Goal: Transaction & Acquisition: Book appointment/travel/reservation

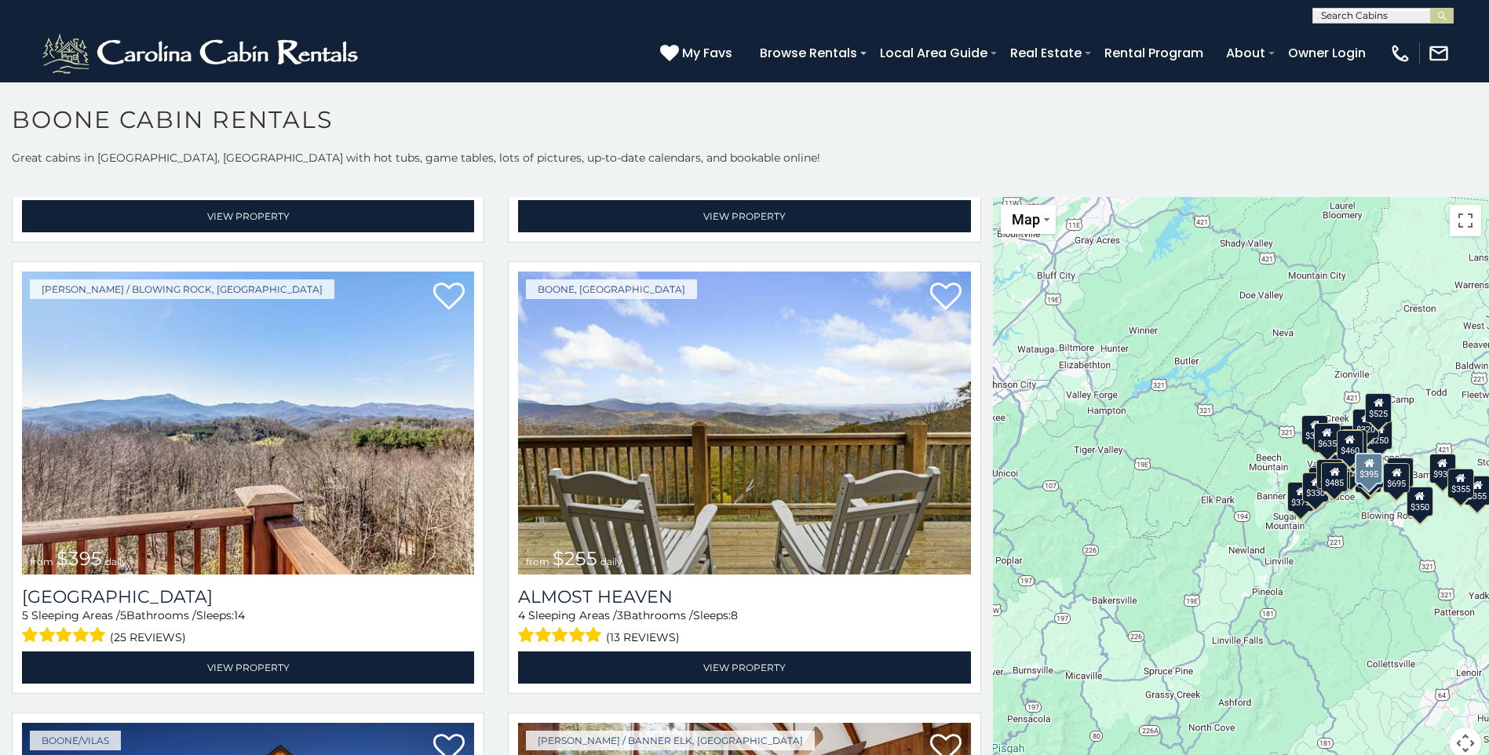
scroll to position [3140, 0]
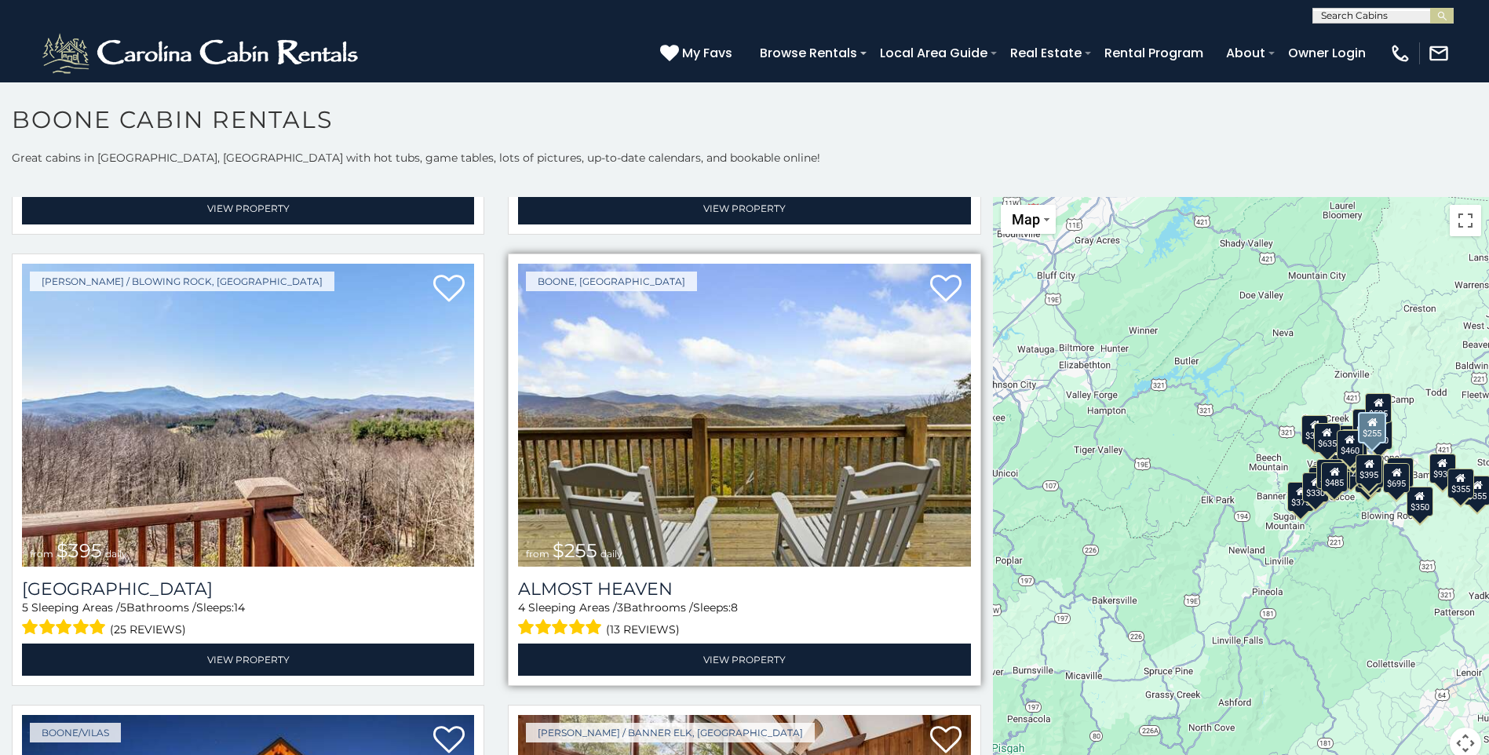
click at [696, 473] on img at bounding box center [744, 415] width 452 height 303
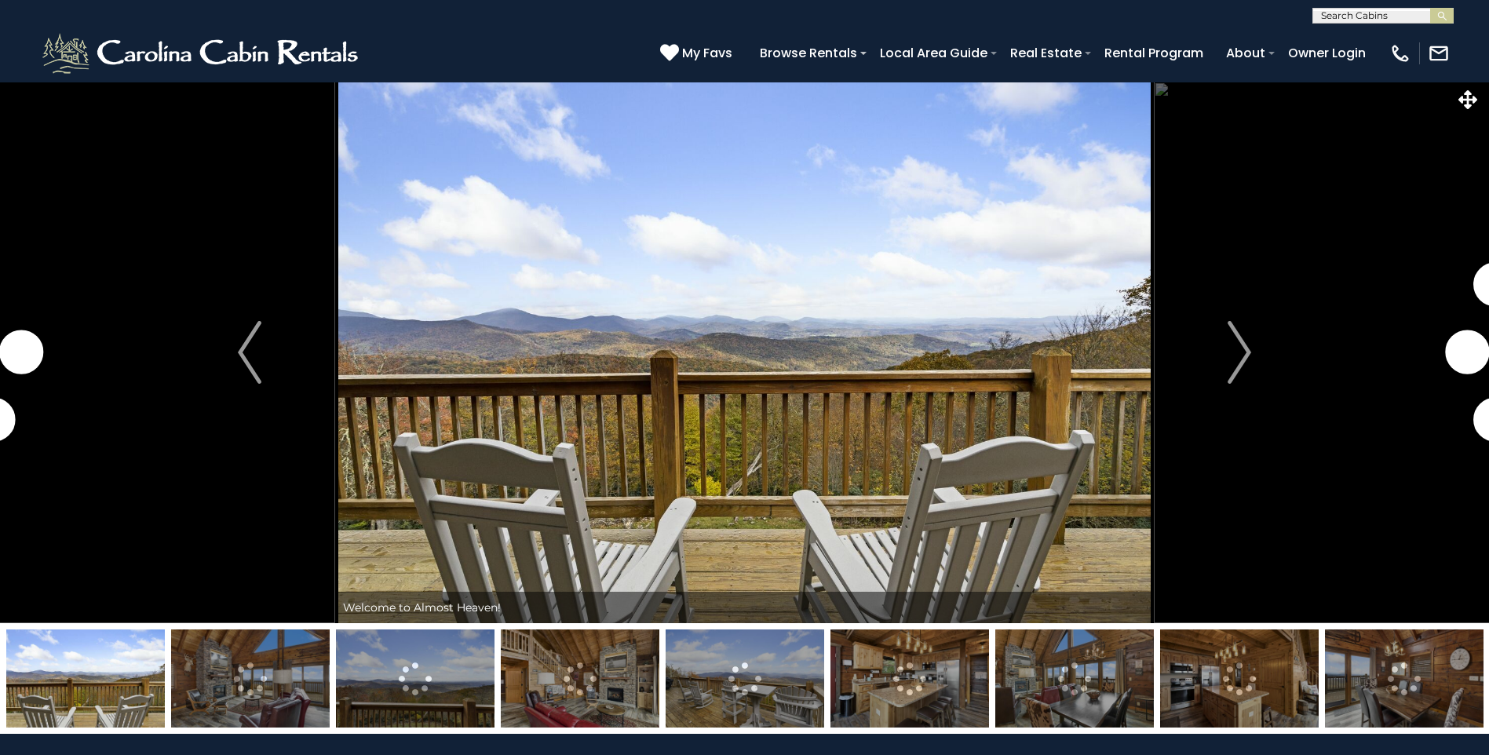
click at [1237, 373] on img "Next" at bounding box center [1240, 352] width 24 height 63
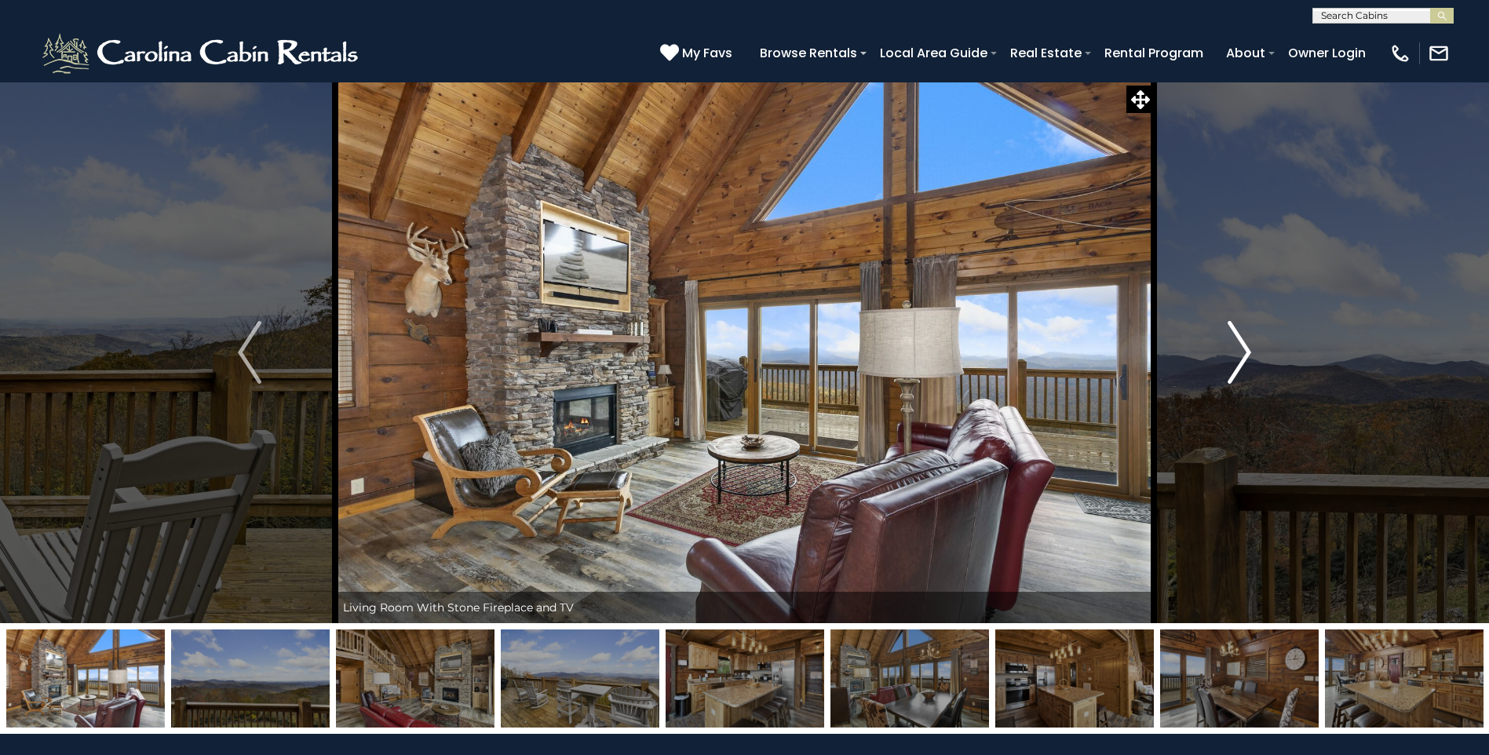
click at [1236, 360] on img "Next" at bounding box center [1240, 352] width 24 height 63
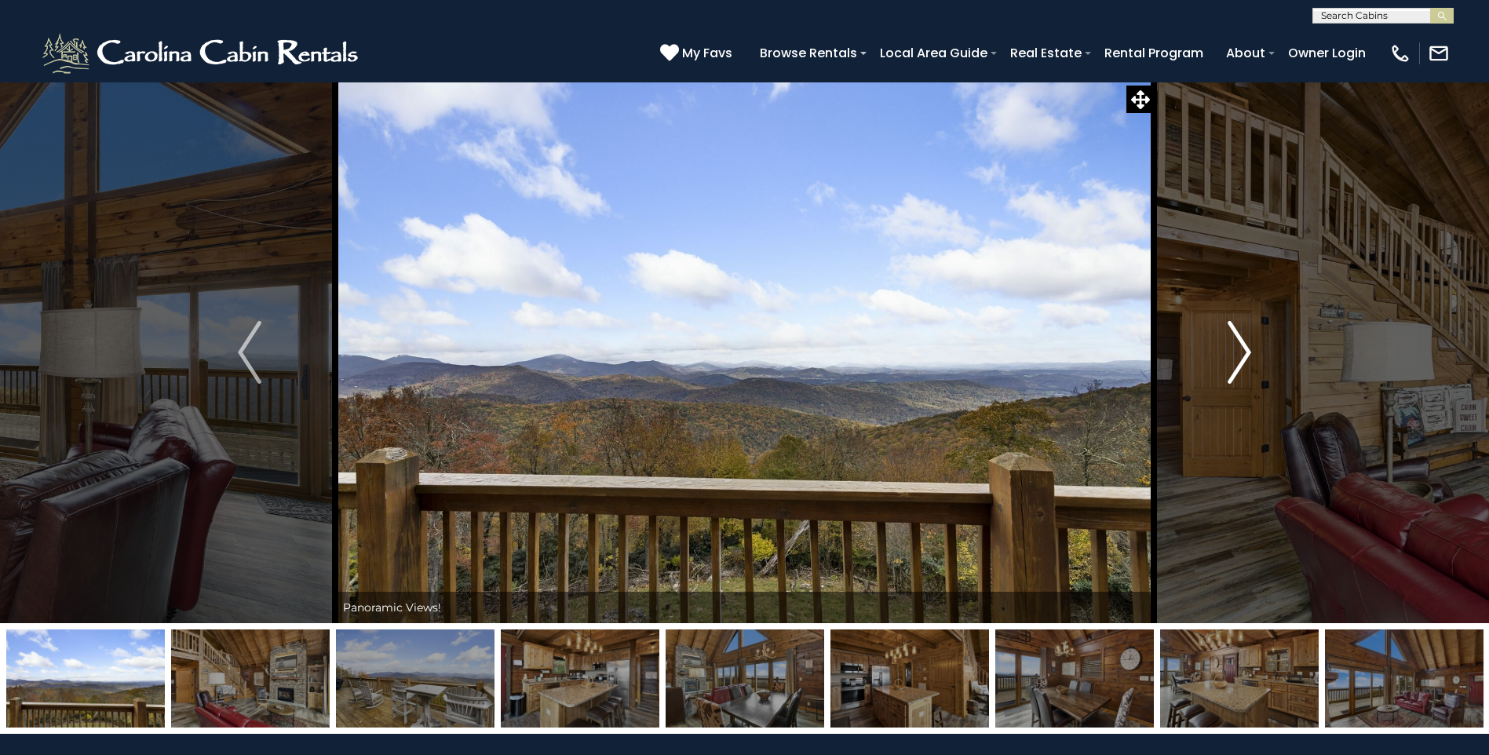
click at [1236, 360] on img "Next" at bounding box center [1240, 352] width 24 height 63
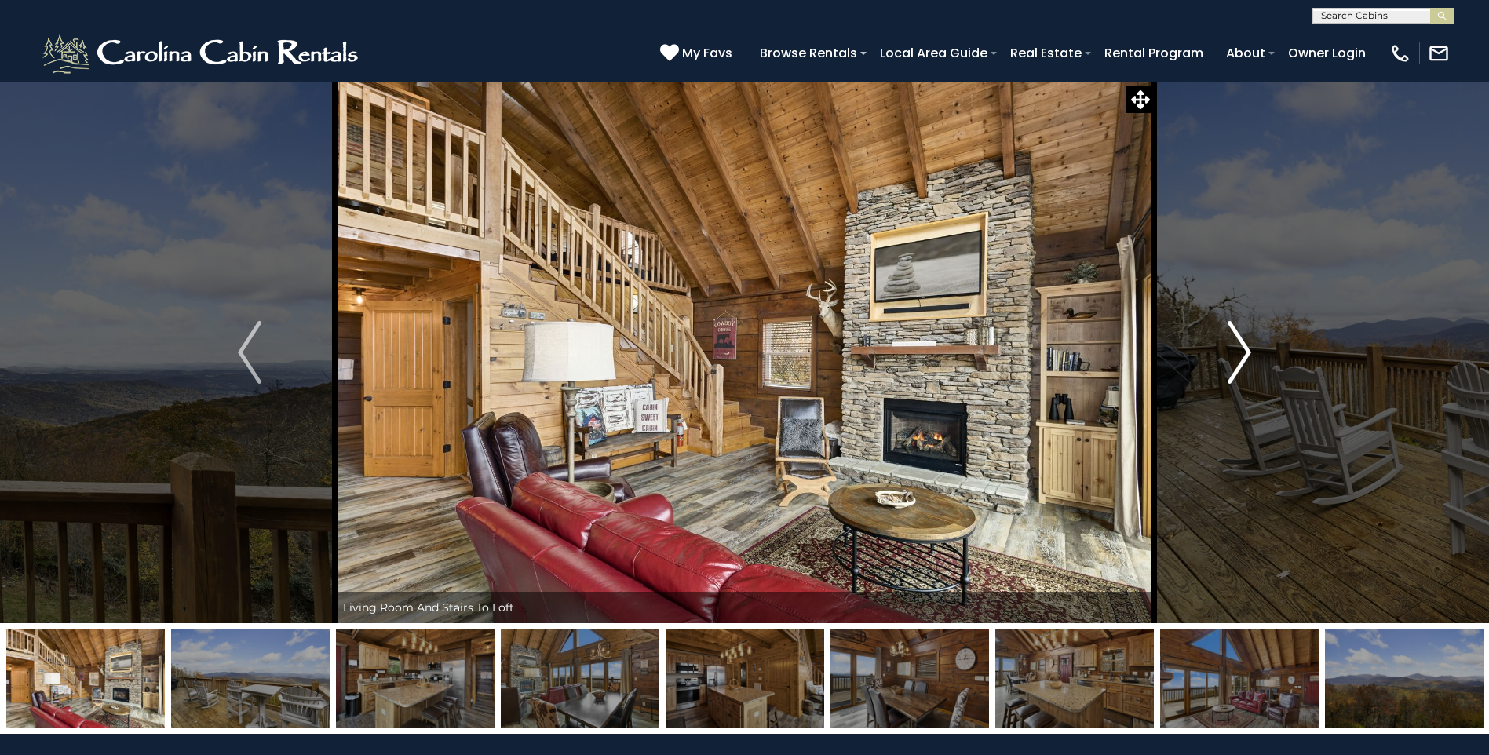
click at [1236, 360] on img "Next" at bounding box center [1240, 352] width 24 height 63
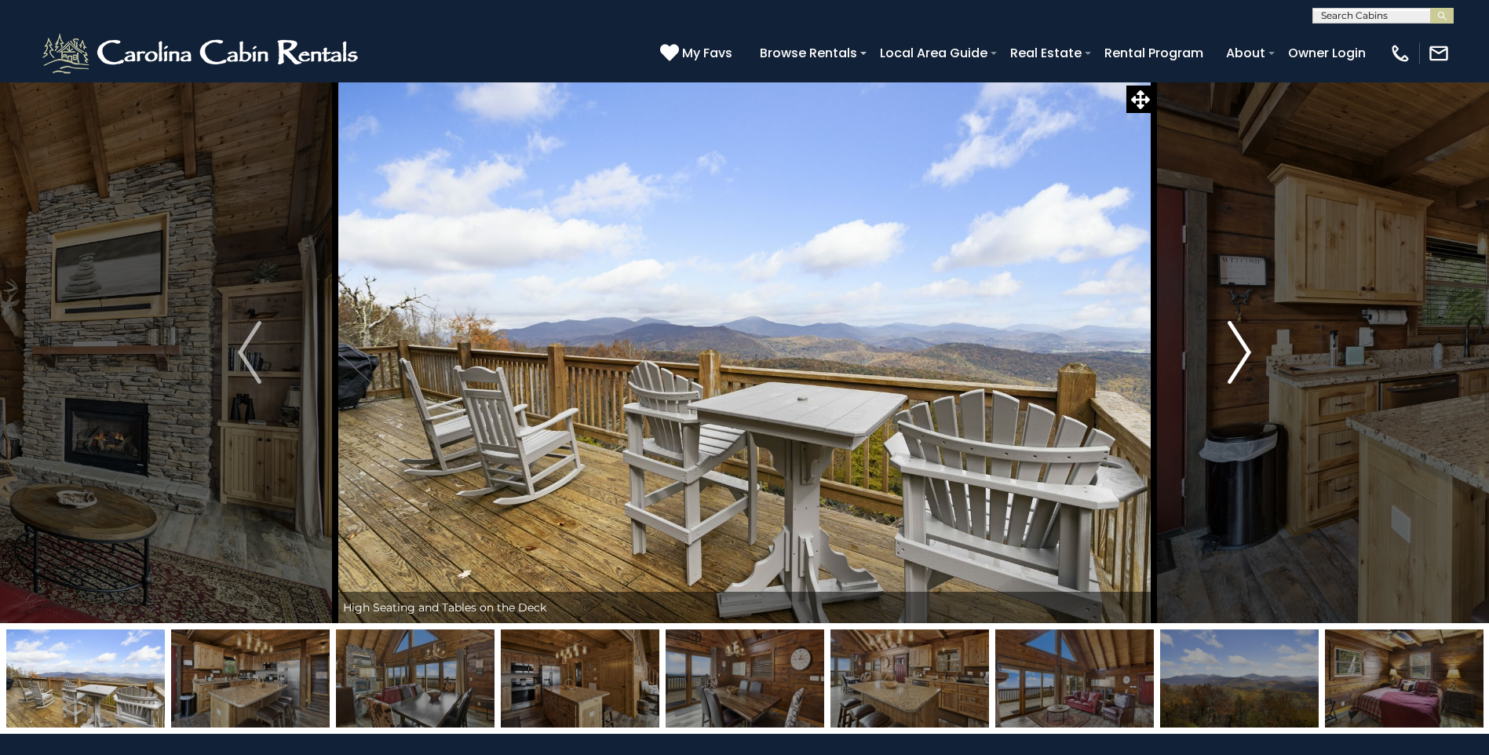
click at [1236, 360] on img "Next" at bounding box center [1240, 352] width 24 height 63
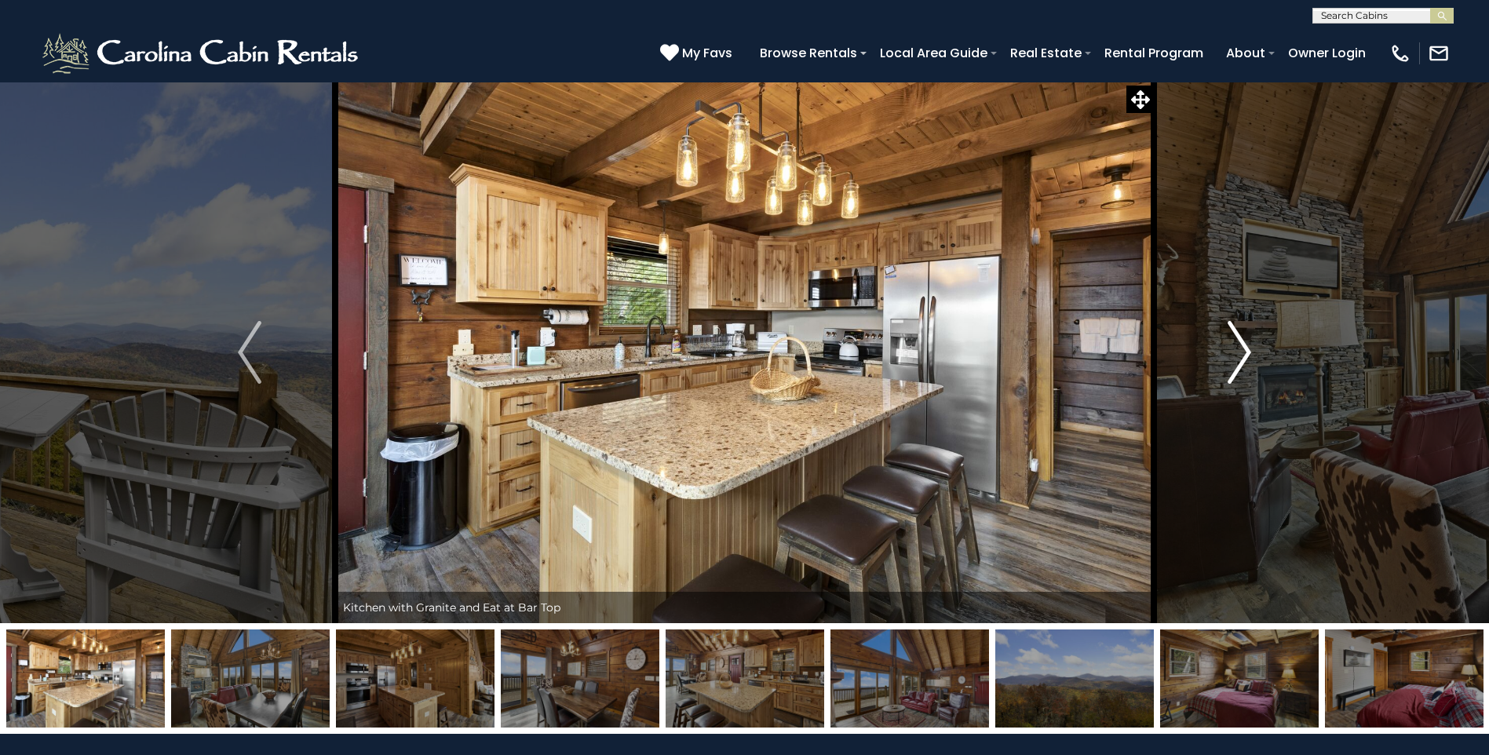
click at [1236, 360] on img "Next" at bounding box center [1240, 352] width 24 height 63
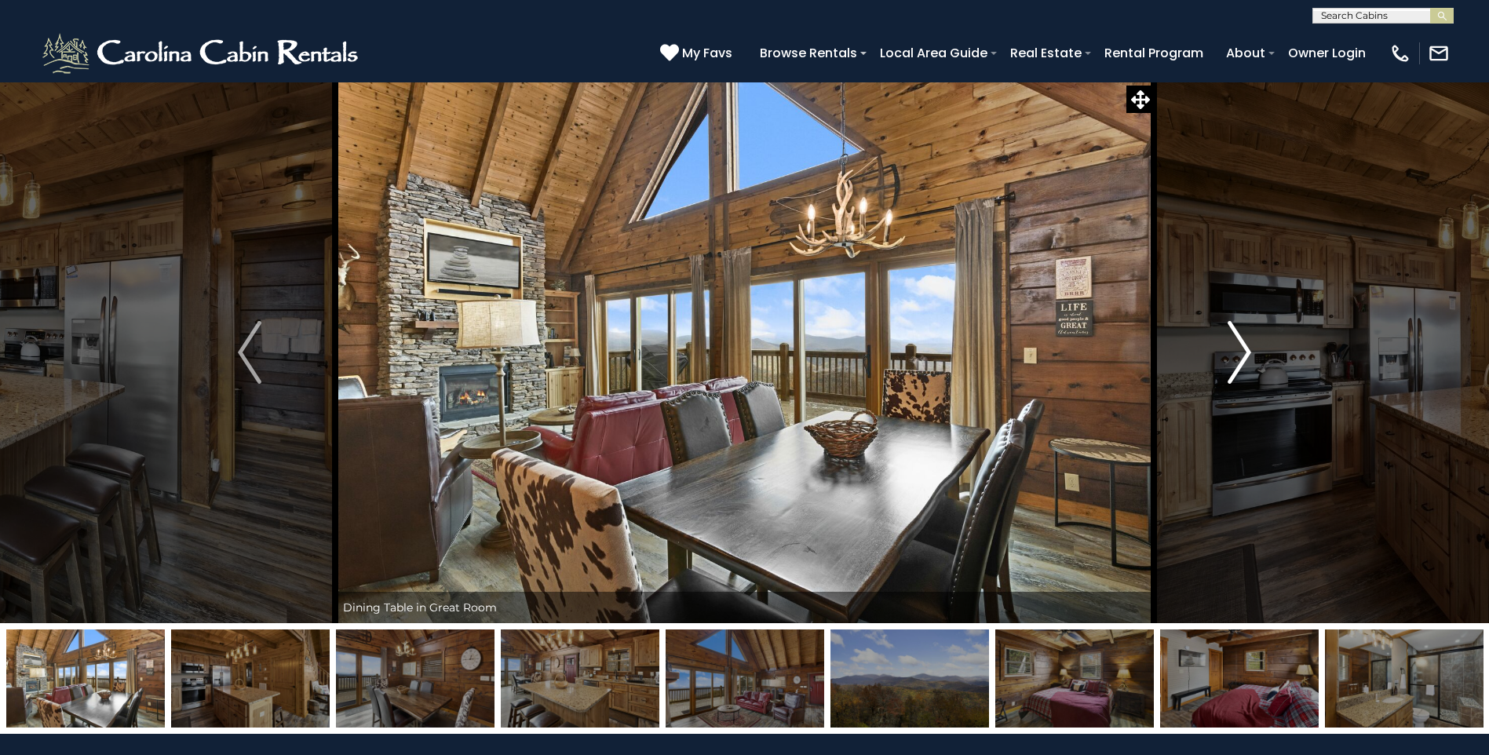
click at [1236, 360] on img "Next" at bounding box center [1240, 352] width 24 height 63
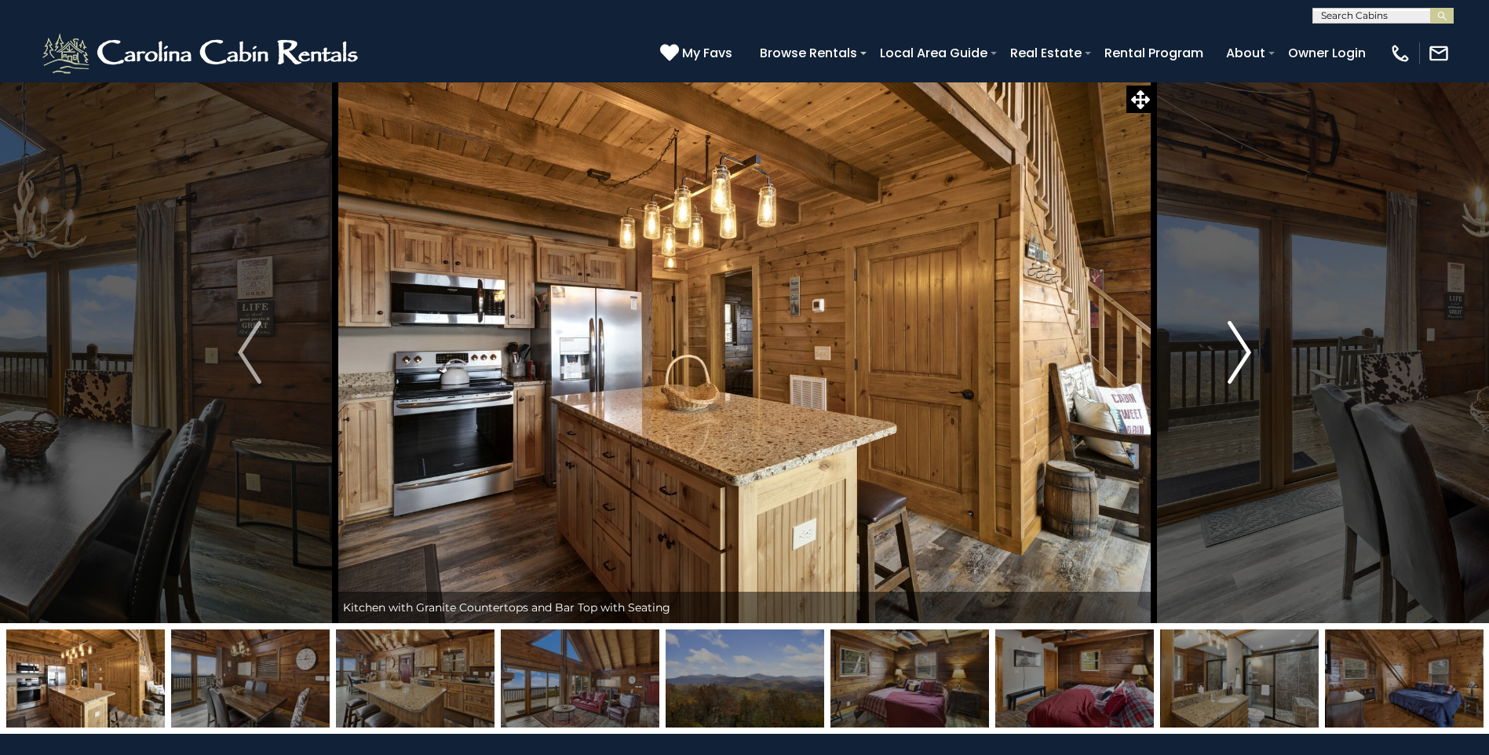
click at [1236, 360] on img "Next" at bounding box center [1240, 352] width 24 height 63
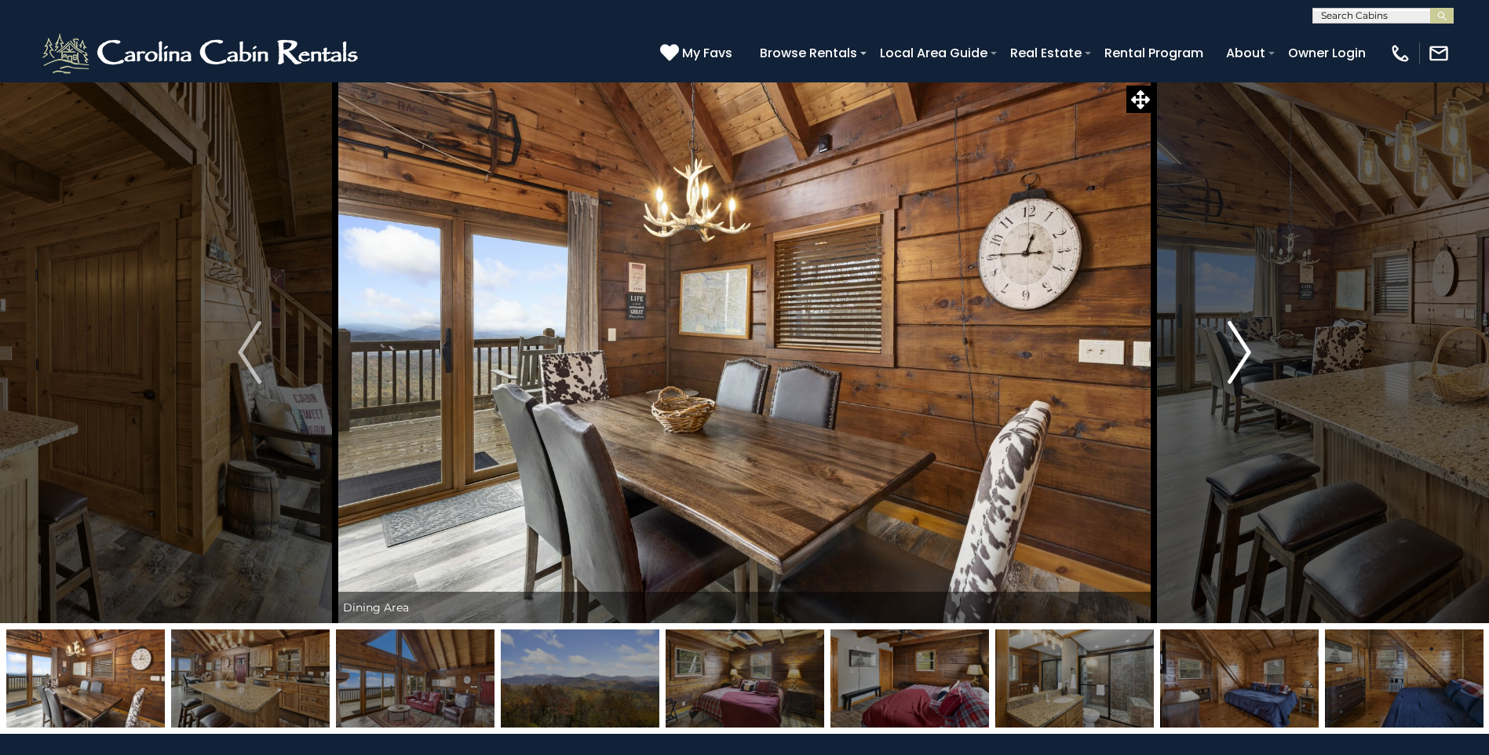
click at [1236, 360] on img "Next" at bounding box center [1240, 352] width 24 height 63
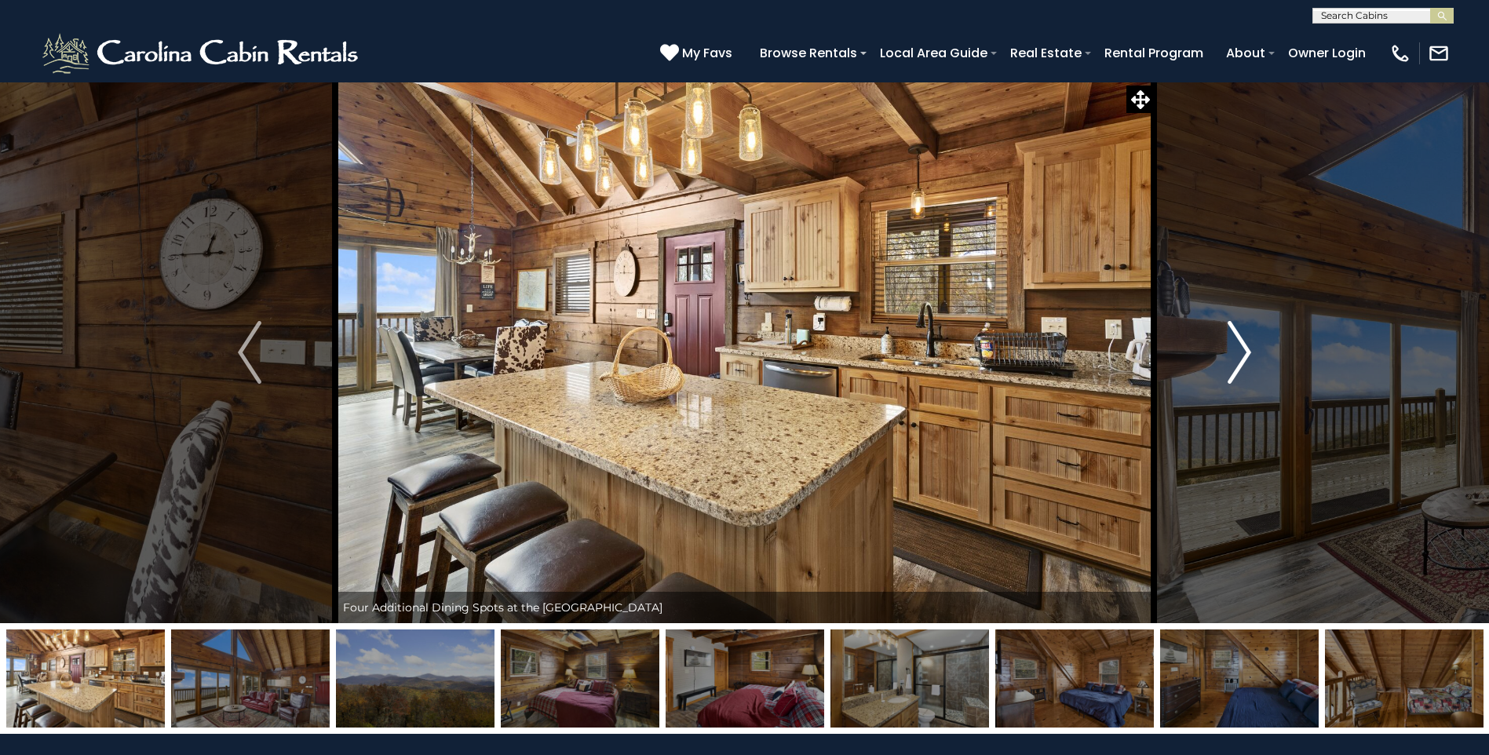
click at [1236, 360] on img "Next" at bounding box center [1240, 352] width 24 height 63
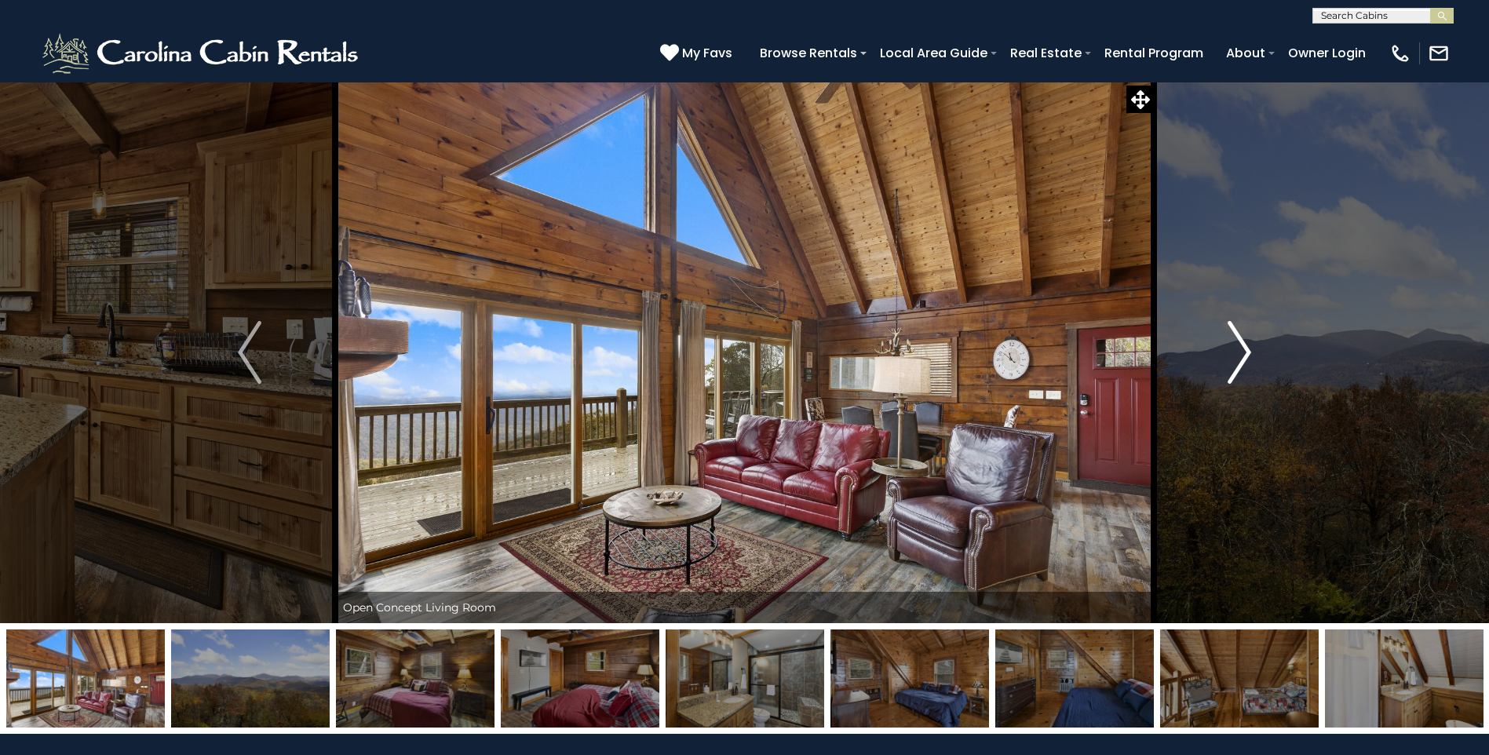
click at [1236, 360] on img "Next" at bounding box center [1240, 352] width 24 height 63
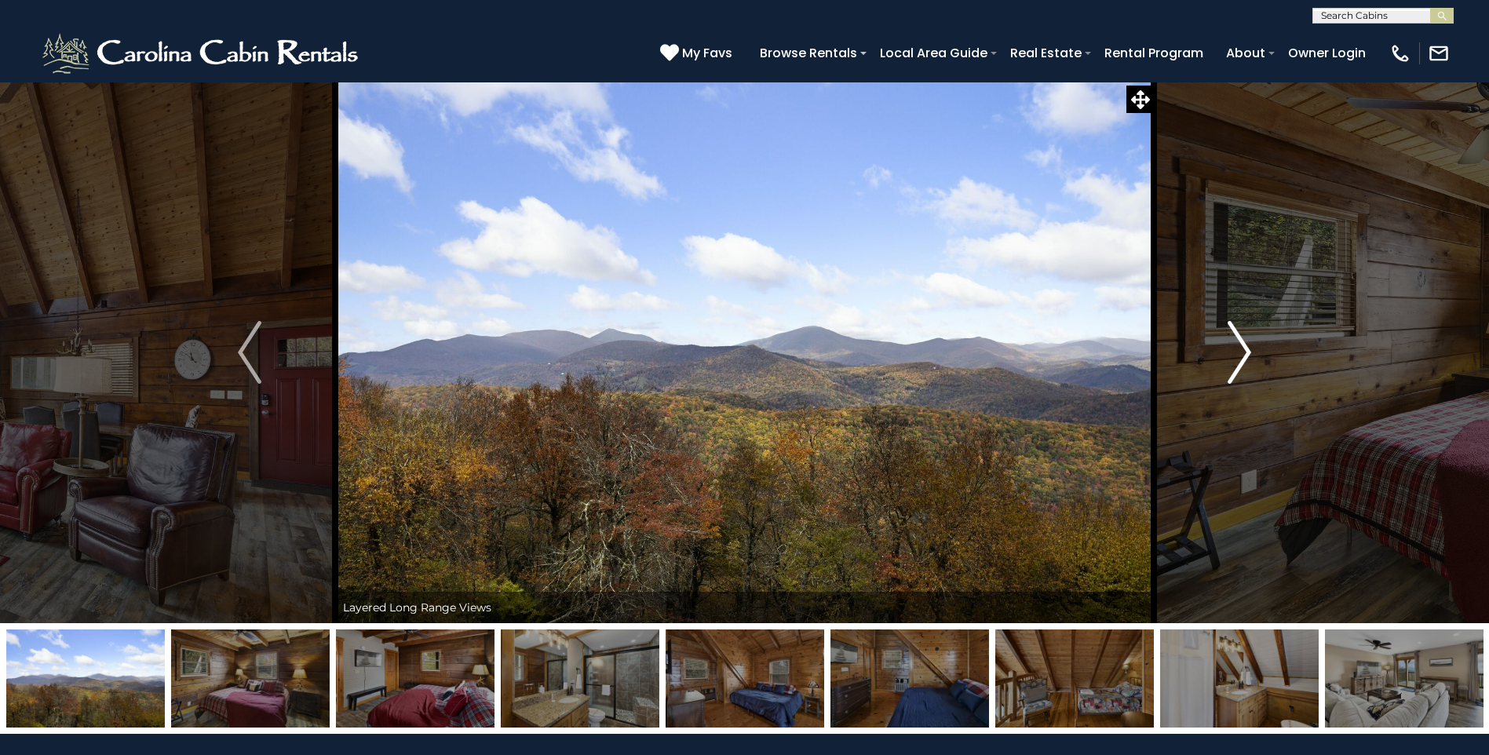
click at [1236, 360] on img "Next" at bounding box center [1240, 352] width 24 height 63
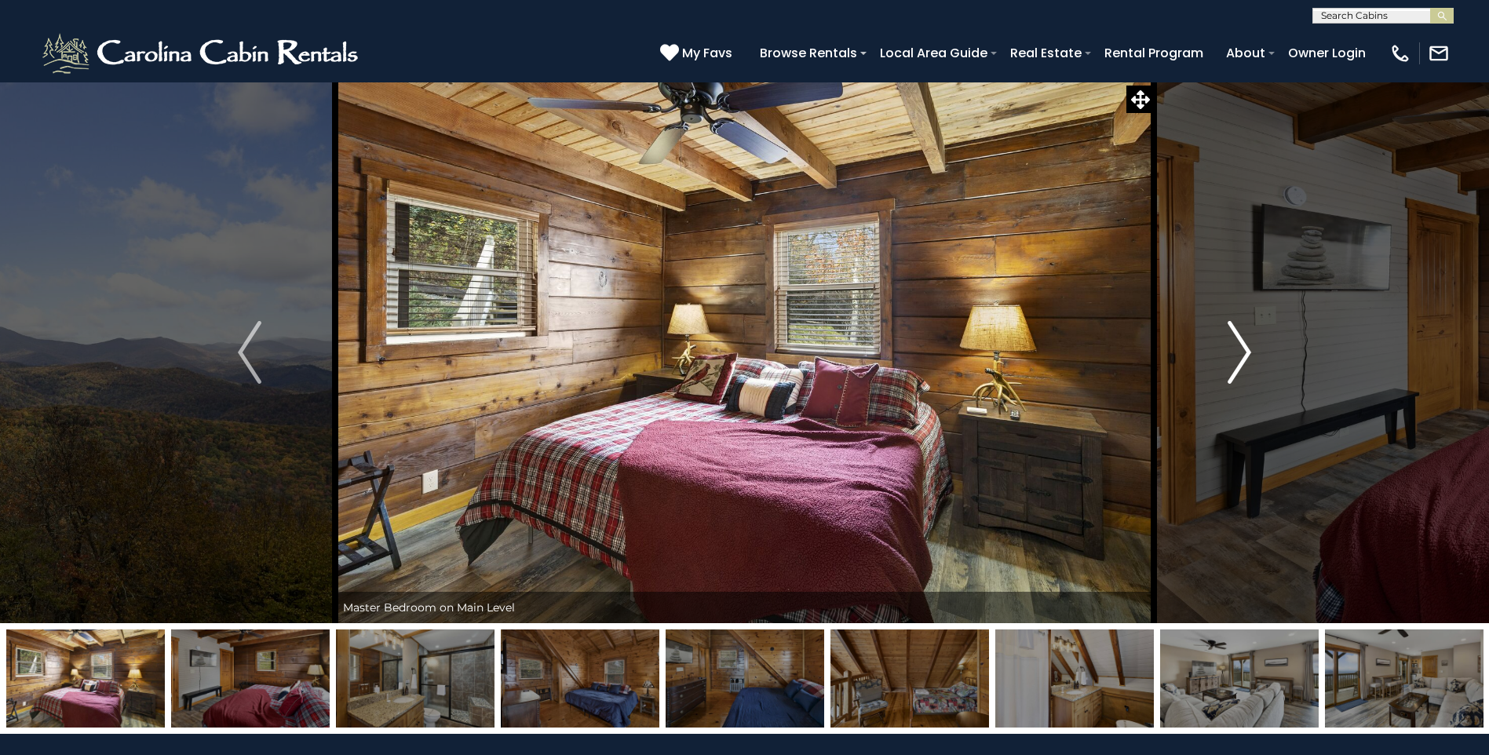
click at [1236, 360] on img "Next" at bounding box center [1240, 352] width 24 height 63
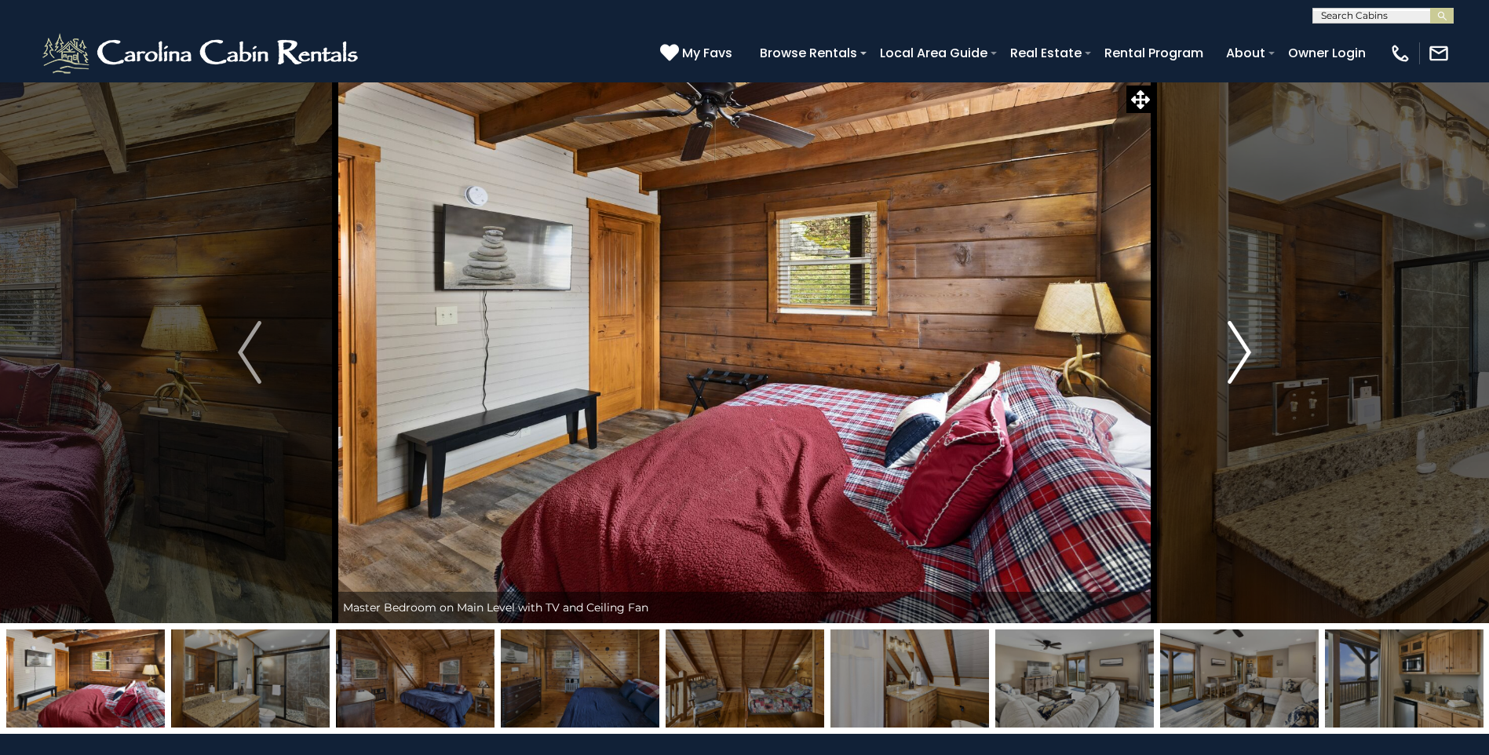
click at [1236, 360] on img "Next" at bounding box center [1240, 352] width 24 height 63
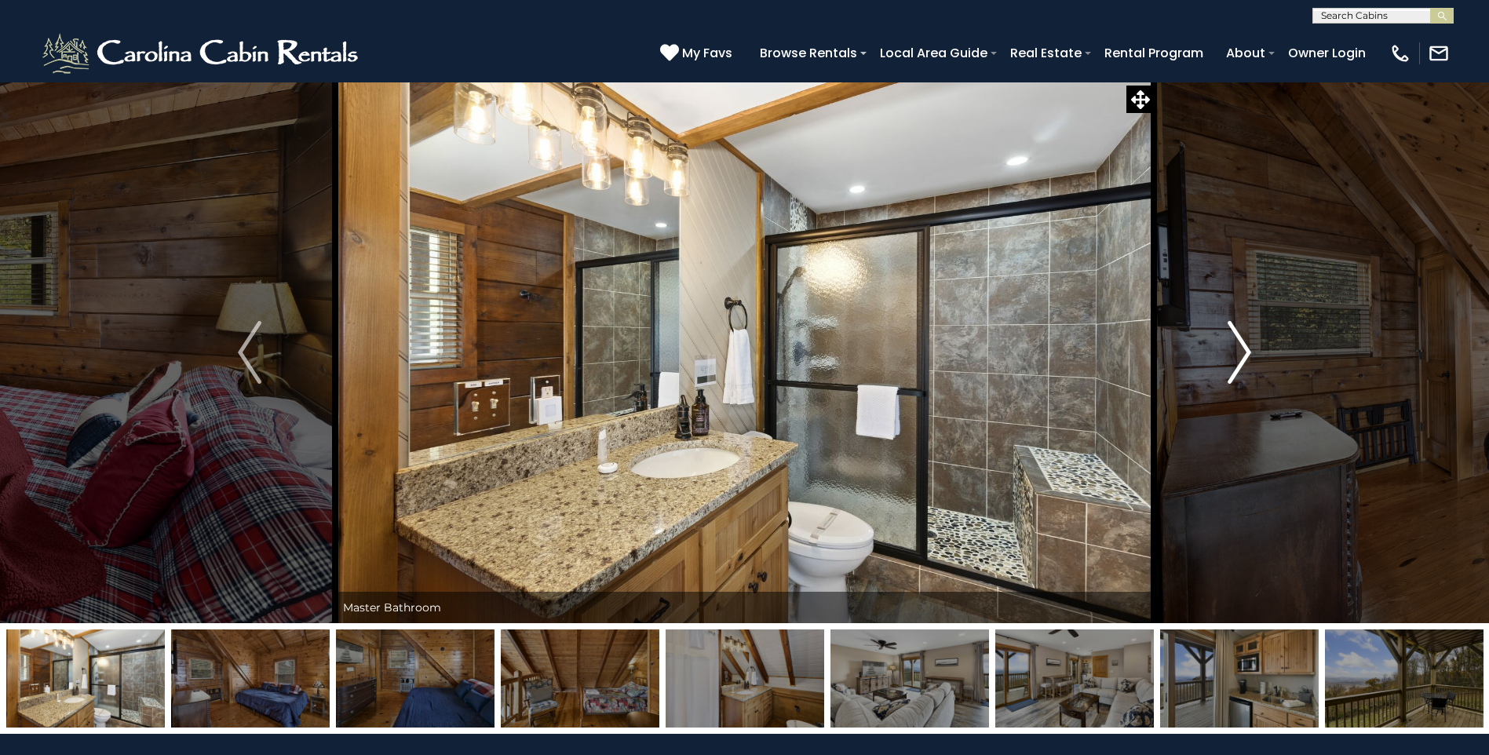
click at [1236, 360] on img "Next" at bounding box center [1240, 352] width 24 height 63
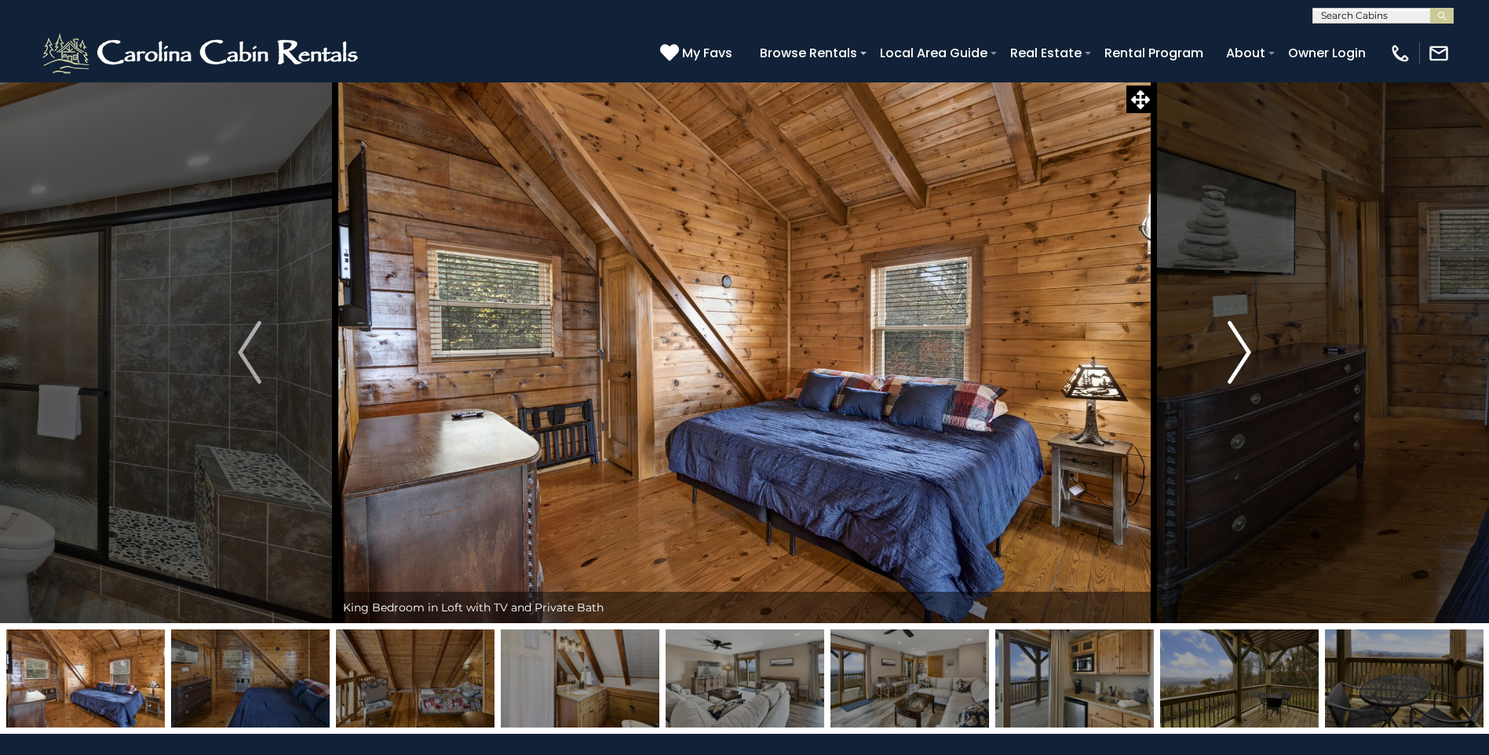
click at [1236, 360] on img "Next" at bounding box center [1240, 352] width 24 height 63
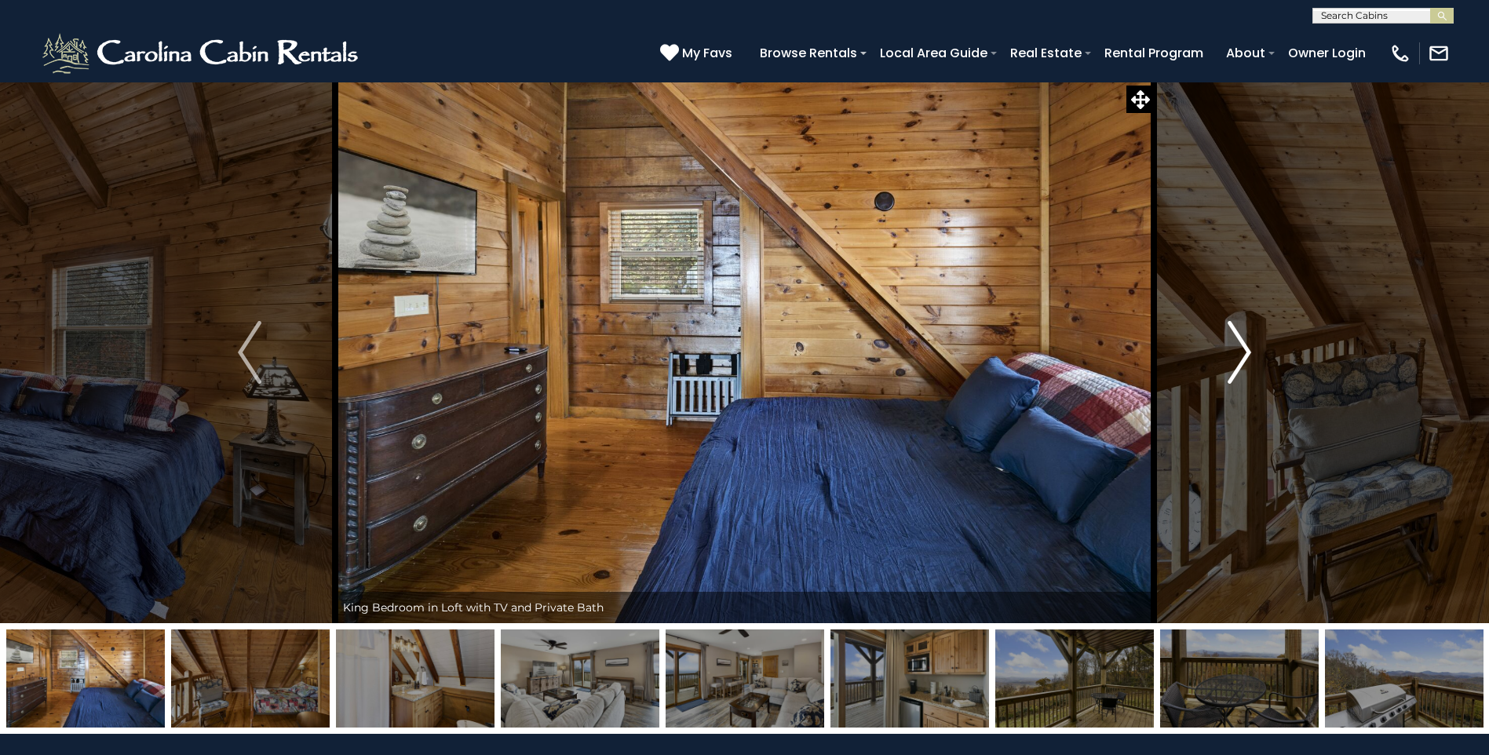
click at [1236, 360] on img "Next" at bounding box center [1240, 352] width 24 height 63
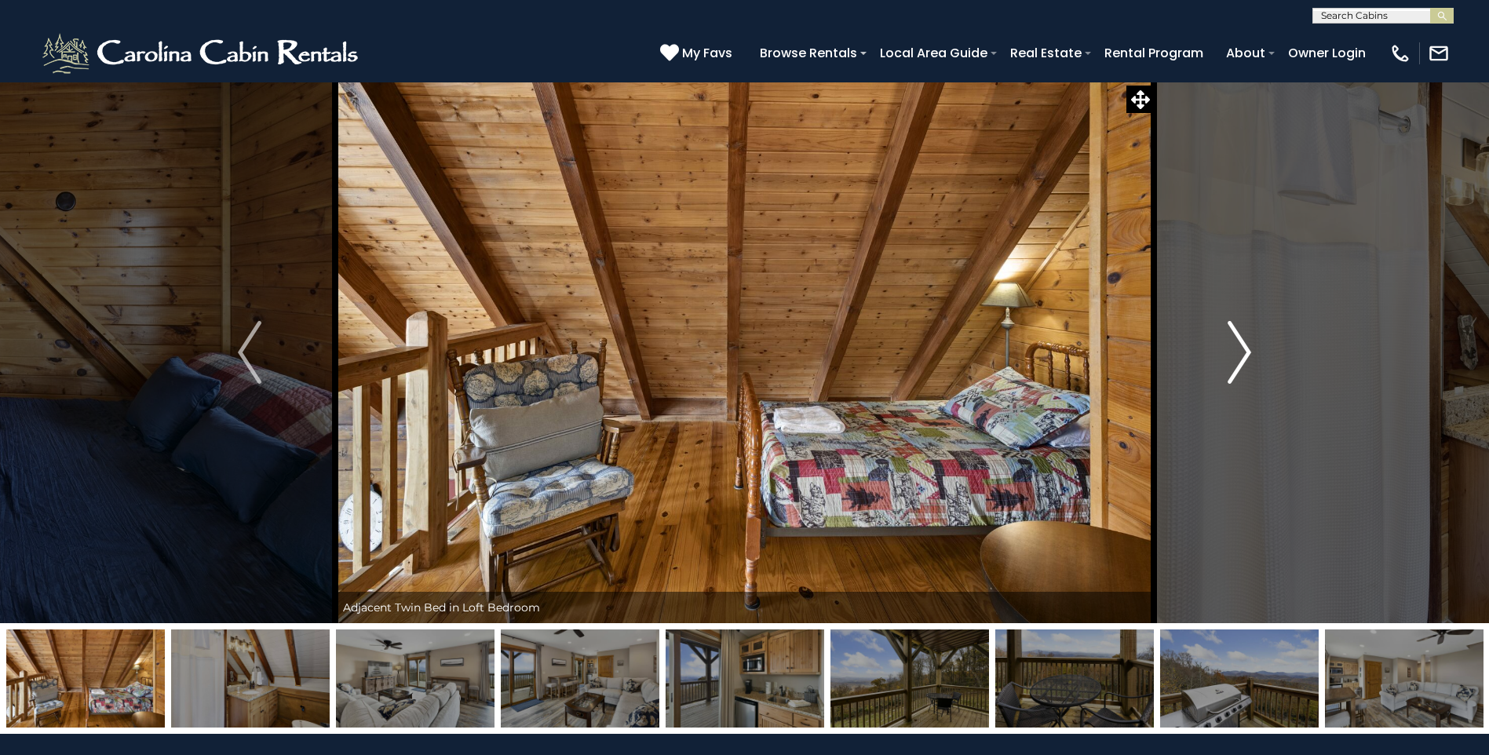
click at [1236, 360] on img "Next" at bounding box center [1240, 352] width 24 height 63
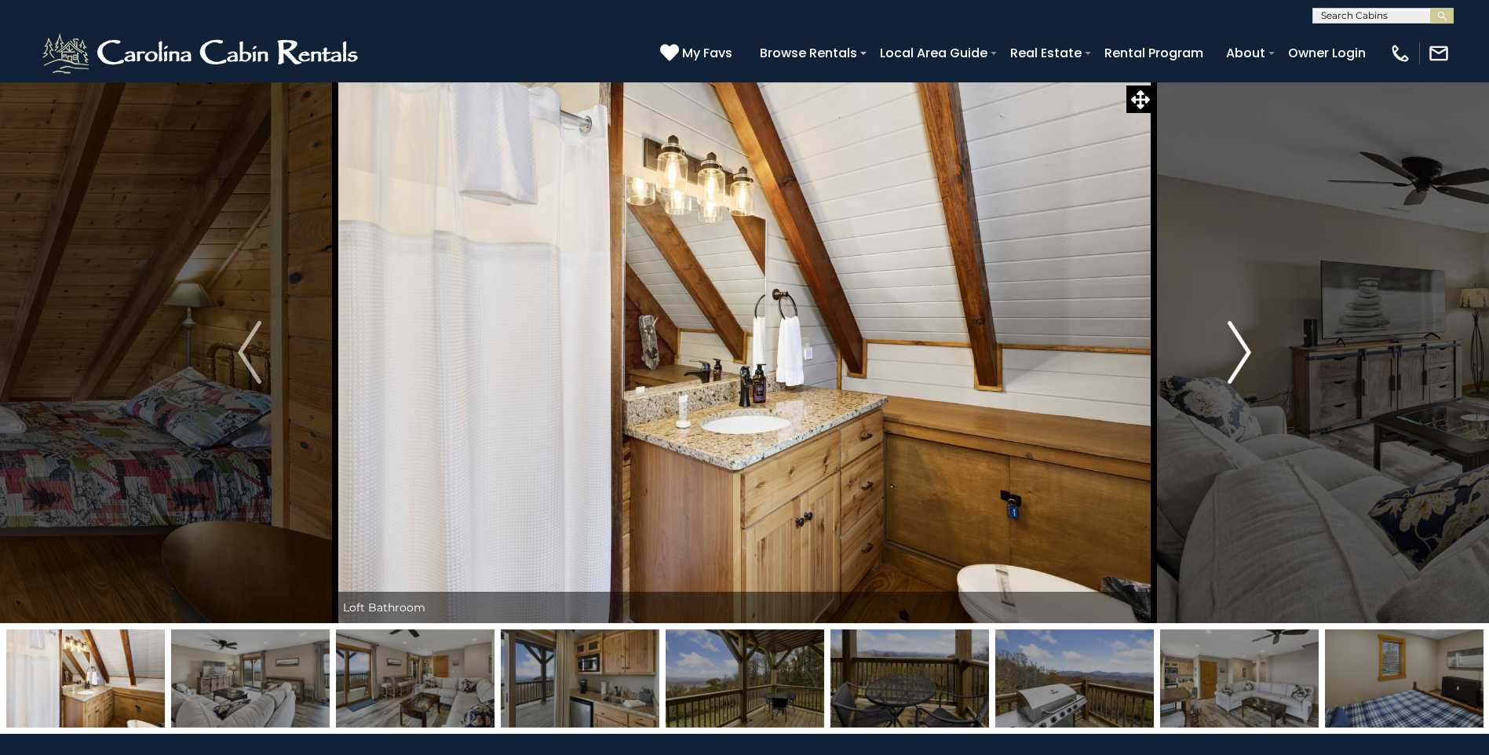
click at [1236, 360] on img "Next" at bounding box center [1240, 352] width 24 height 63
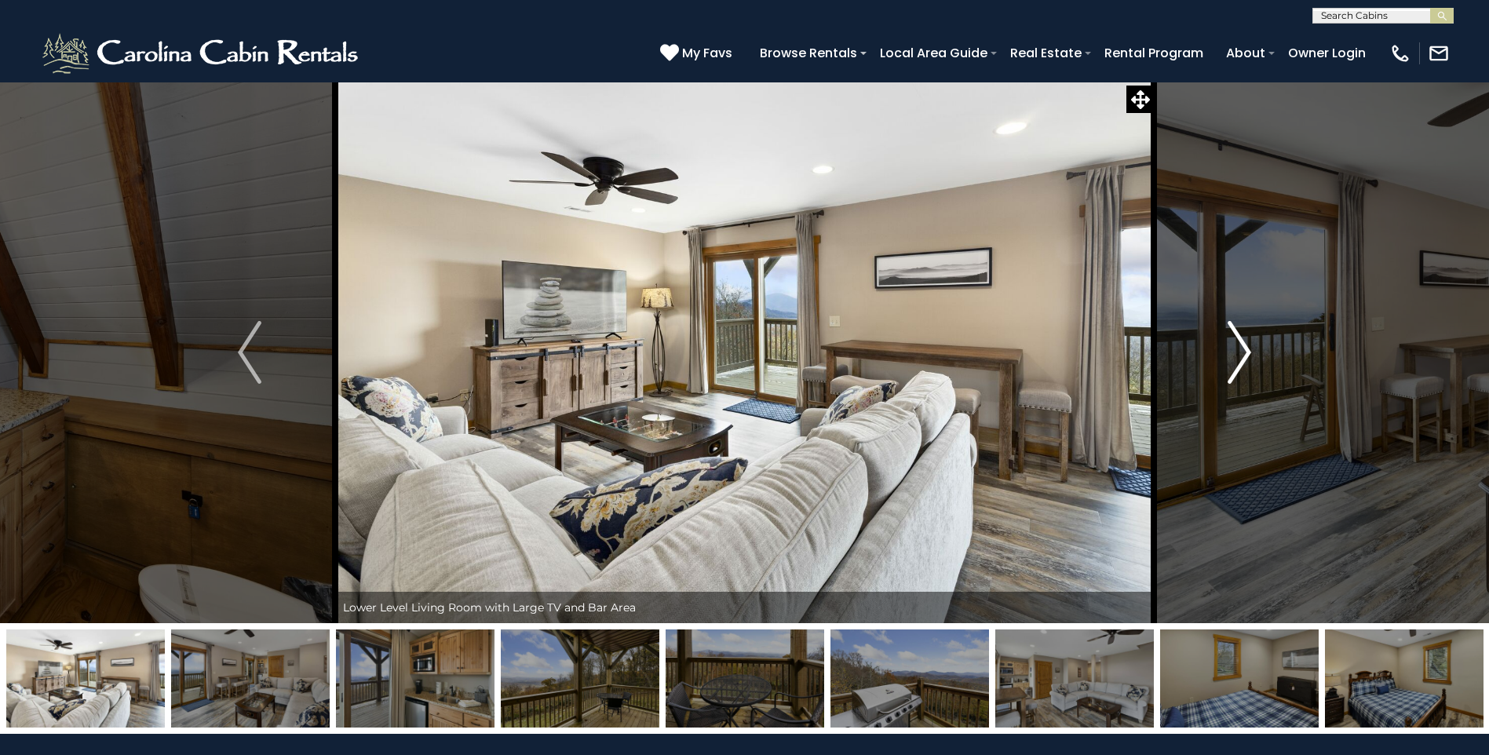
click at [1236, 360] on img "Next" at bounding box center [1240, 352] width 24 height 63
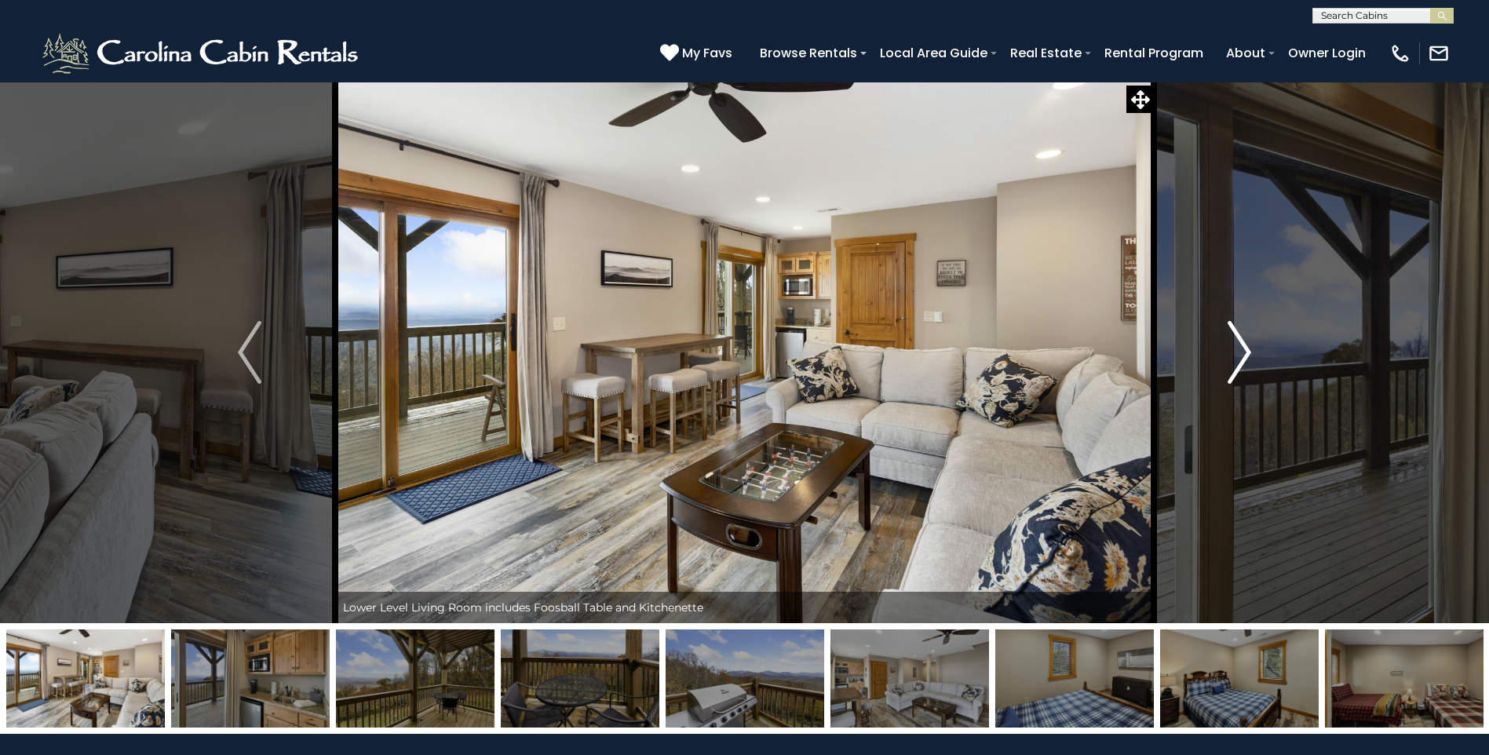
click at [1236, 360] on img "Next" at bounding box center [1240, 352] width 24 height 63
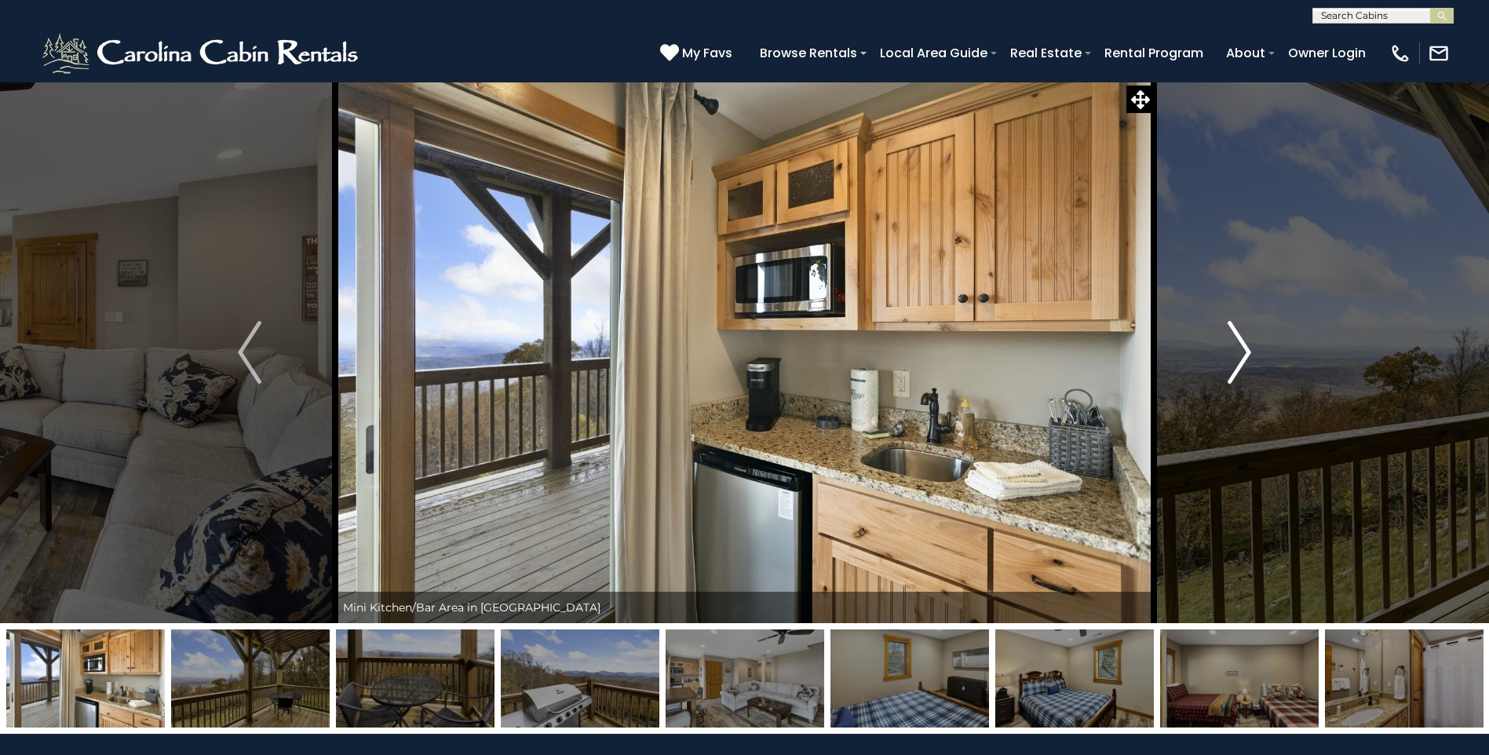
click at [1236, 360] on img "Next" at bounding box center [1240, 352] width 24 height 63
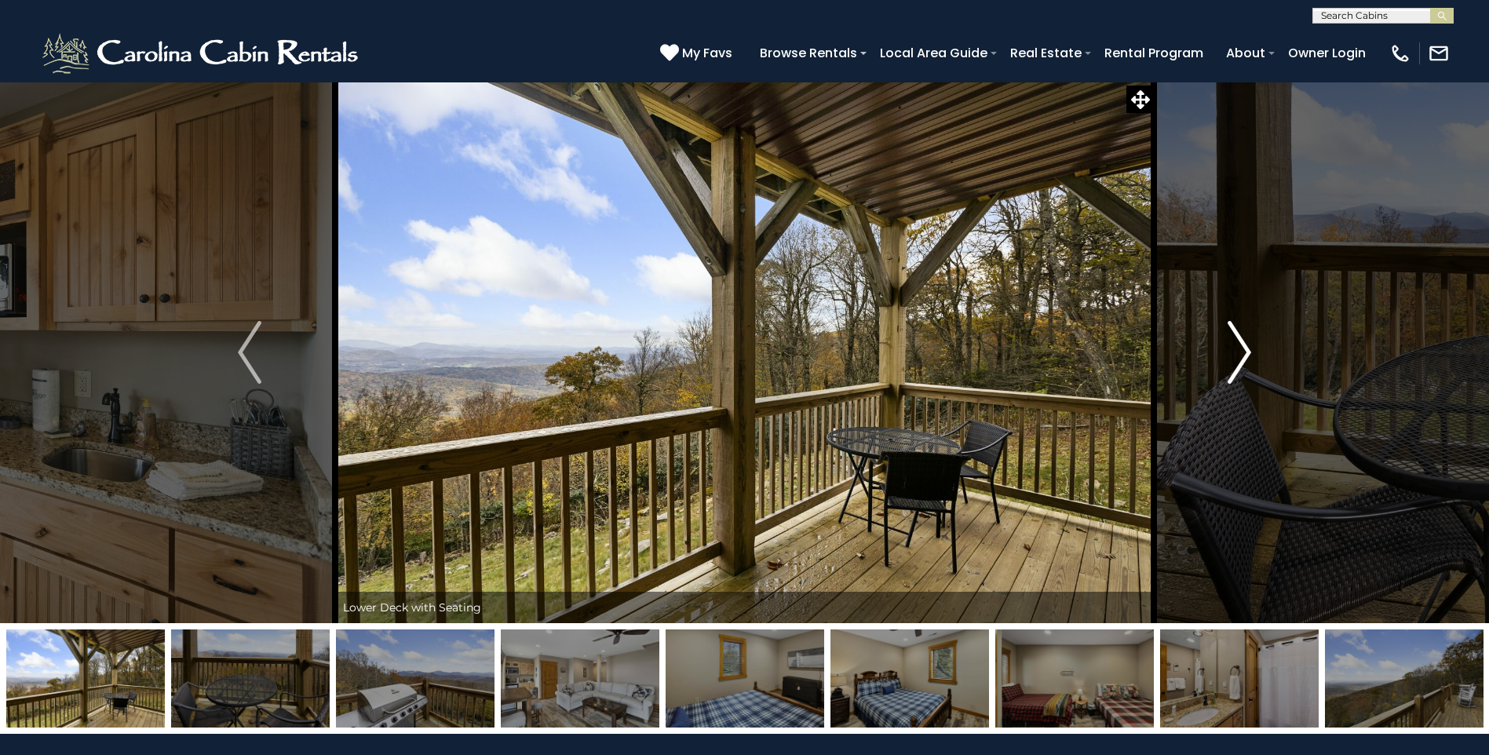
click at [1236, 360] on img "Next" at bounding box center [1240, 352] width 24 height 63
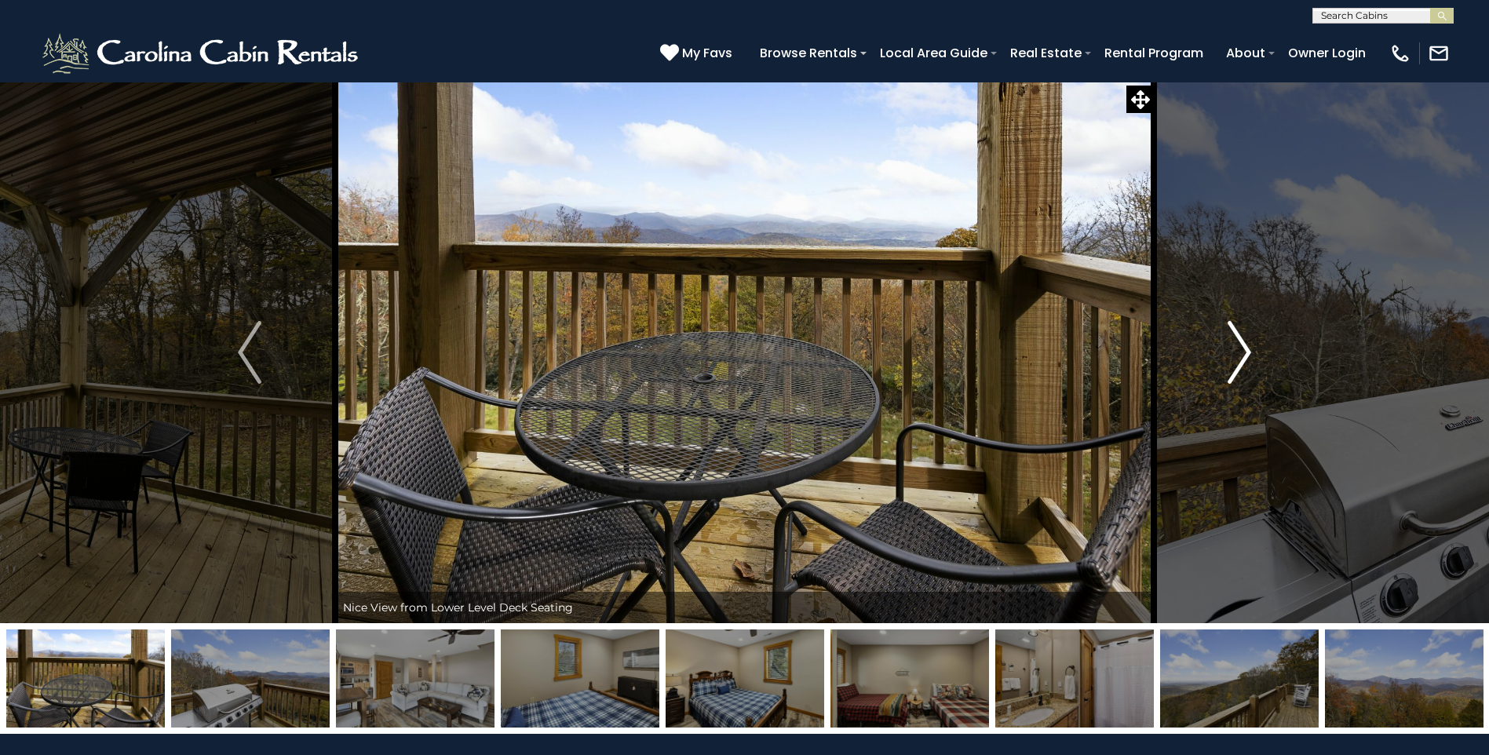
click at [1236, 360] on img "Next" at bounding box center [1240, 352] width 24 height 63
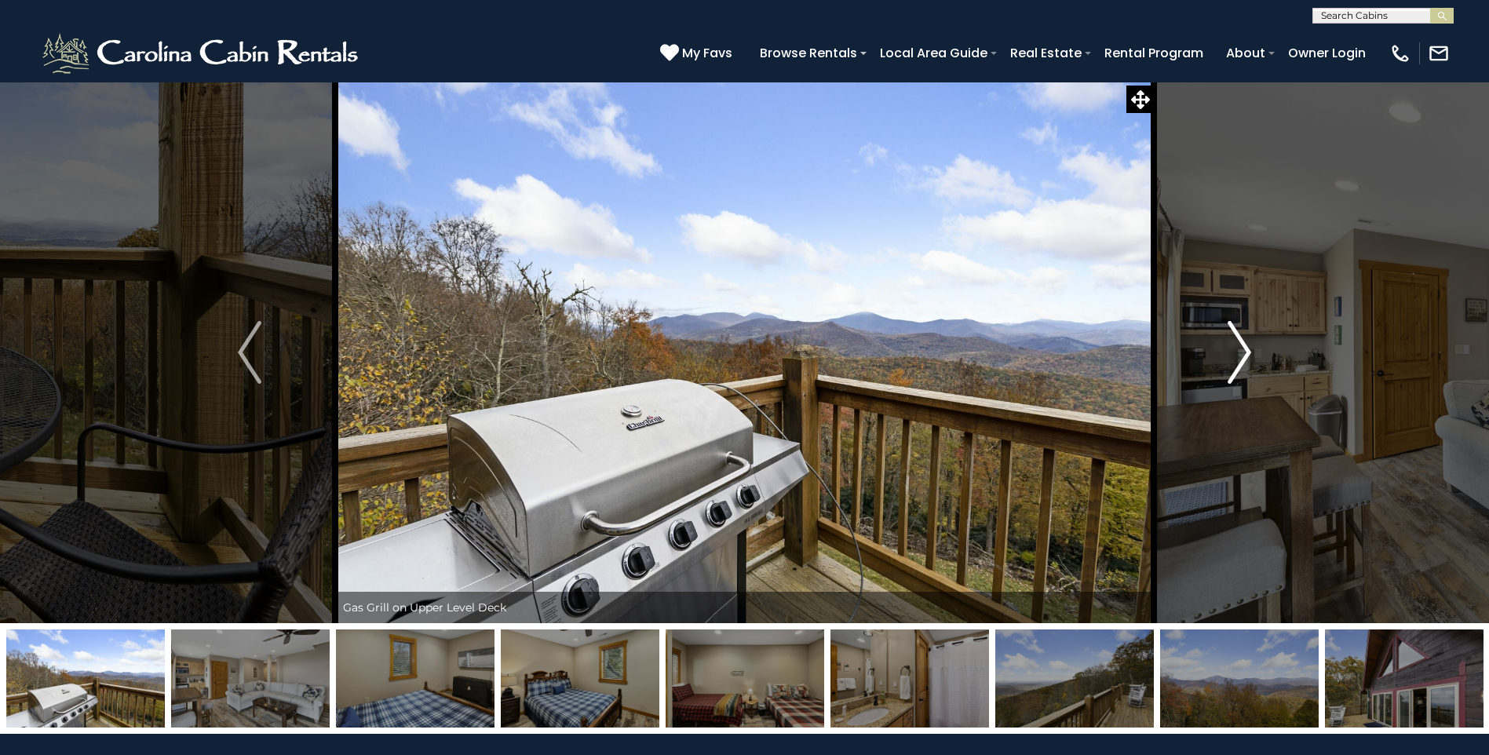
click at [1236, 360] on img "Next" at bounding box center [1240, 352] width 24 height 63
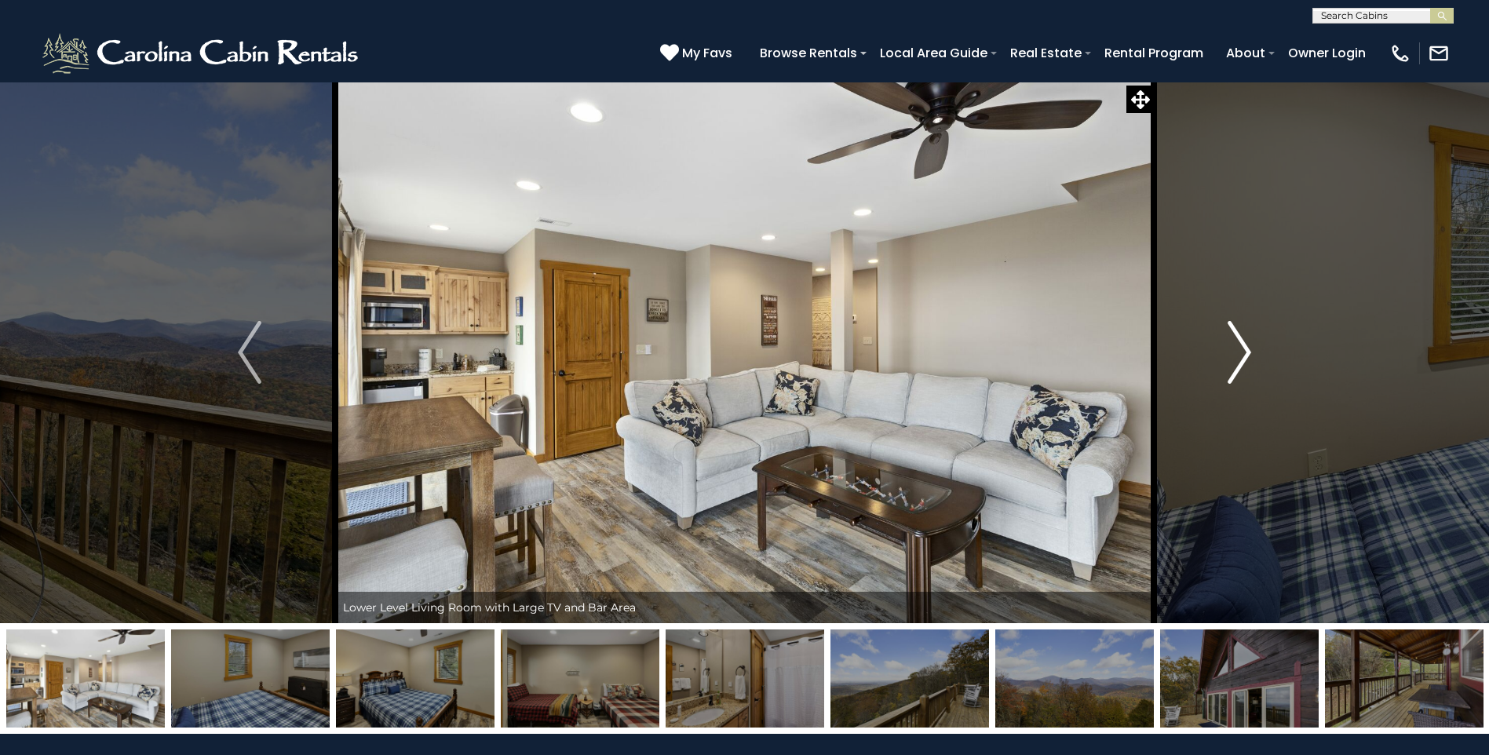
click at [1236, 360] on img "Next" at bounding box center [1240, 352] width 24 height 63
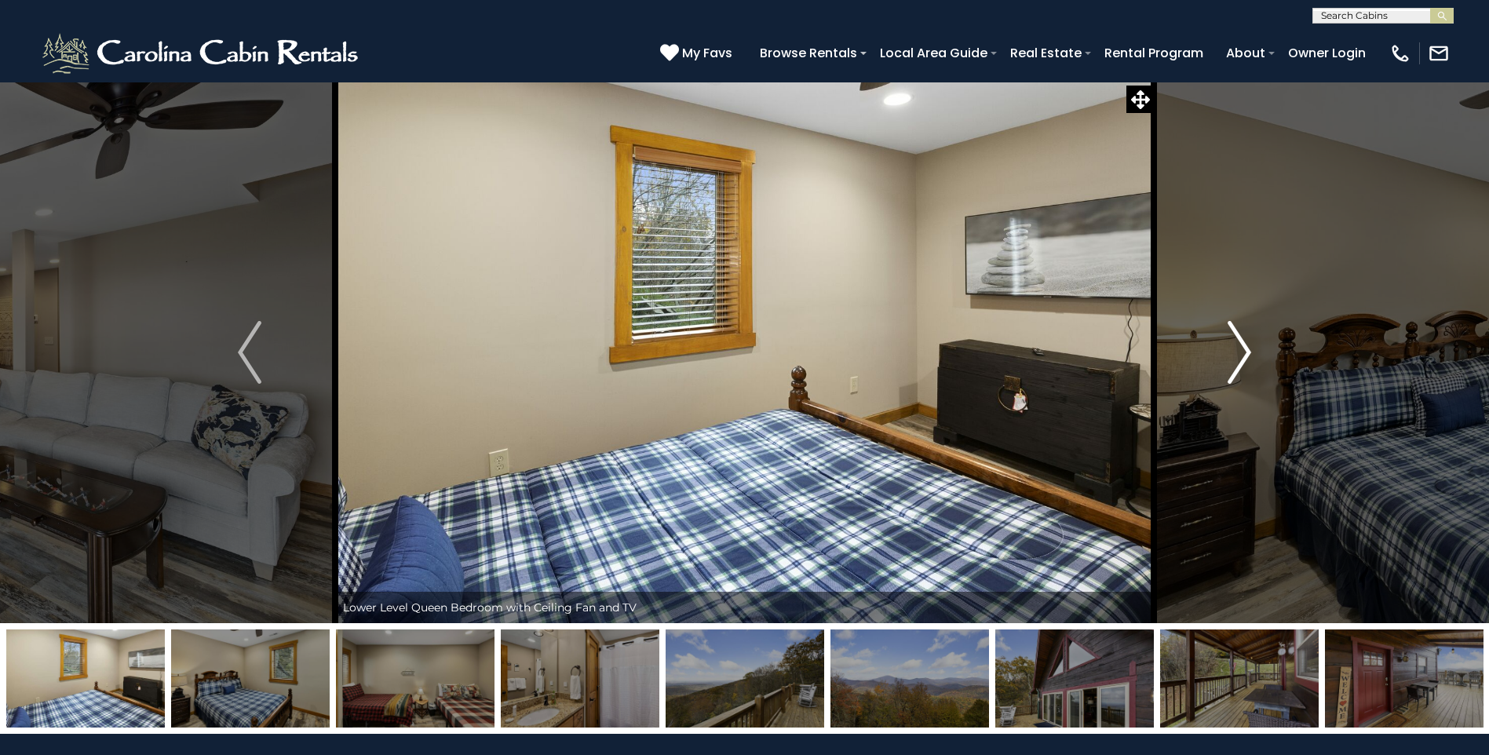
click at [1236, 360] on img "Next" at bounding box center [1240, 352] width 24 height 63
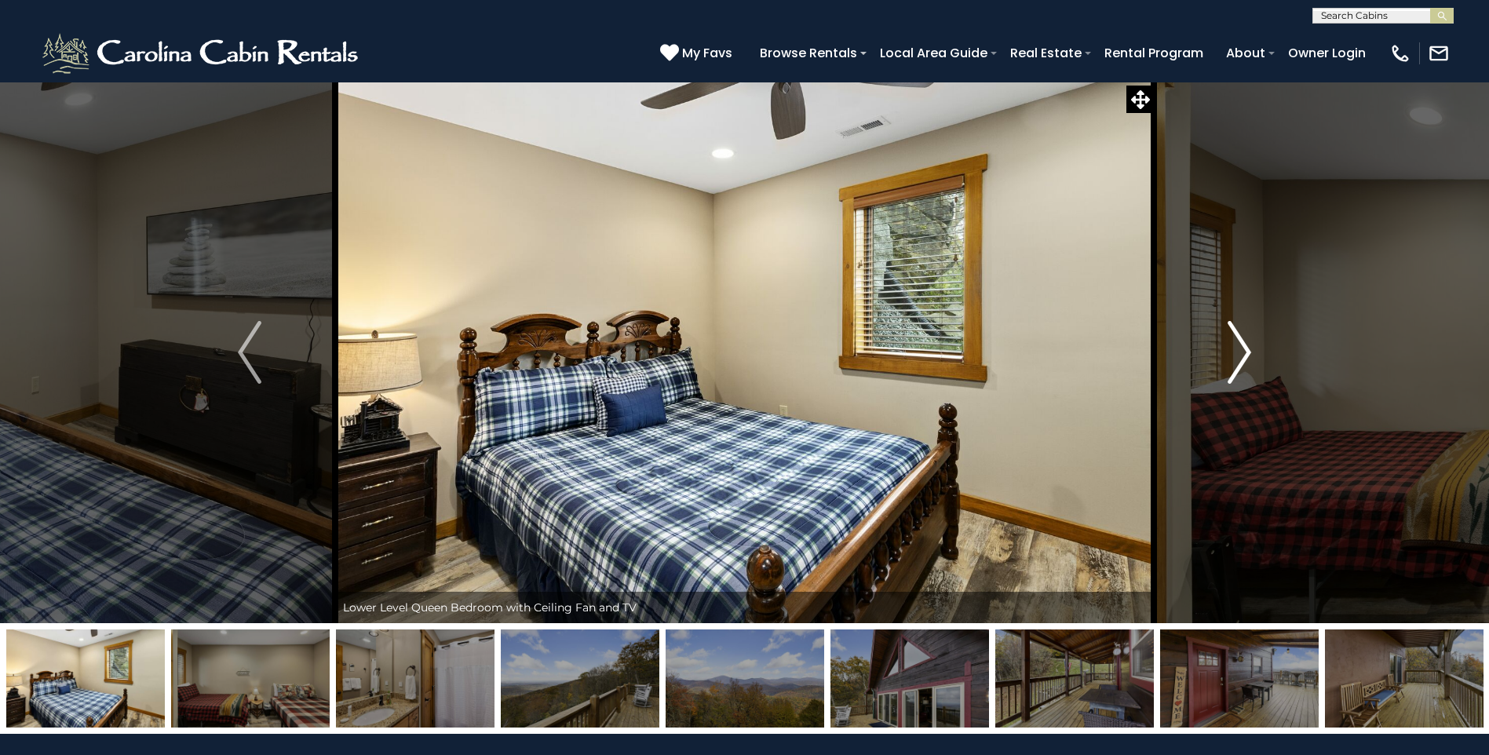
click at [1236, 360] on img "Next" at bounding box center [1240, 352] width 24 height 63
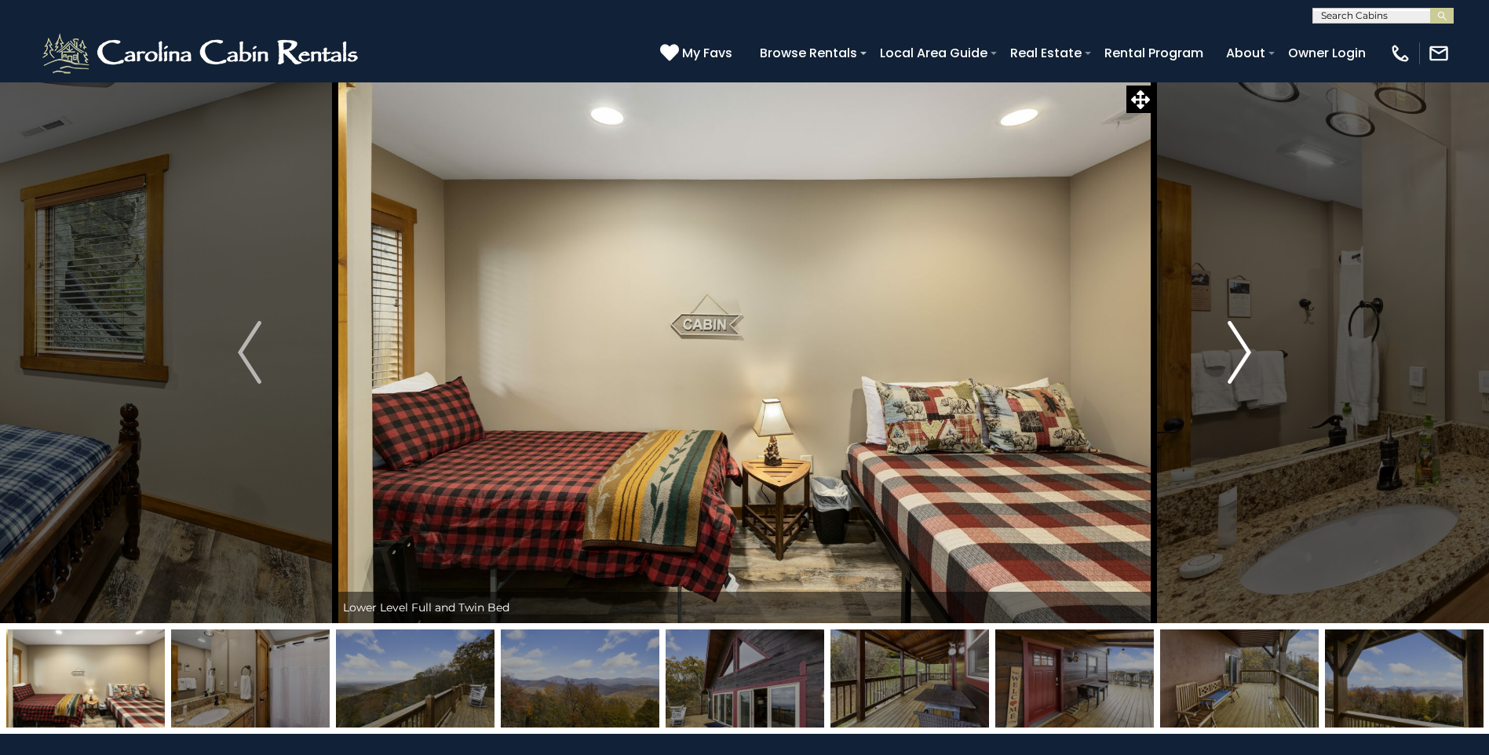
click at [1236, 360] on img "Next" at bounding box center [1240, 352] width 24 height 63
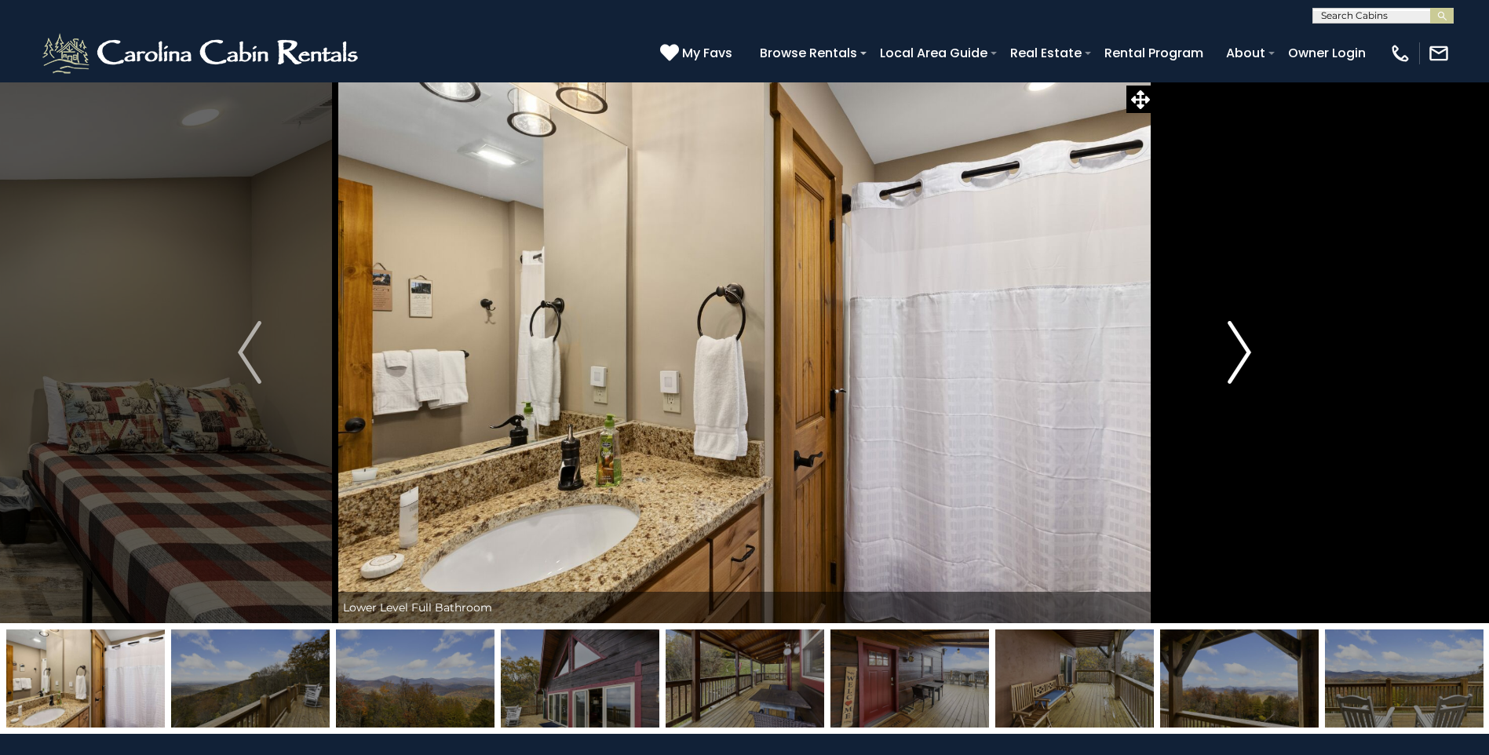
click at [1236, 360] on img "Next" at bounding box center [1240, 352] width 24 height 63
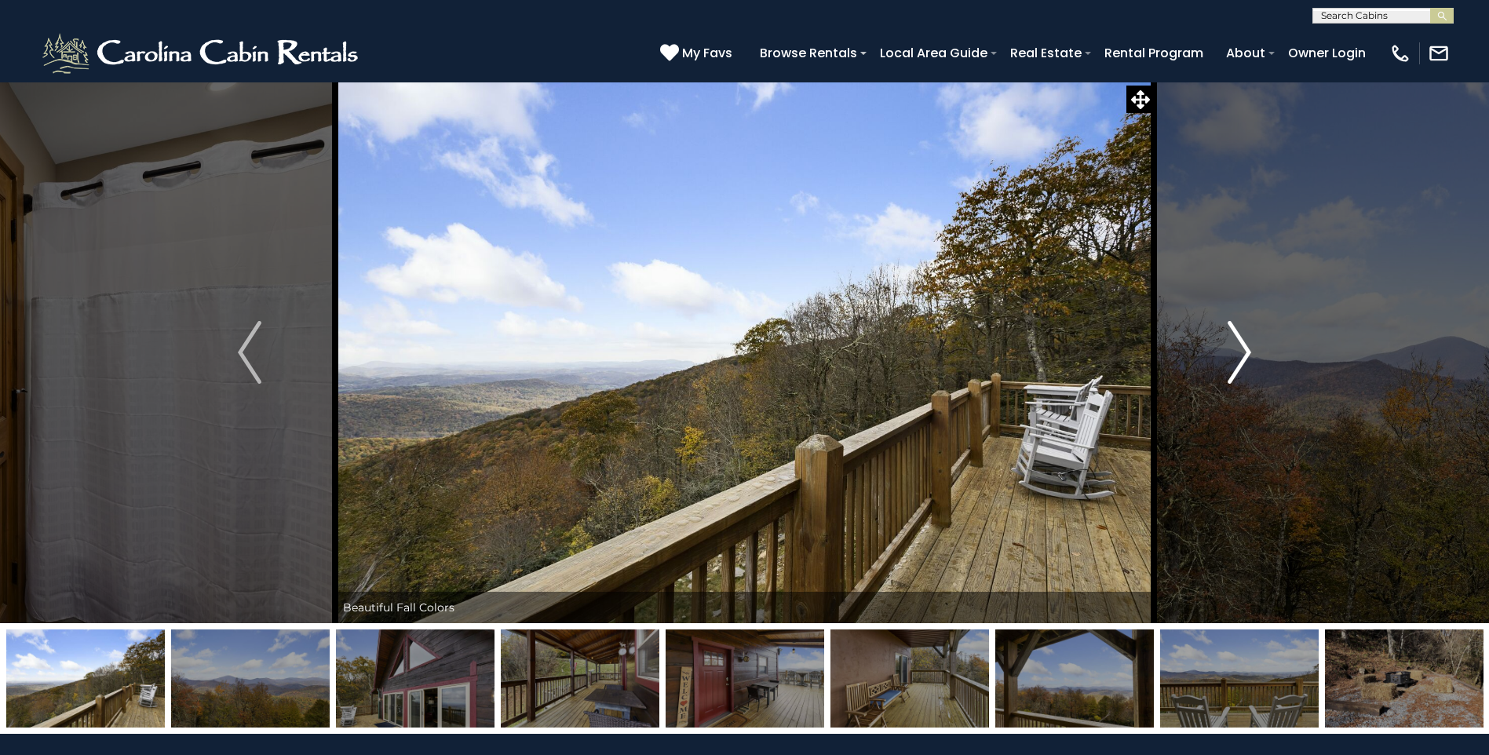
click at [1236, 360] on img "Next" at bounding box center [1240, 352] width 24 height 63
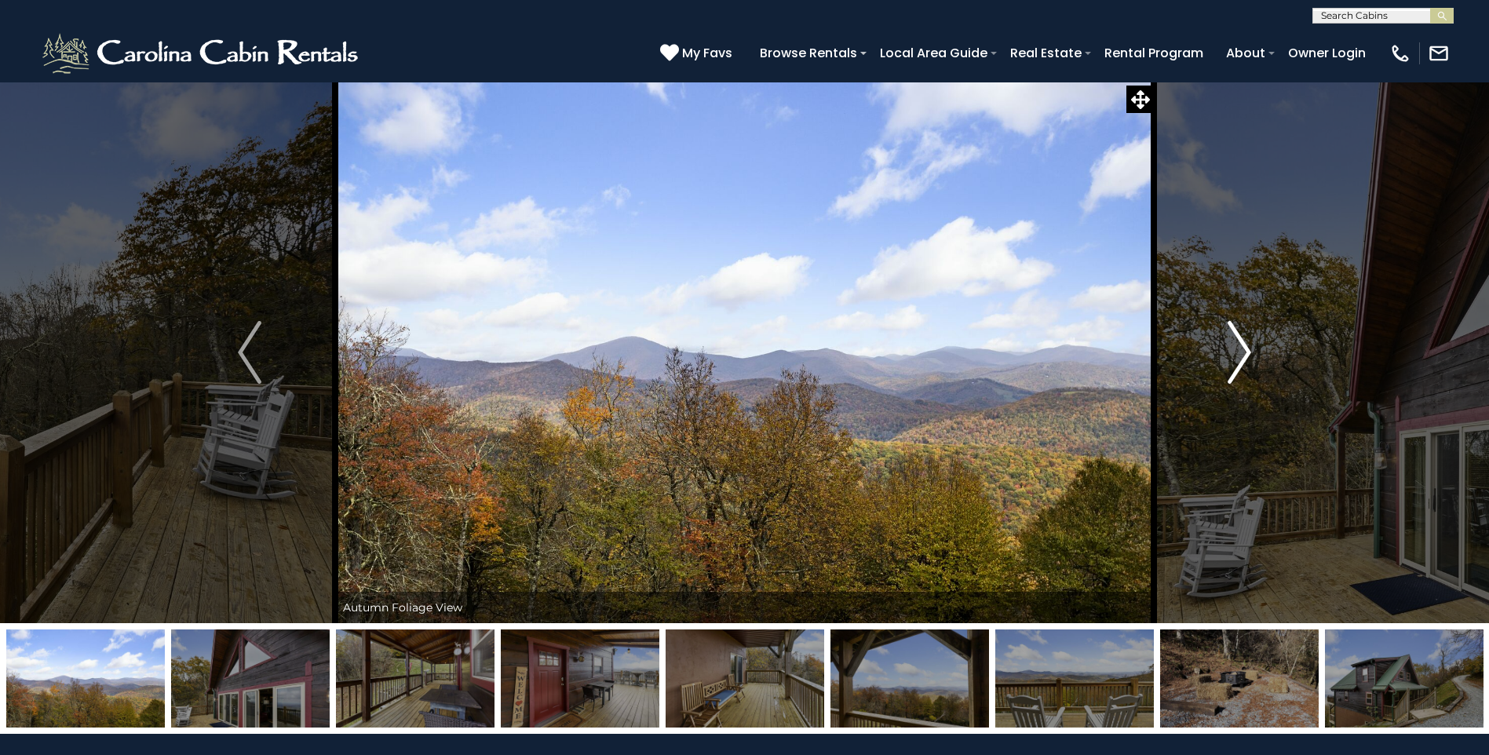
click at [1236, 360] on img "Next" at bounding box center [1240, 352] width 24 height 63
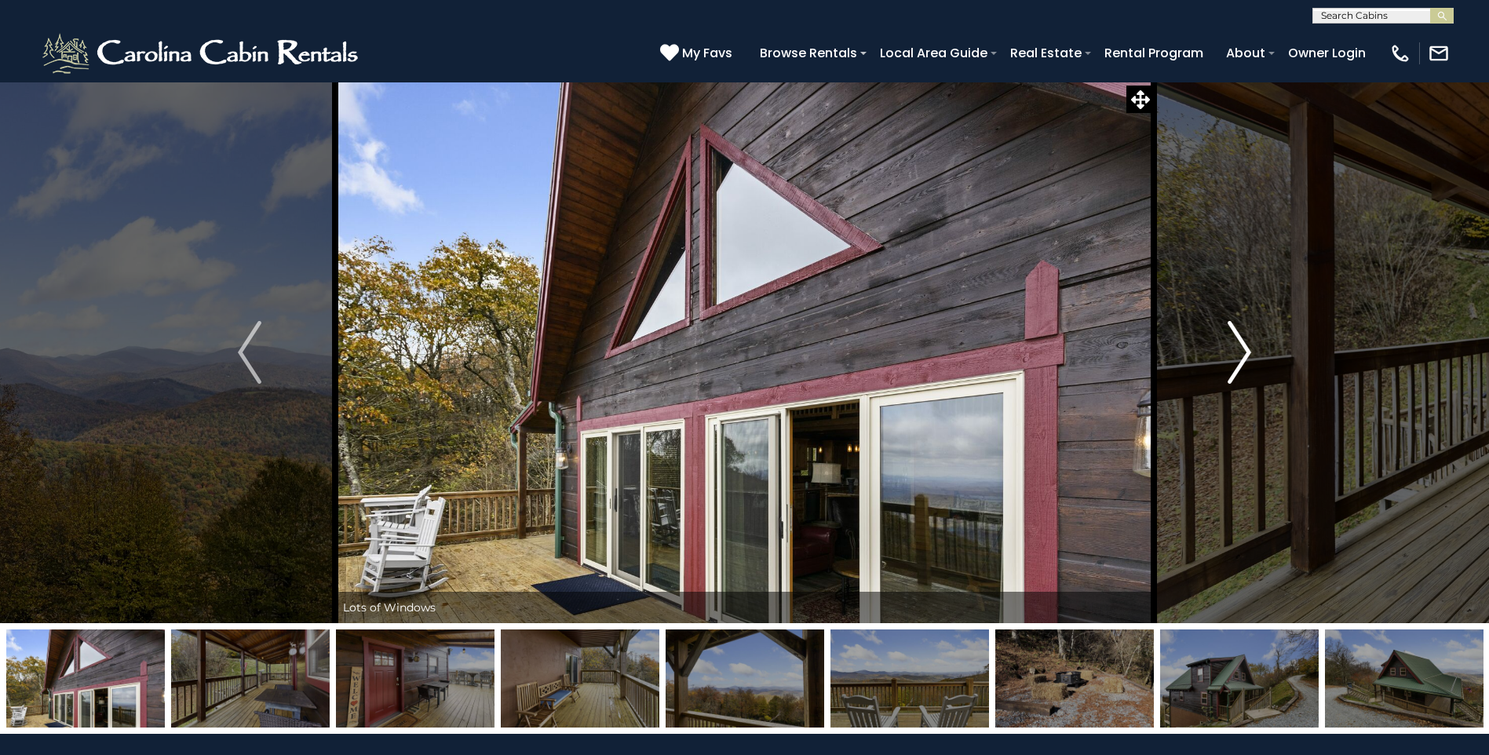
click at [1236, 360] on img "Next" at bounding box center [1240, 352] width 24 height 63
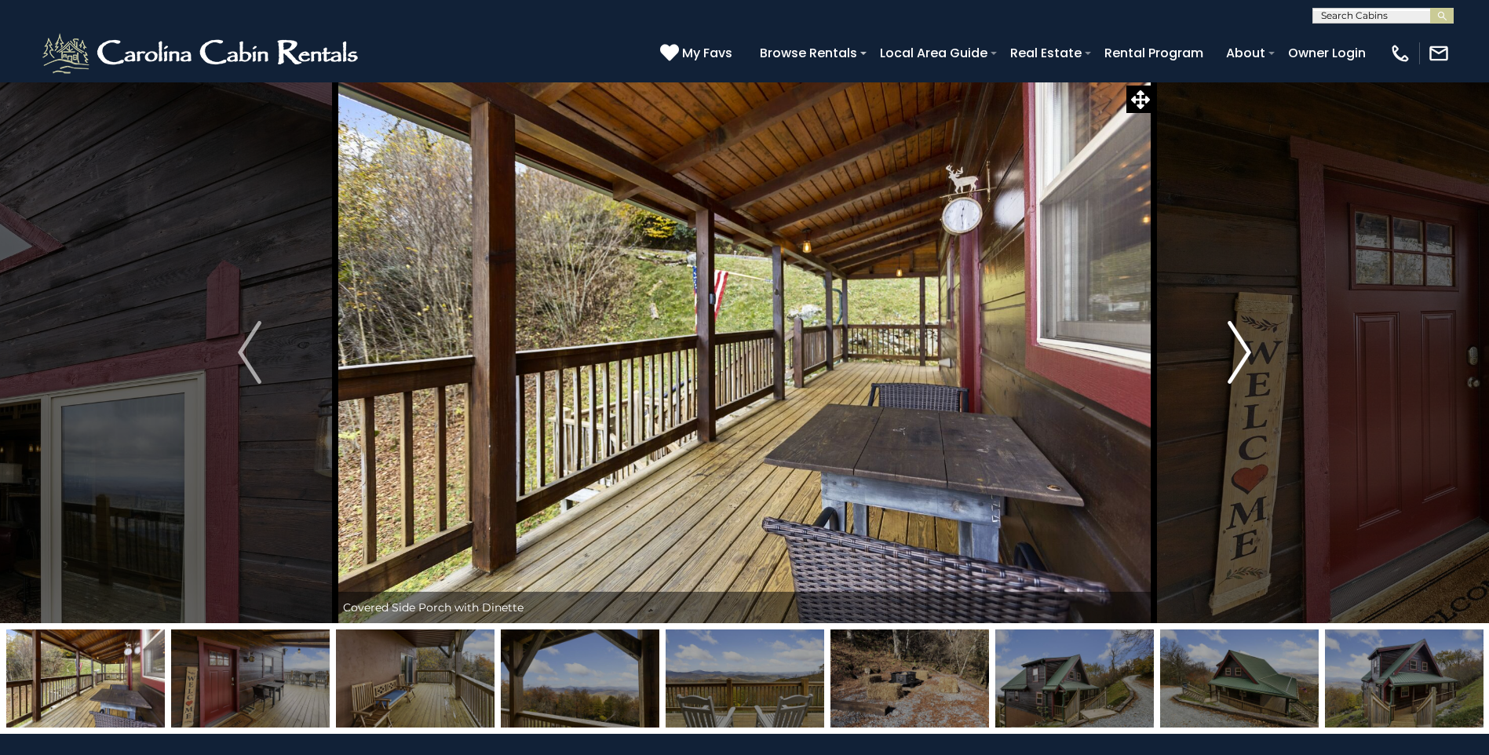
click at [1236, 360] on img "Next" at bounding box center [1240, 352] width 24 height 63
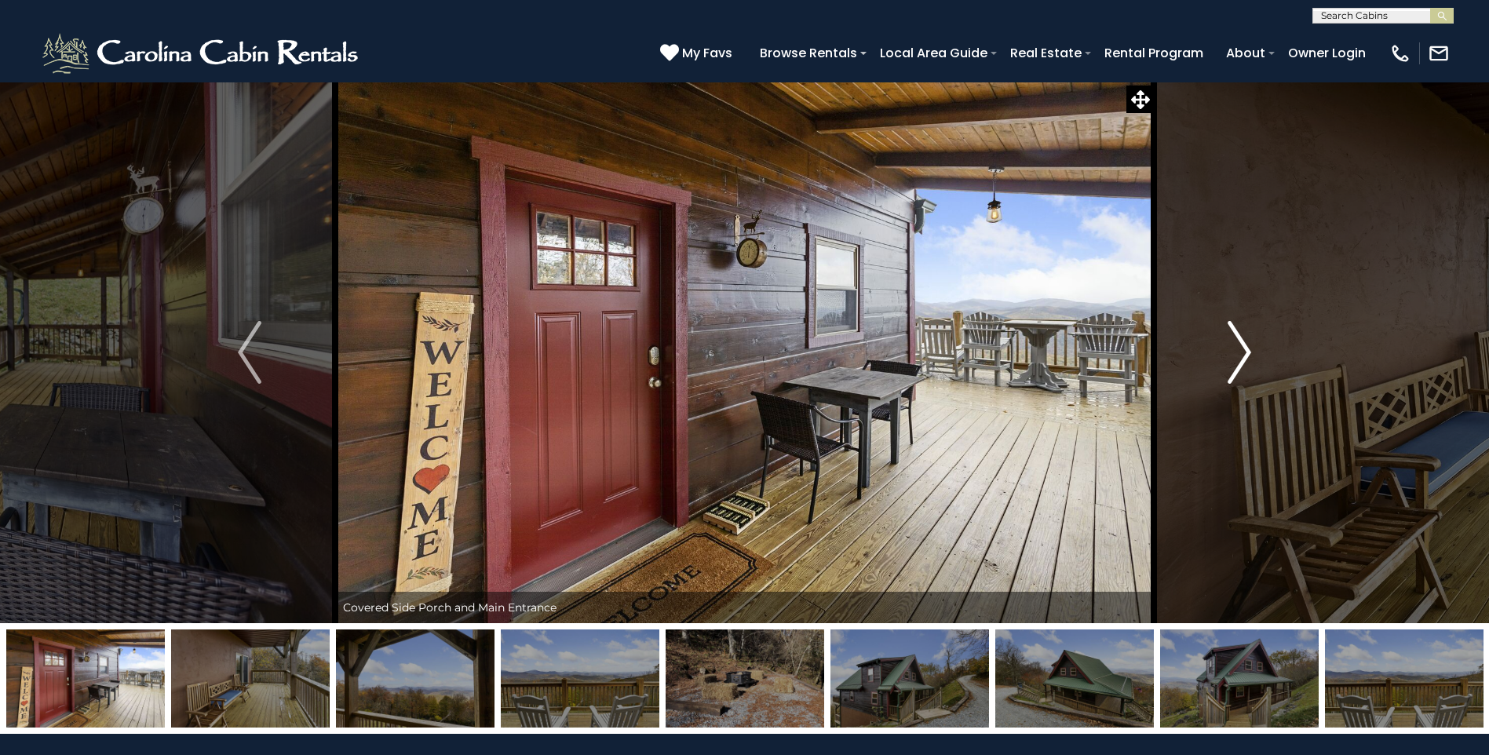
click at [1236, 360] on img "Next" at bounding box center [1240, 352] width 24 height 63
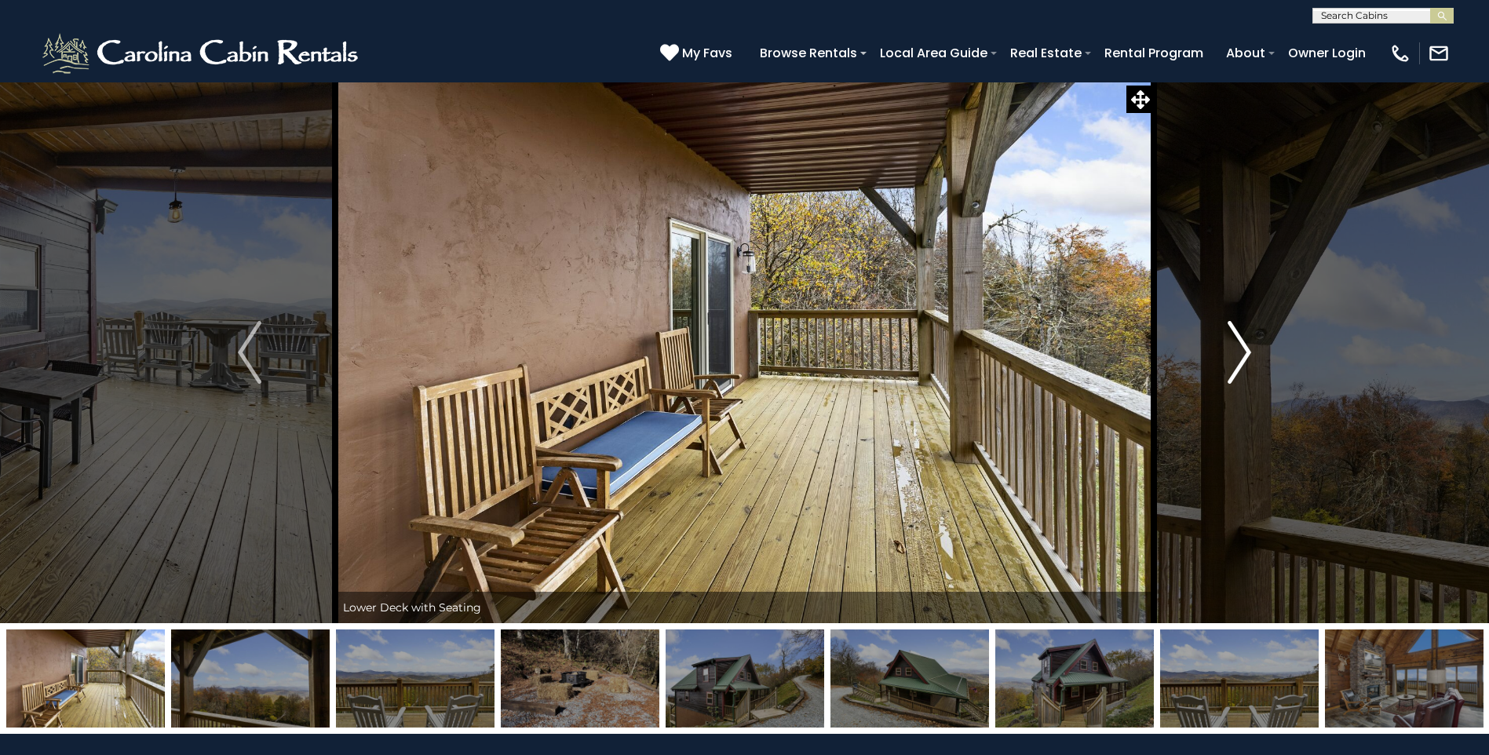
click at [1236, 360] on img "Next" at bounding box center [1240, 352] width 24 height 63
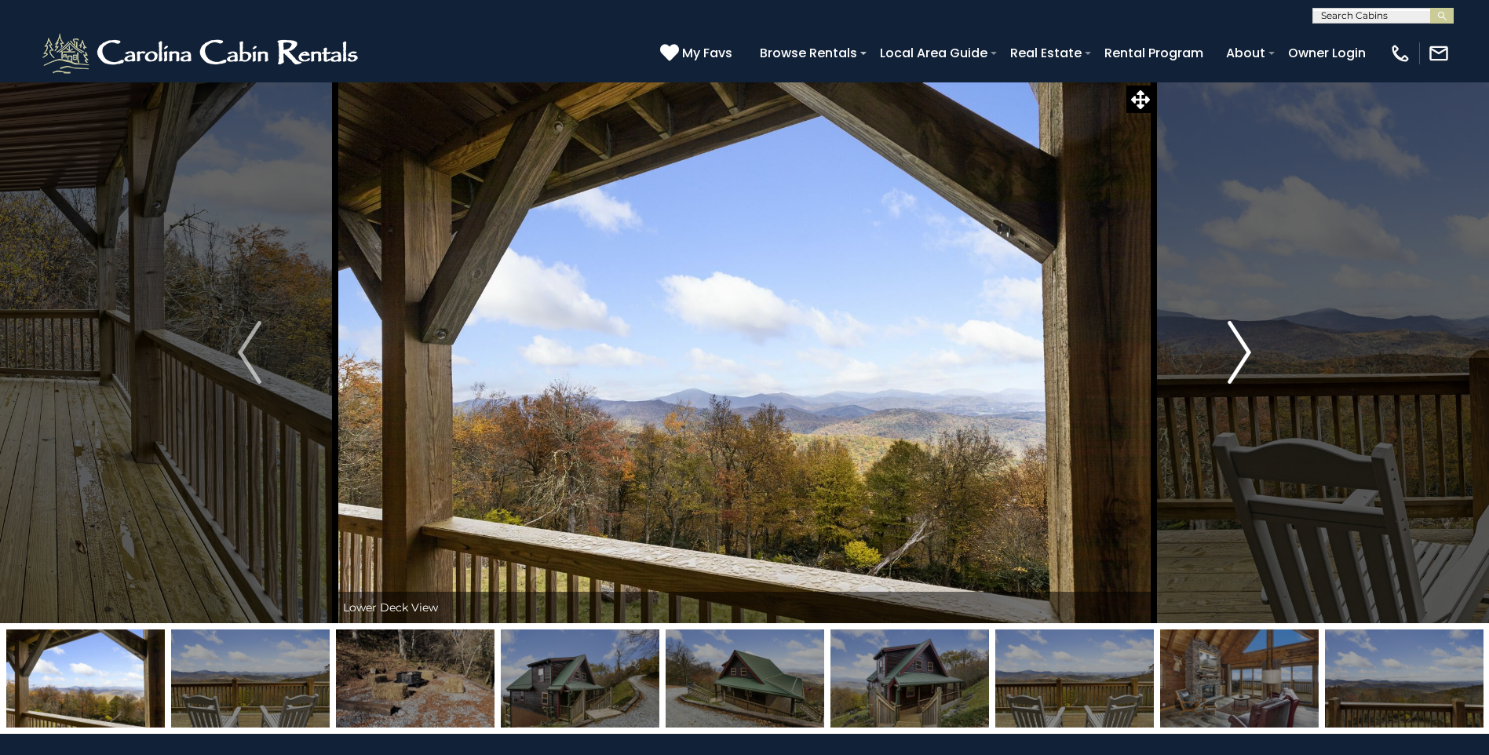
click at [1236, 360] on img "Next" at bounding box center [1240, 352] width 24 height 63
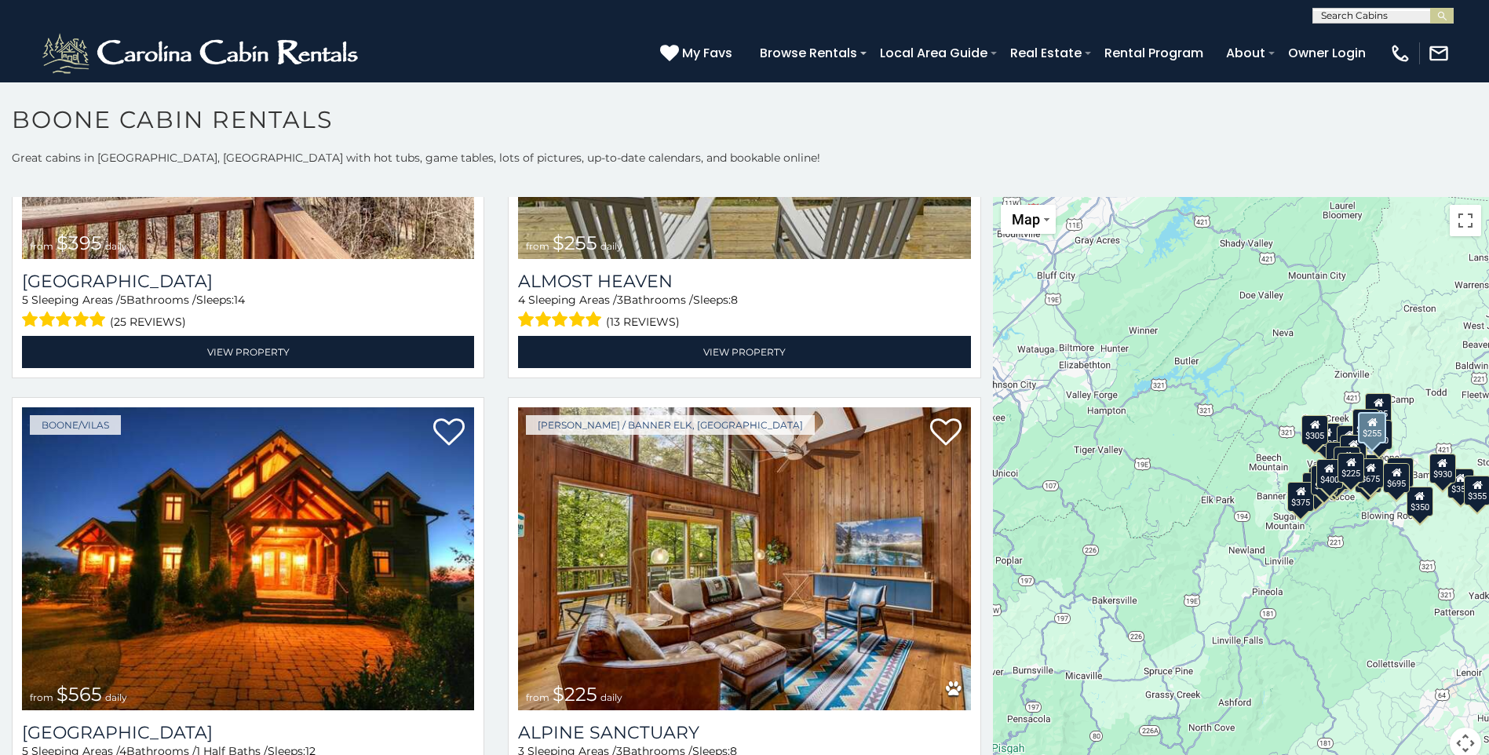
scroll to position [3454, 0]
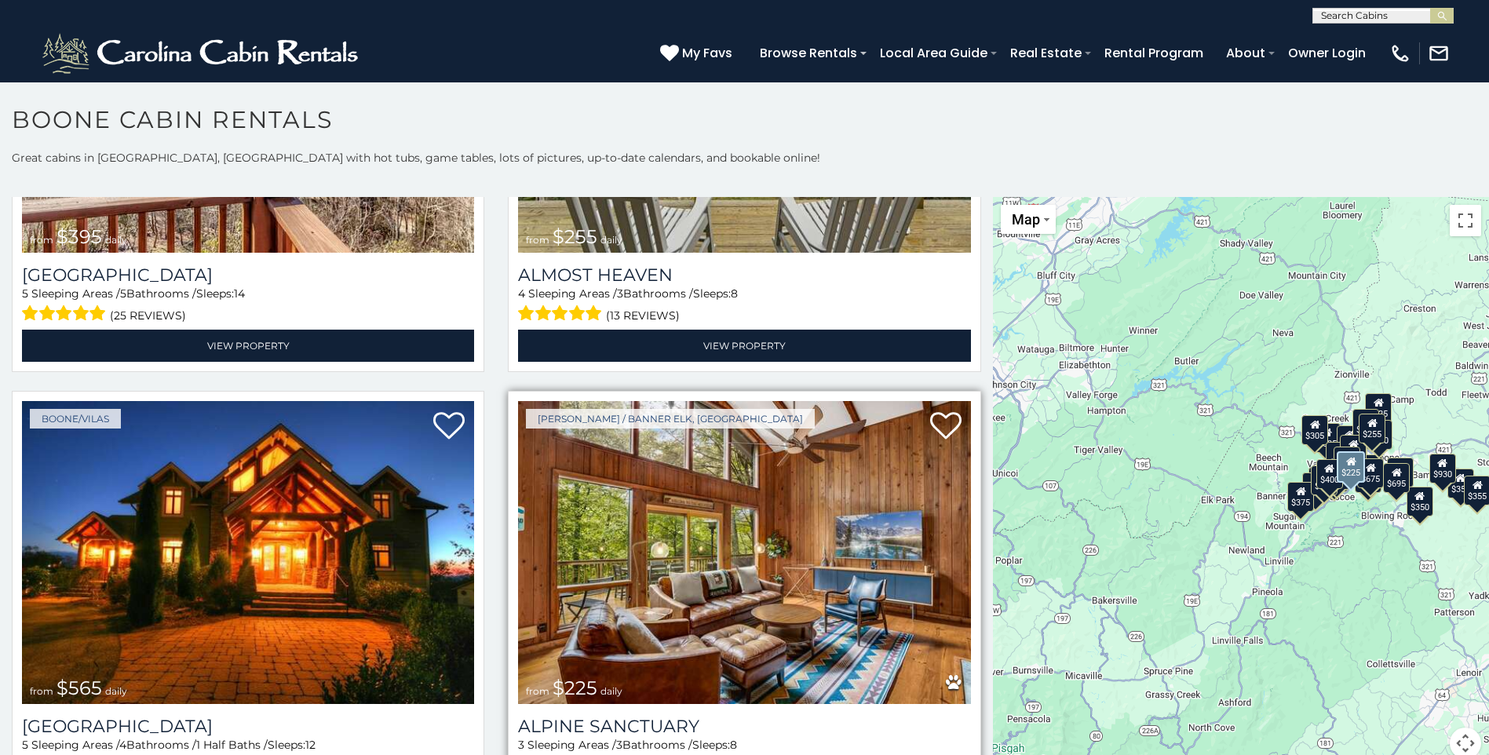
click at [772, 519] on img at bounding box center [744, 552] width 452 height 303
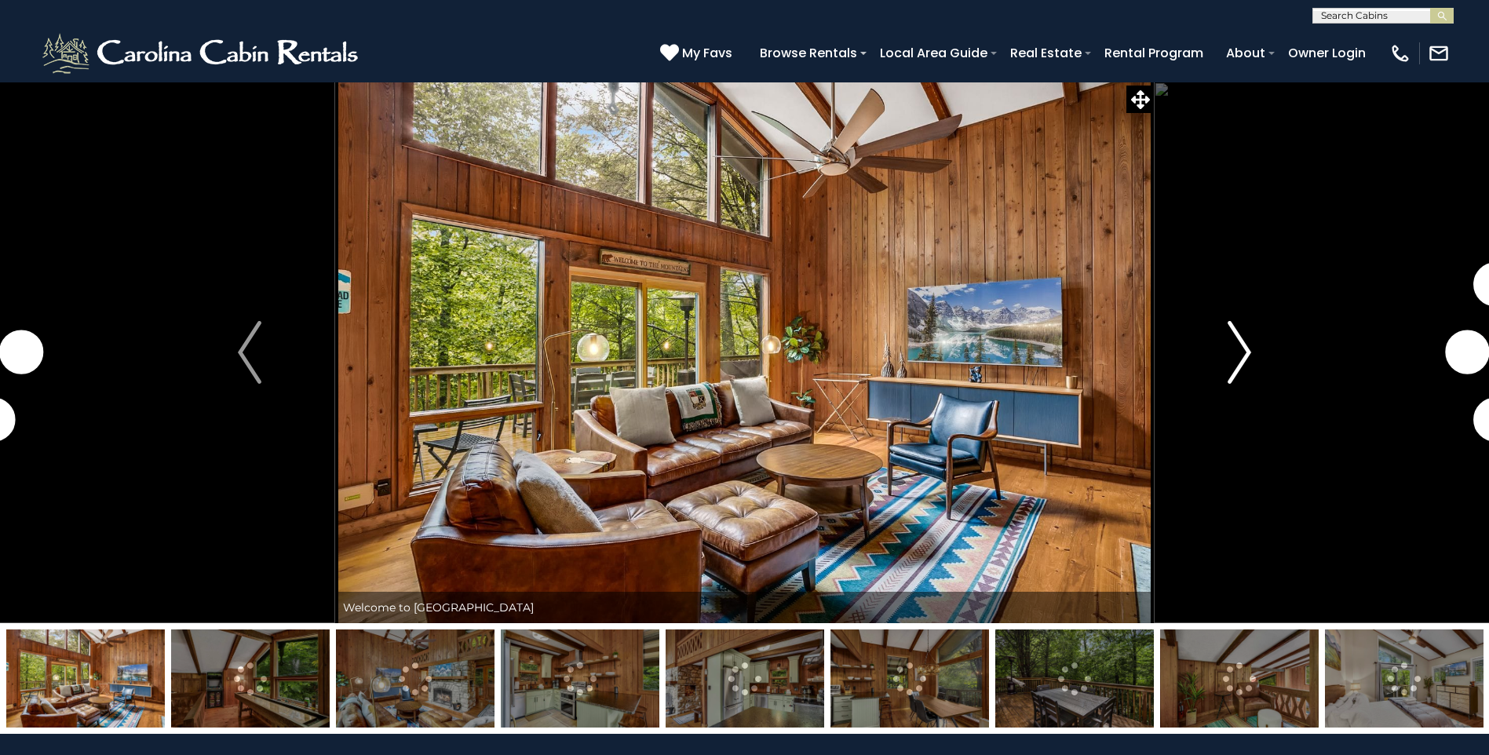
click at [1240, 348] on img "Next" at bounding box center [1240, 352] width 24 height 63
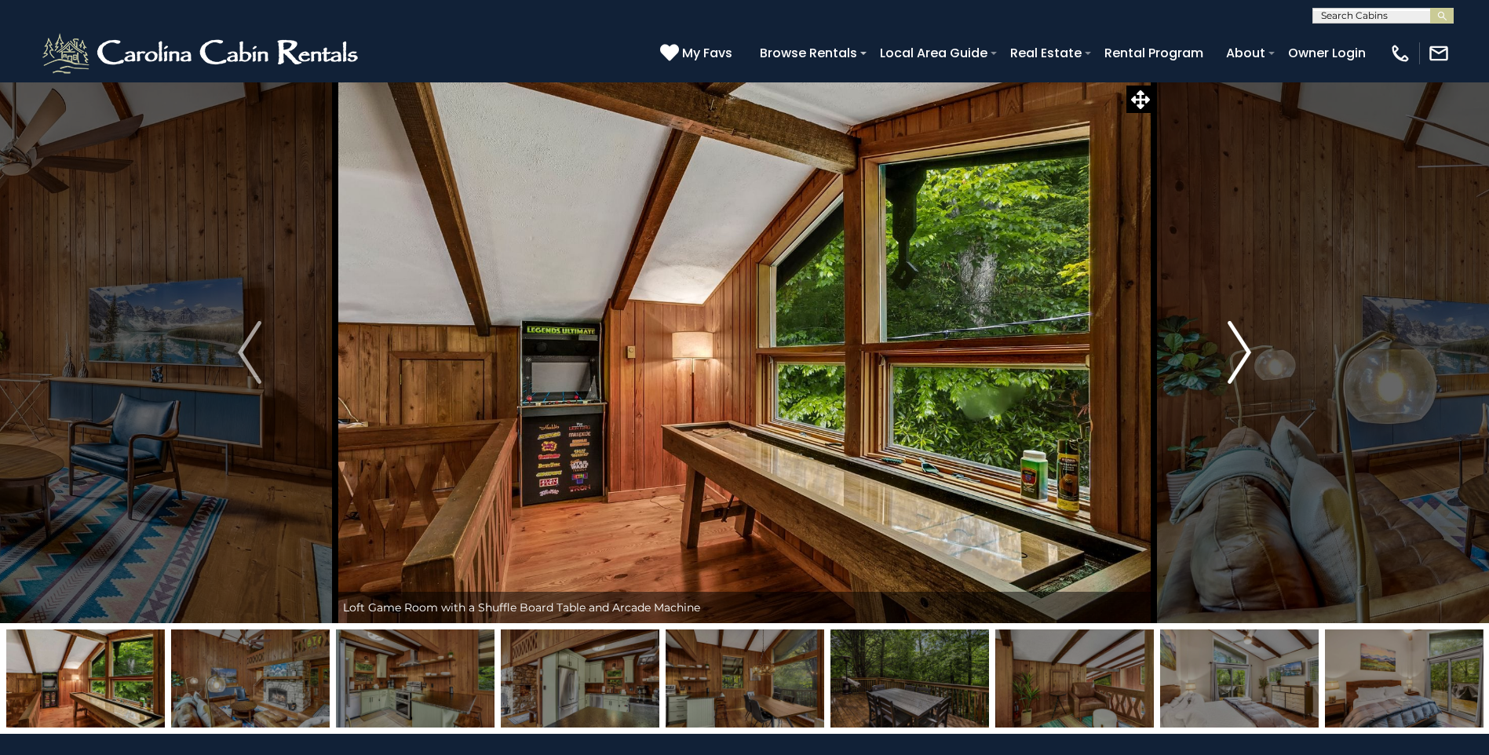
click at [1240, 348] on img "Next" at bounding box center [1240, 352] width 24 height 63
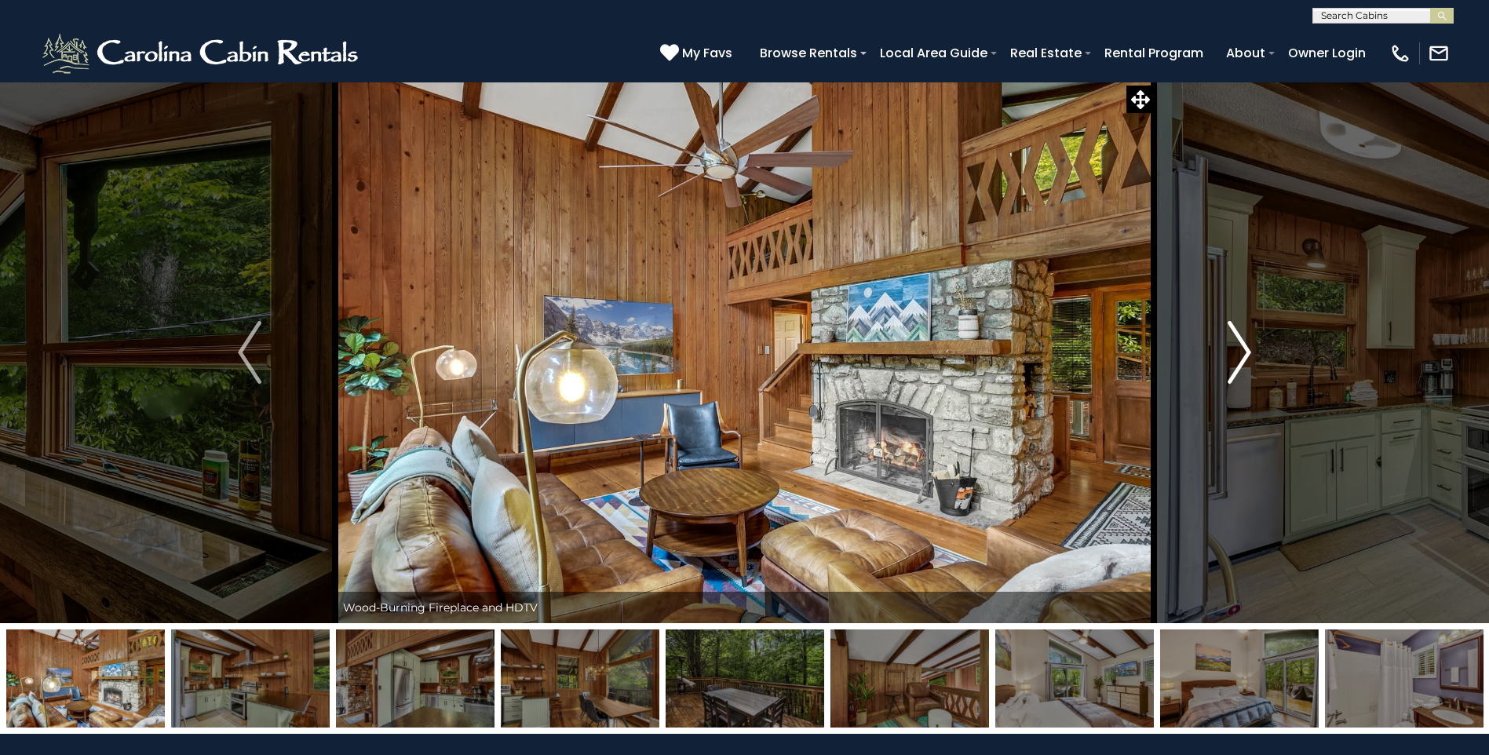
click at [1240, 348] on img "Next" at bounding box center [1240, 352] width 24 height 63
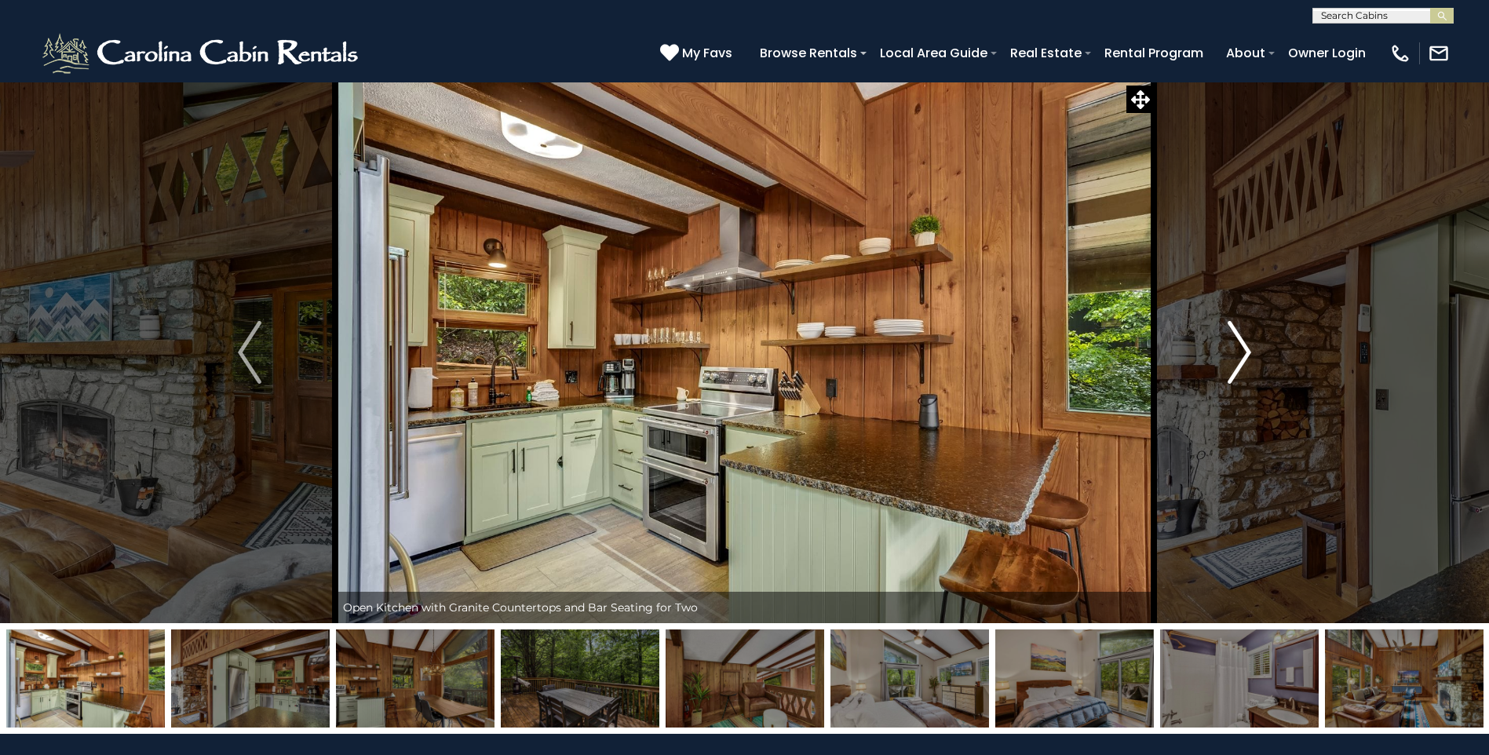
click at [1240, 348] on img "Next" at bounding box center [1240, 352] width 24 height 63
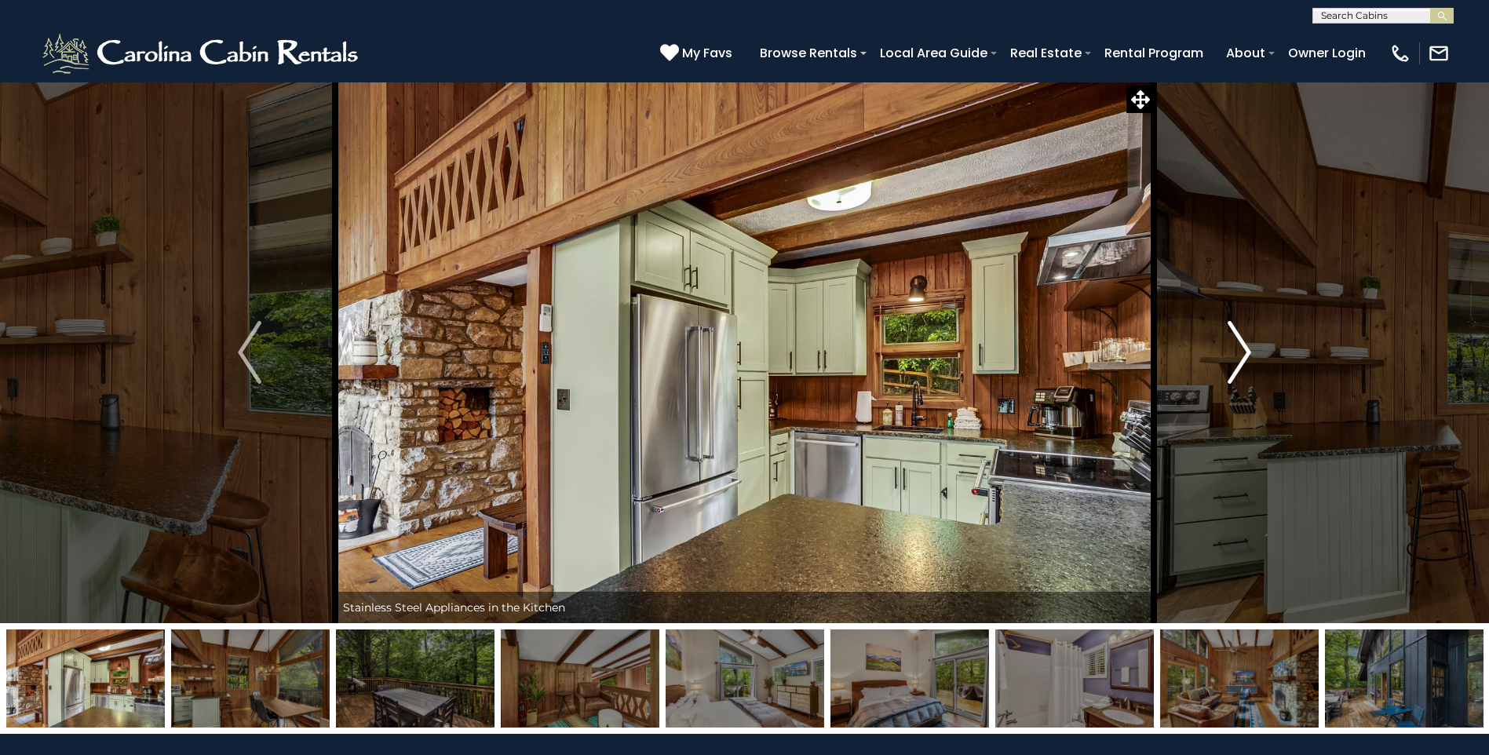
click at [1240, 348] on img "Next" at bounding box center [1240, 352] width 24 height 63
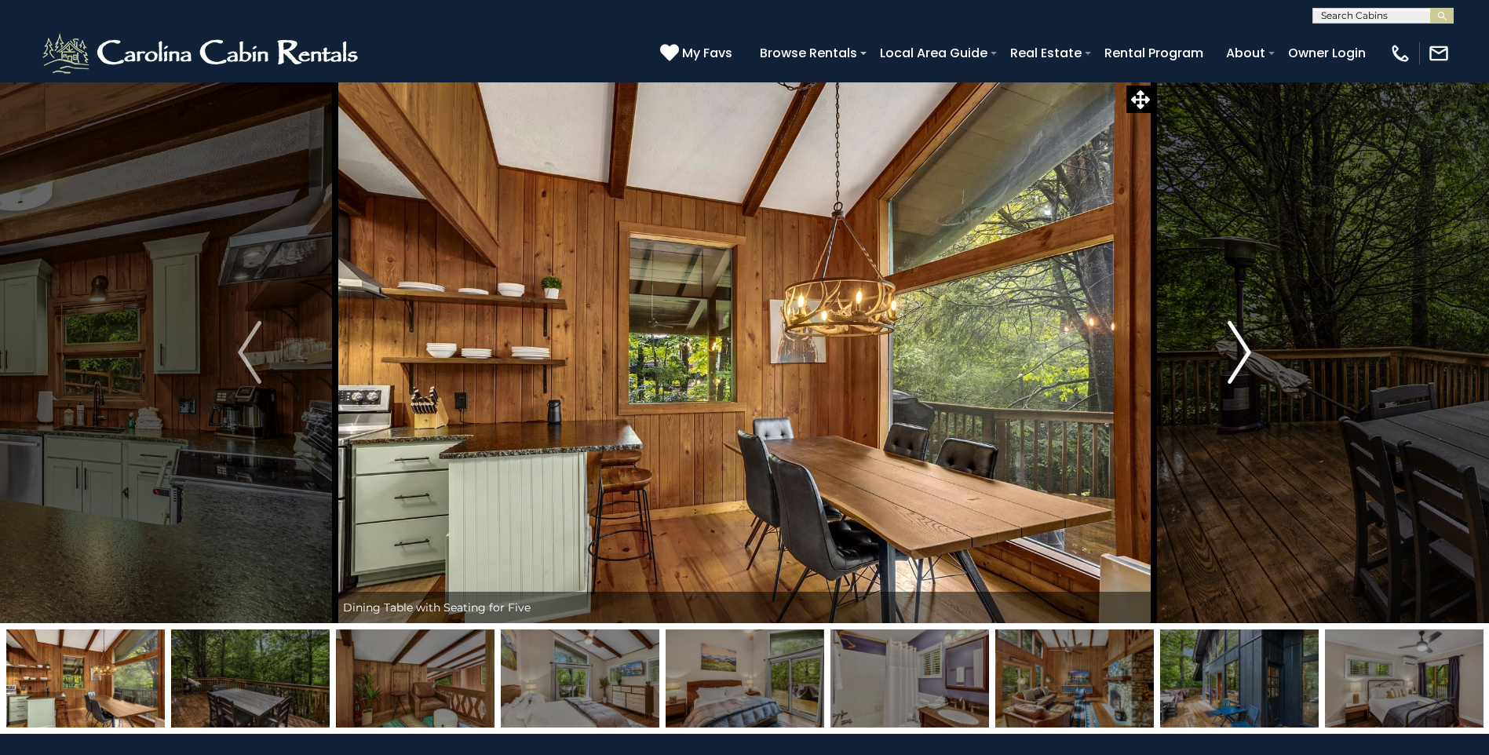
click at [1240, 348] on img "Next" at bounding box center [1240, 352] width 24 height 63
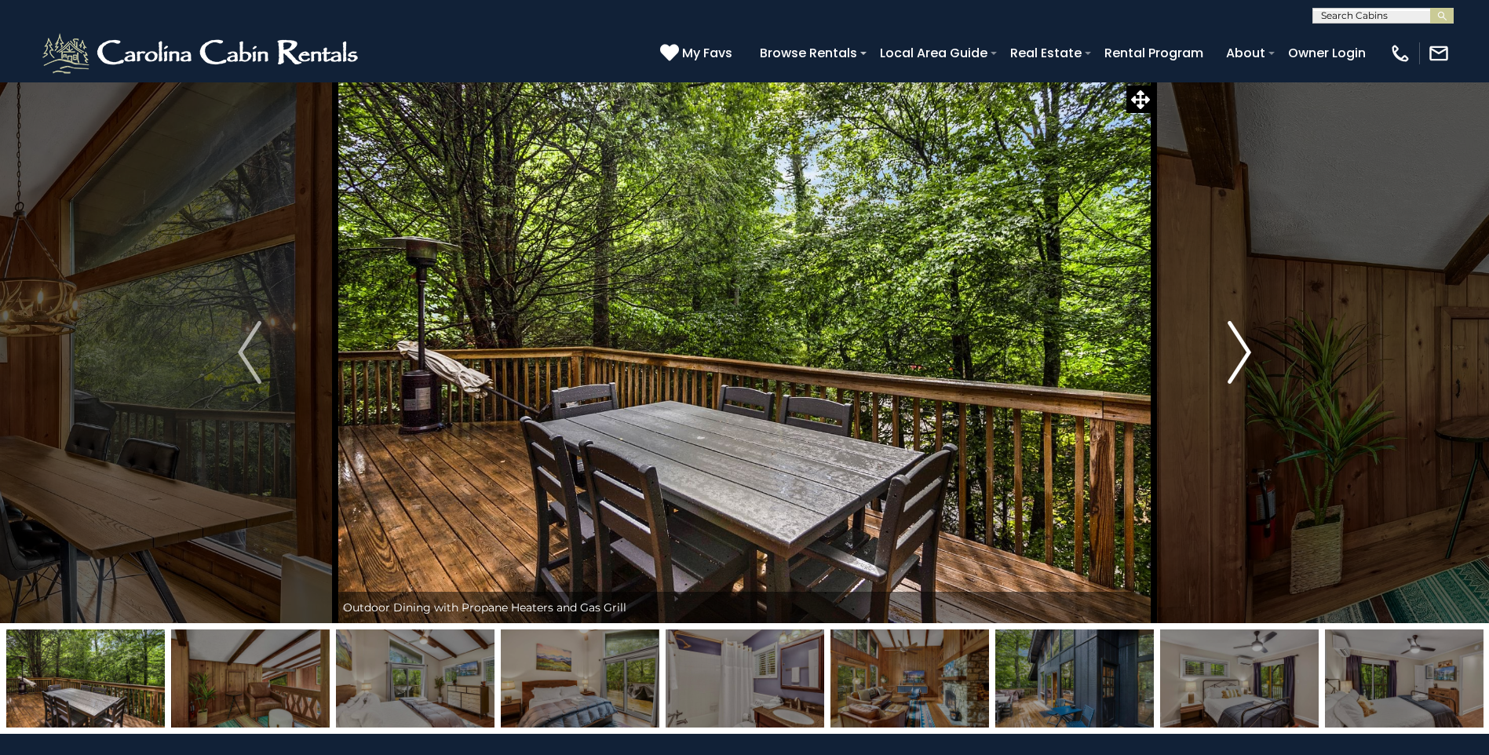
click at [1240, 348] on img "Next" at bounding box center [1240, 352] width 24 height 63
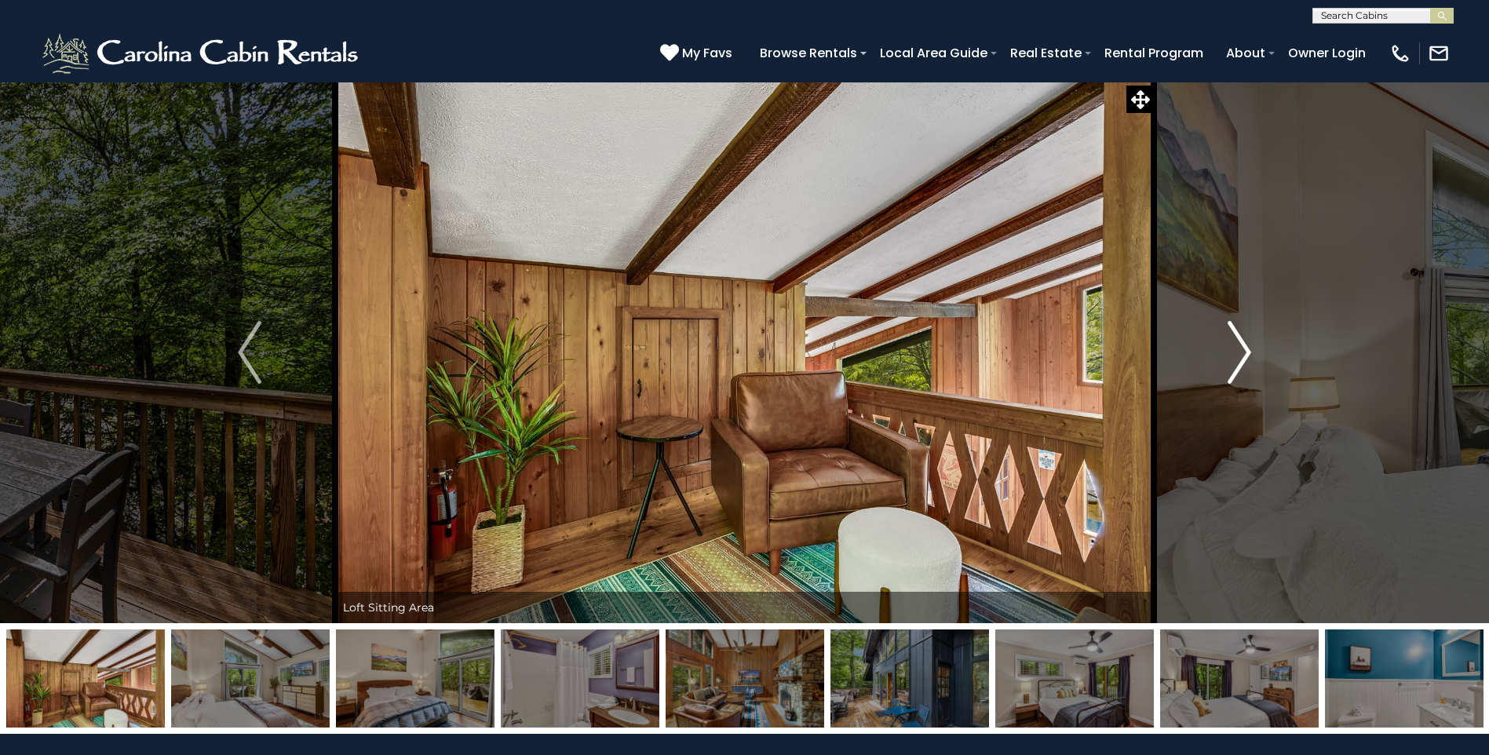
click at [1240, 348] on img "Next" at bounding box center [1240, 352] width 24 height 63
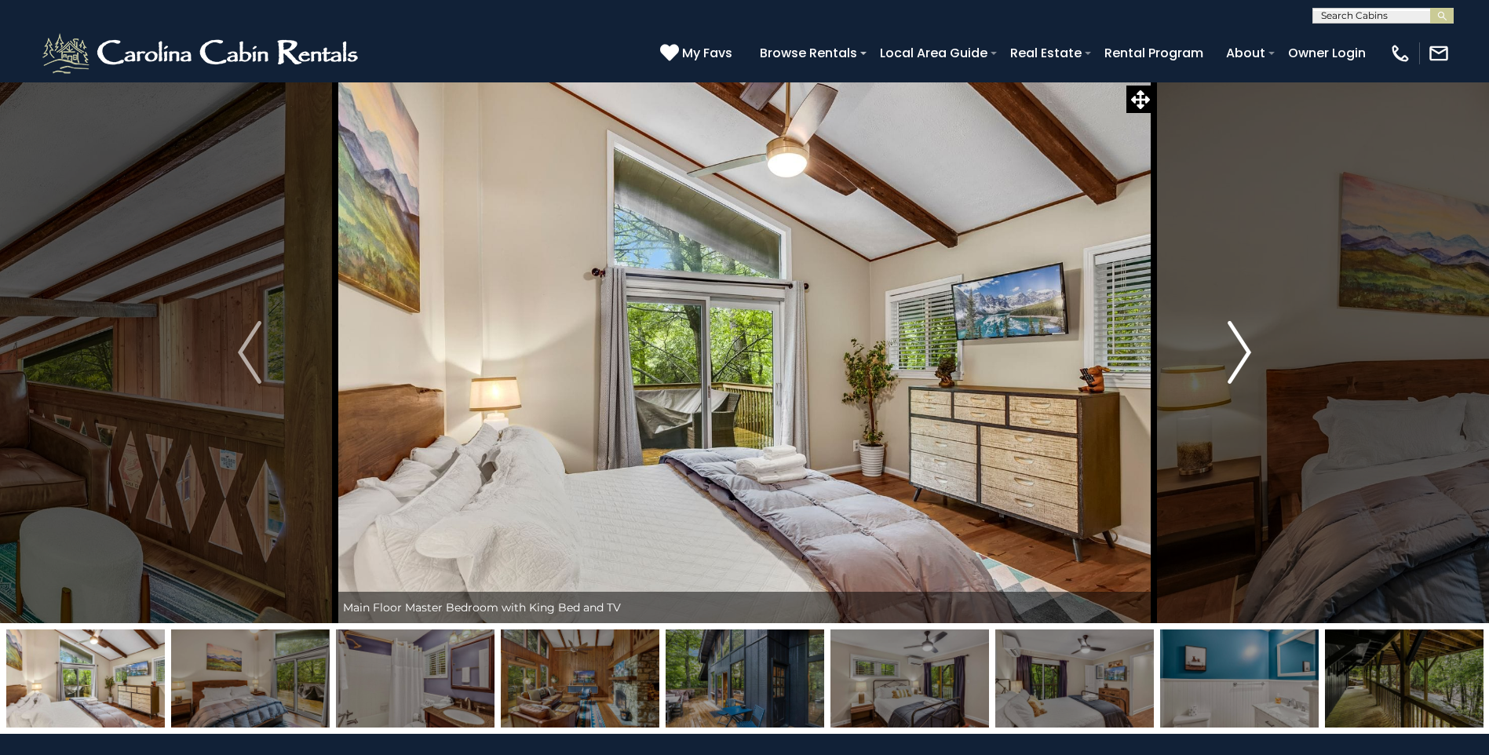
click at [1240, 348] on img "Next" at bounding box center [1240, 352] width 24 height 63
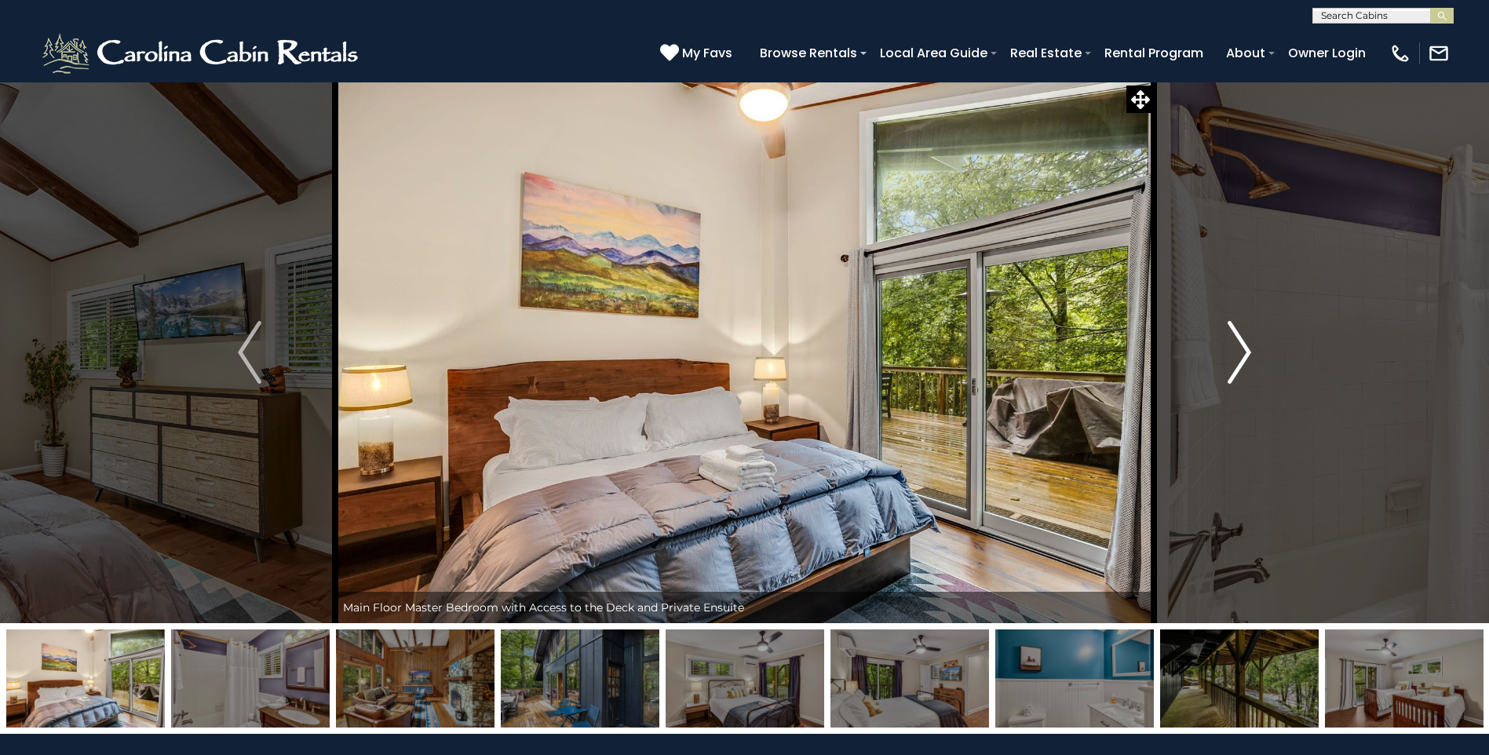
click at [1240, 348] on img "Next" at bounding box center [1240, 352] width 24 height 63
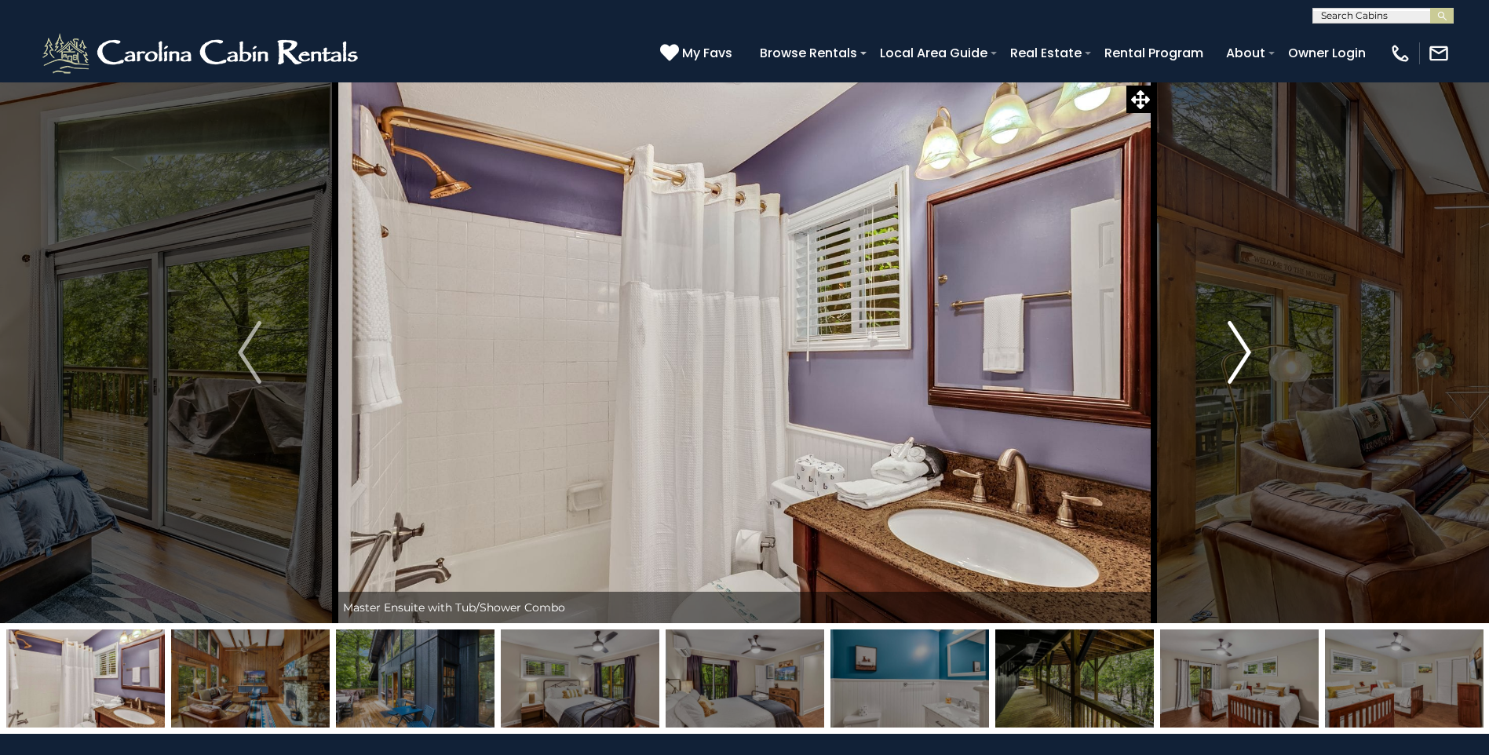
click at [1240, 348] on img "Next" at bounding box center [1240, 352] width 24 height 63
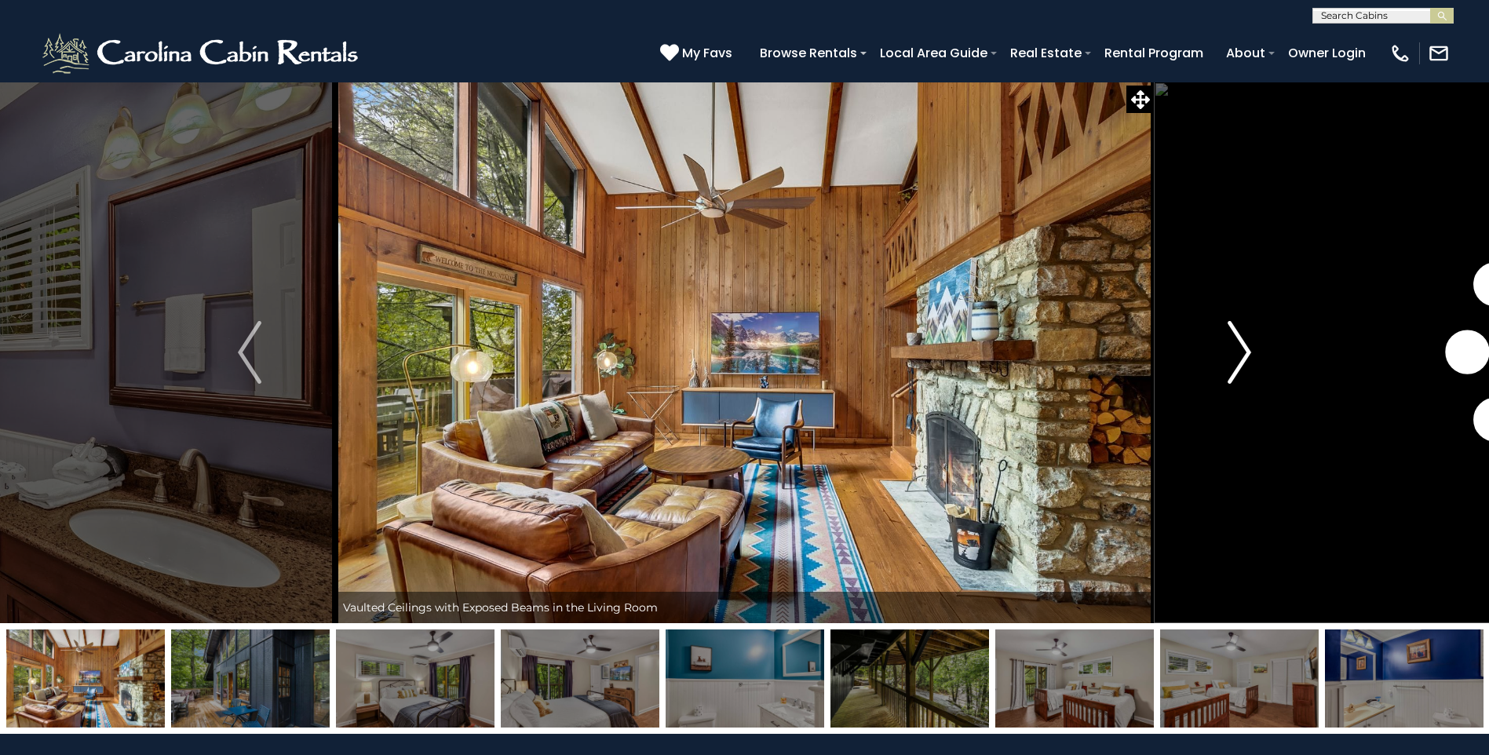
click at [1240, 348] on img "Next" at bounding box center [1240, 352] width 24 height 63
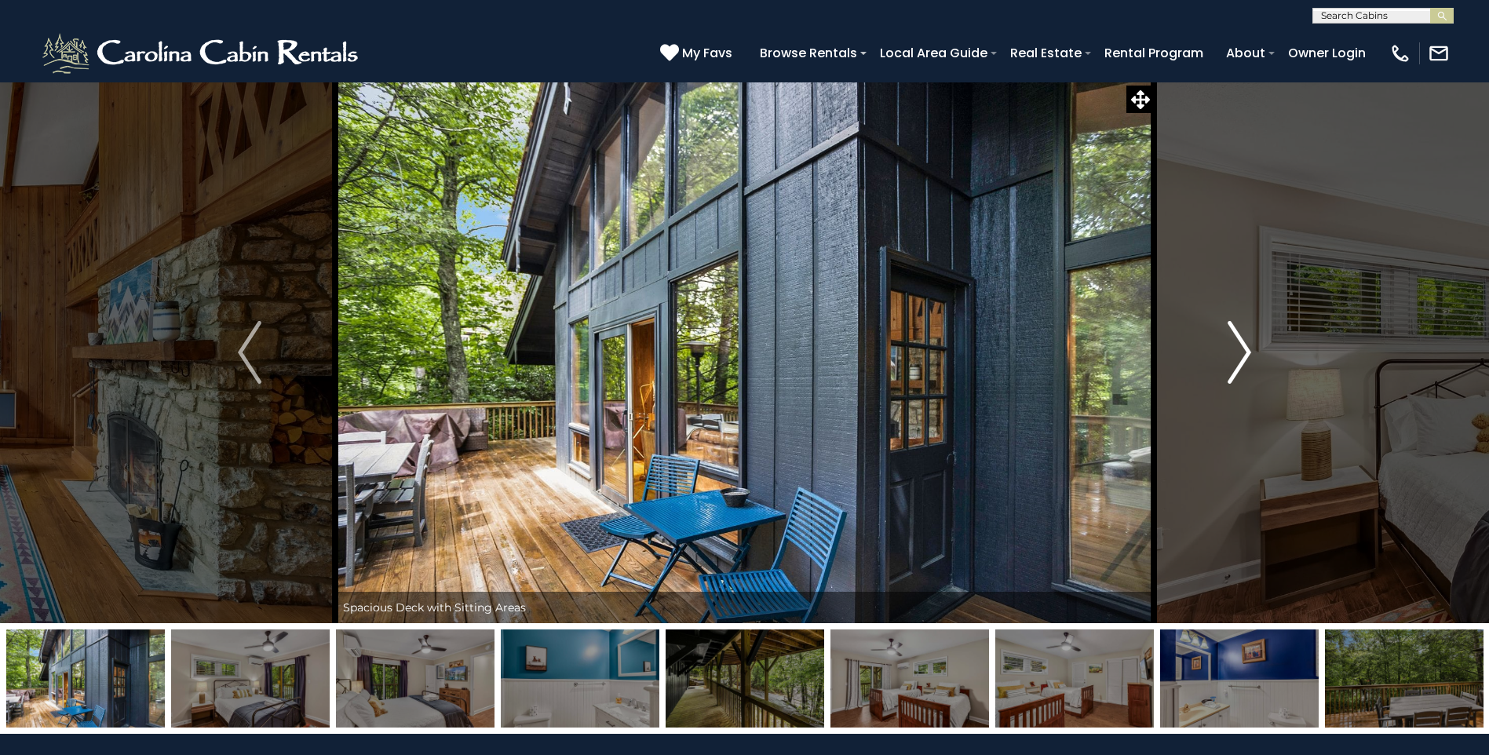
click at [1240, 348] on img "Next" at bounding box center [1240, 352] width 24 height 63
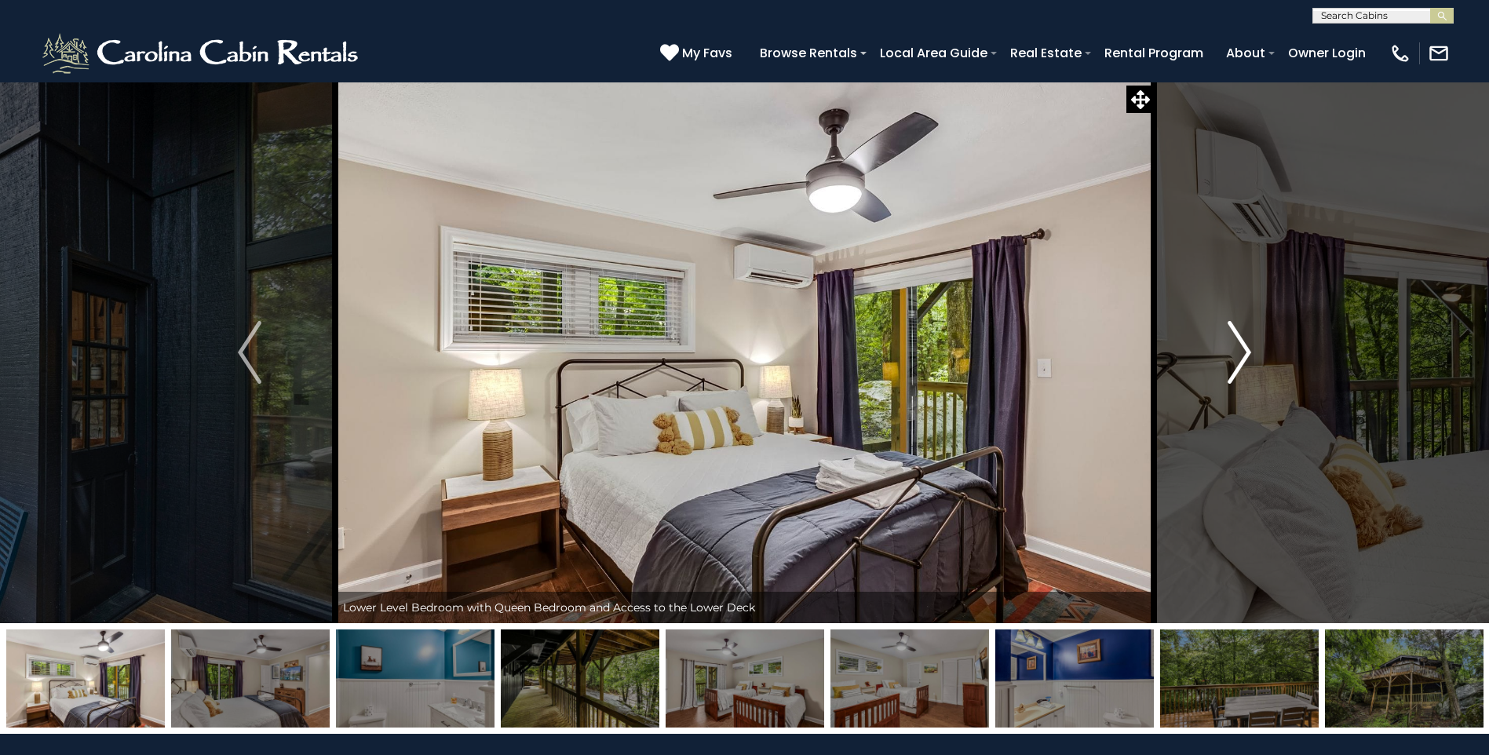
click at [1240, 348] on img "Next" at bounding box center [1240, 352] width 24 height 63
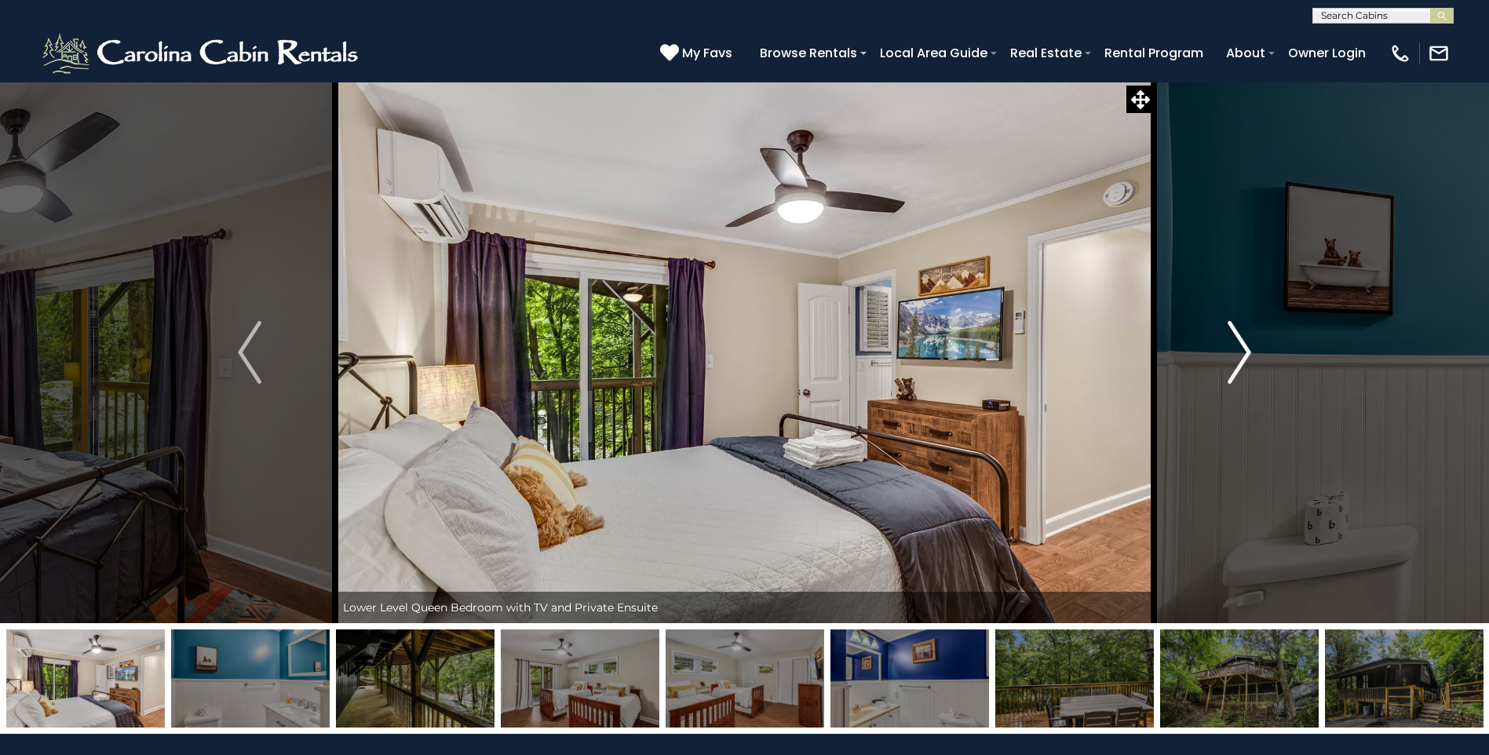
click at [1240, 348] on img "Next" at bounding box center [1240, 352] width 24 height 63
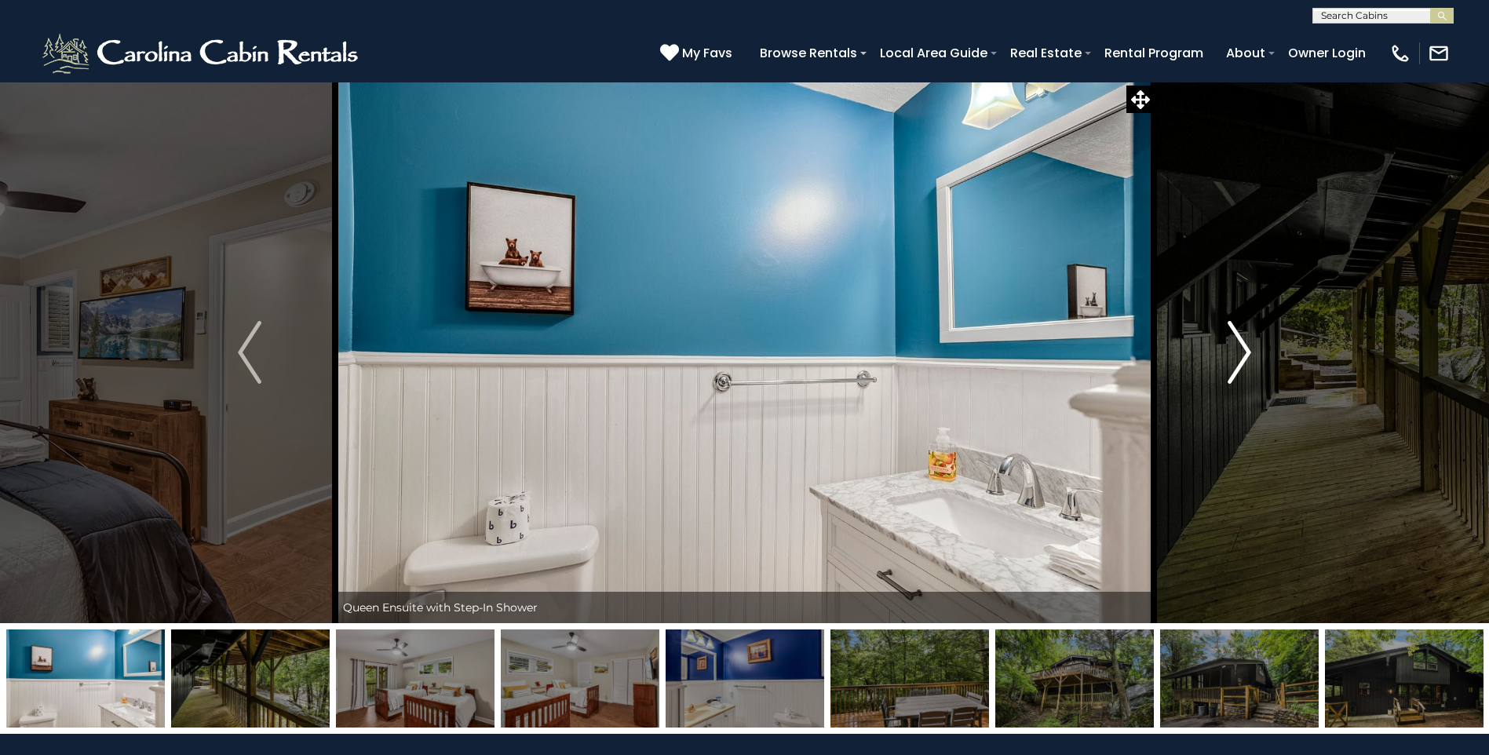
click at [1240, 348] on img "Next" at bounding box center [1240, 352] width 24 height 63
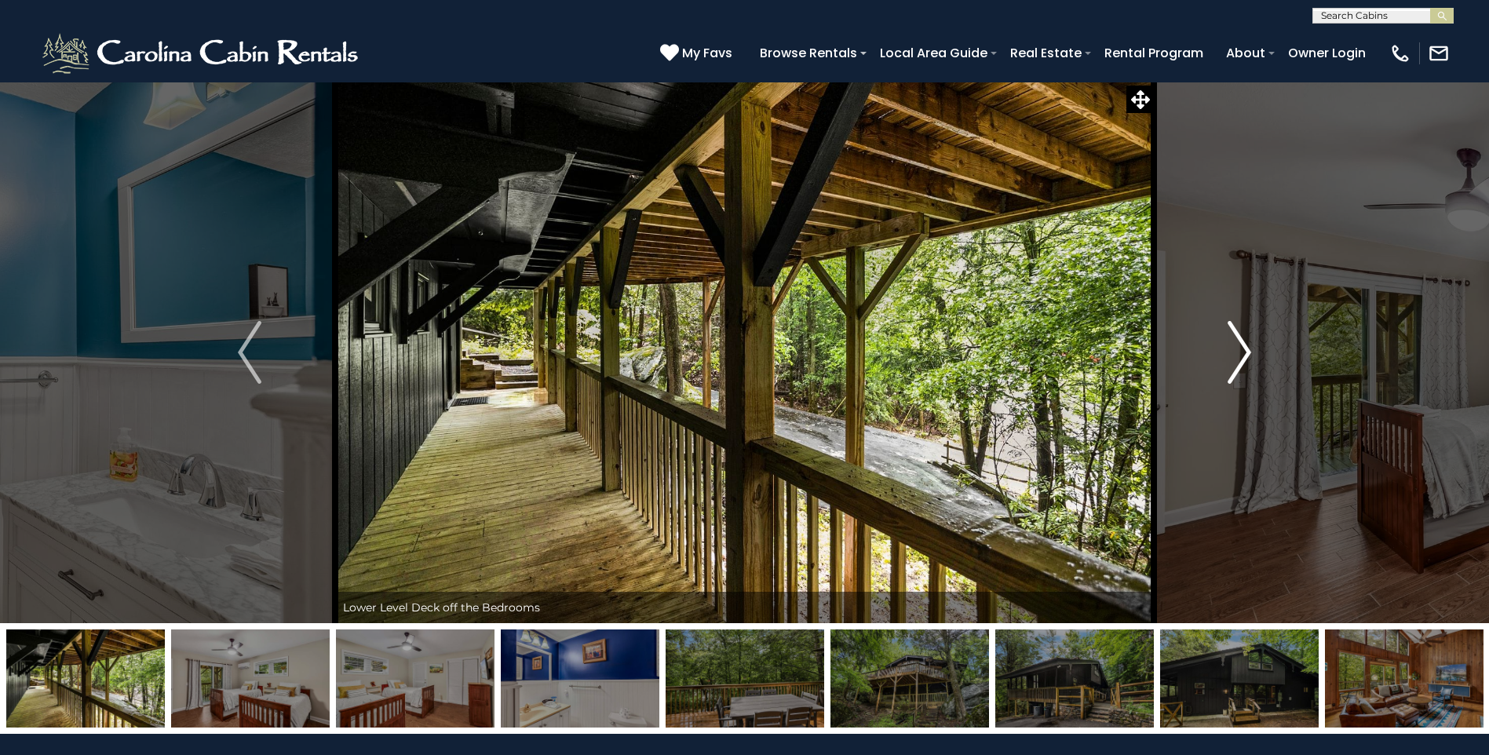
click at [1240, 348] on img "Next" at bounding box center [1240, 352] width 24 height 63
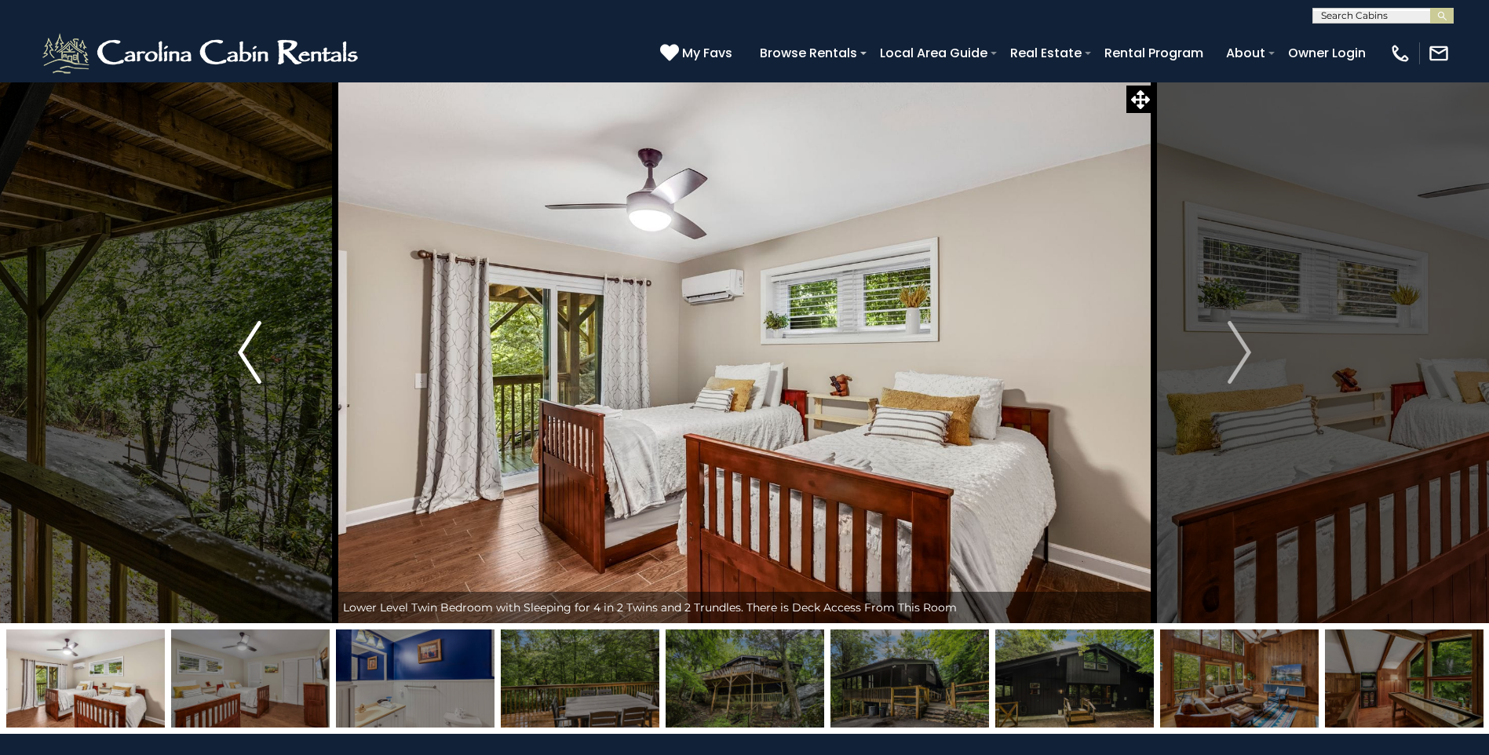
click at [240, 349] on img "Previous" at bounding box center [250, 352] width 24 height 63
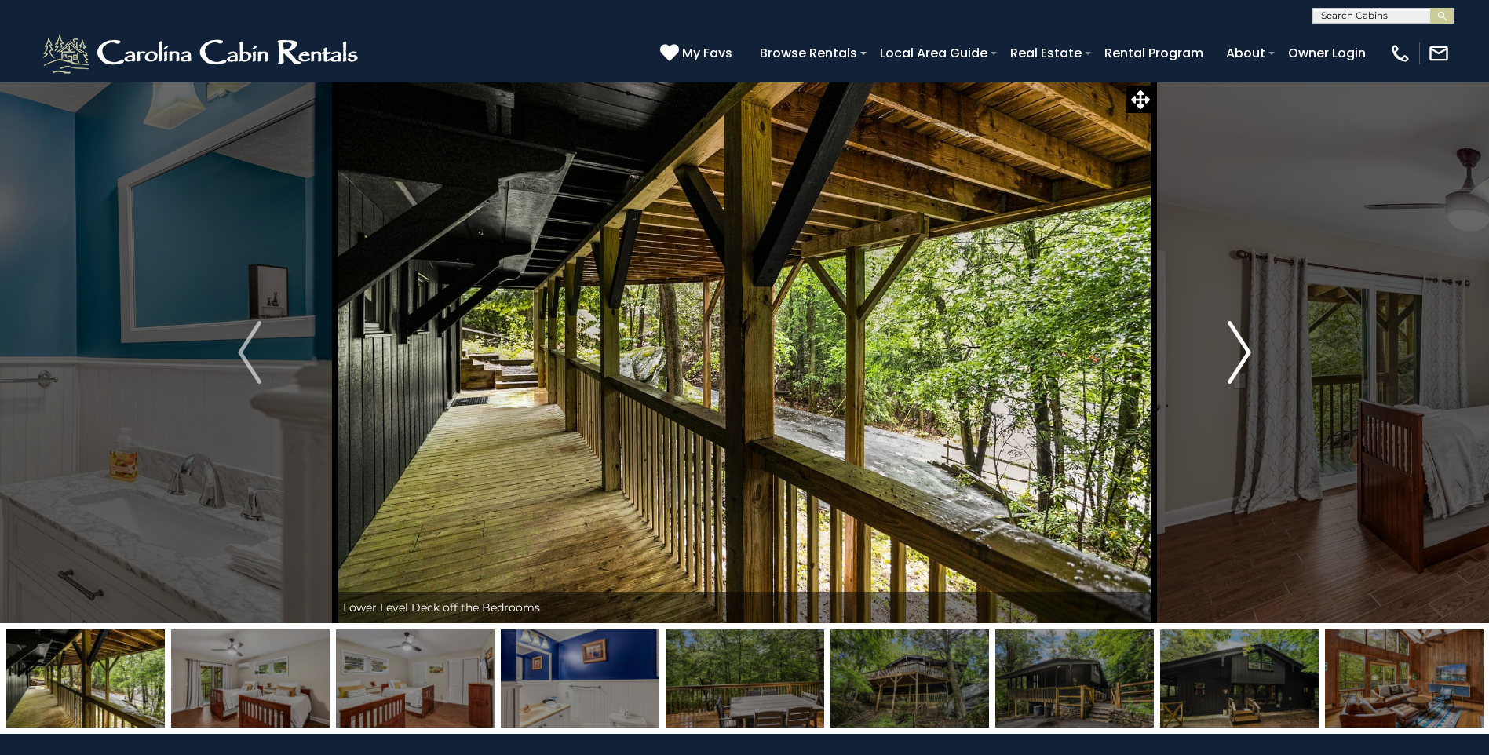
click at [1236, 356] on img "Next" at bounding box center [1240, 352] width 24 height 63
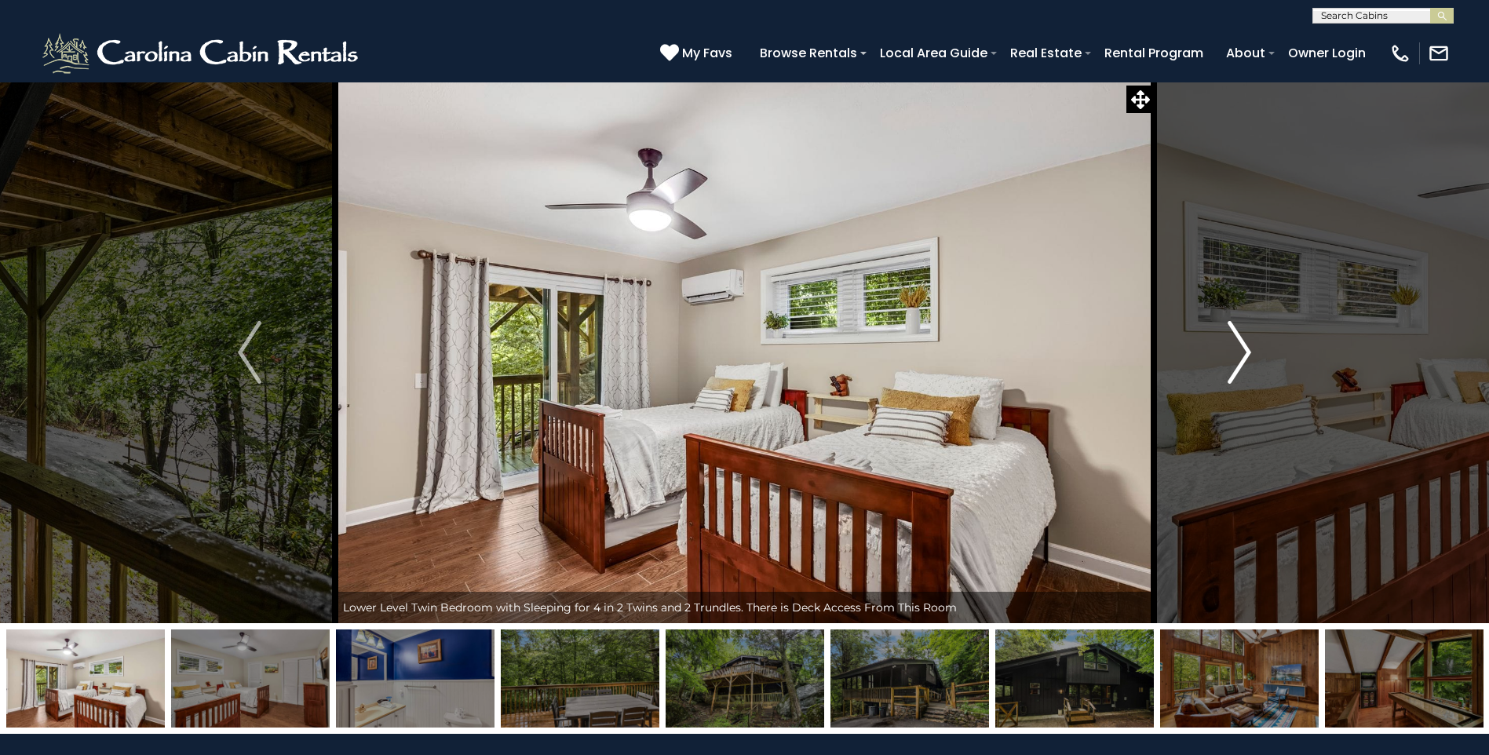
click at [1236, 356] on img "Next" at bounding box center [1240, 352] width 24 height 63
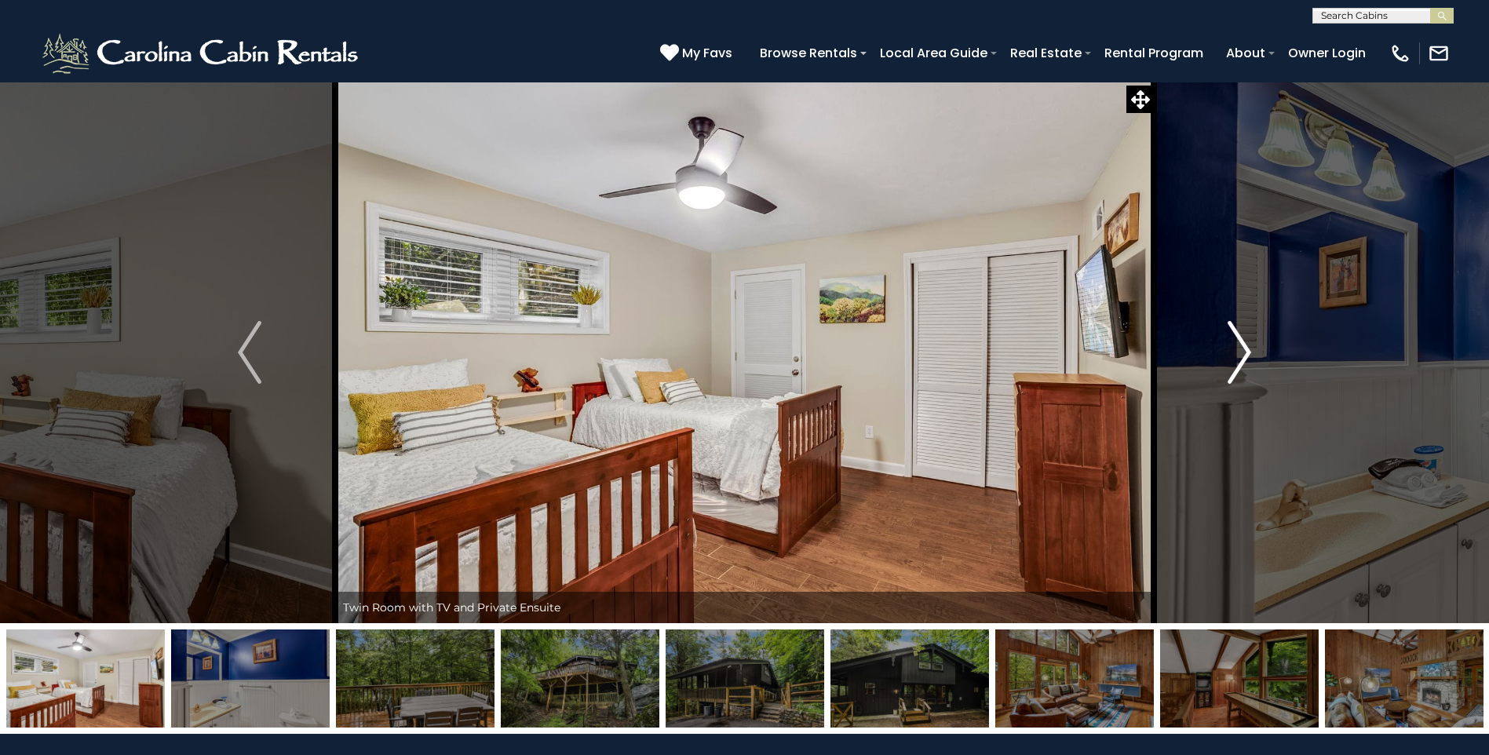
click at [1236, 356] on img "Next" at bounding box center [1240, 352] width 24 height 63
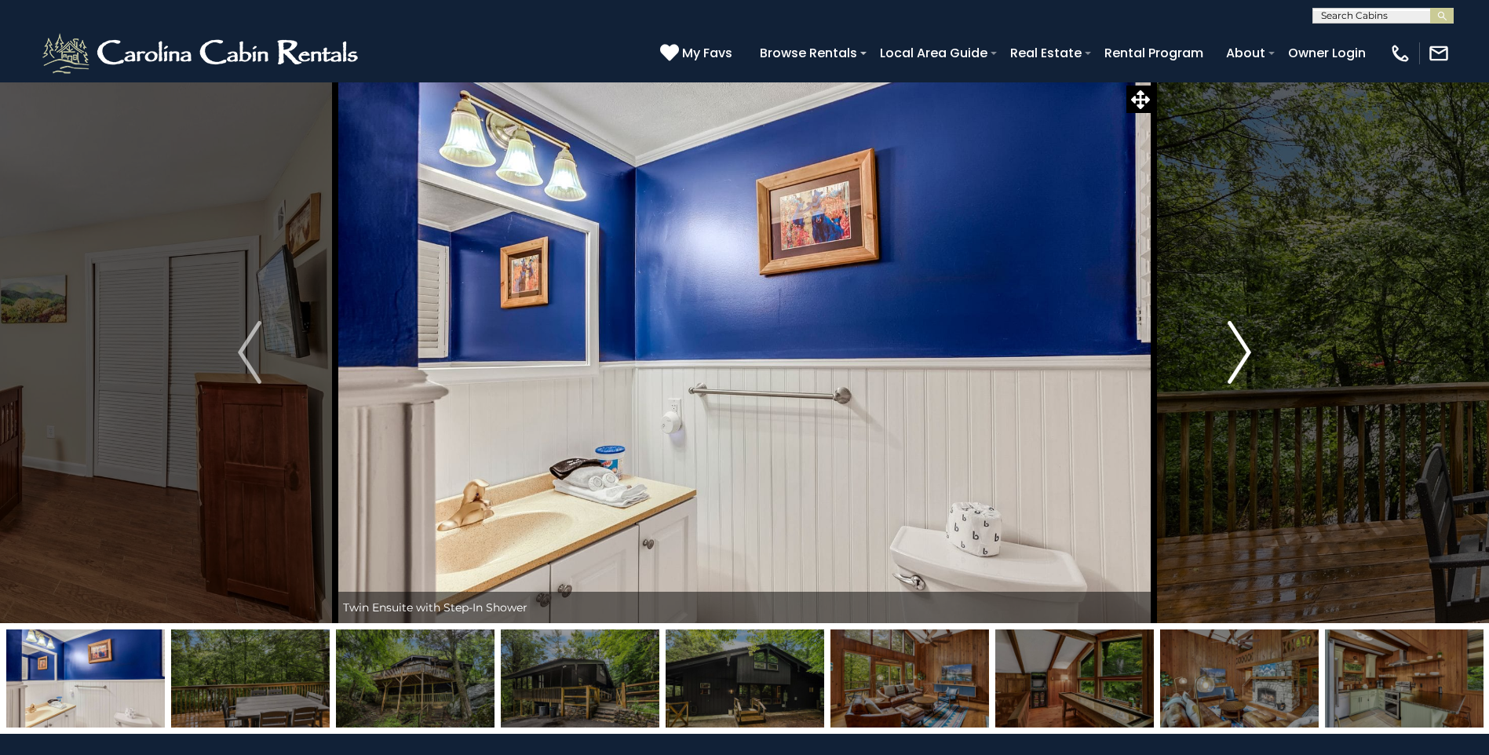
click at [1236, 356] on img "Next" at bounding box center [1240, 352] width 24 height 63
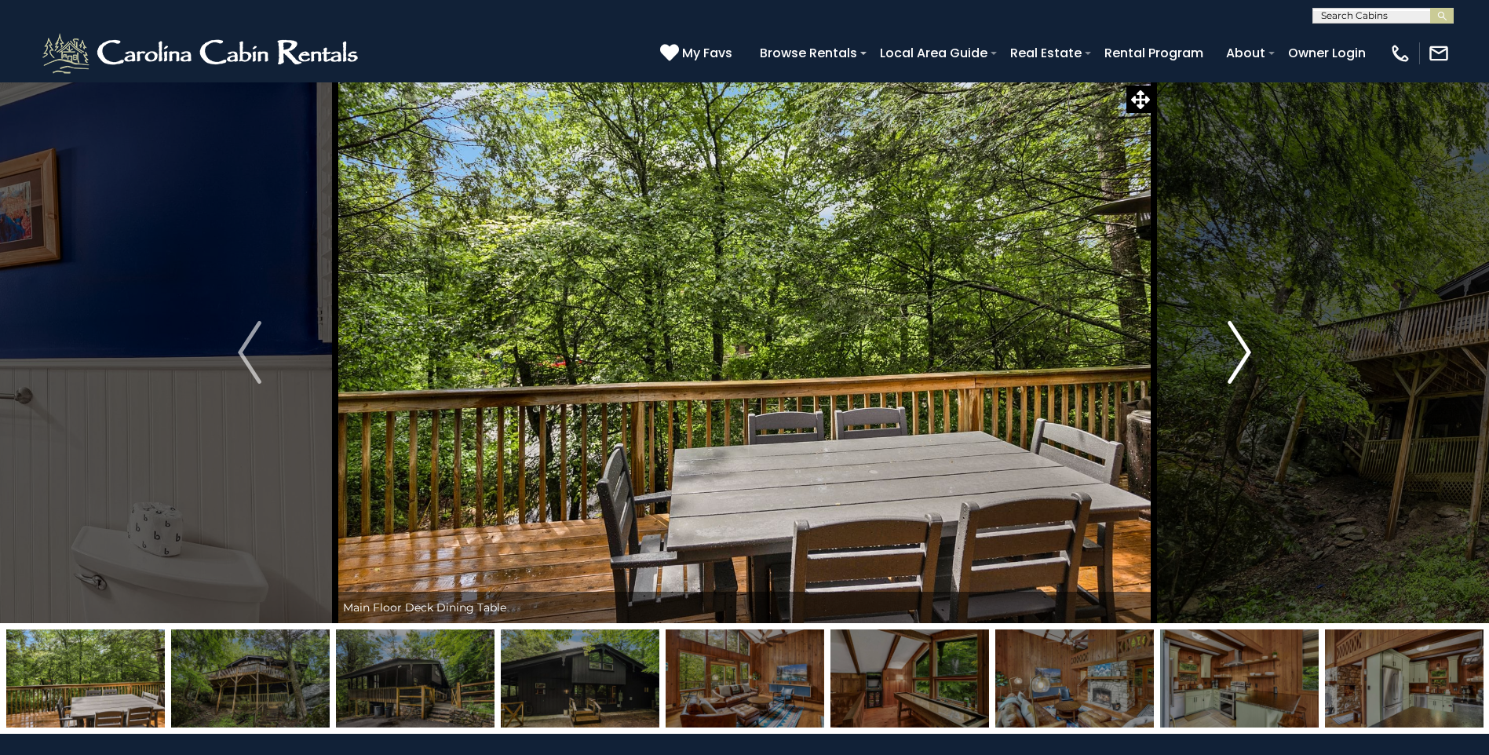
click at [1236, 356] on img "Next" at bounding box center [1240, 352] width 24 height 63
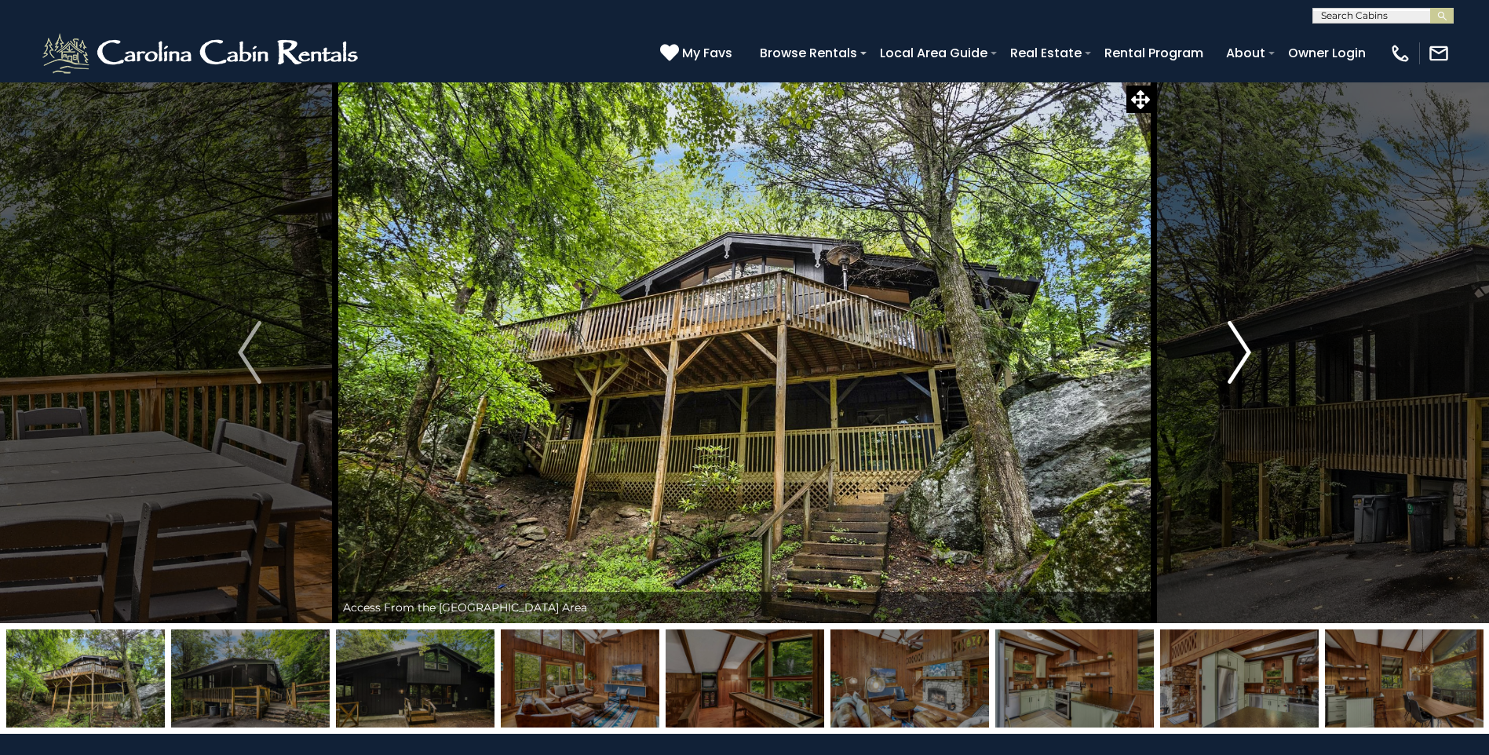
click at [1236, 356] on img "Next" at bounding box center [1240, 352] width 24 height 63
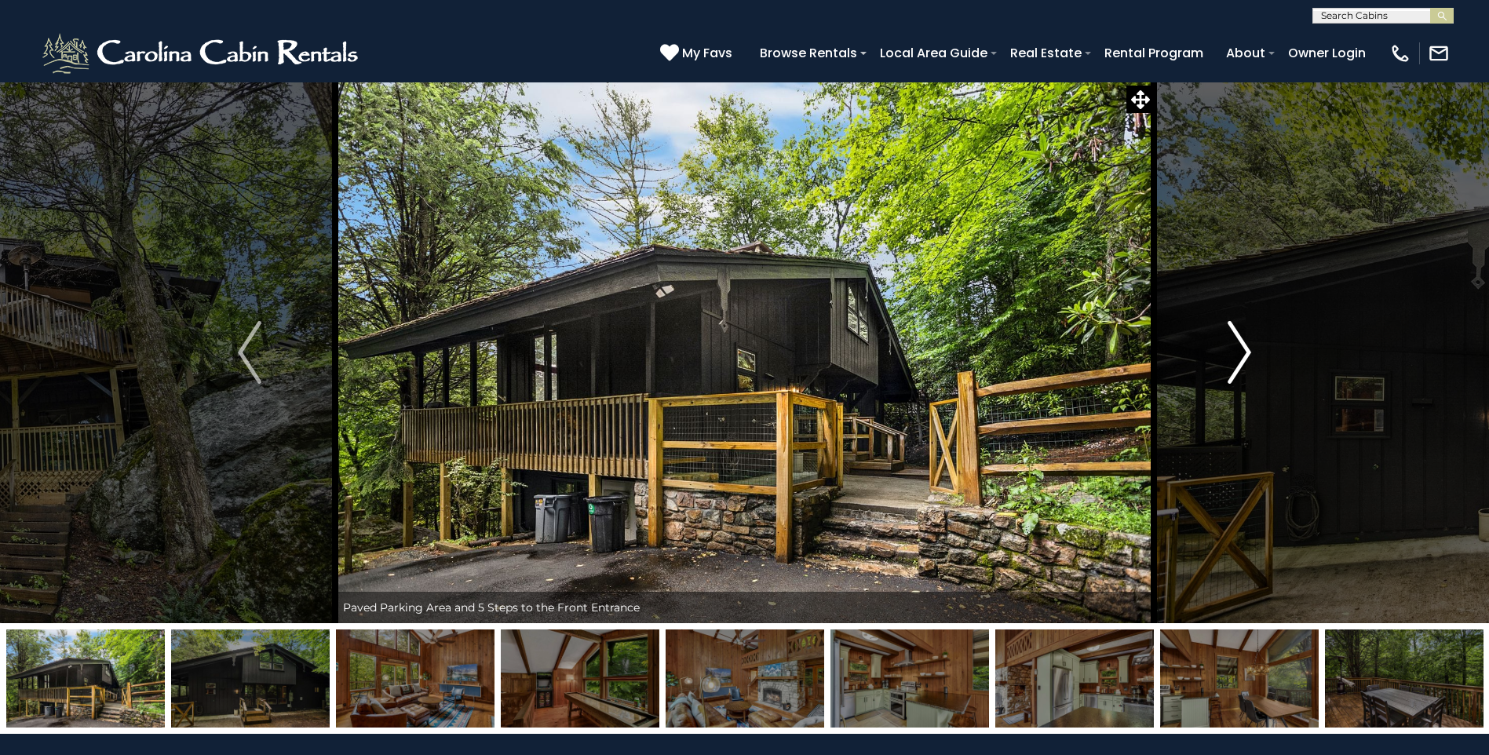
click at [1236, 356] on img "Next" at bounding box center [1240, 352] width 24 height 63
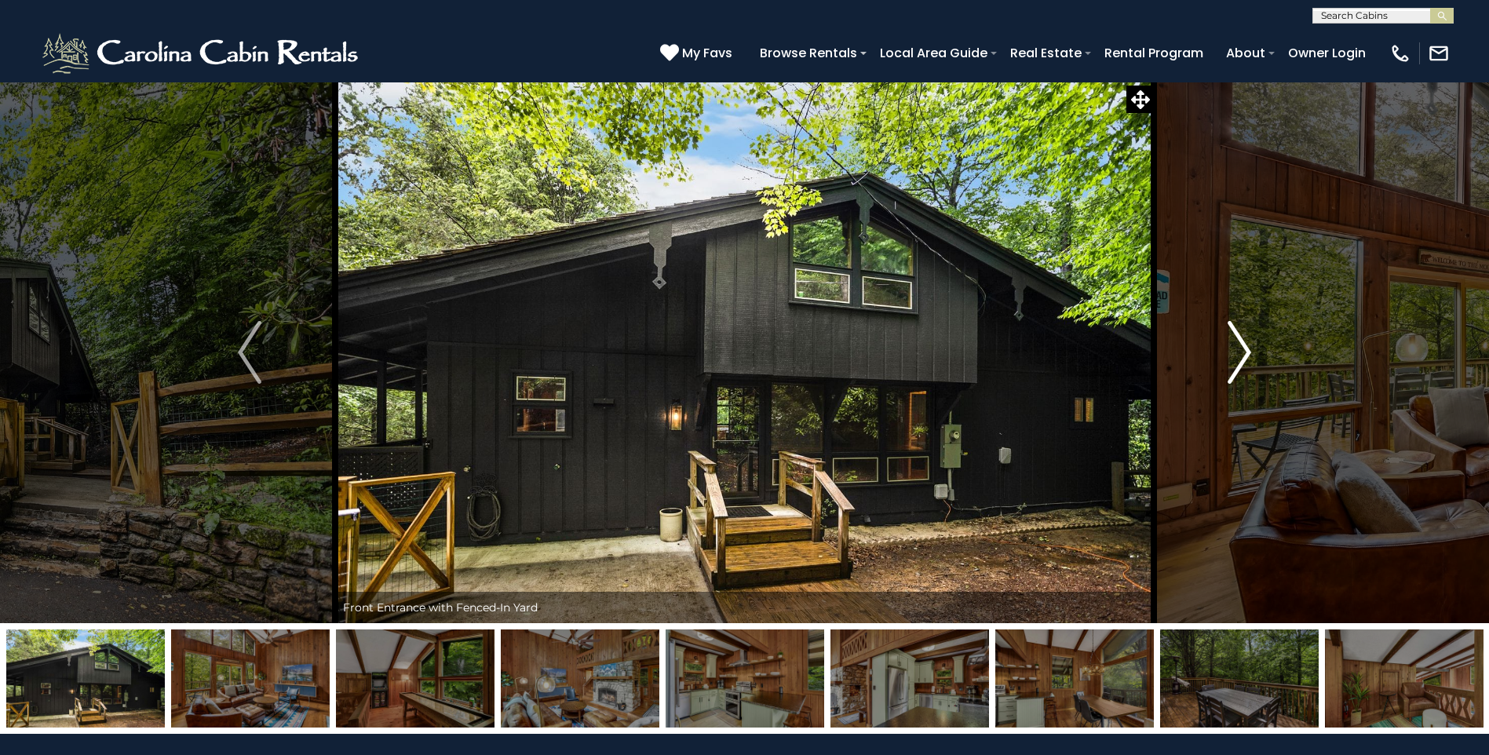
click at [1236, 356] on img "Next" at bounding box center [1240, 352] width 24 height 63
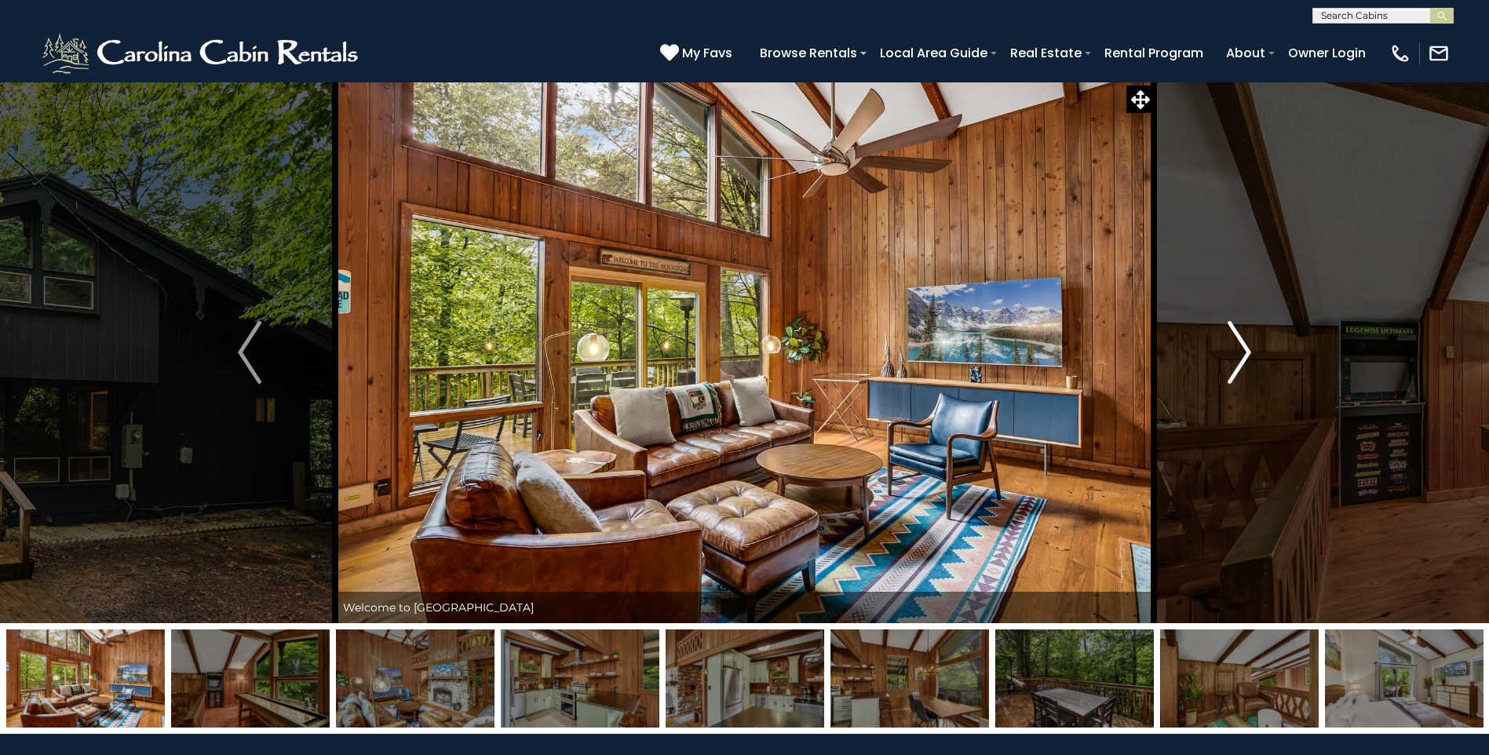
click at [1236, 356] on img "Next" at bounding box center [1240, 352] width 24 height 63
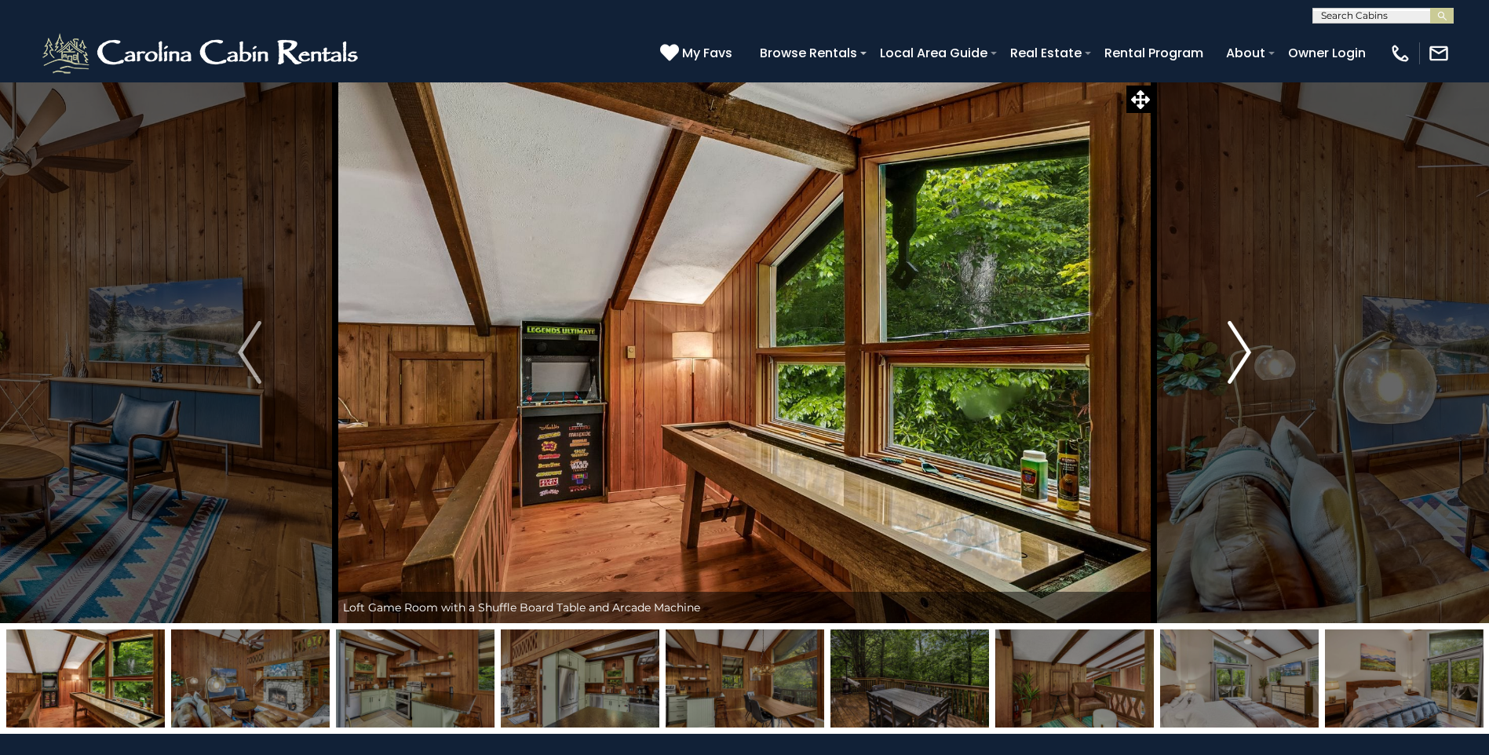
click at [1236, 356] on img "Next" at bounding box center [1240, 352] width 24 height 63
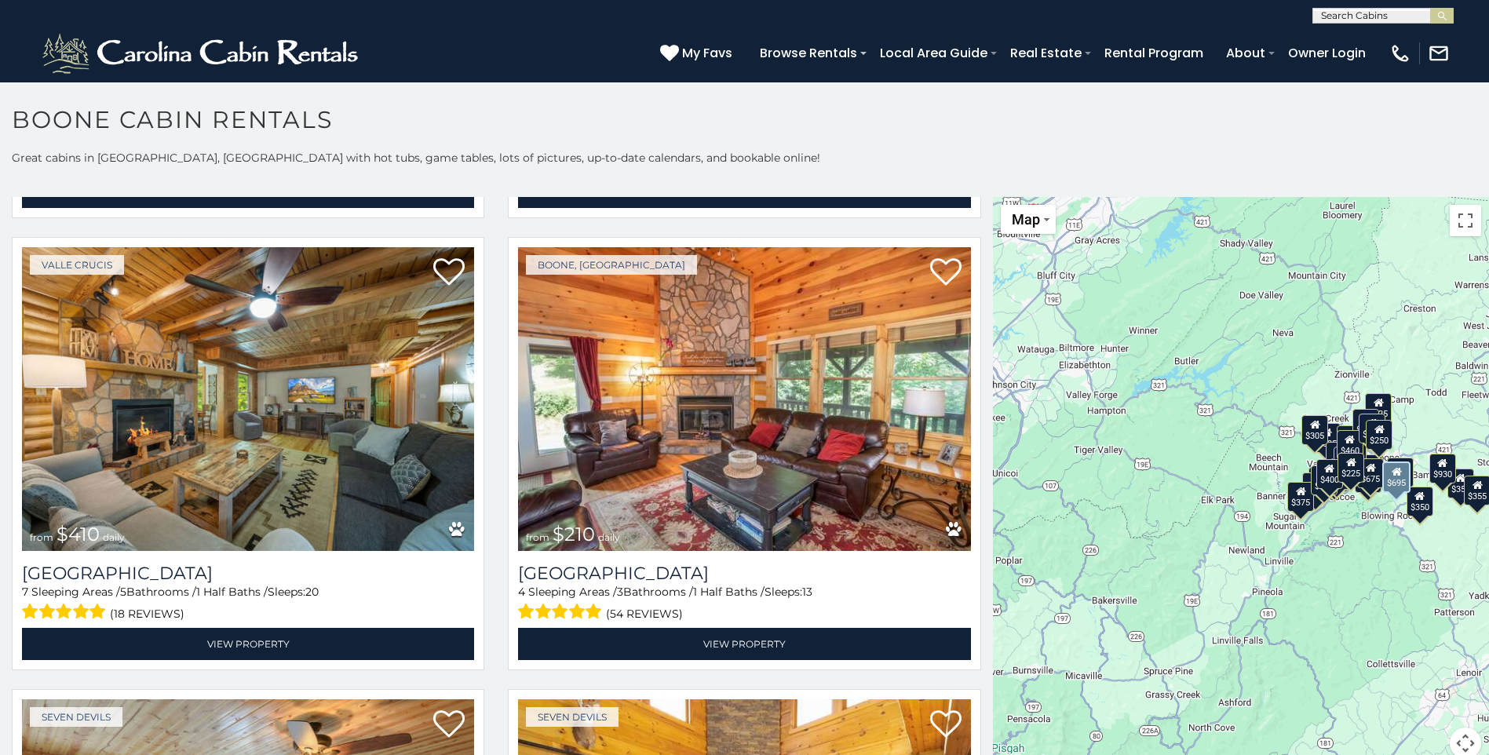
scroll to position [5888, 0]
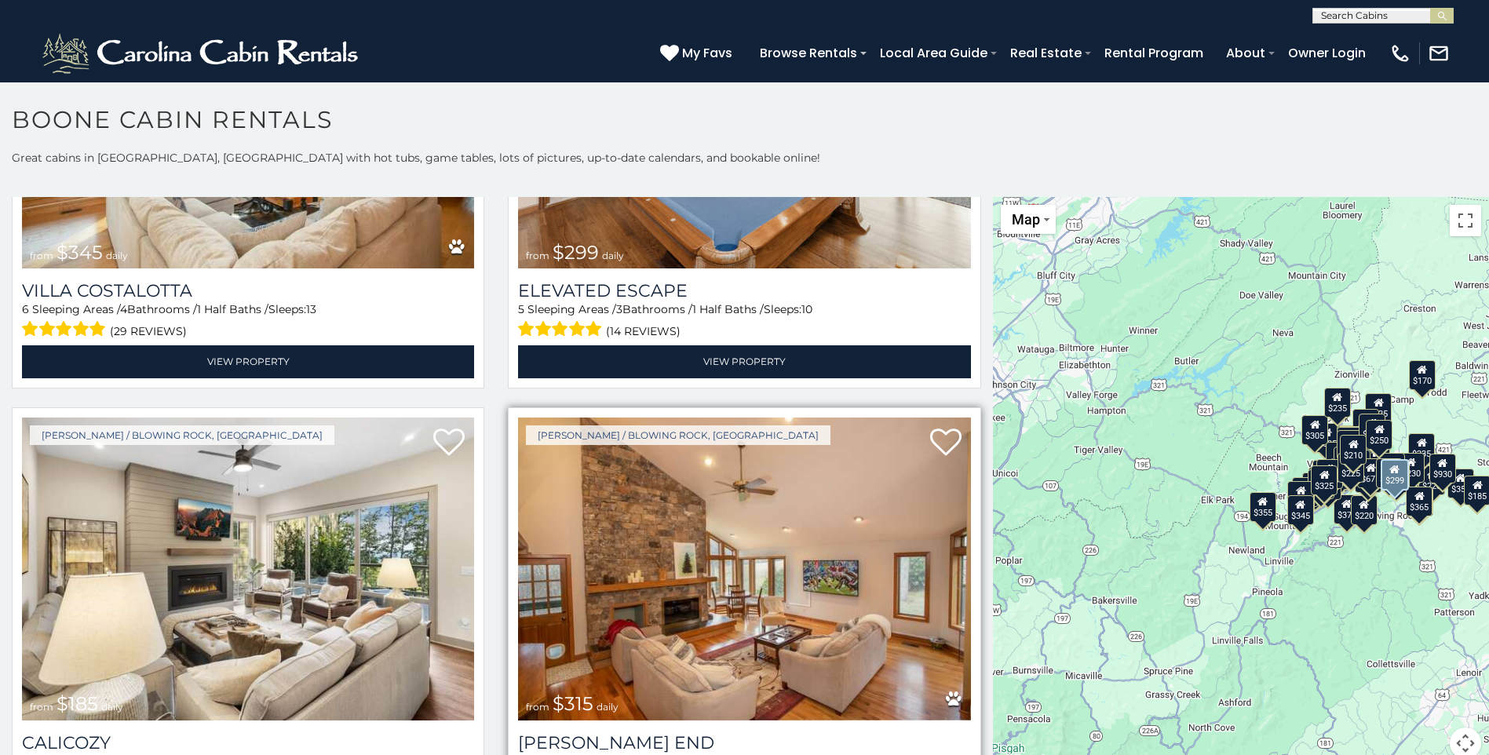
scroll to position [7655, 0]
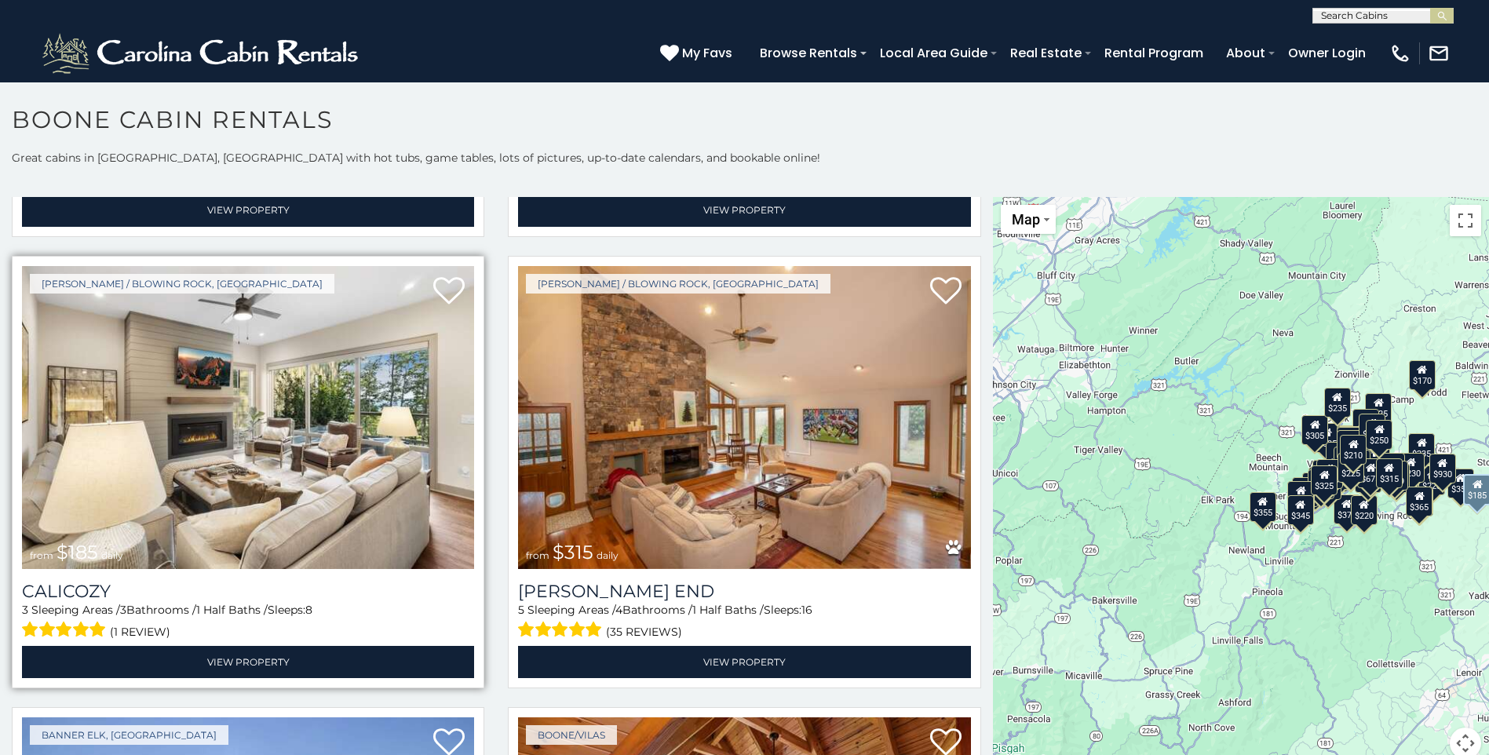
click at [208, 357] on img at bounding box center [248, 417] width 452 height 303
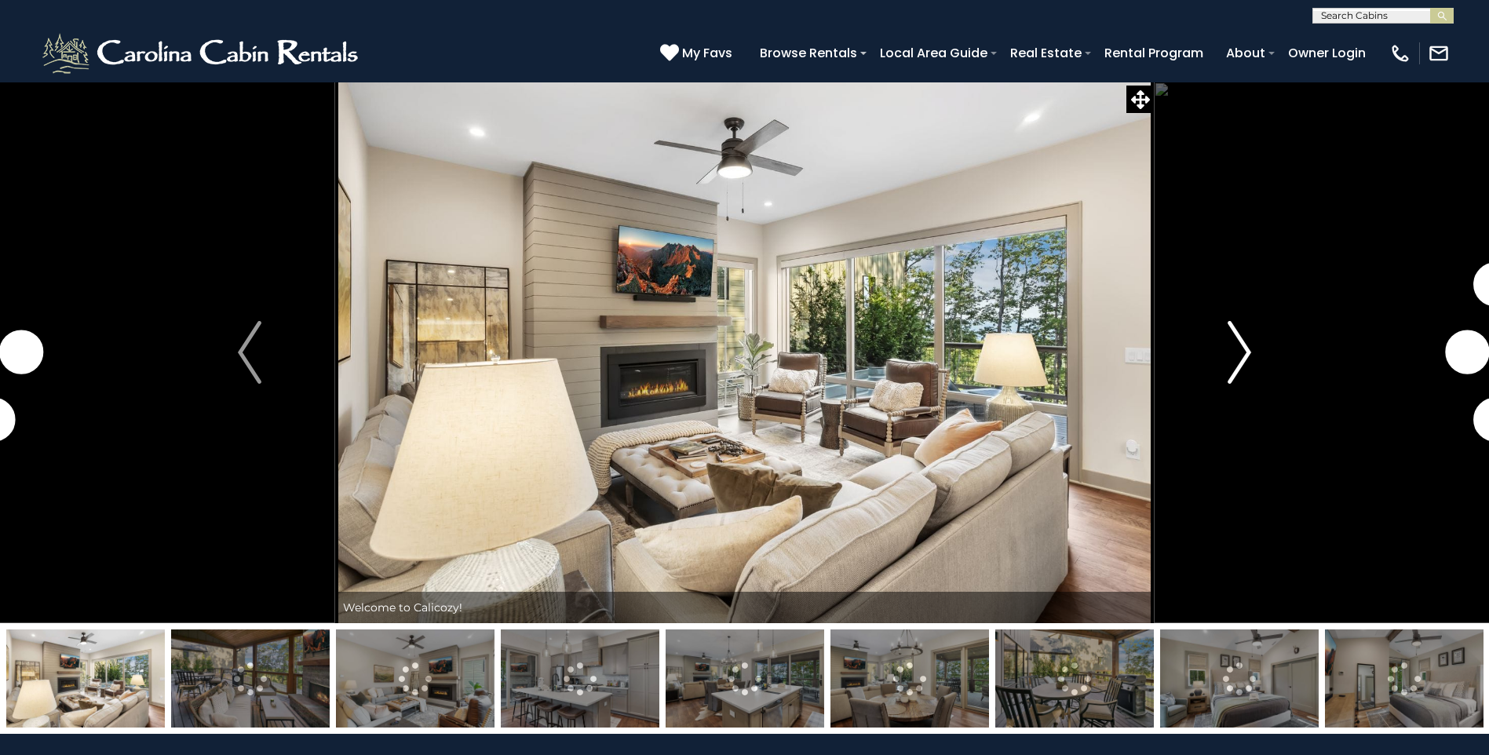
click at [1236, 357] on img "Next" at bounding box center [1240, 352] width 24 height 63
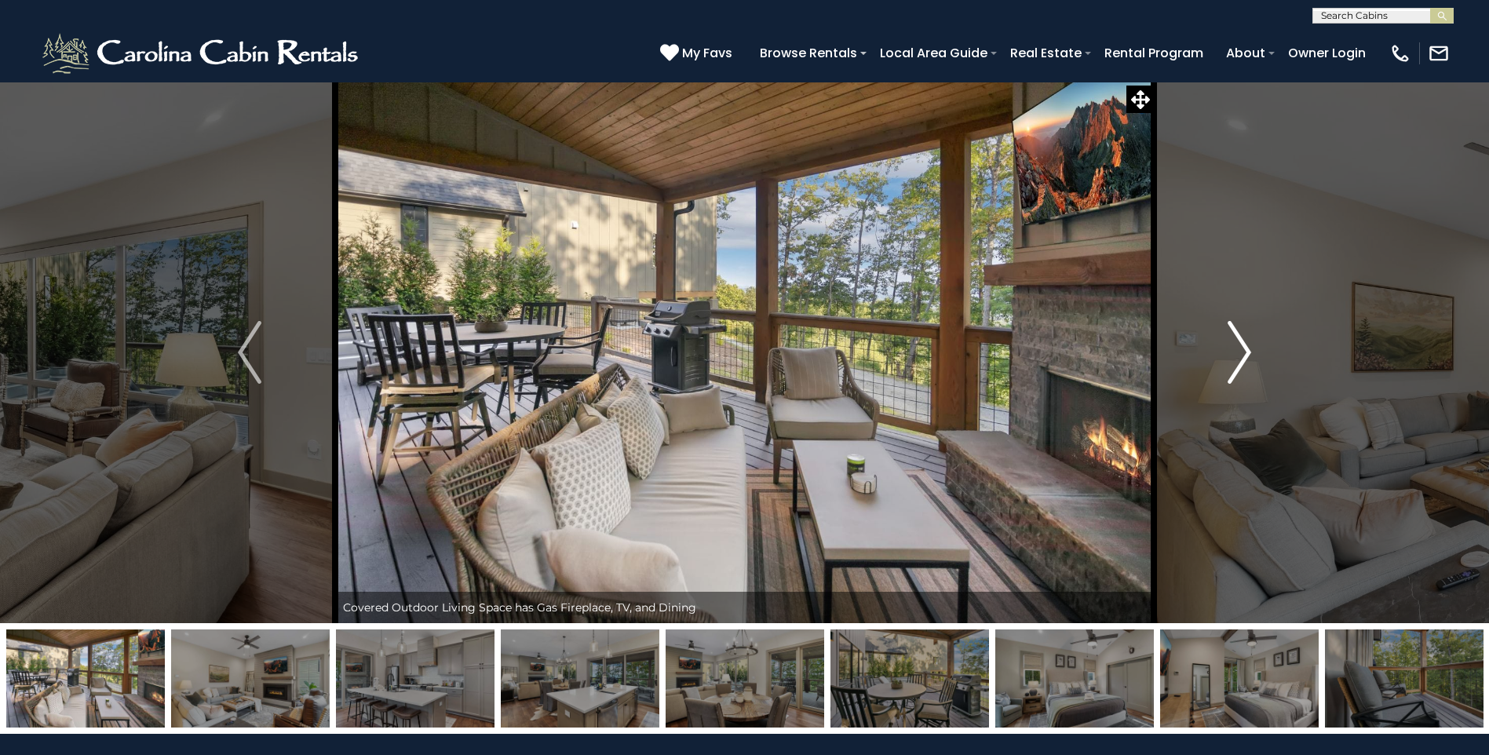
click at [1240, 356] on img "Next" at bounding box center [1240, 352] width 24 height 63
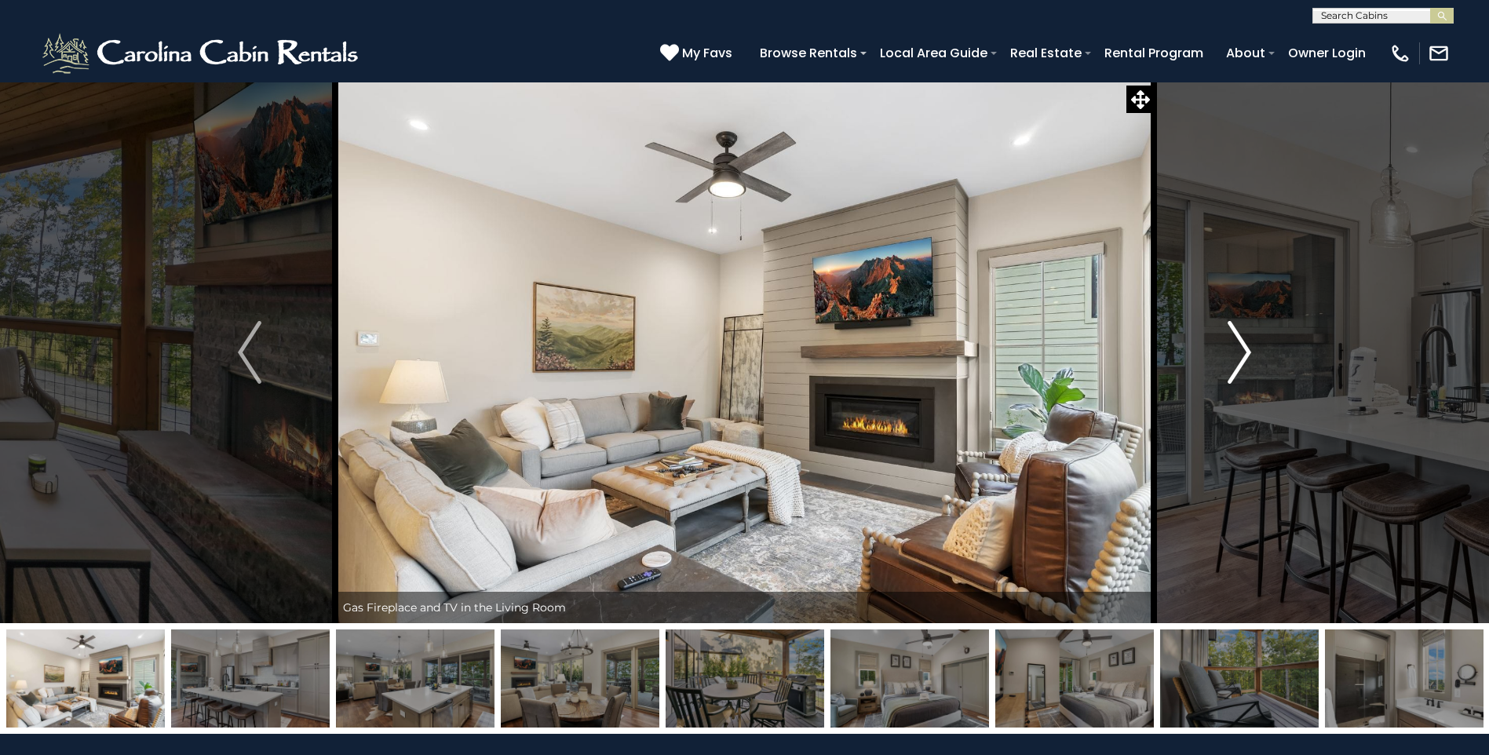
click at [1240, 356] on img "Next" at bounding box center [1240, 352] width 24 height 63
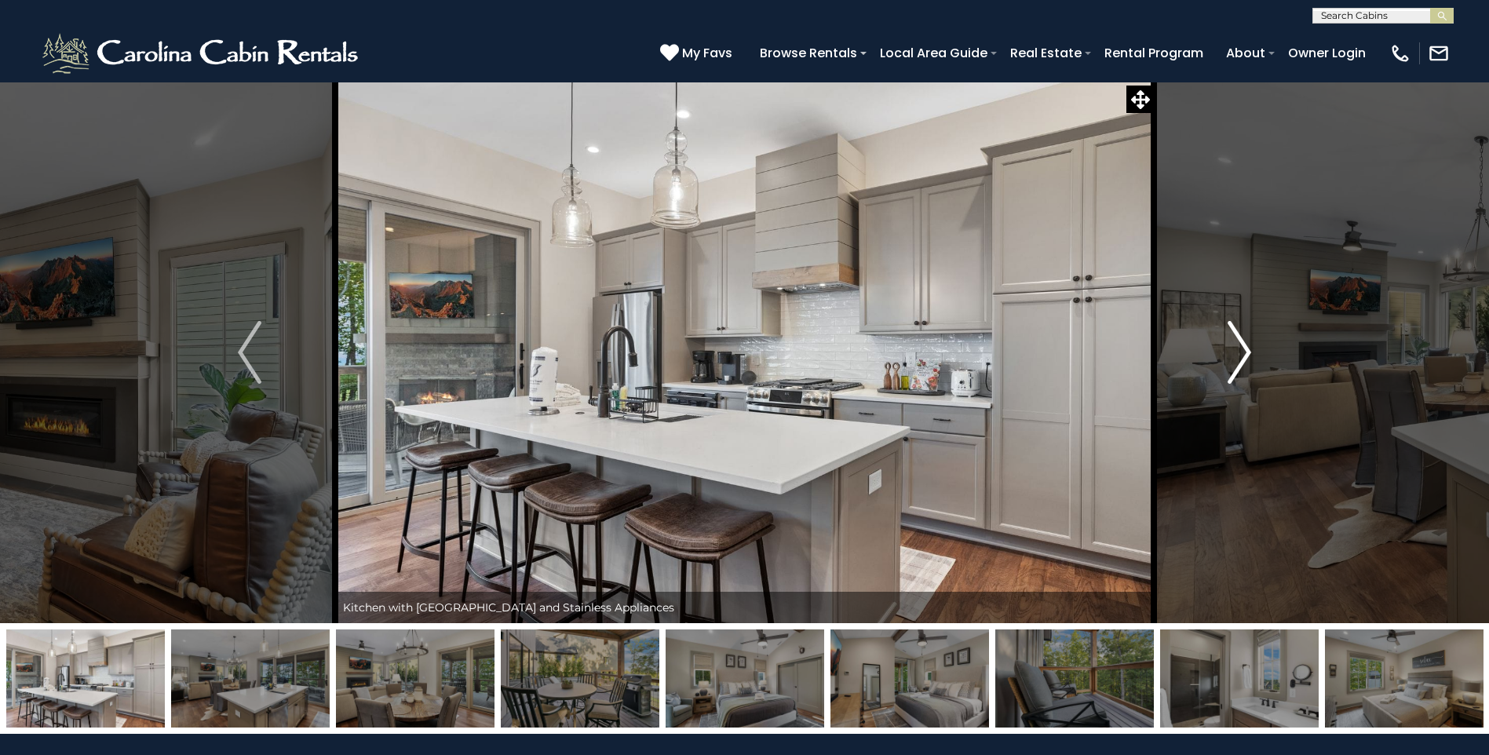
click at [1240, 356] on img "Next" at bounding box center [1240, 352] width 24 height 63
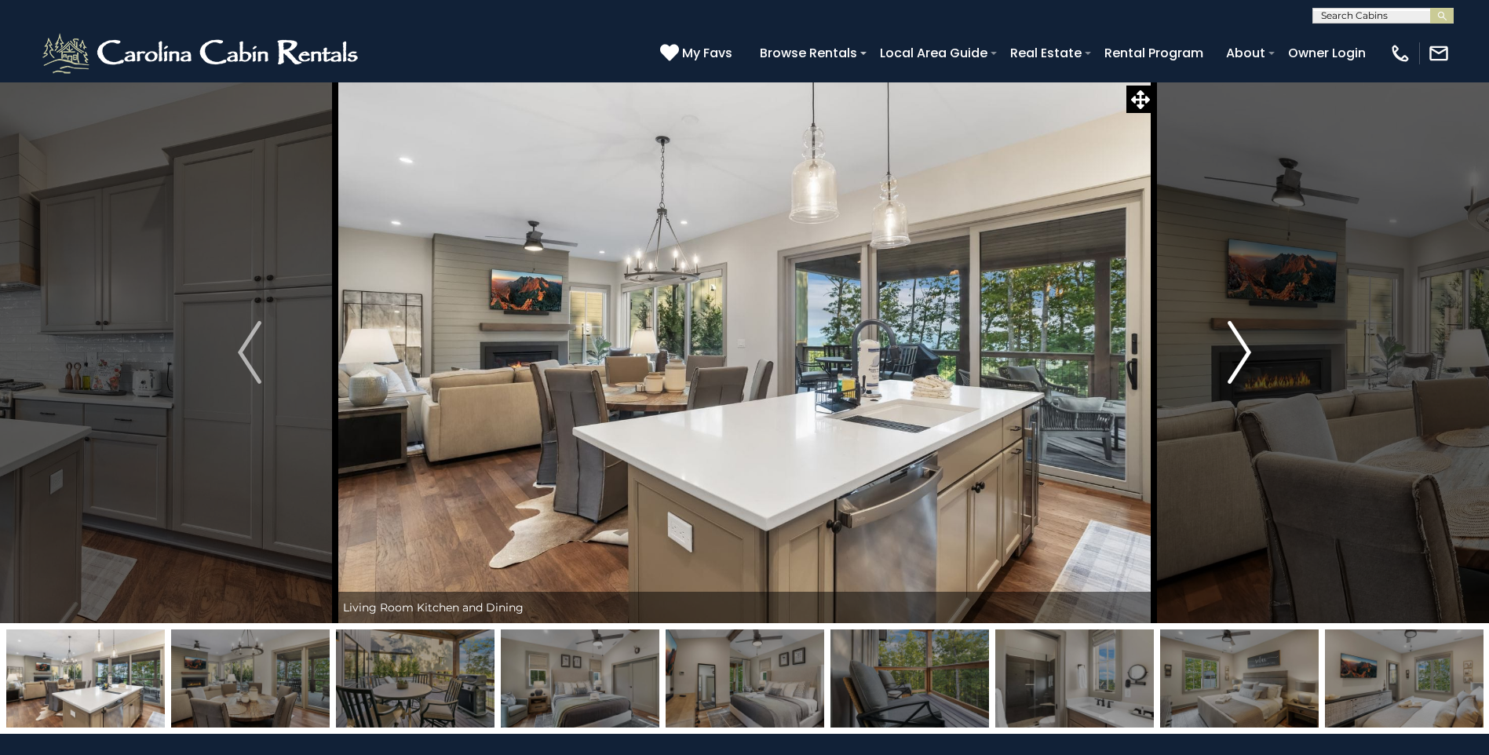
click at [1240, 356] on img "Next" at bounding box center [1240, 352] width 24 height 63
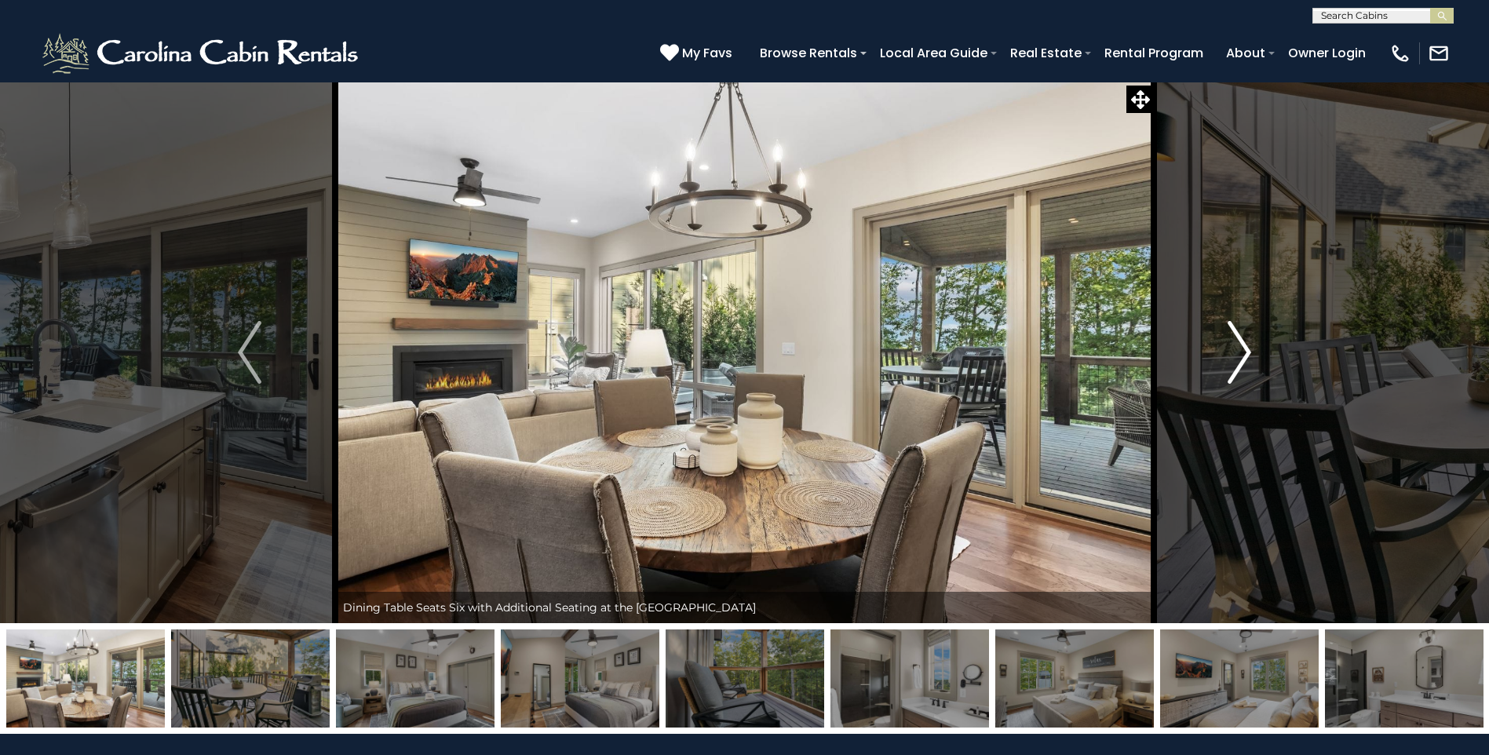
click at [1240, 356] on img "Next" at bounding box center [1240, 352] width 24 height 63
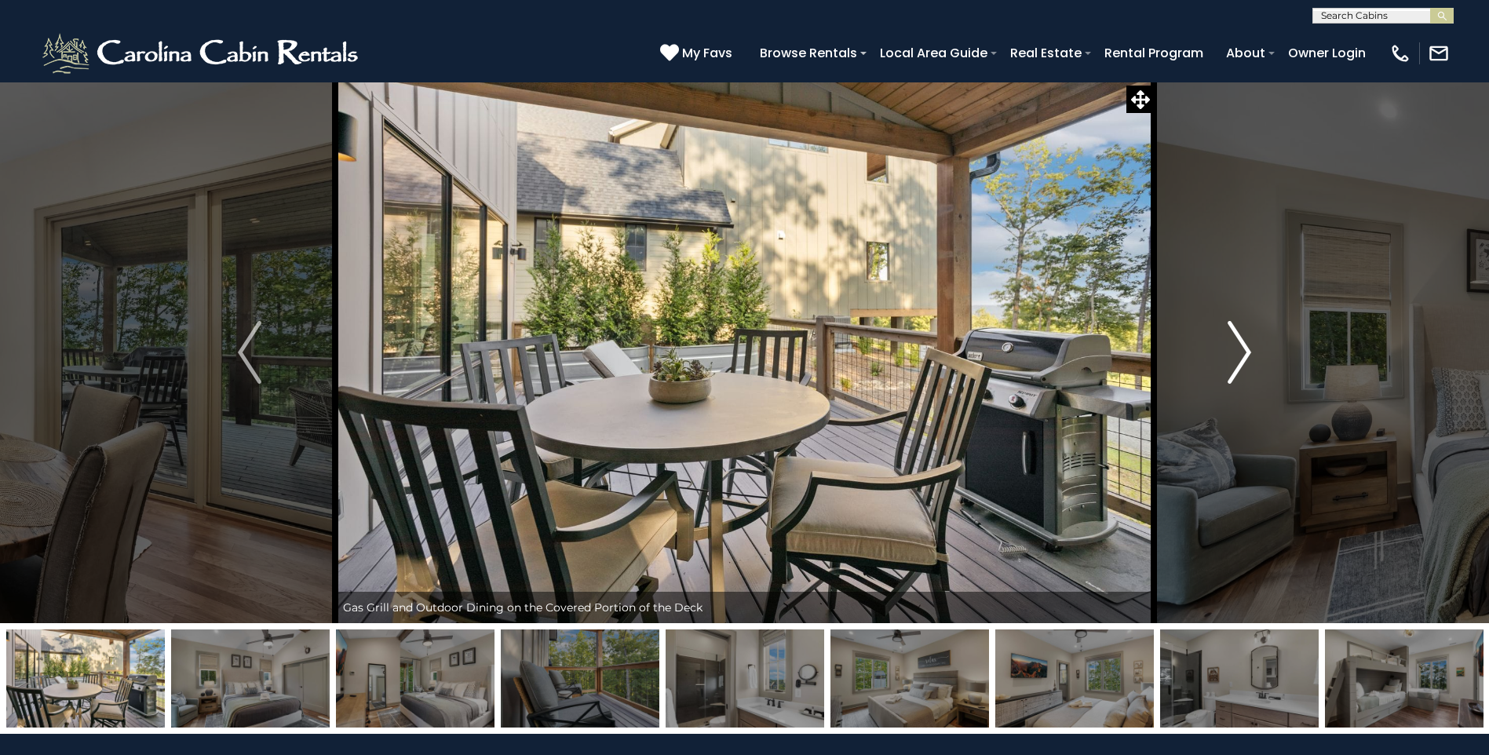
click at [1240, 356] on img "Next" at bounding box center [1240, 352] width 24 height 63
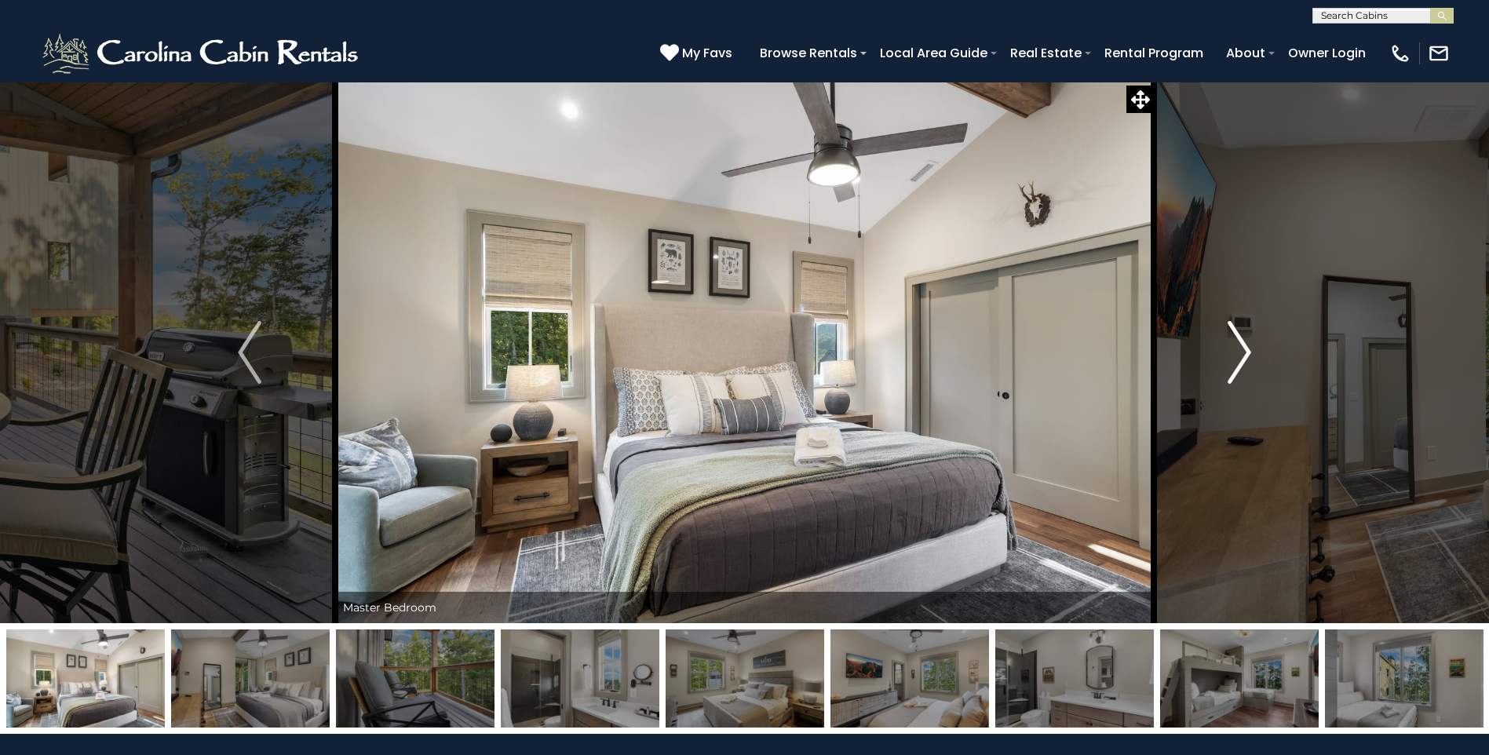
click at [1240, 356] on img "Next" at bounding box center [1240, 352] width 24 height 63
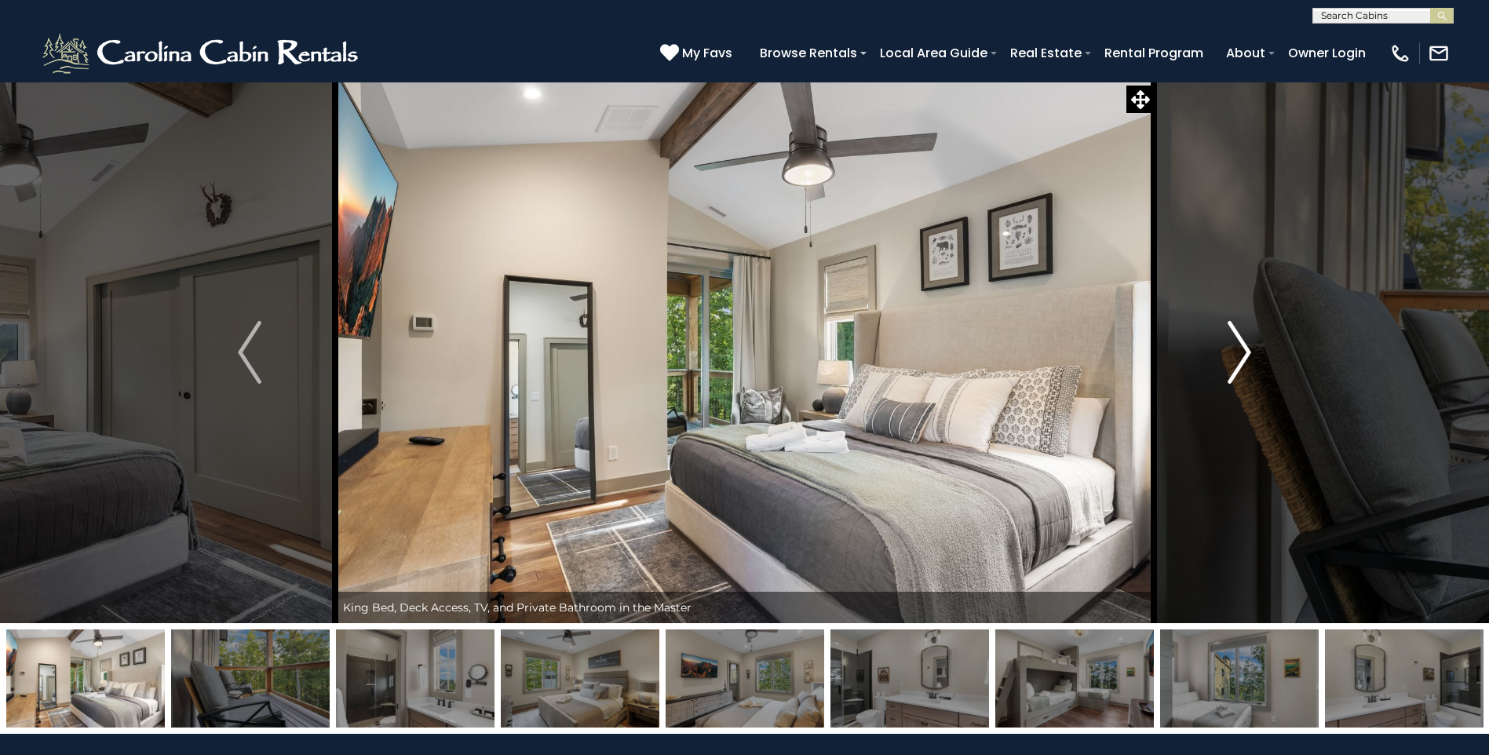
click at [1240, 356] on img "Next" at bounding box center [1240, 352] width 24 height 63
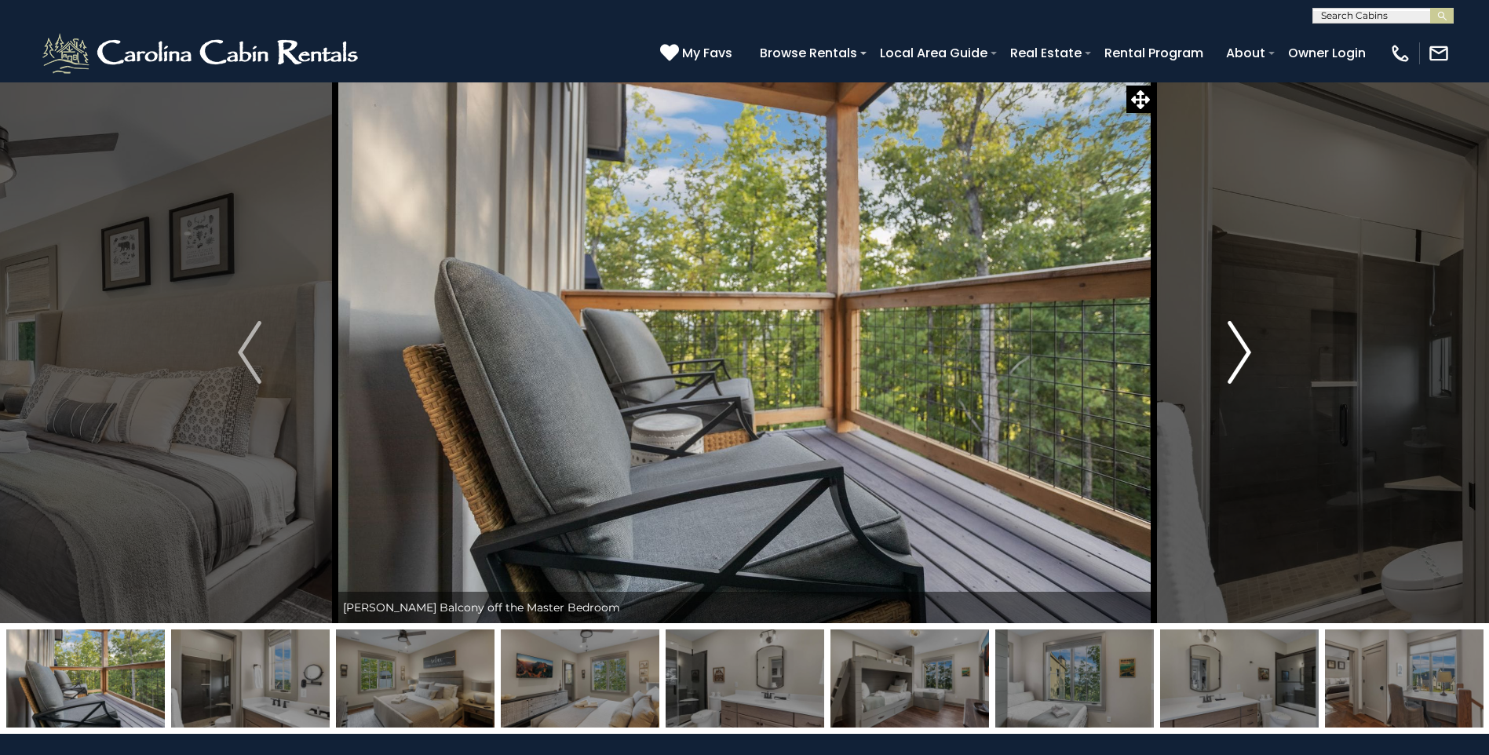
click at [1240, 356] on img "Next" at bounding box center [1240, 352] width 24 height 63
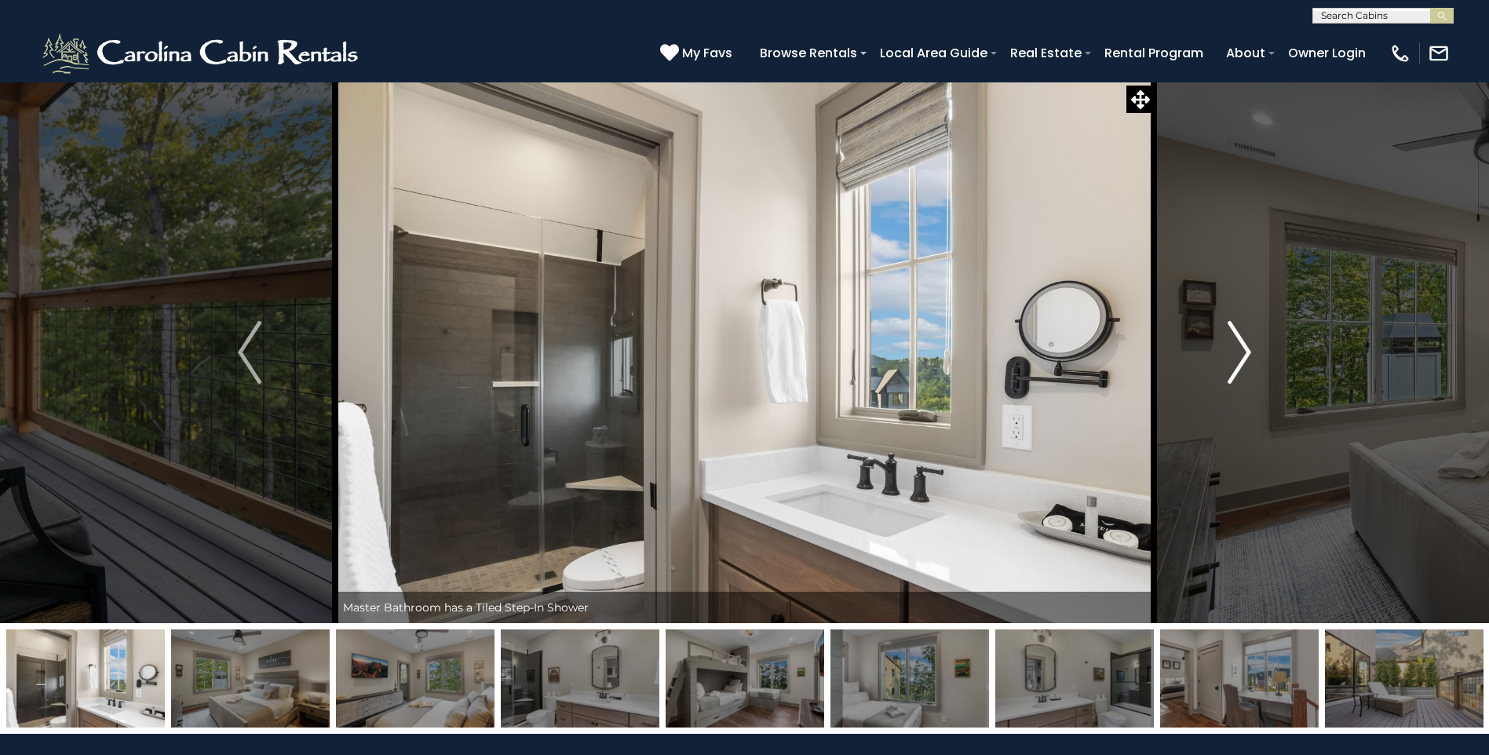
click at [1240, 356] on img "Next" at bounding box center [1240, 352] width 24 height 63
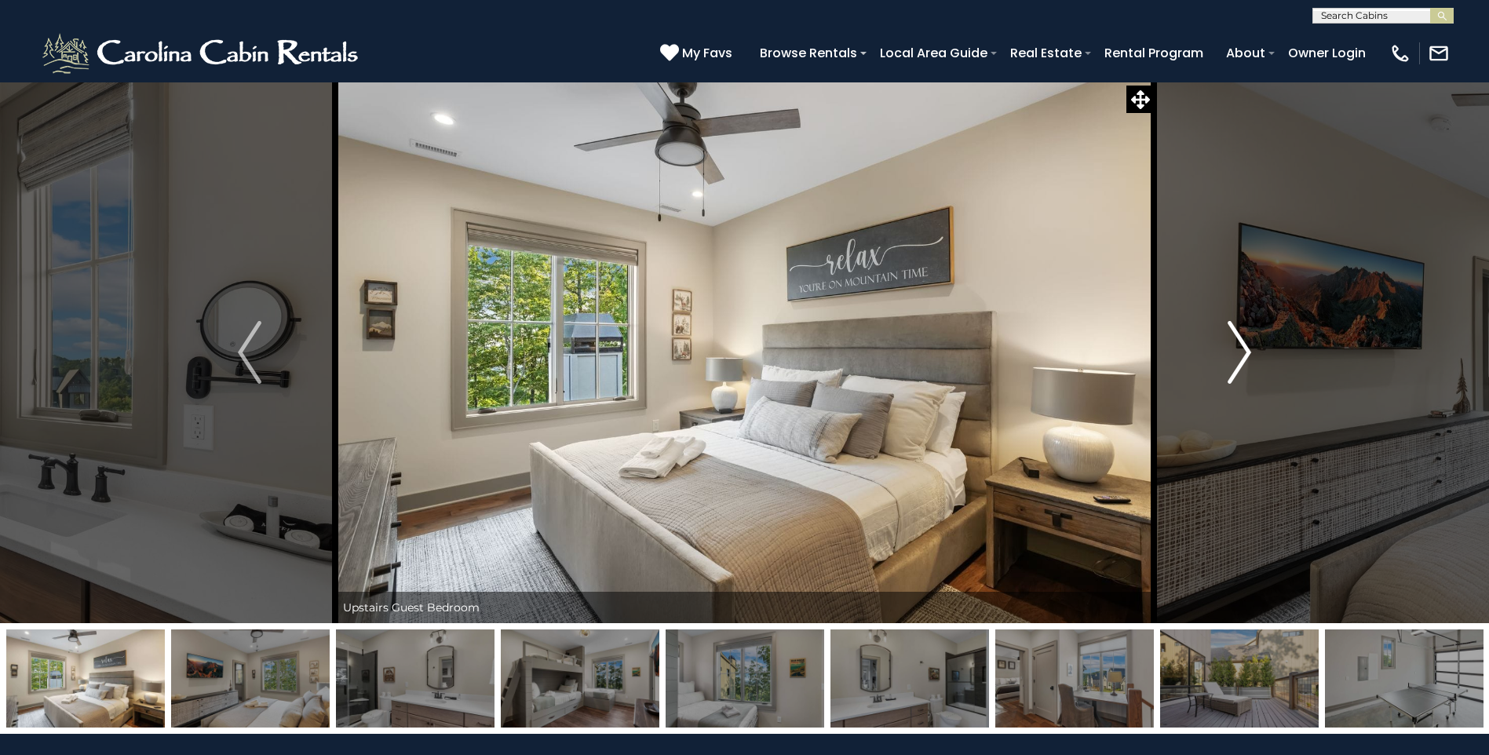
click at [1240, 356] on img "Next" at bounding box center [1240, 352] width 24 height 63
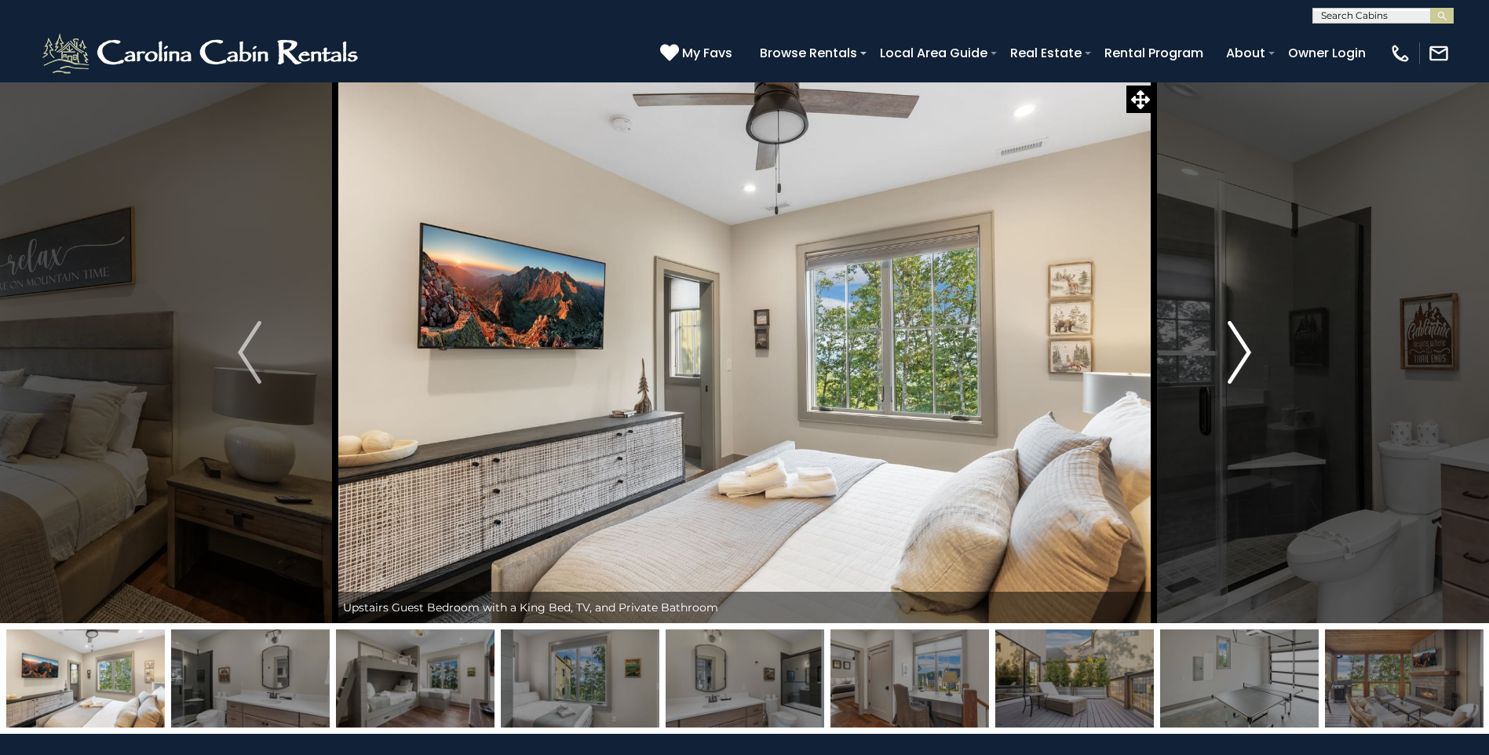
click at [1240, 356] on img "Next" at bounding box center [1240, 352] width 24 height 63
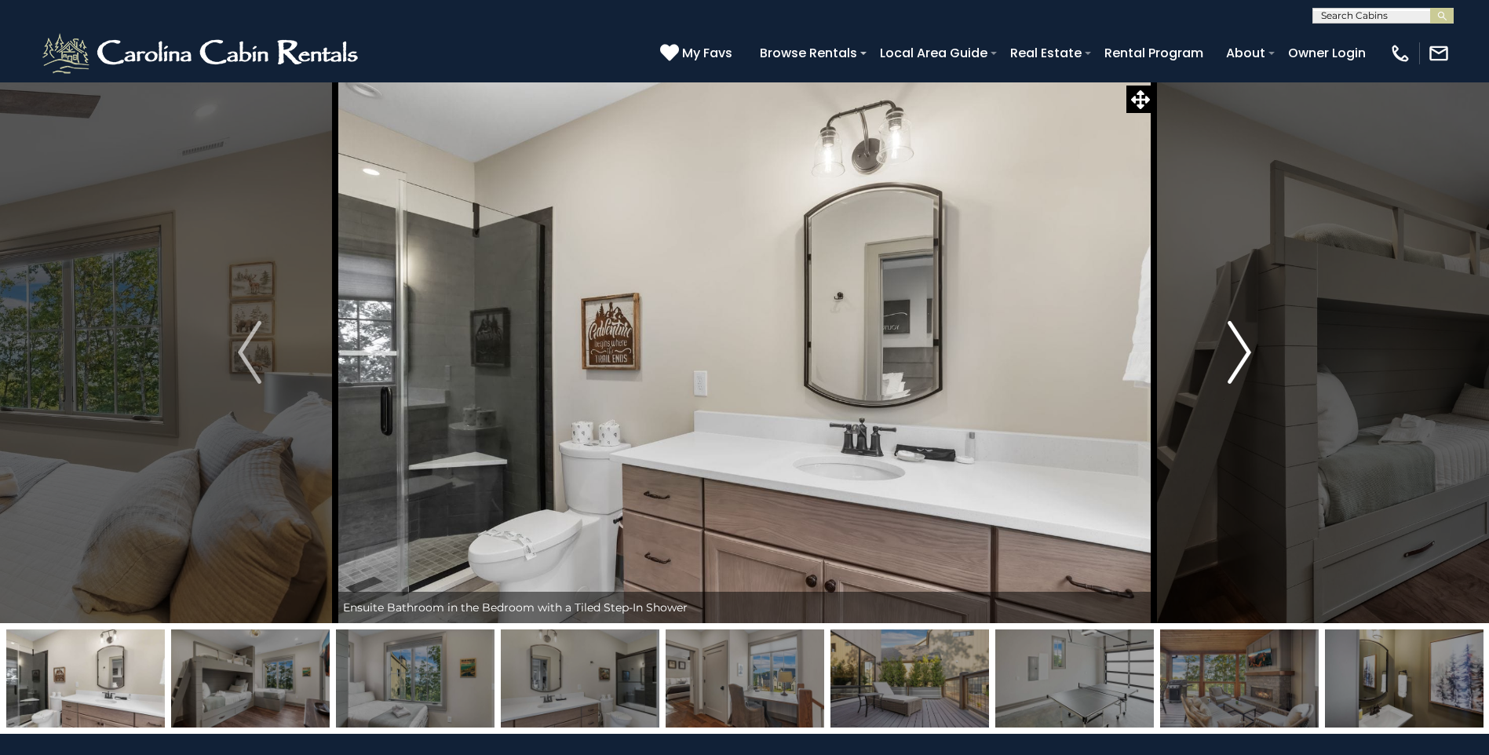
click at [1240, 356] on img "Next" at bounding box center [1240, 352] width 24 height 63
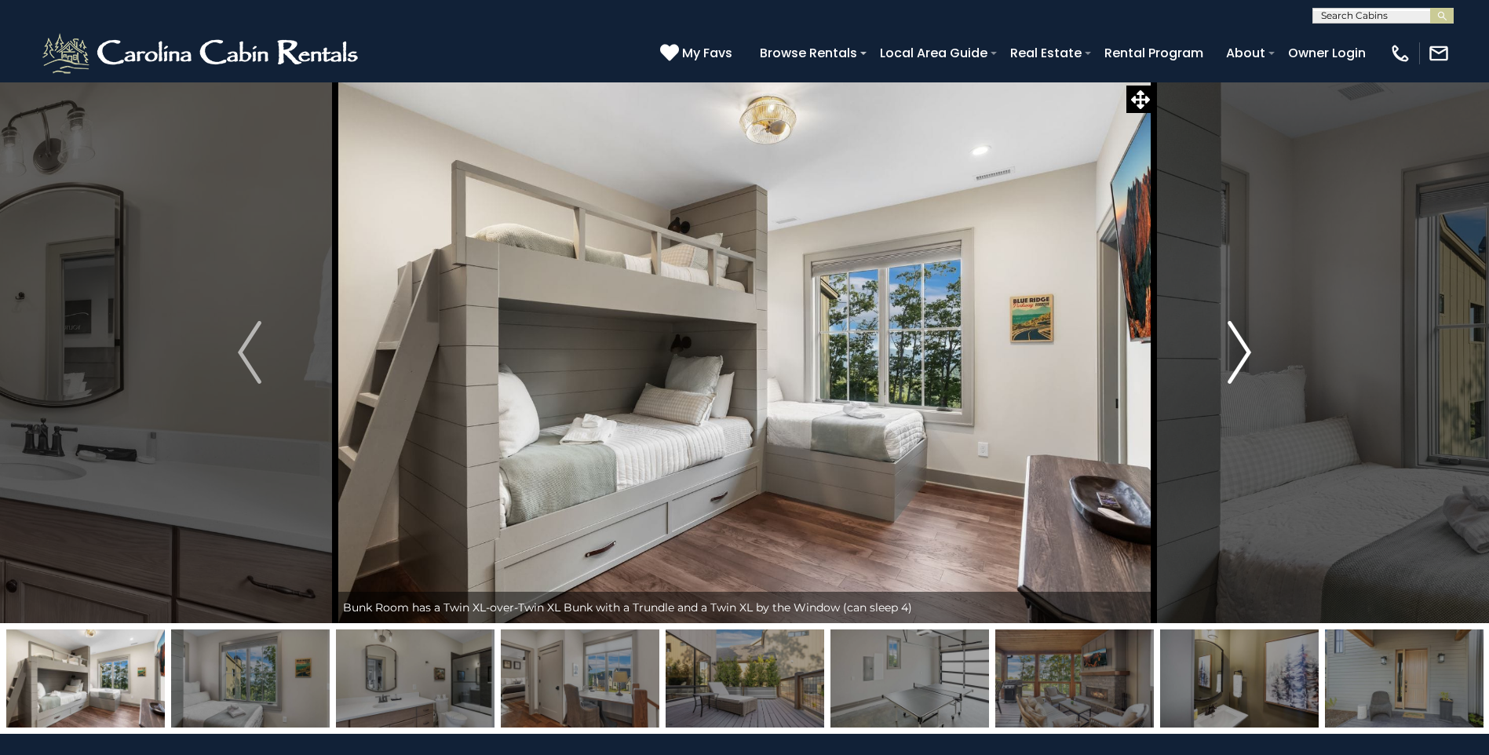
click at [1240, 356] on img "Next" at bounding box center [1240, 352] width 24 height 63
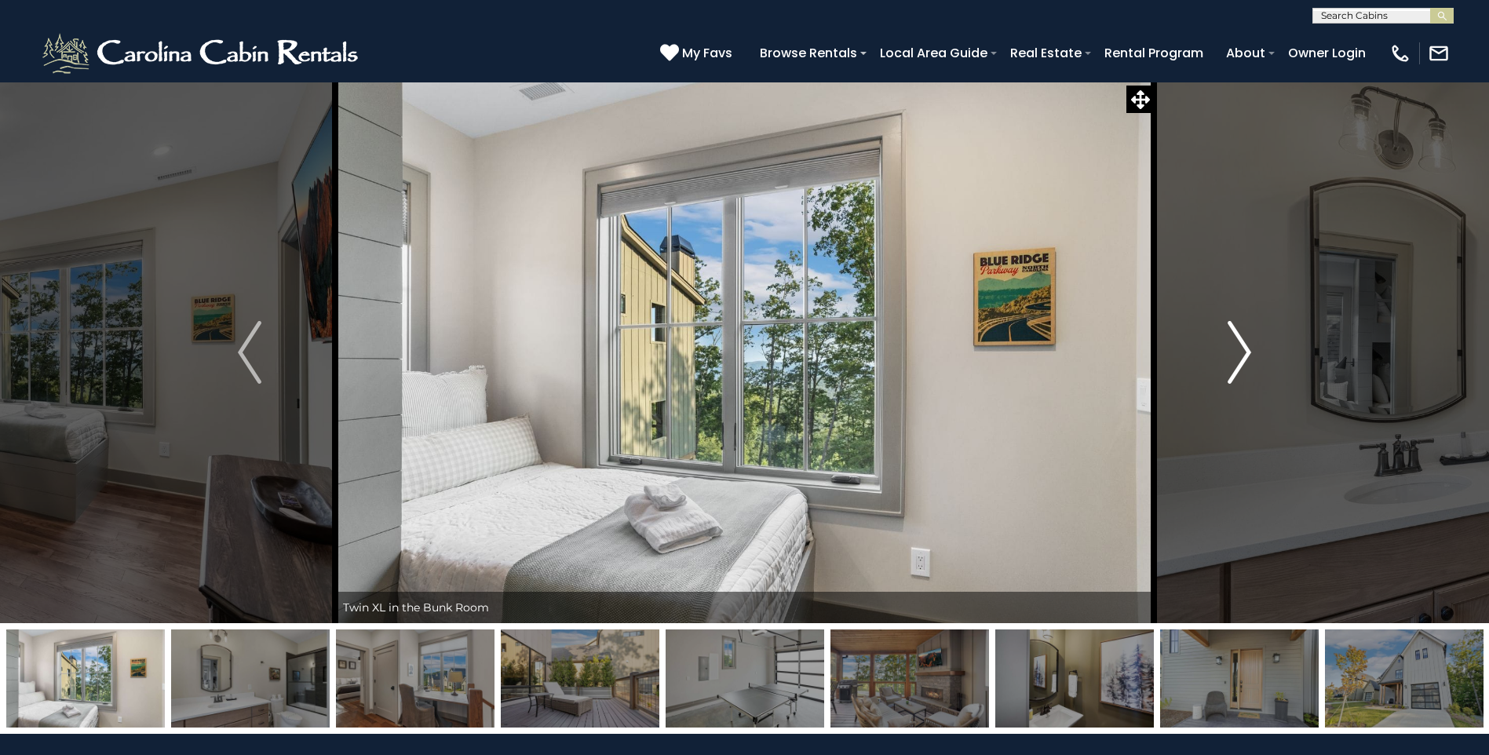
click at [1240, 356] on img "Next" at bounding box center [1240, 352] width 24 height 63
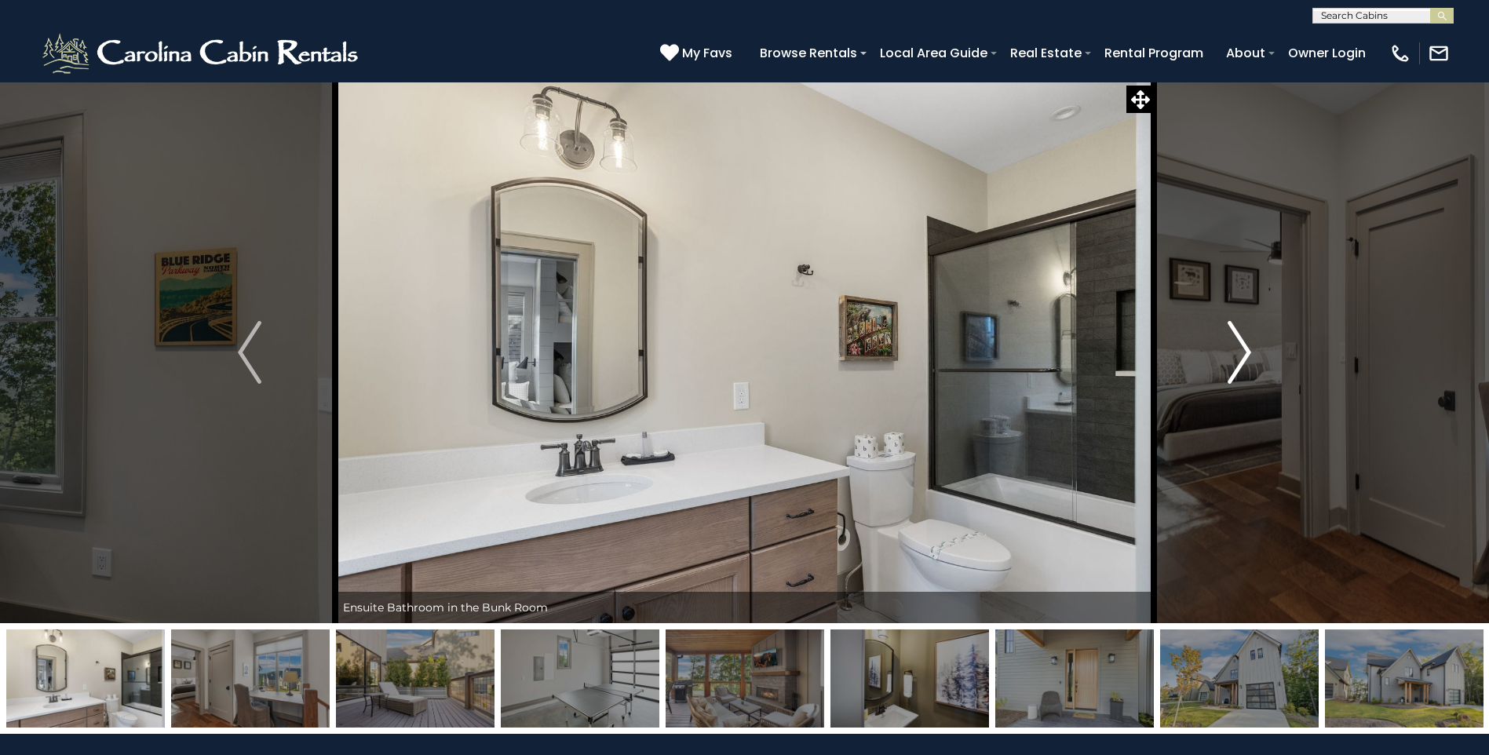
click at [1240, 356] on img "Next" at bounding box center [1240, 352] width 24 height 63
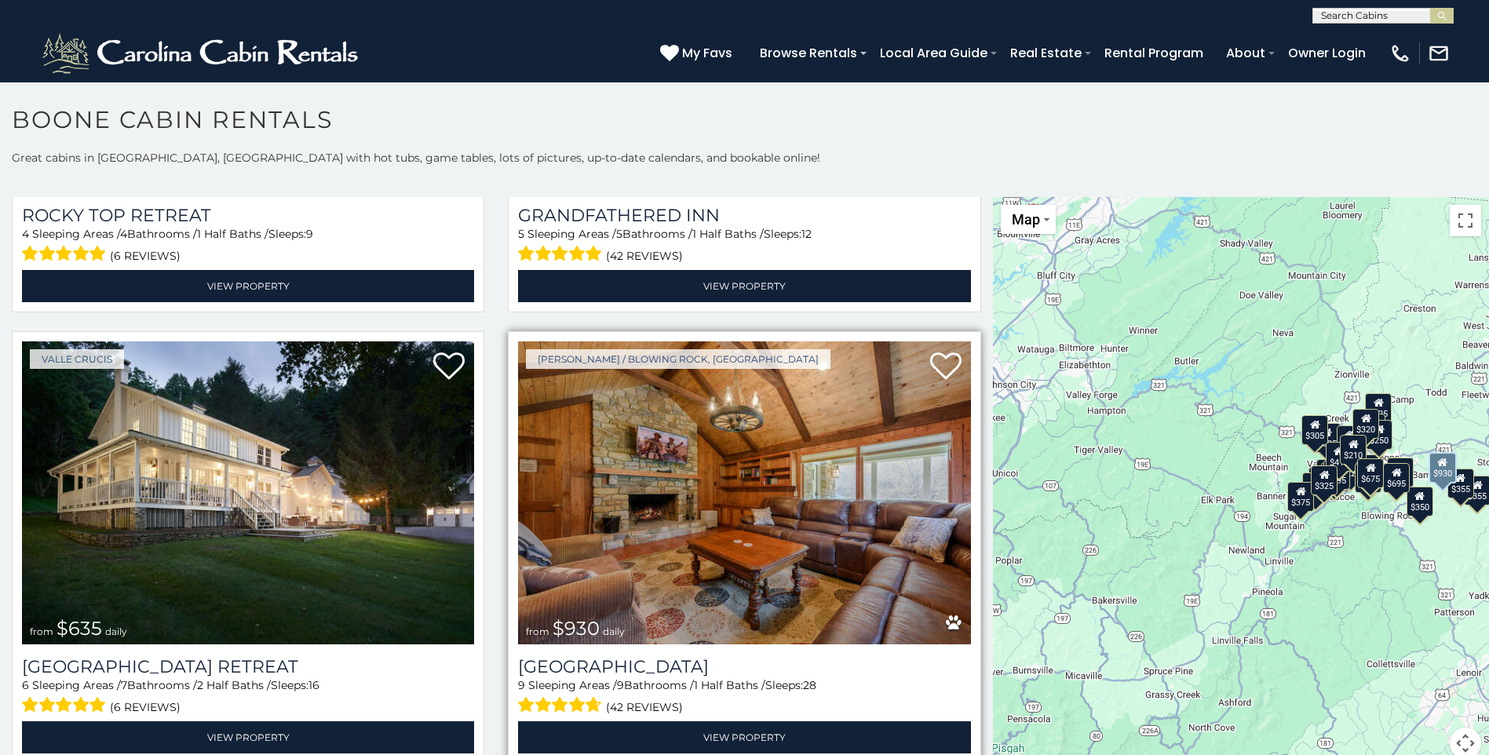
scroll to position [1021, 0]
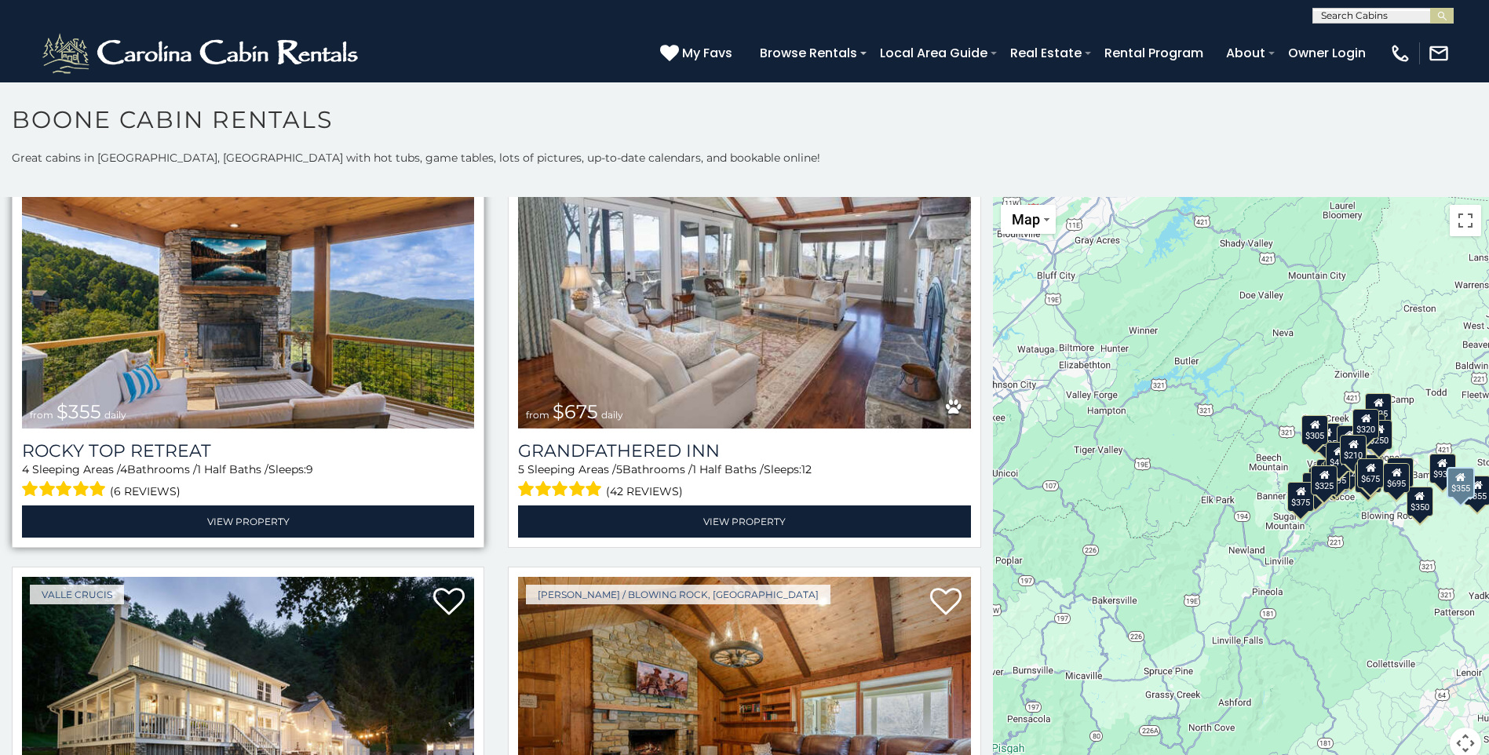
click at [193, 272] on img at bounding box center [248, 277] width 452 height 303
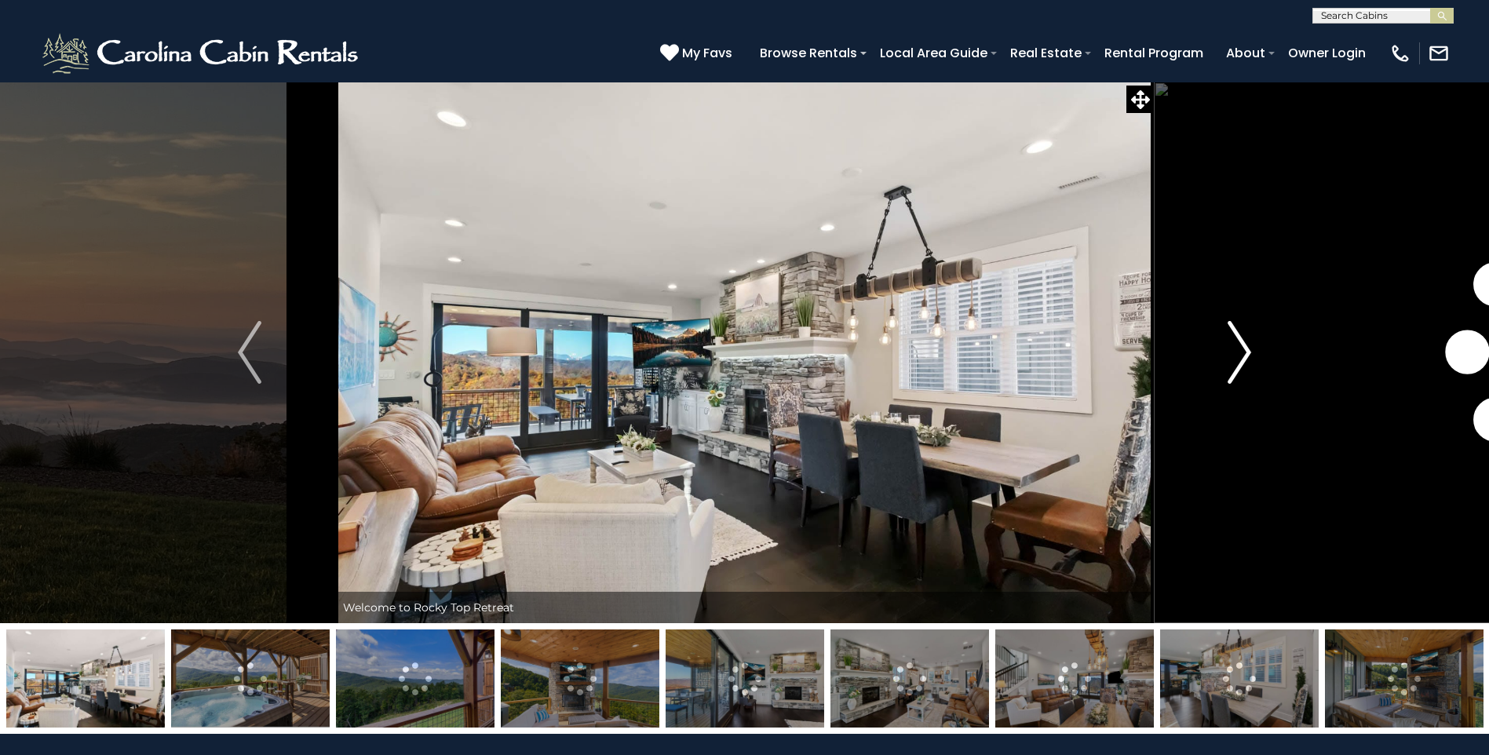
click at [1246, 360] on img "Next" at bounding box center [1240, 352] width 24 height 63
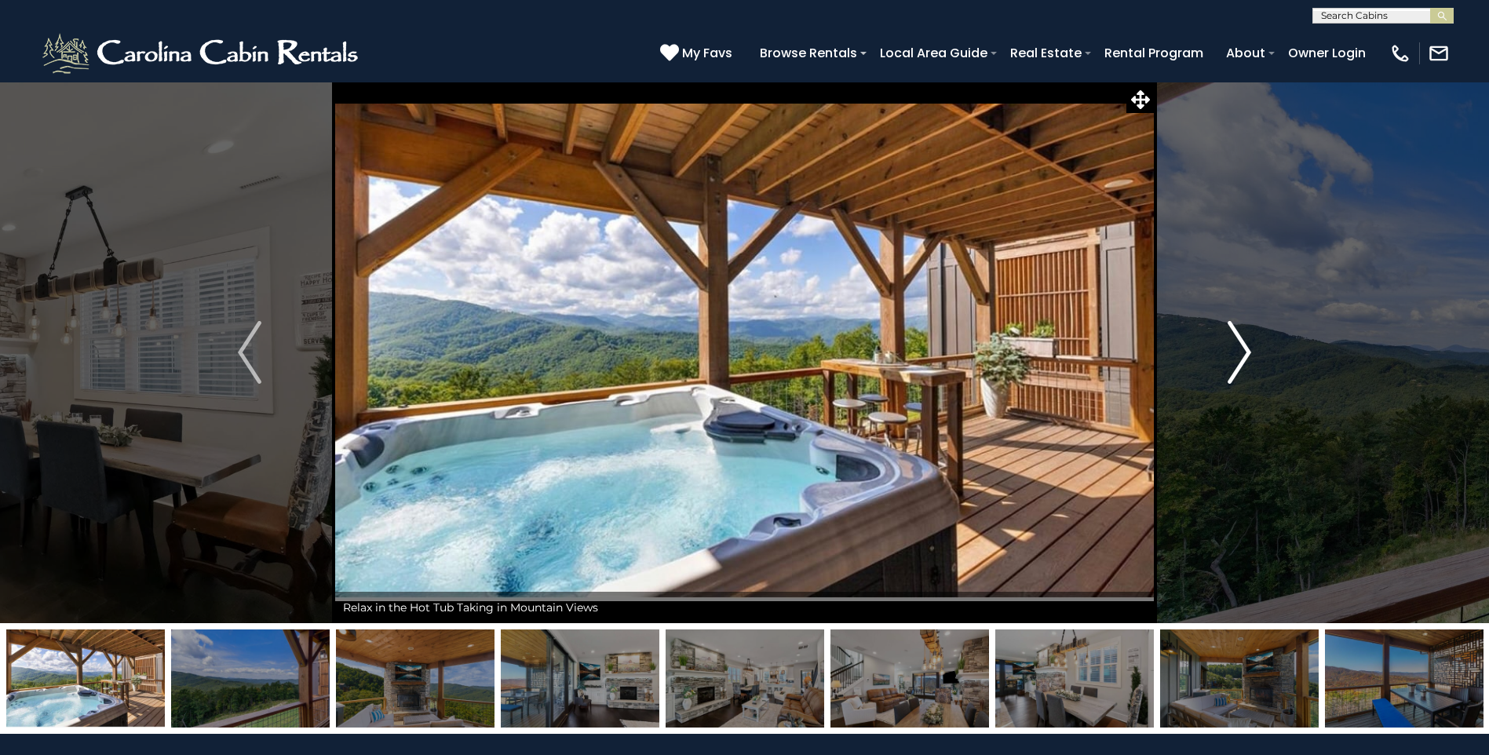
click at [1246, 360] on img "Next" at bounding box center [1240, 352] width 24 height 63
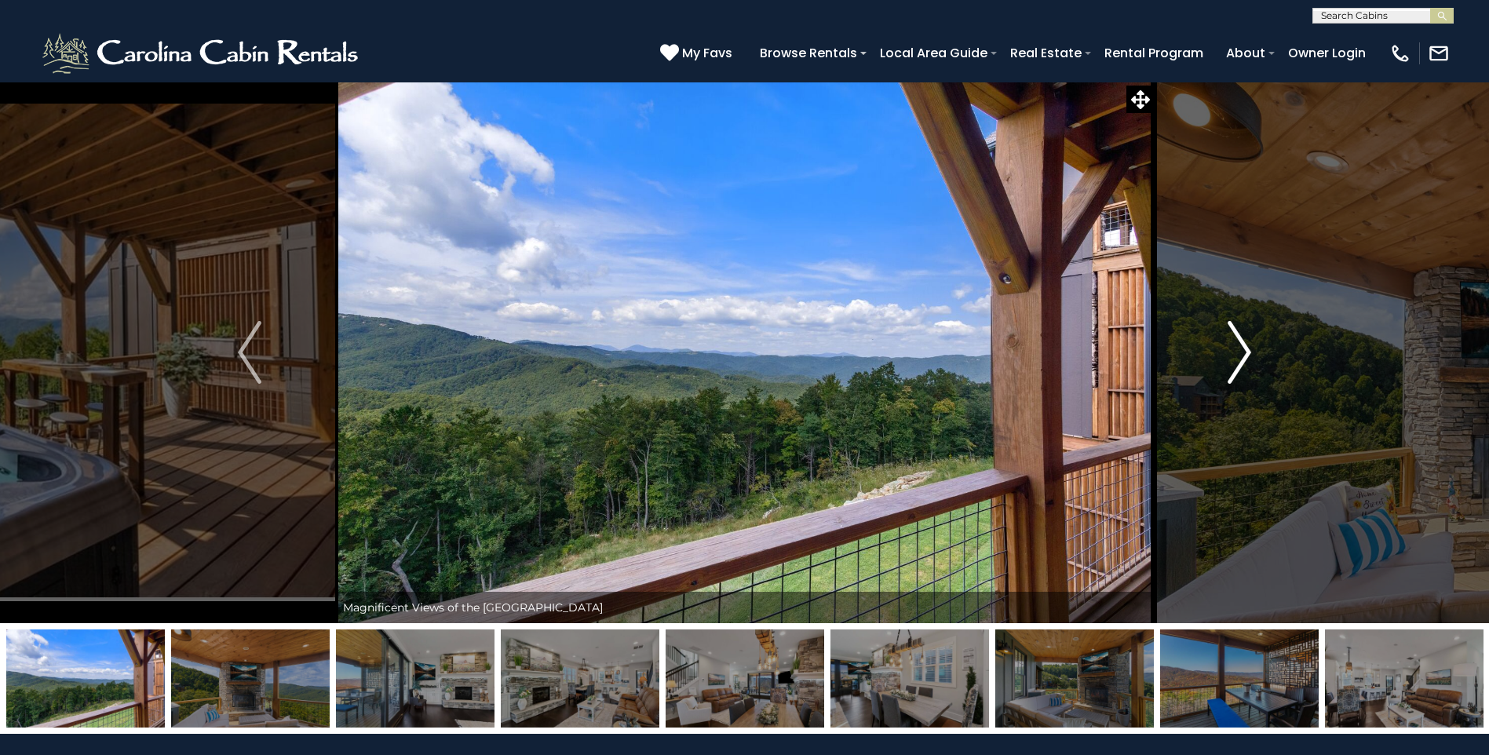
click at [1246, 360] on img "Next" at bounding box center [1240, 352] width 24 height 63
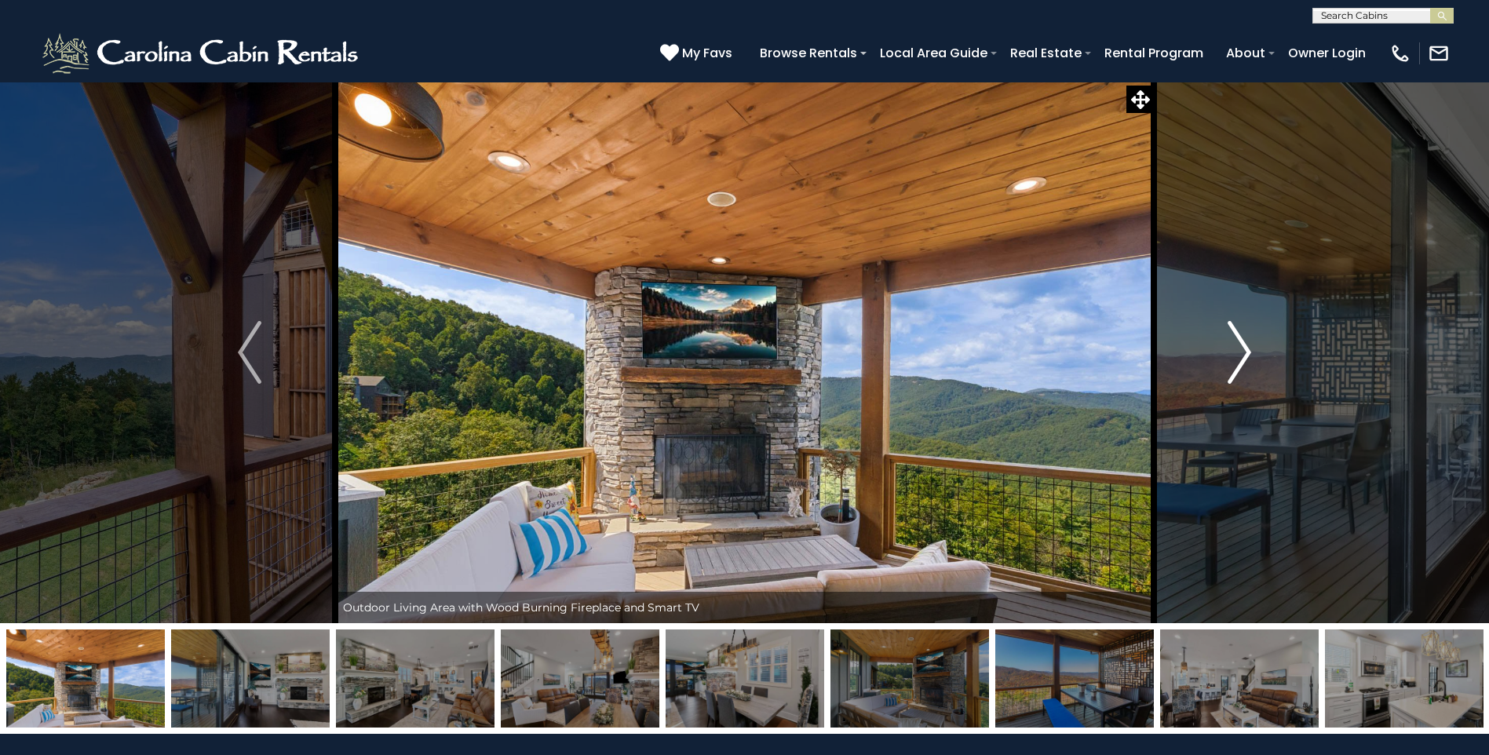
click at [1246, 360] on img "Next" at bounding box center [1240, 352] width 24 height 63
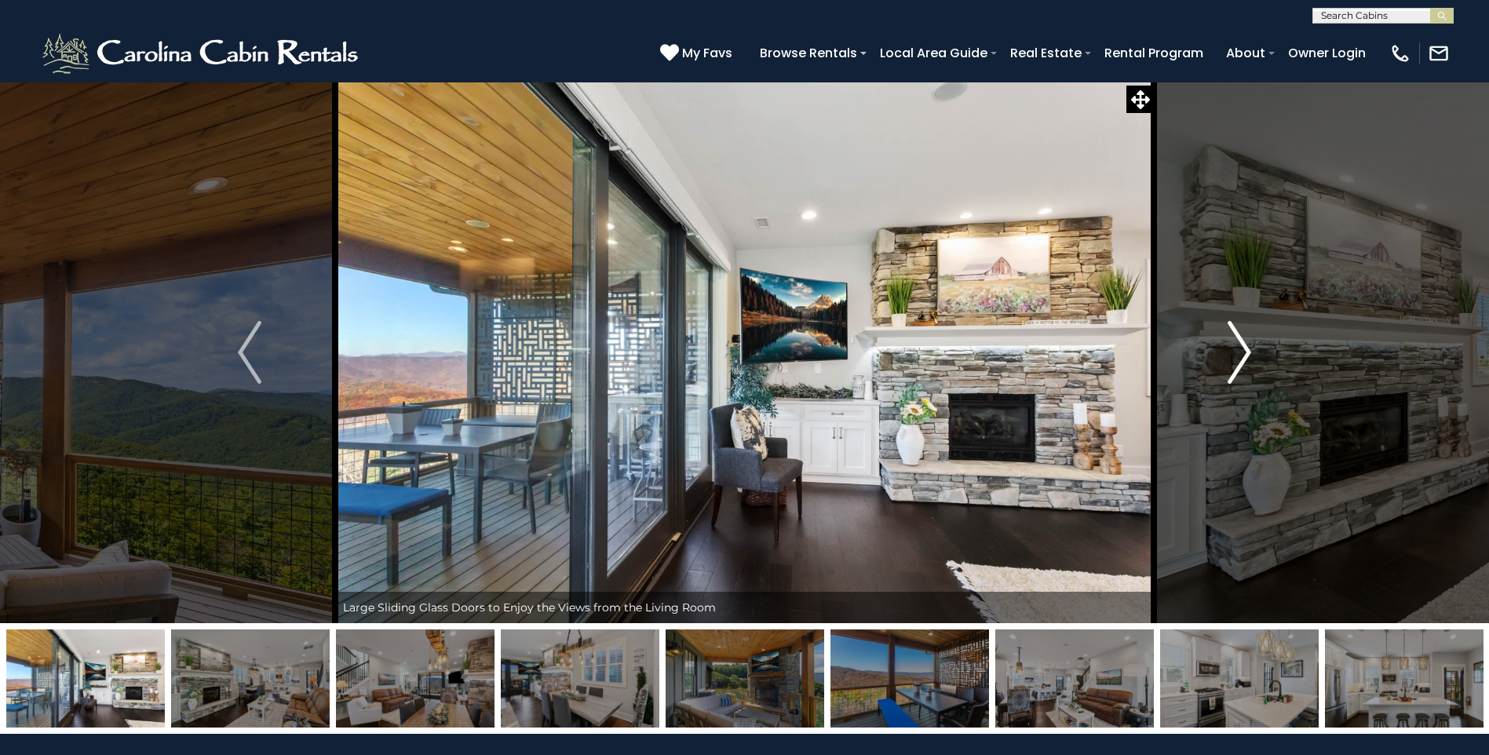
click at [1246, 360] on img "Next" at bounding box center [1240, 352] width 24 height 63
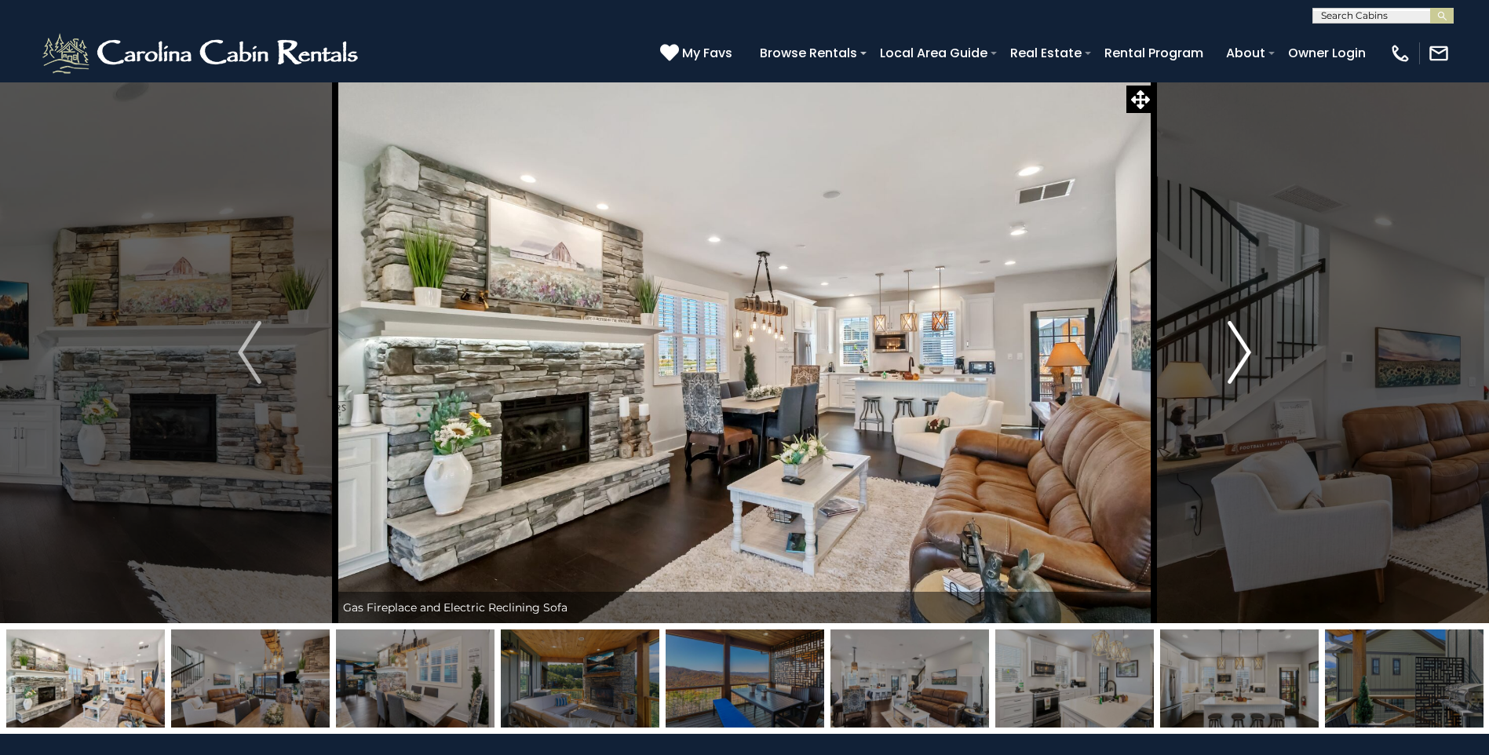
click at [1246, 360] on img "Next" at bounding box center [1240, 352] width 24 height 63
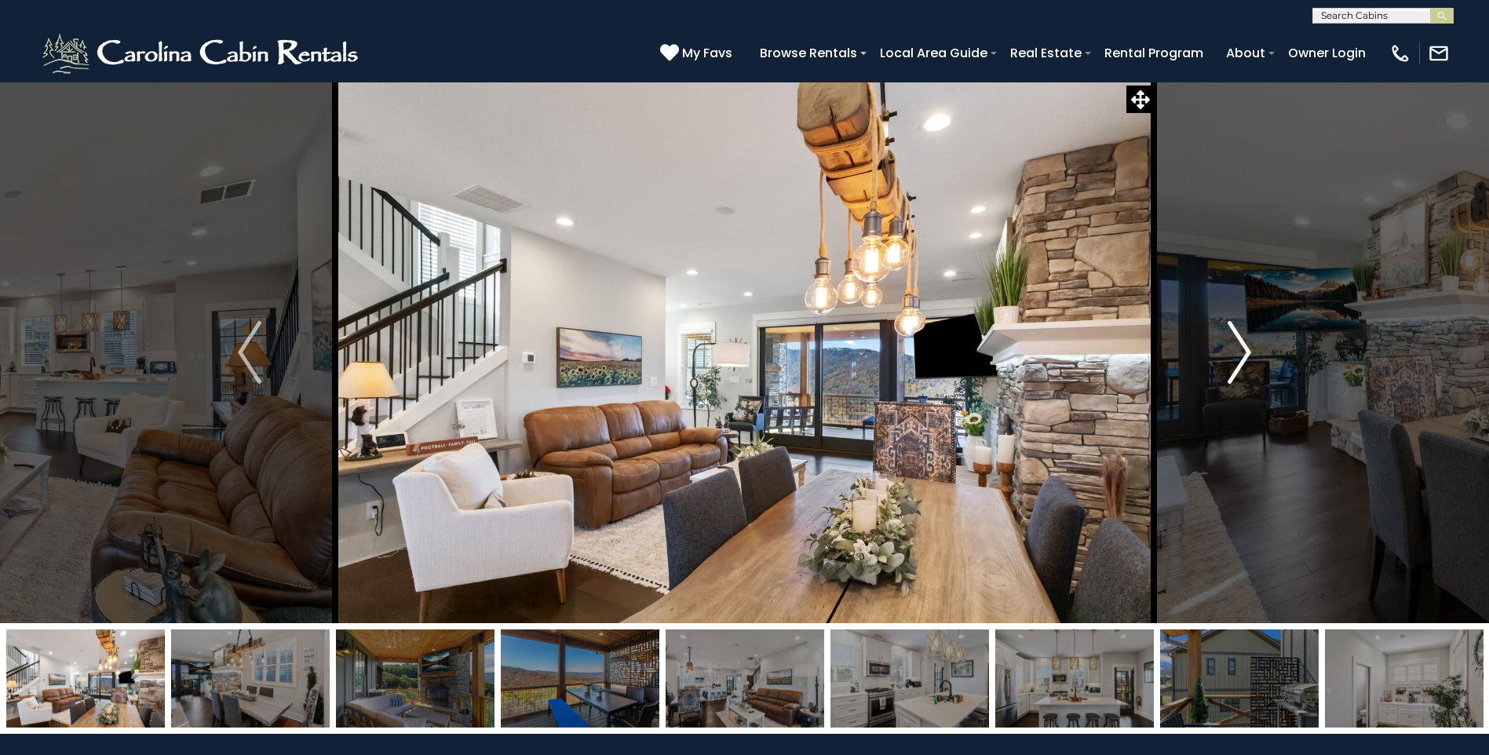
click at [1246, 360] on img "Next" at bounding box center [1240, 352] width 24 height 63
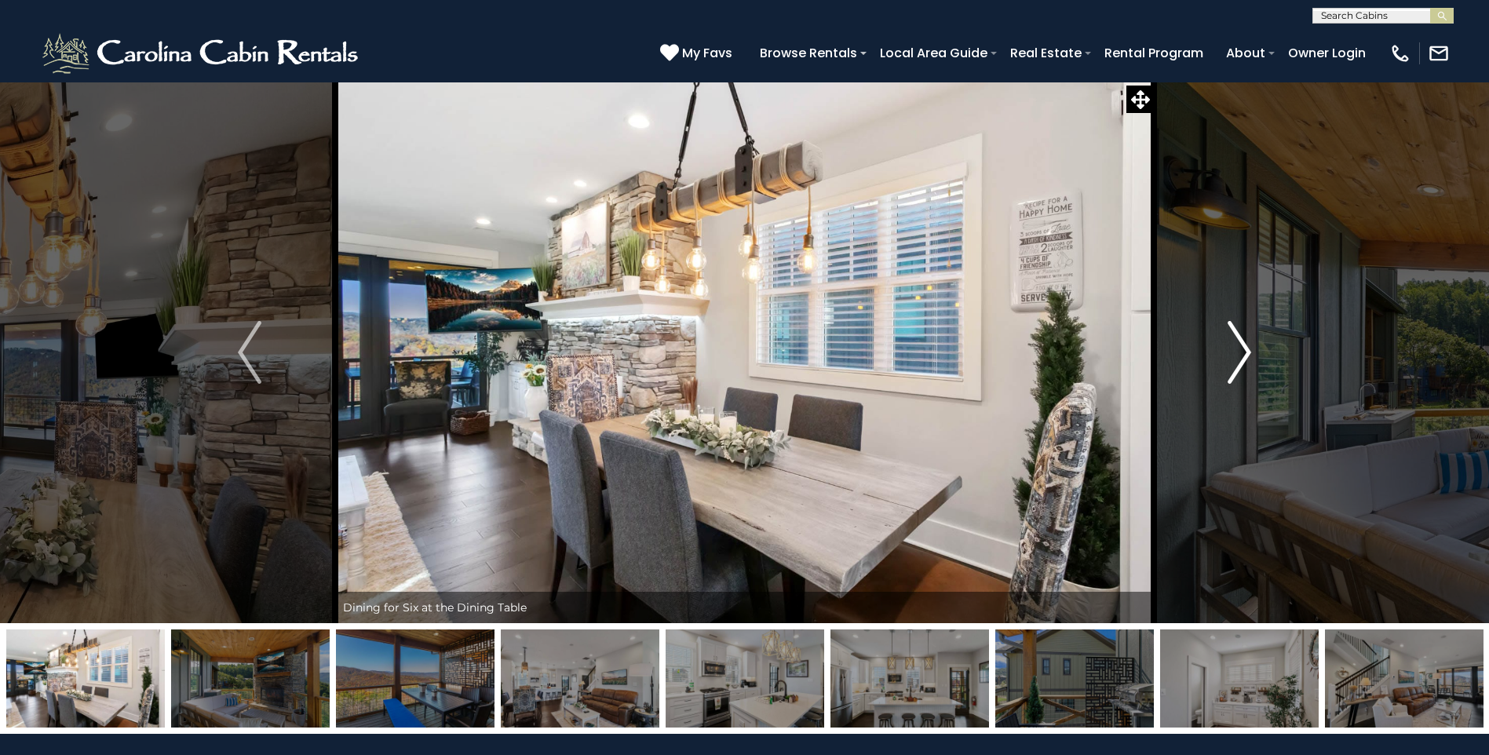
click at [1246, 360] on img "Next" at bounding box center [1240, 352] width 24 height 63
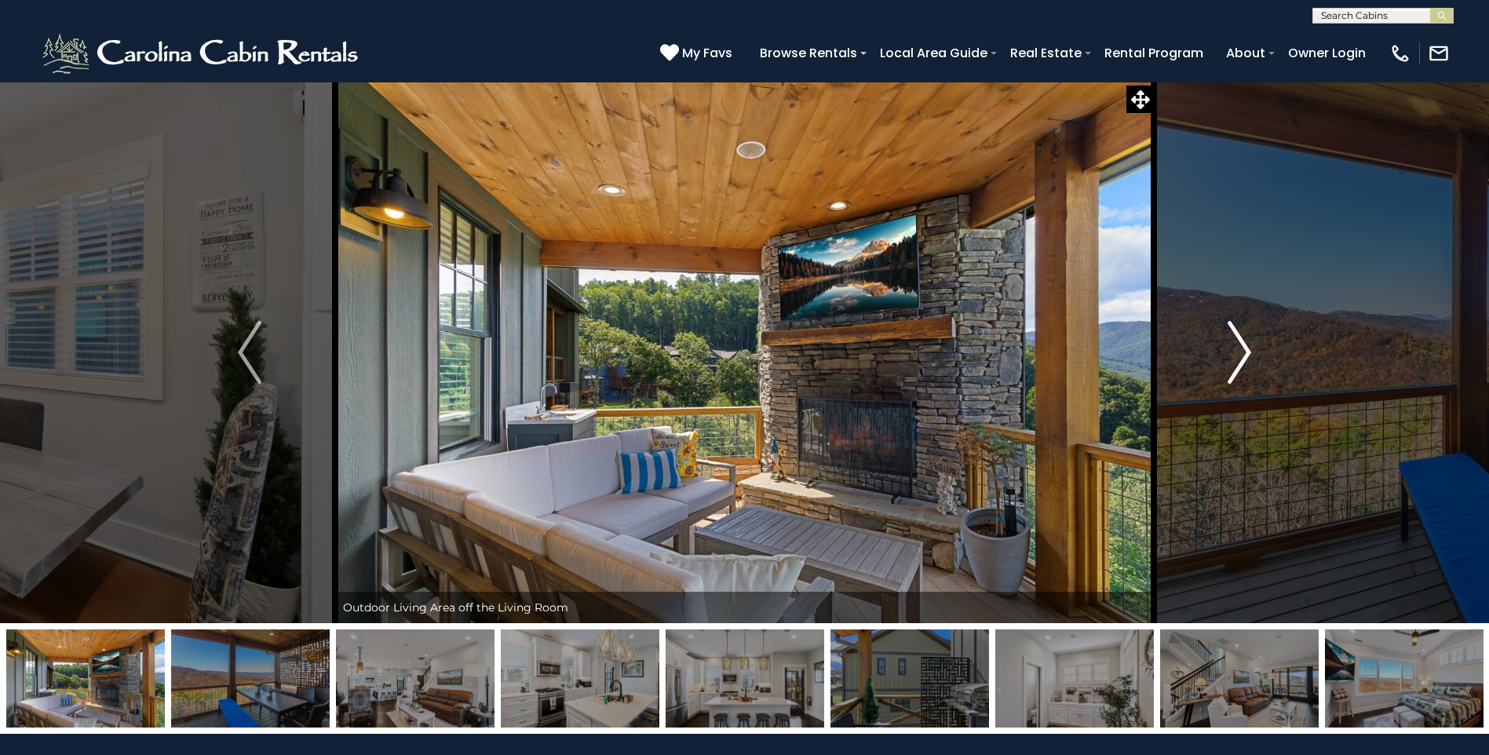
click at [1246, 360] on img "Next" at bounding box center [1240, 352] width 24 height 63
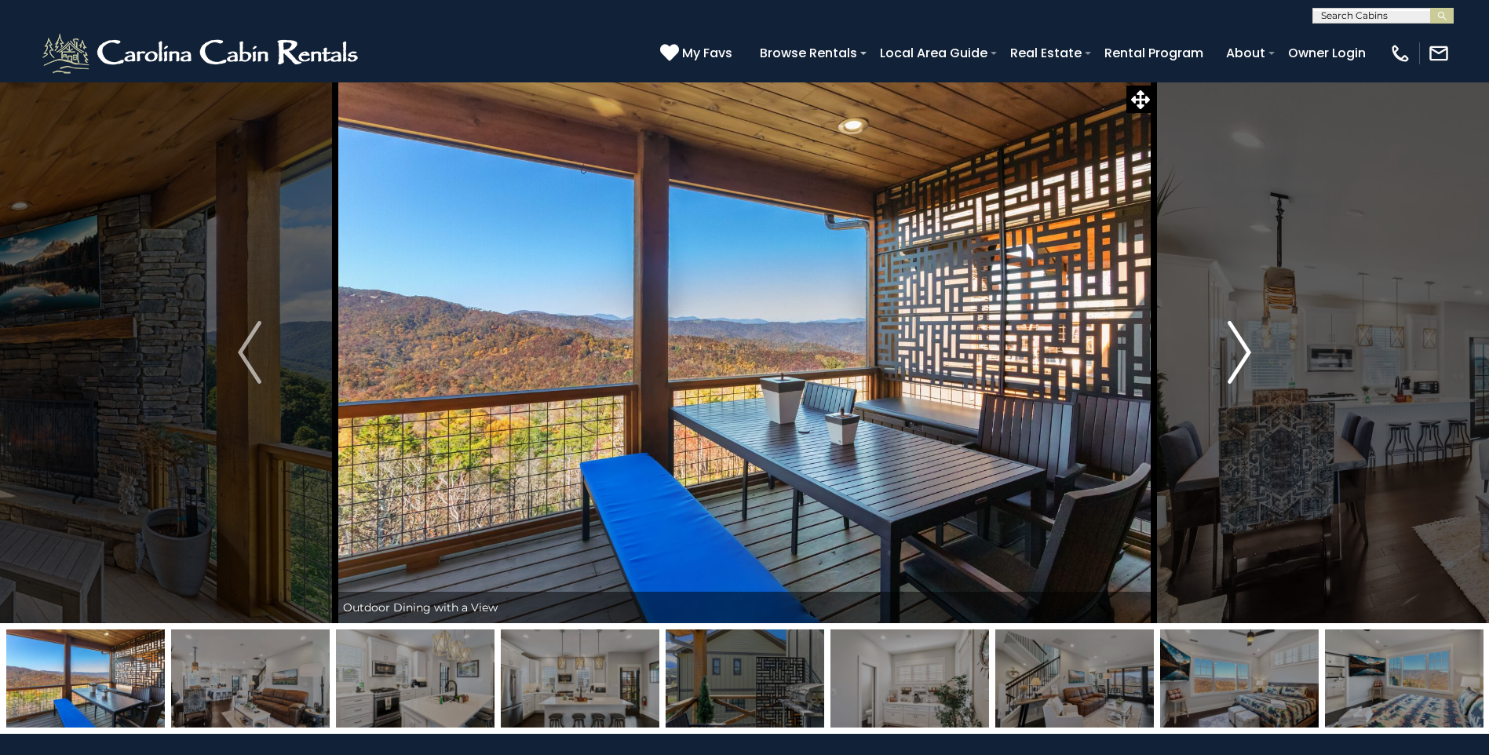
click at [1246, 360] on img "Next" at bounding box center [1240, 352] width 24 height 63
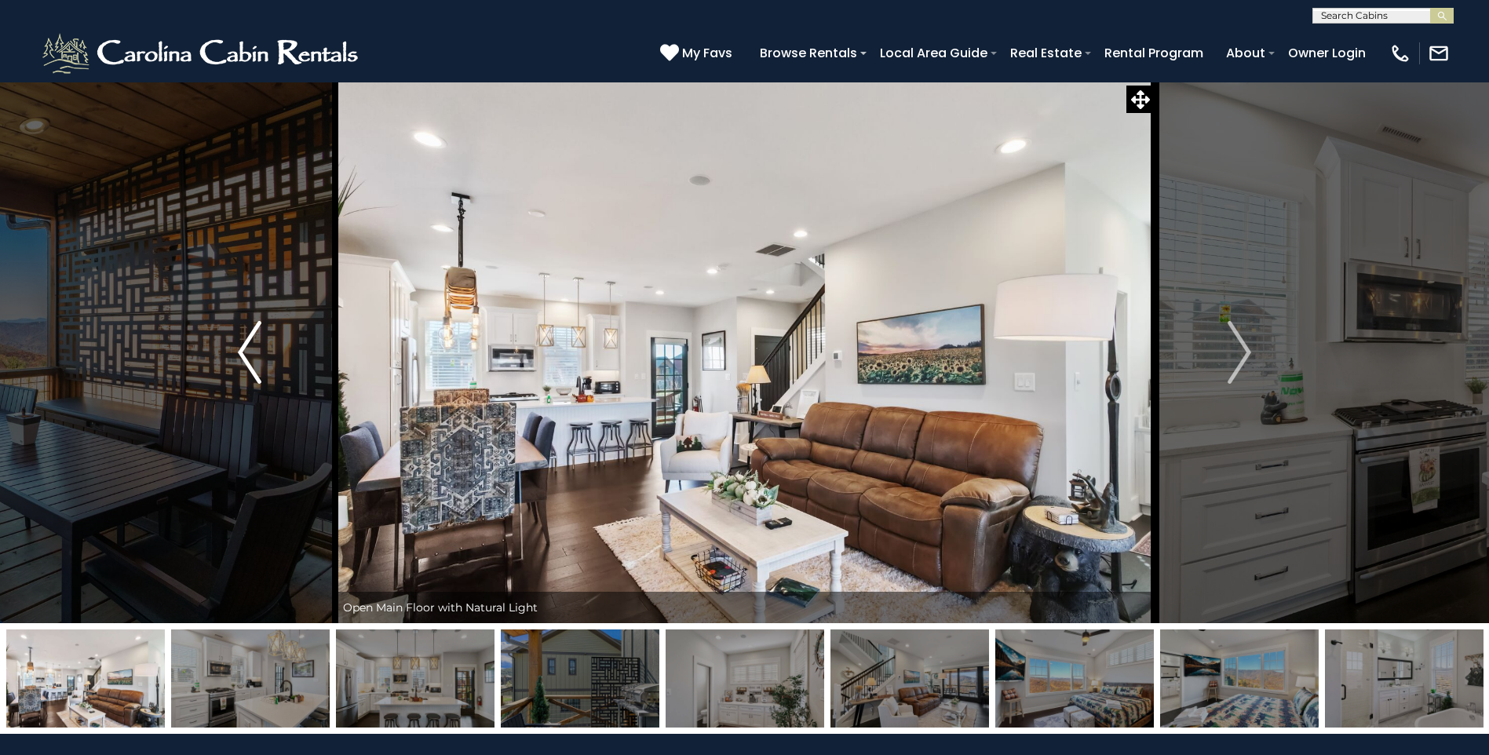
click at [250, 353] on img "Previous" at bounding box center [250, 352] width 24 height 63
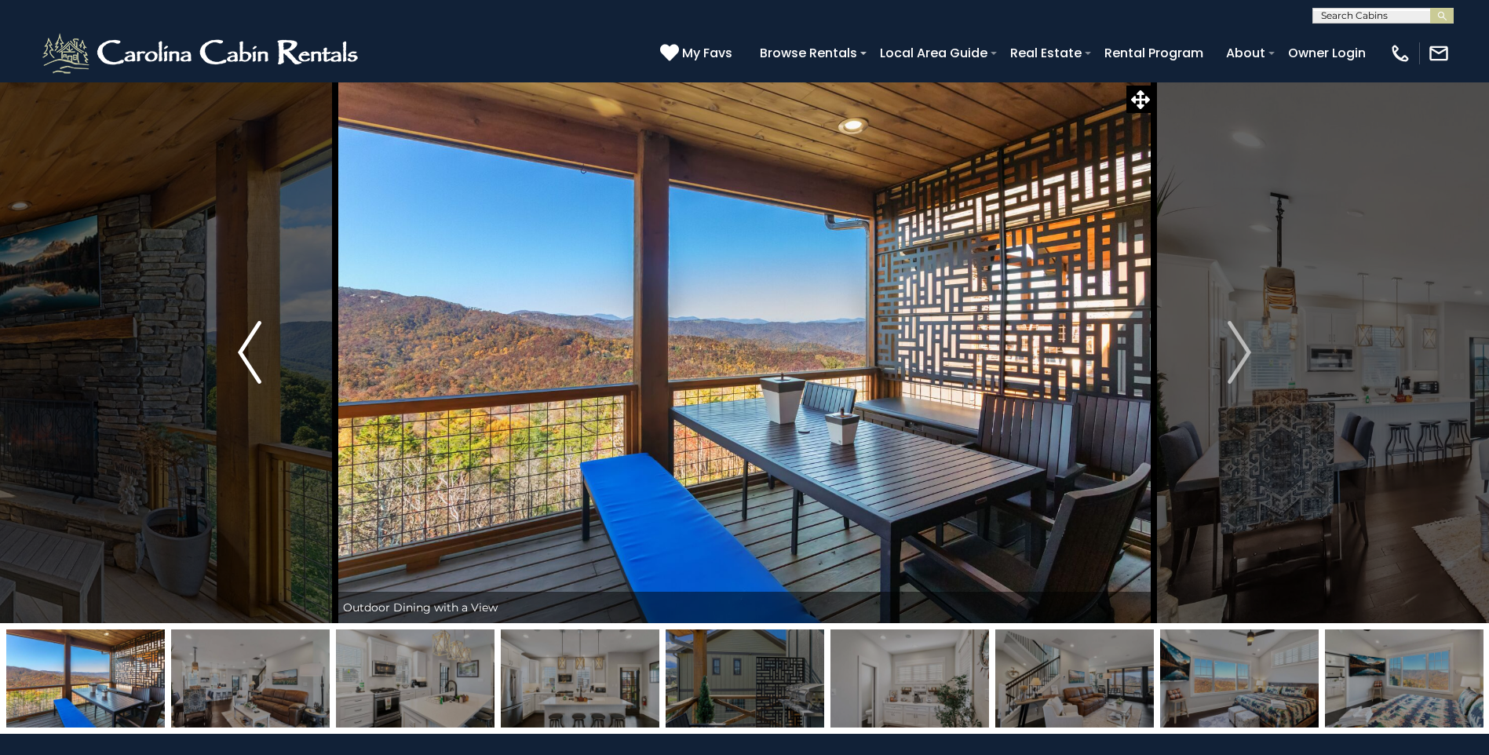
click at [250, 353] on img "Previous" at bounding box center [250, 352] width 24 height 63
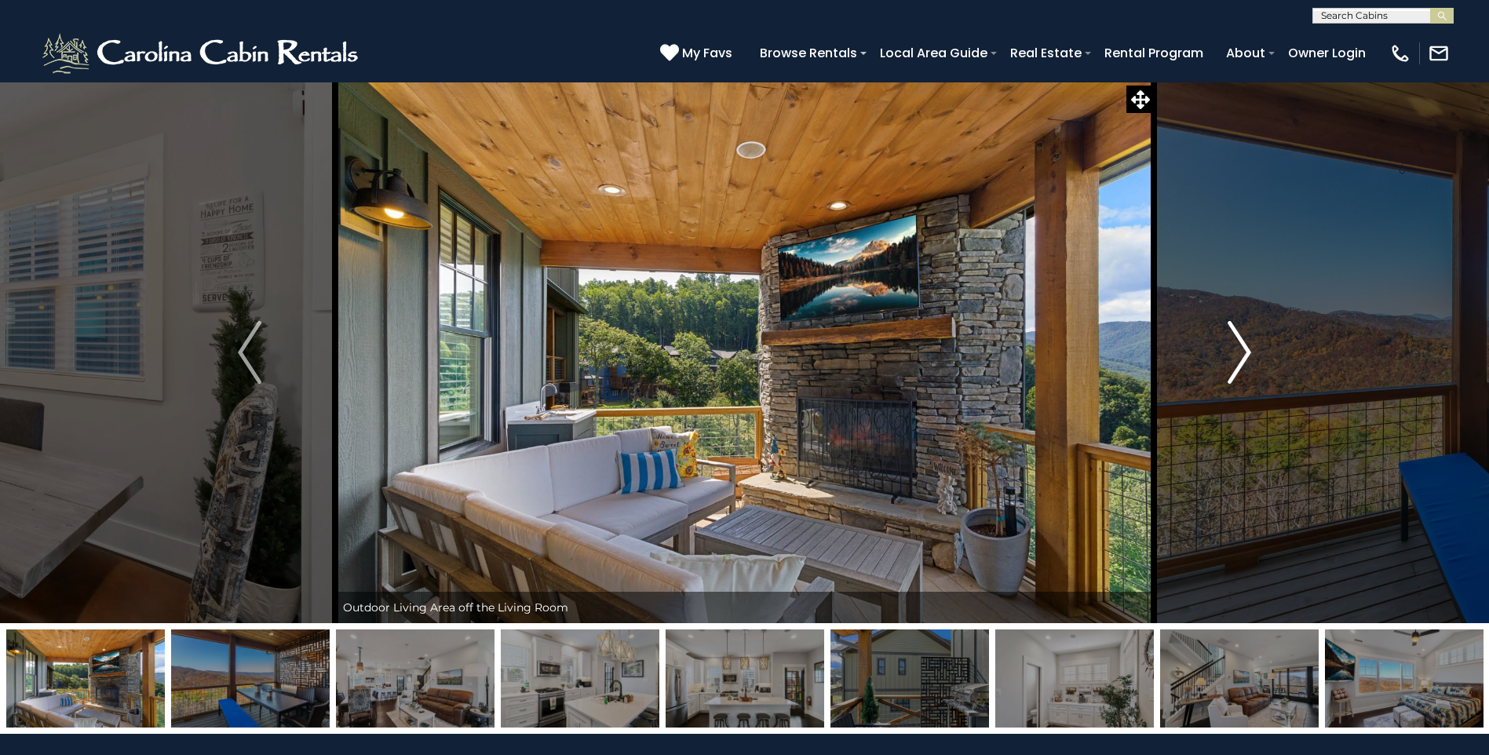
click at [1251, 357] on img "Next" at bounding box center [1240, 352] width 24 height 63
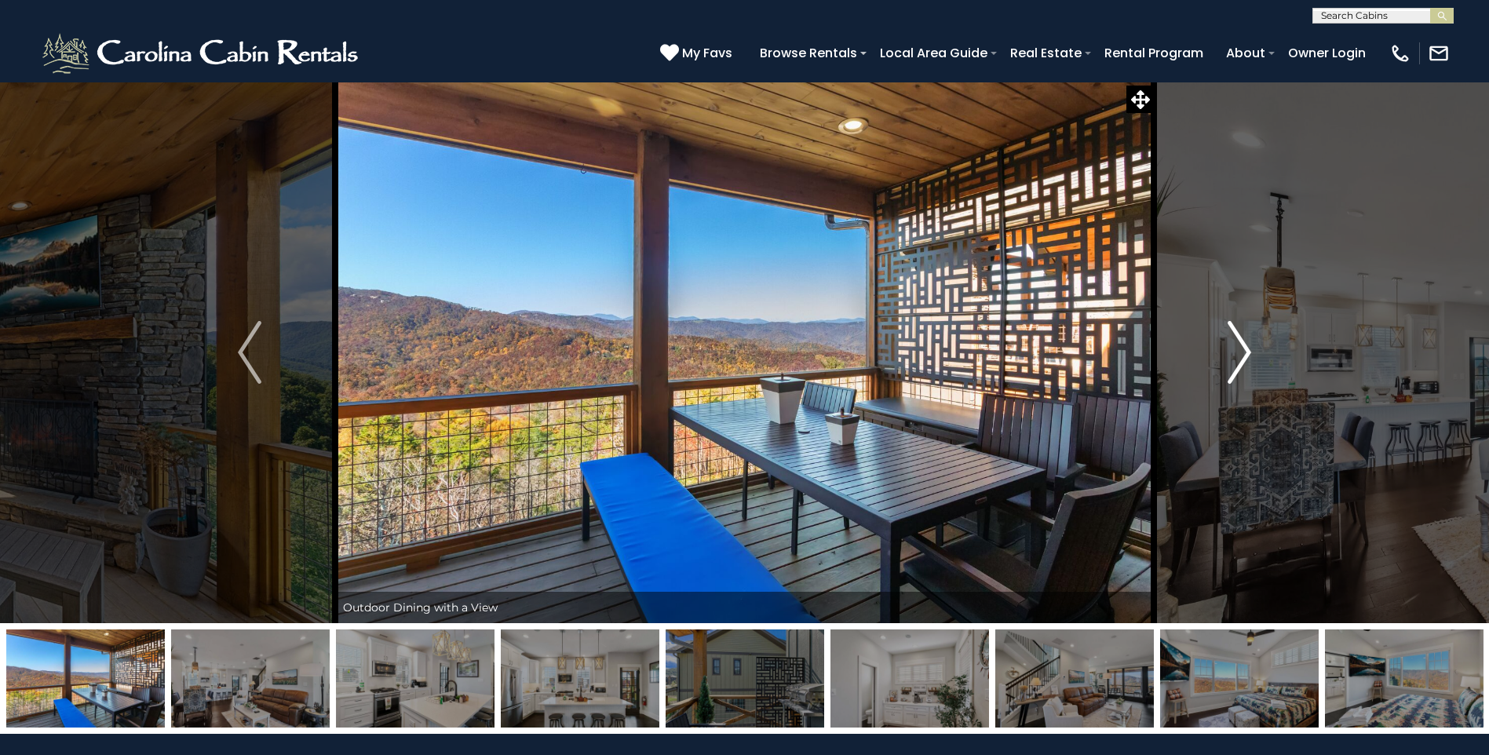
click at [1251, 357] on img "Next" at bounding box center [1240, 352] width 24 height 63
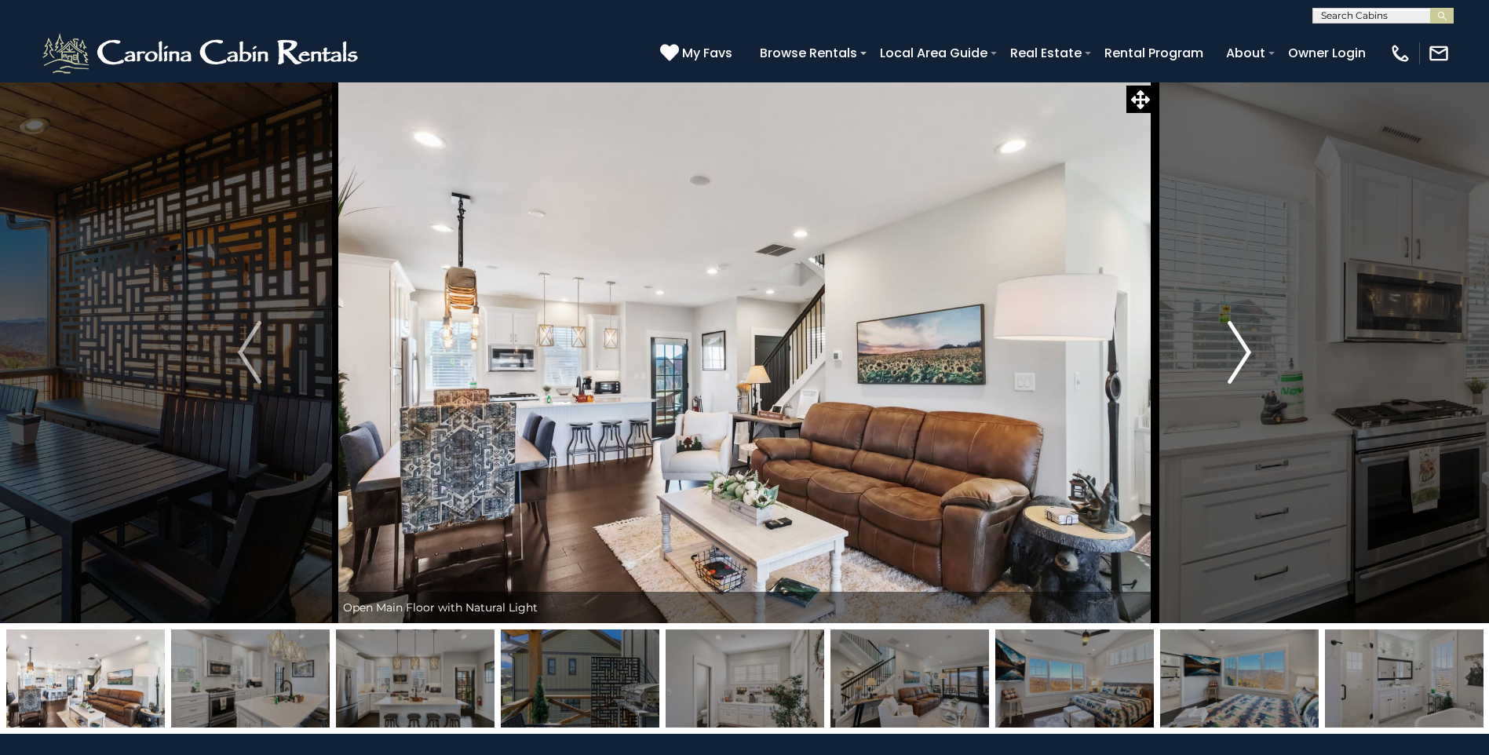
click at [1251, 357] on img "Next" at bounding box center [1240, 352] width 24 height 63
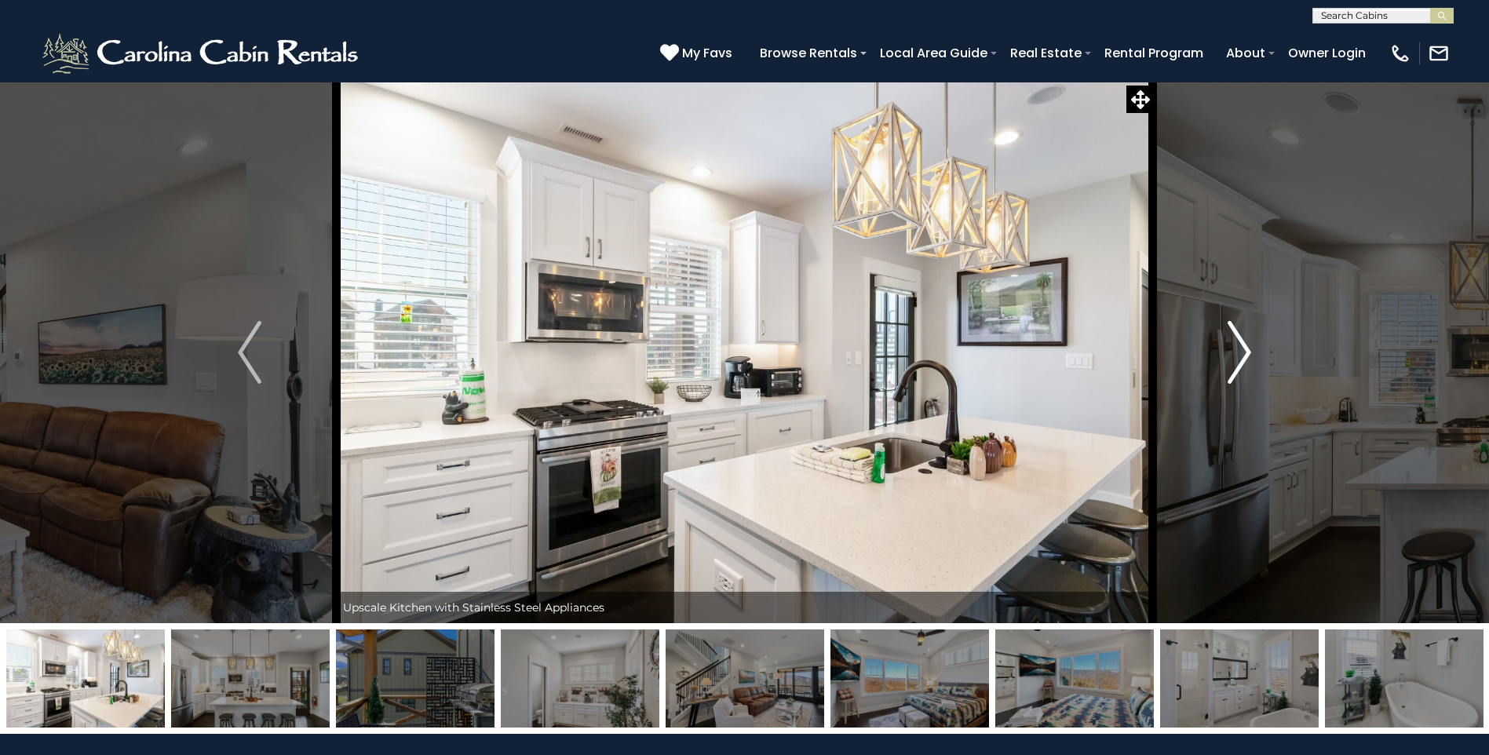
click at [1251, 357] on img "Next" at bounding box center [1240, 352] width 24 height 63
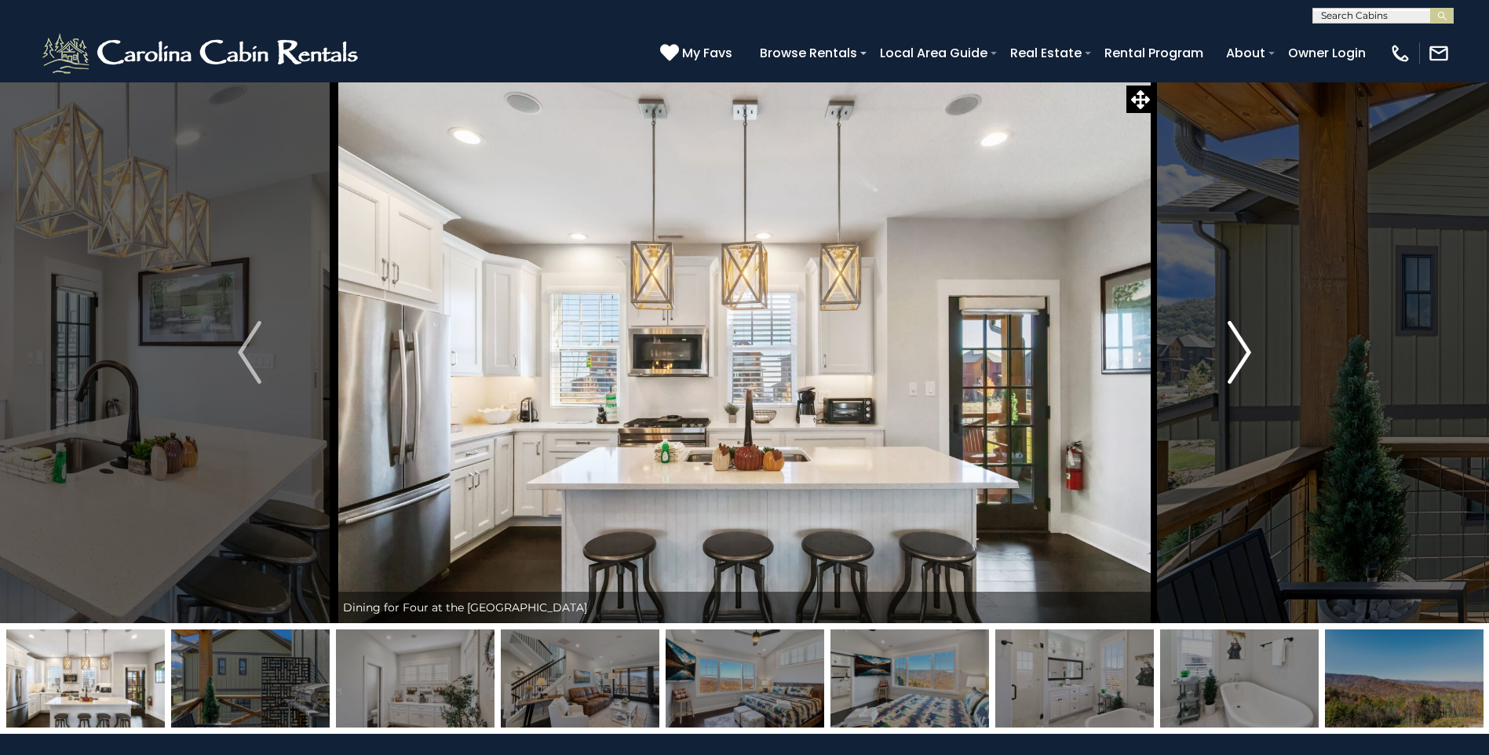
click at [1251, 357] on img "Next" at bounding box center [1240, 352] width 24 height 63
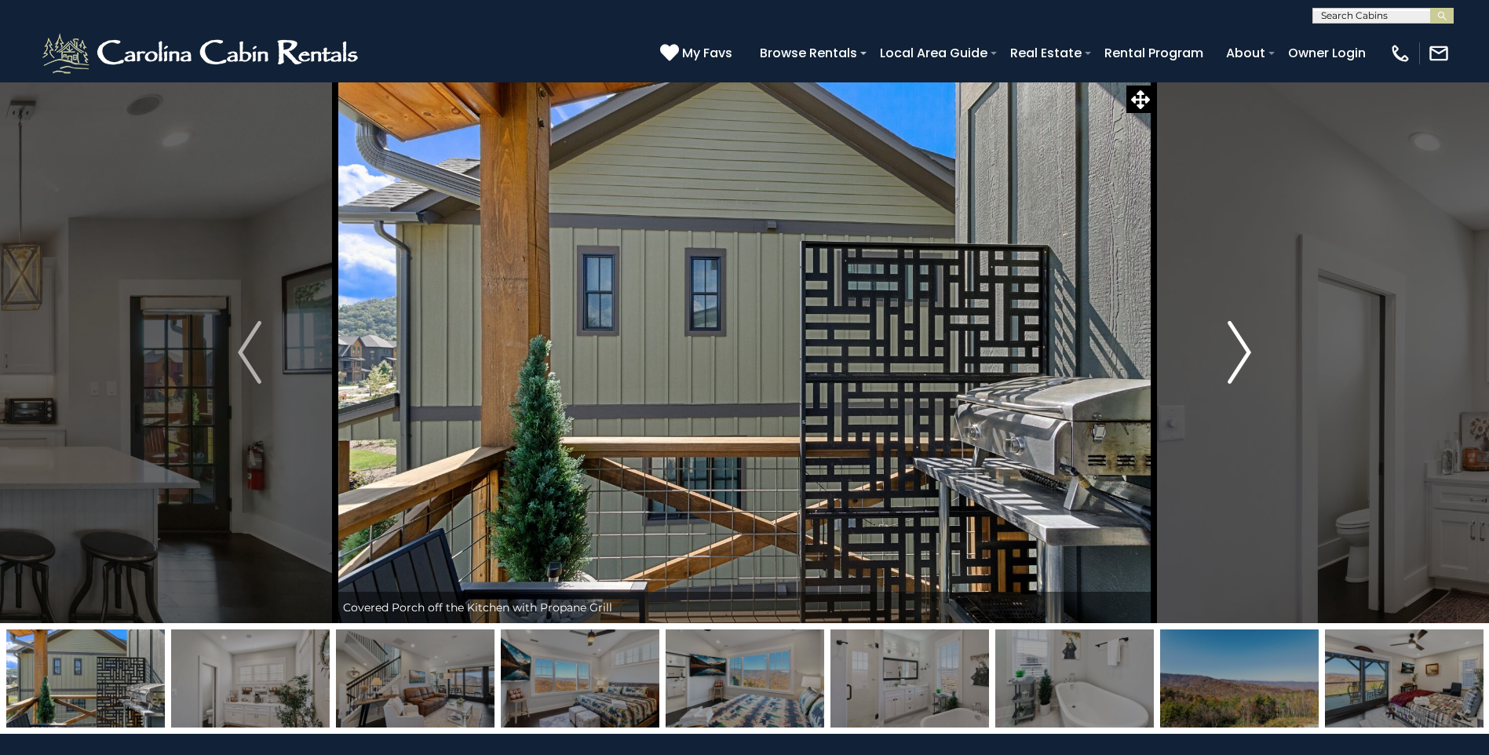
click at [1251, 357] on img "Next" at bounding box center [1240, 352] width 24 height 63
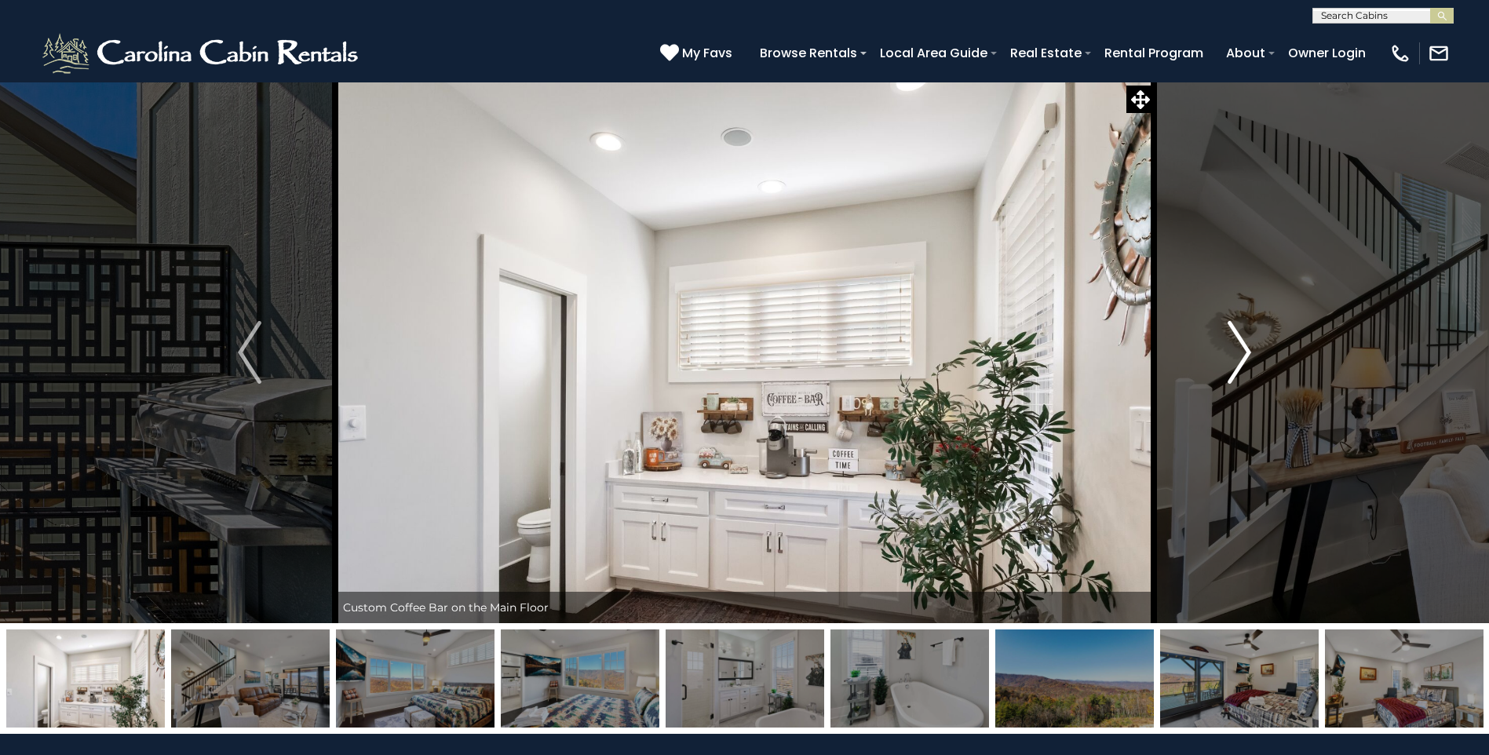
click at [1251, 357] on img "Next" at bounding box center [1240, 352] width 24 height 63
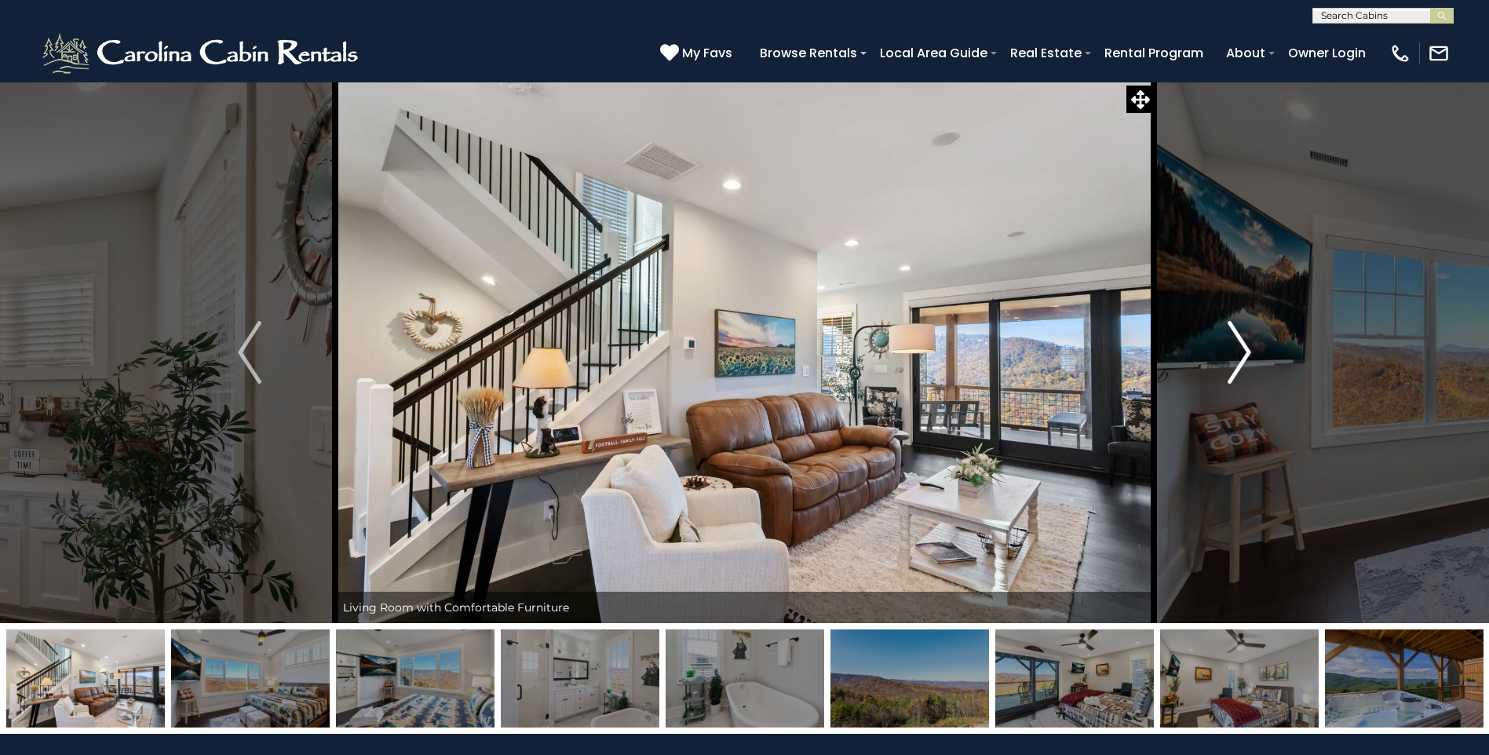
click at [1251, 357] on img "Next" at bounding box center [1240, 352] width 24 height 63
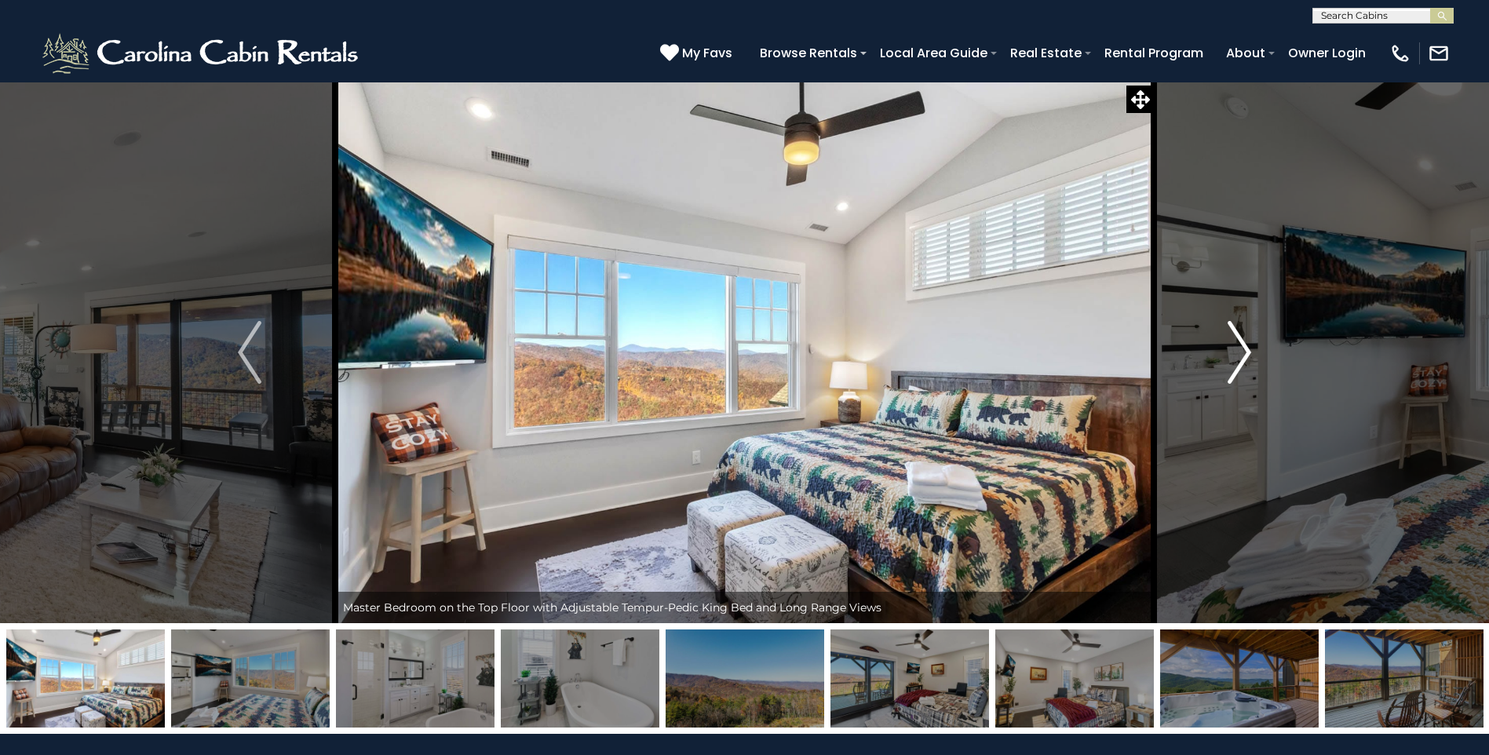
click at [1251, 357] on img "Next" at bounding box center [1240, 352] width 24 height 63
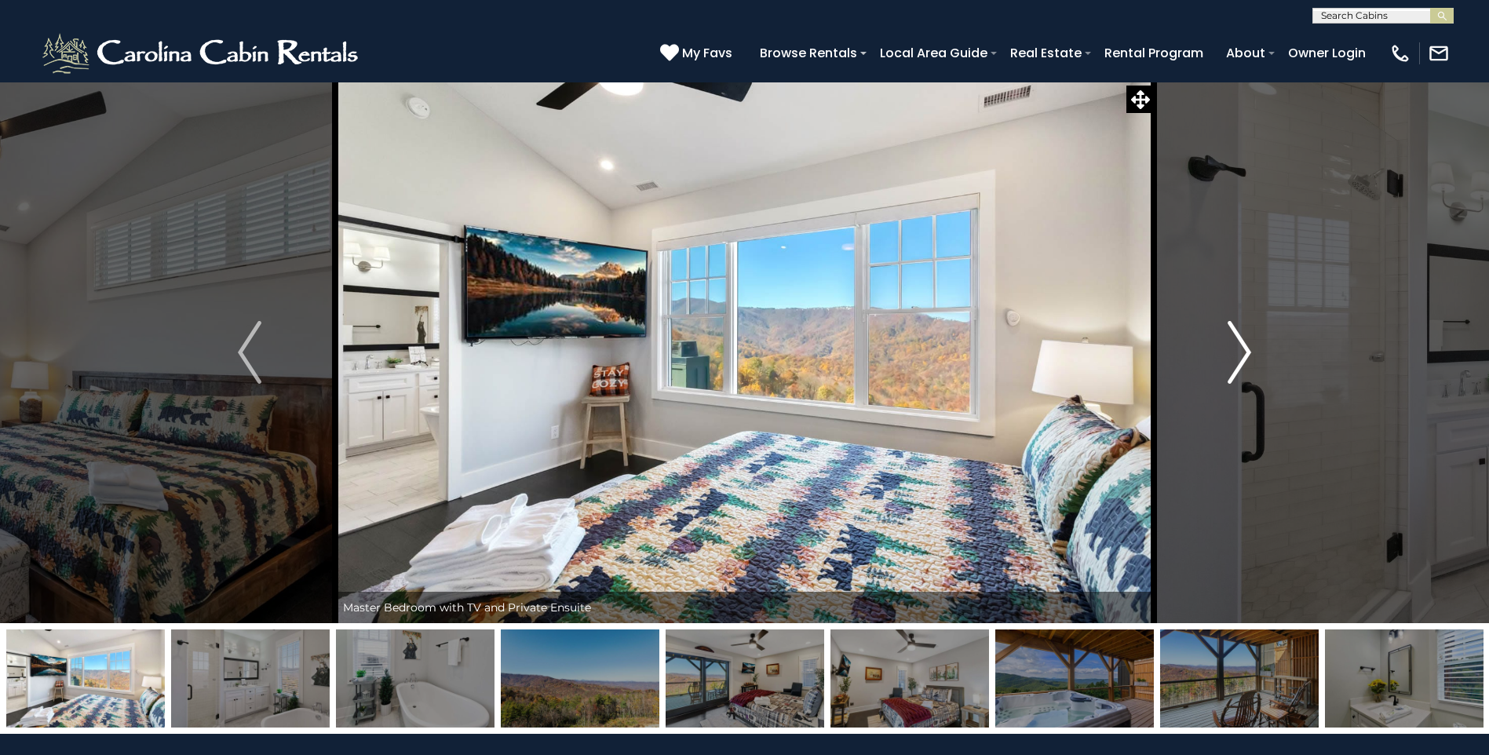
click at [1251, 357] on img "Next" at bounding box center [1240, 352] width 24 height 63
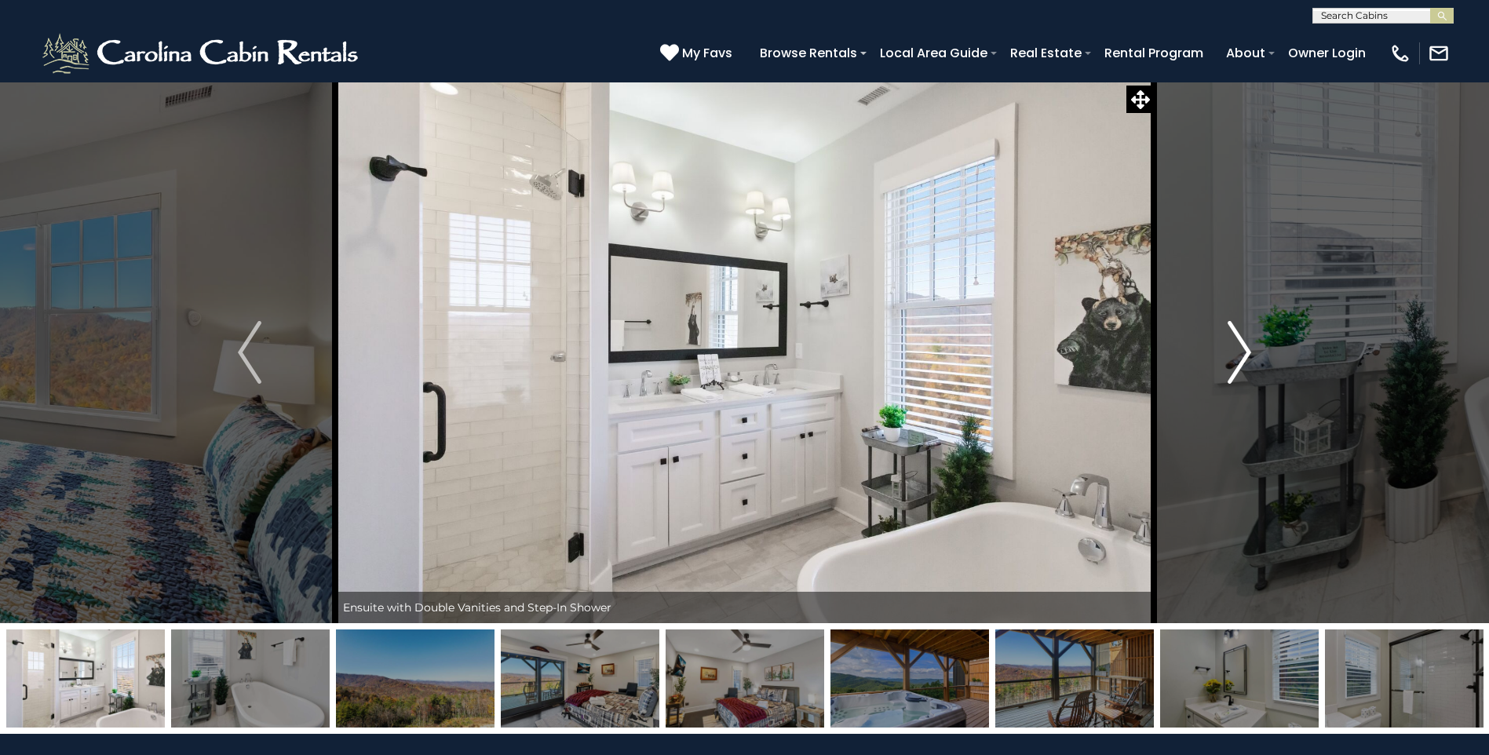
click at [1251, 357] on img "Next" at bounding box center [1240, 352] width 24 height 63
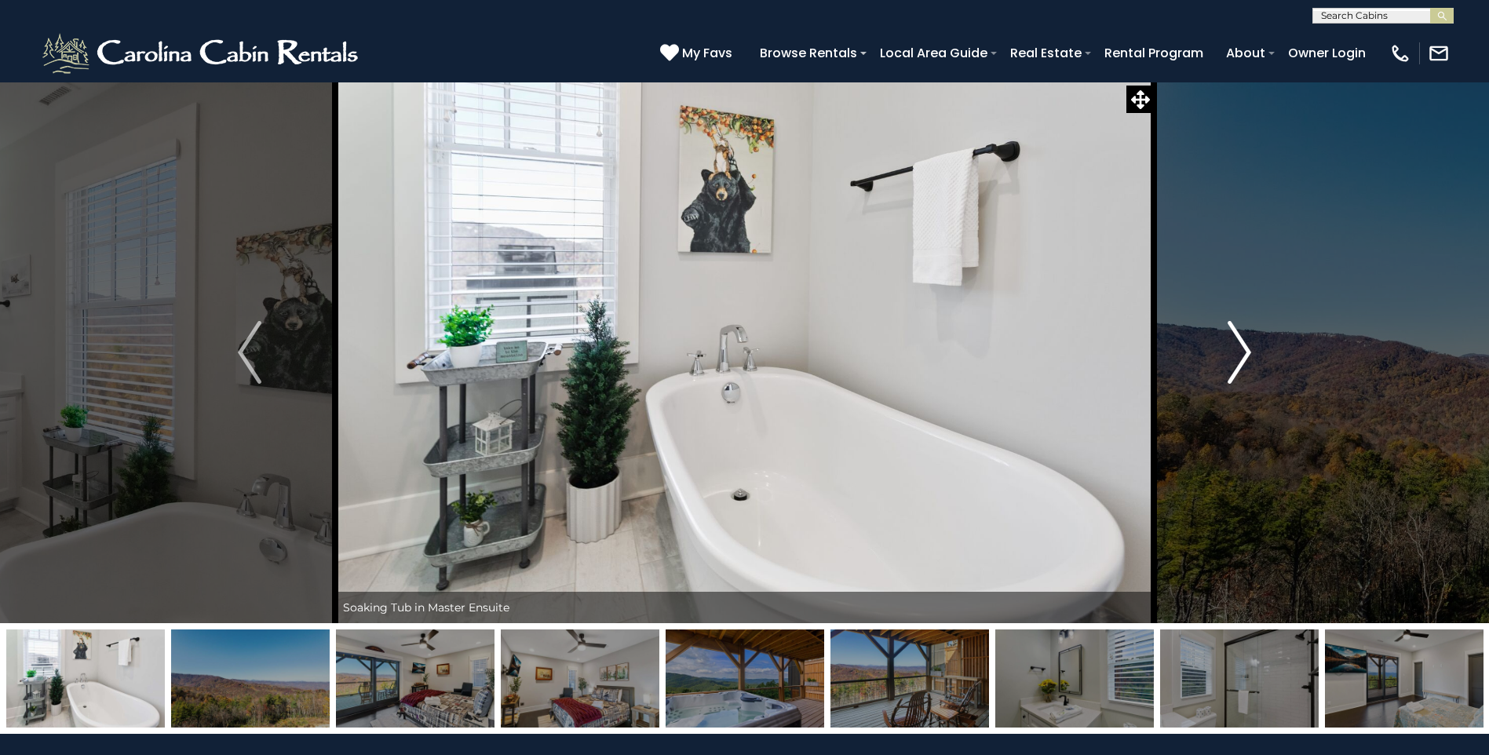
click at [1251, 357] on img "Next" at bounding box center [1240, 352] width 24 height 63
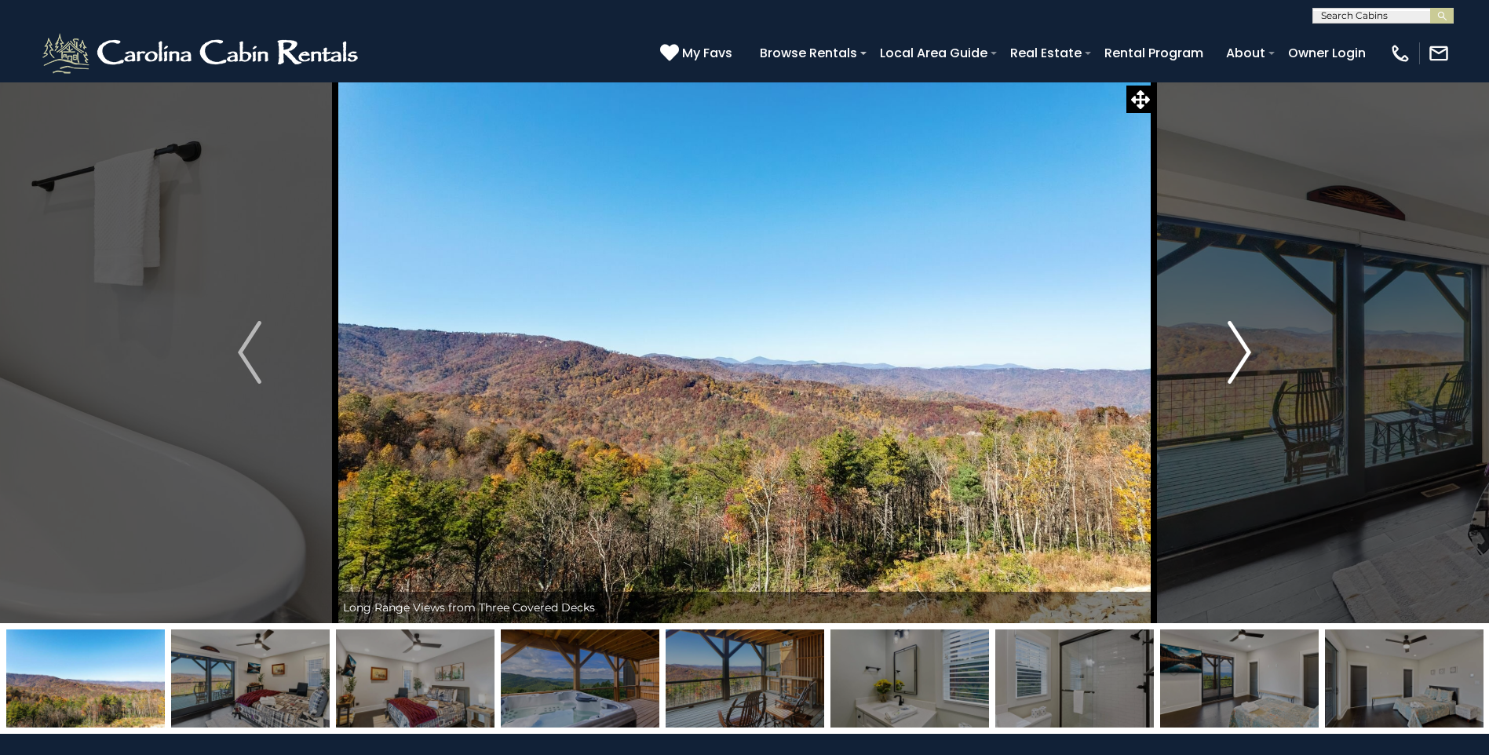
click at [1251, 357] on img "Next" at bounding box center [1240, 352] width 24 height 63
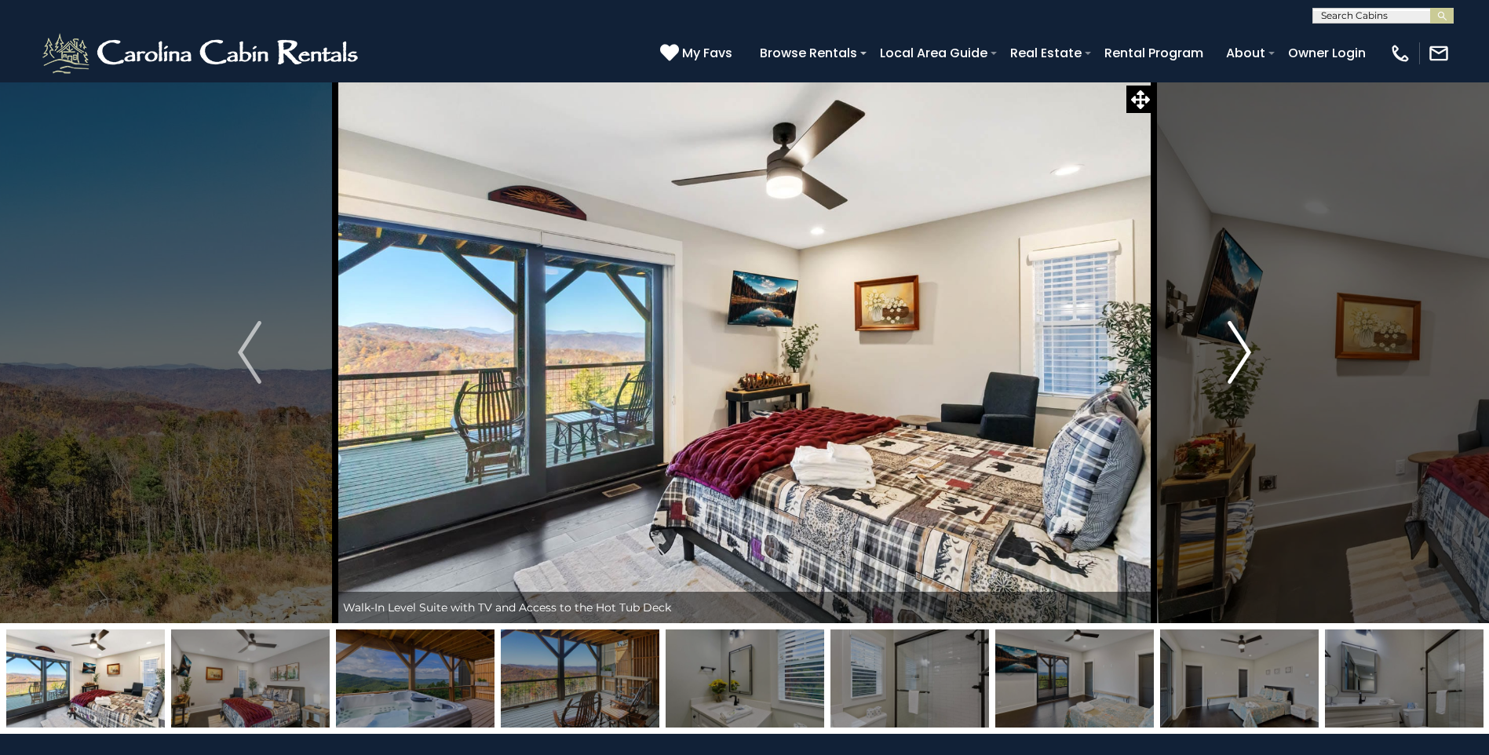
click at [1251, 357] on img "Next" at bounding box center [1240, 352] width 24 height 63
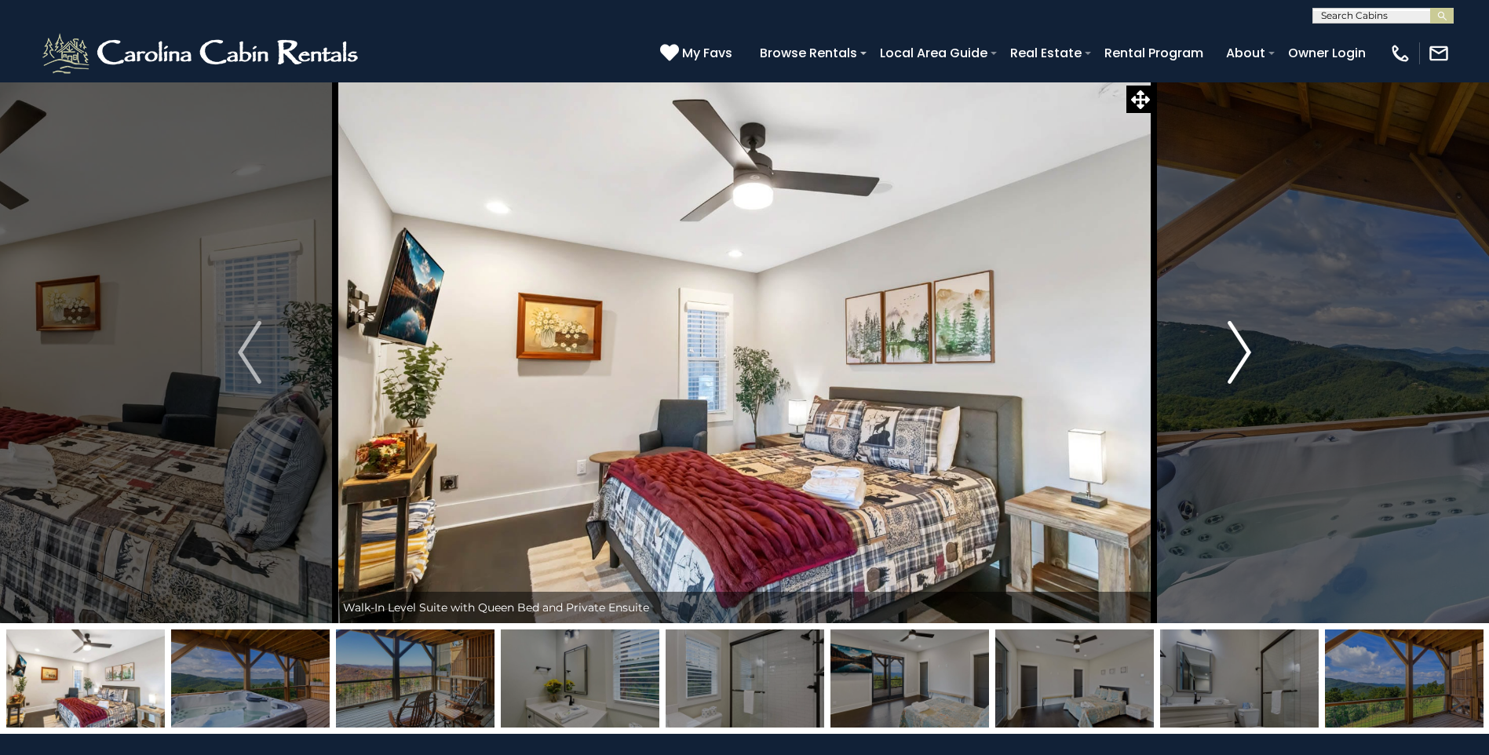
click at [1251, 357] on img "Next" at bounding box center [1240, 352] width 24 height 63
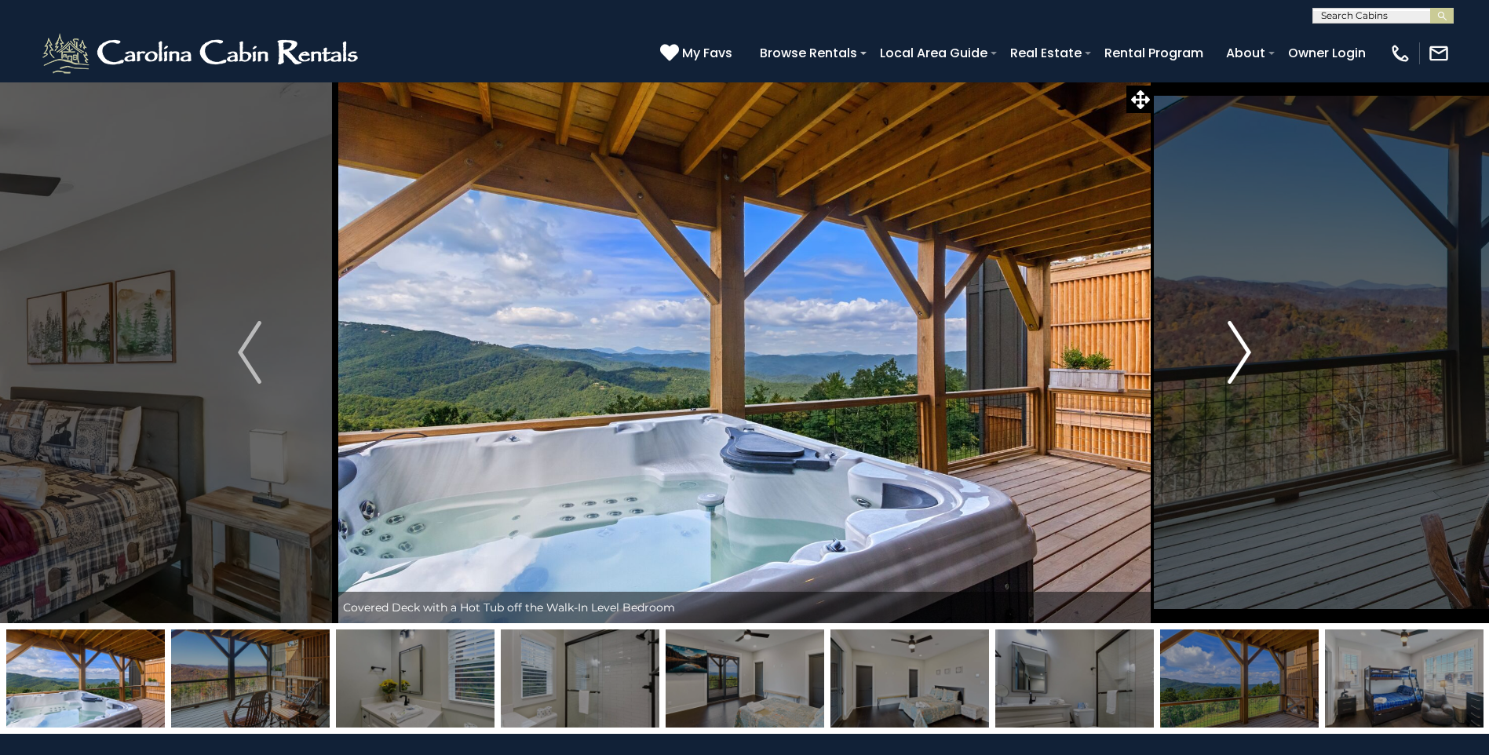
click at [1244, 358] on img "Next" at bounding box center [1240, 352] width 24 height 63
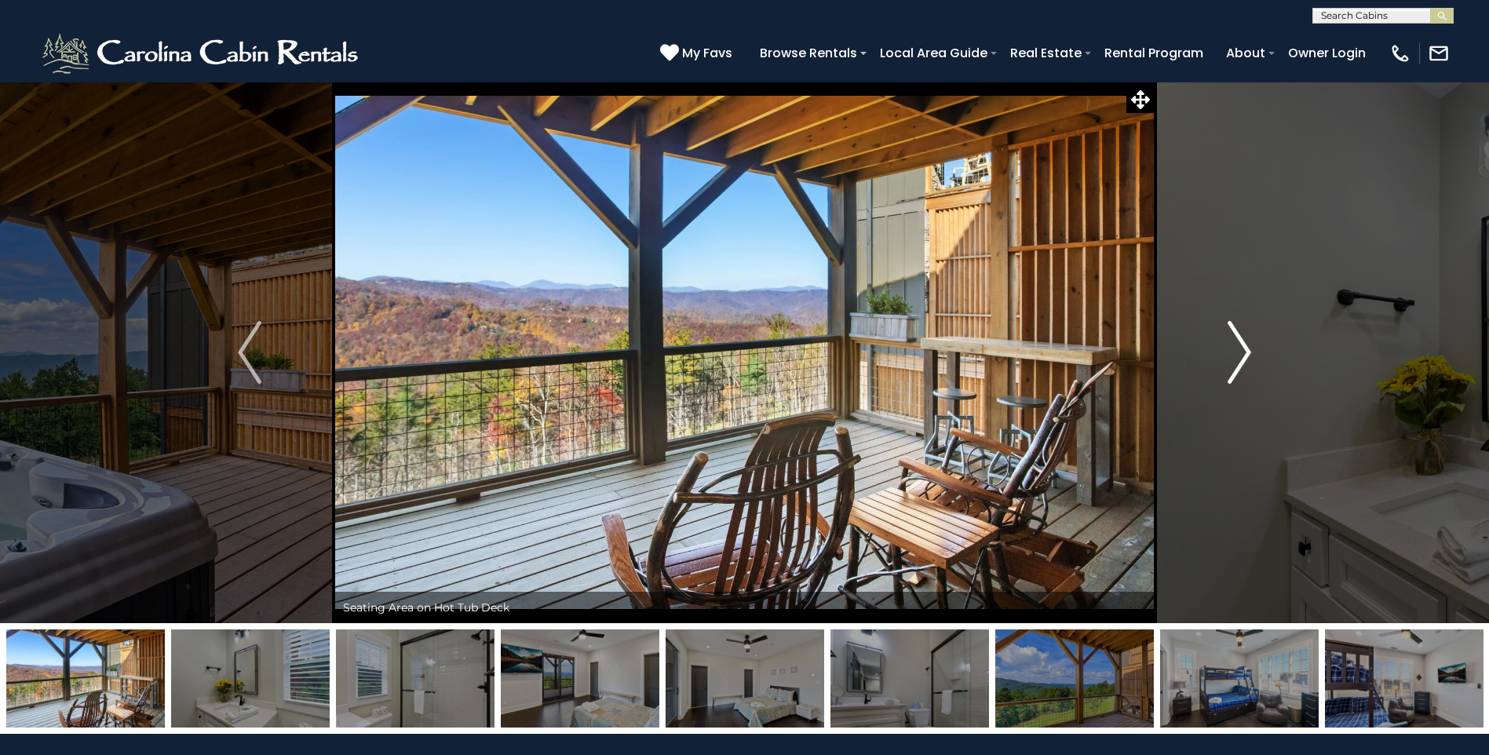
click at [1244, 358] on img "Next" at bounding box center [1240, 352] width 24 height 63
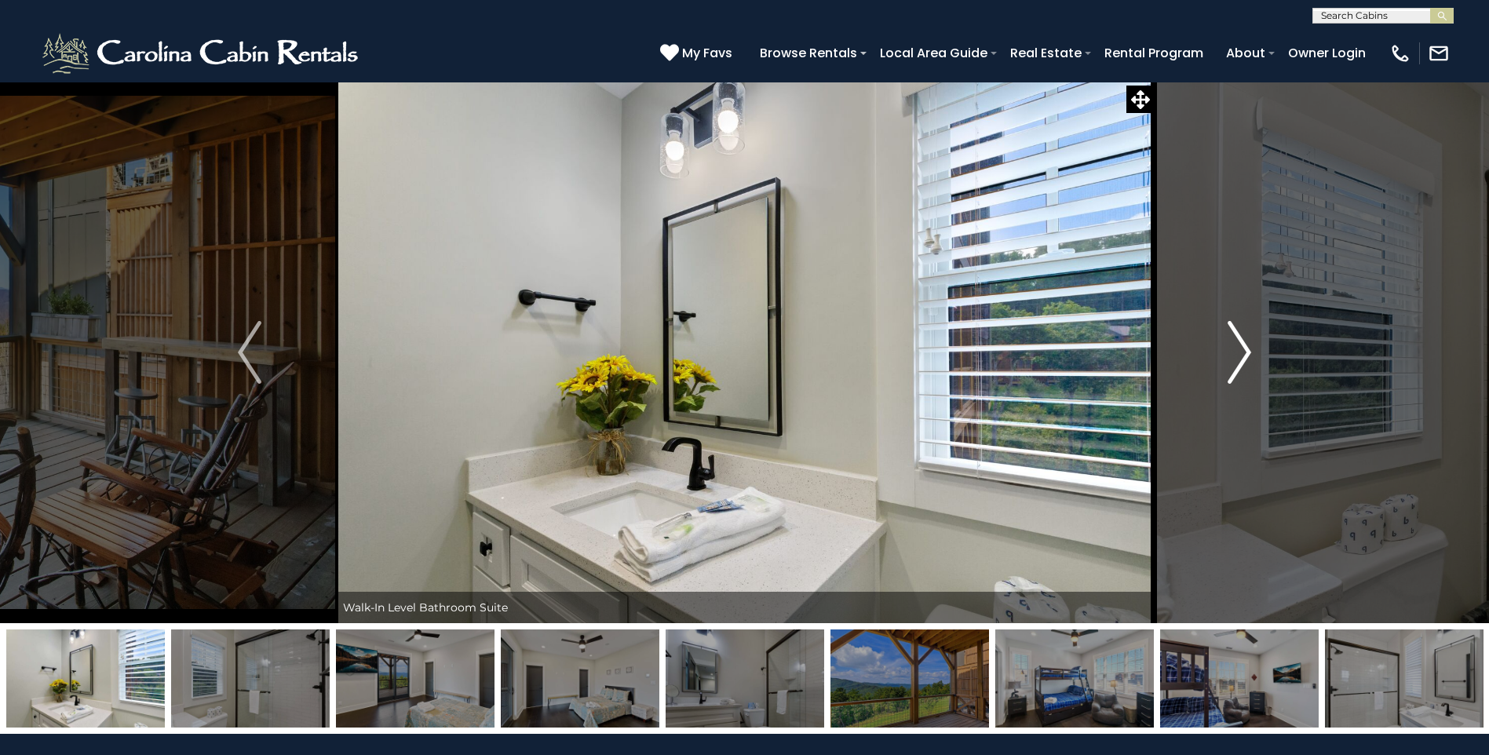
click at [1244, 358] on img "Next" at bounding box center [1240, 352] width 24 height 63
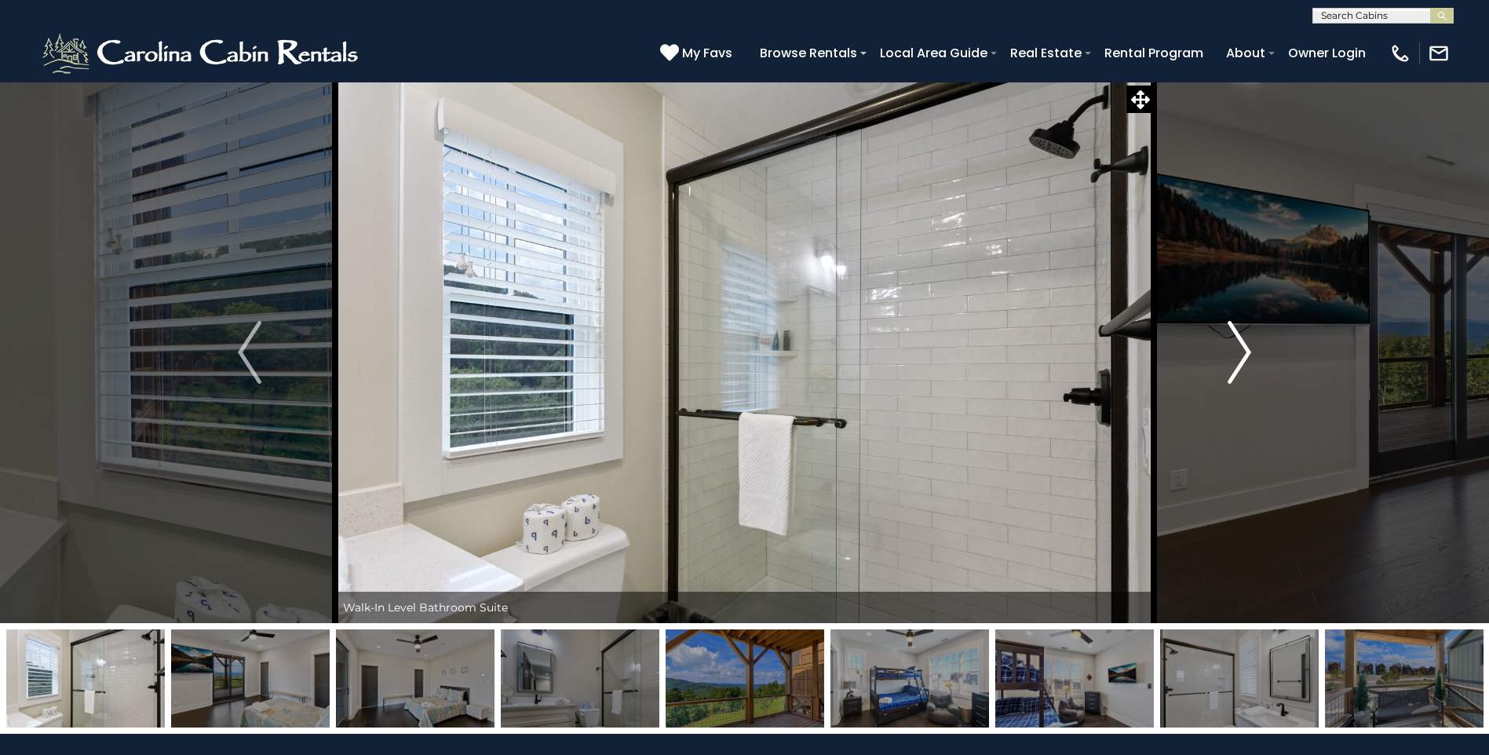
click at [1244, 358] on img "Next" at bounding box center [1240, 352] width 24 height 63
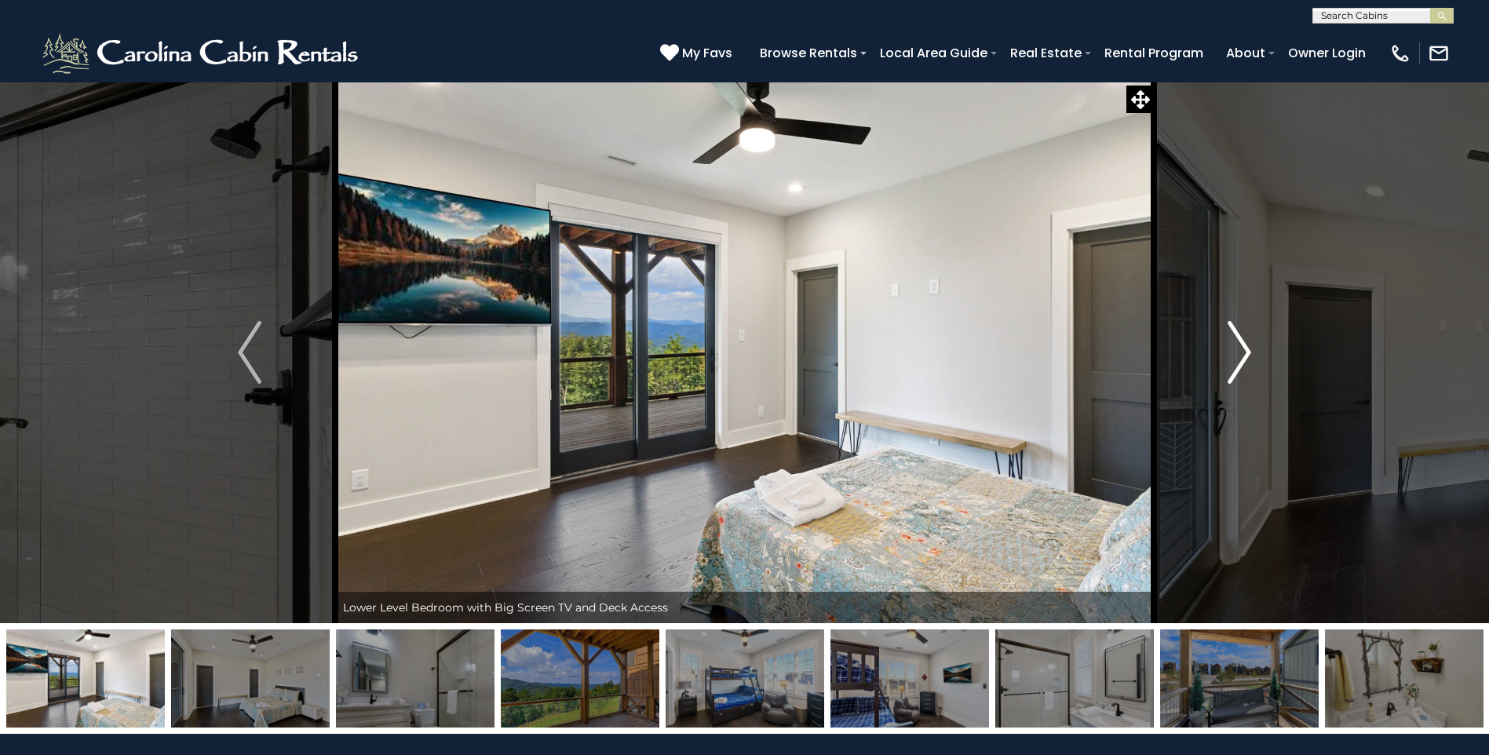
click at [1244, 358] on img "Next" at bounding box center [1240, 352] width 24 height 63
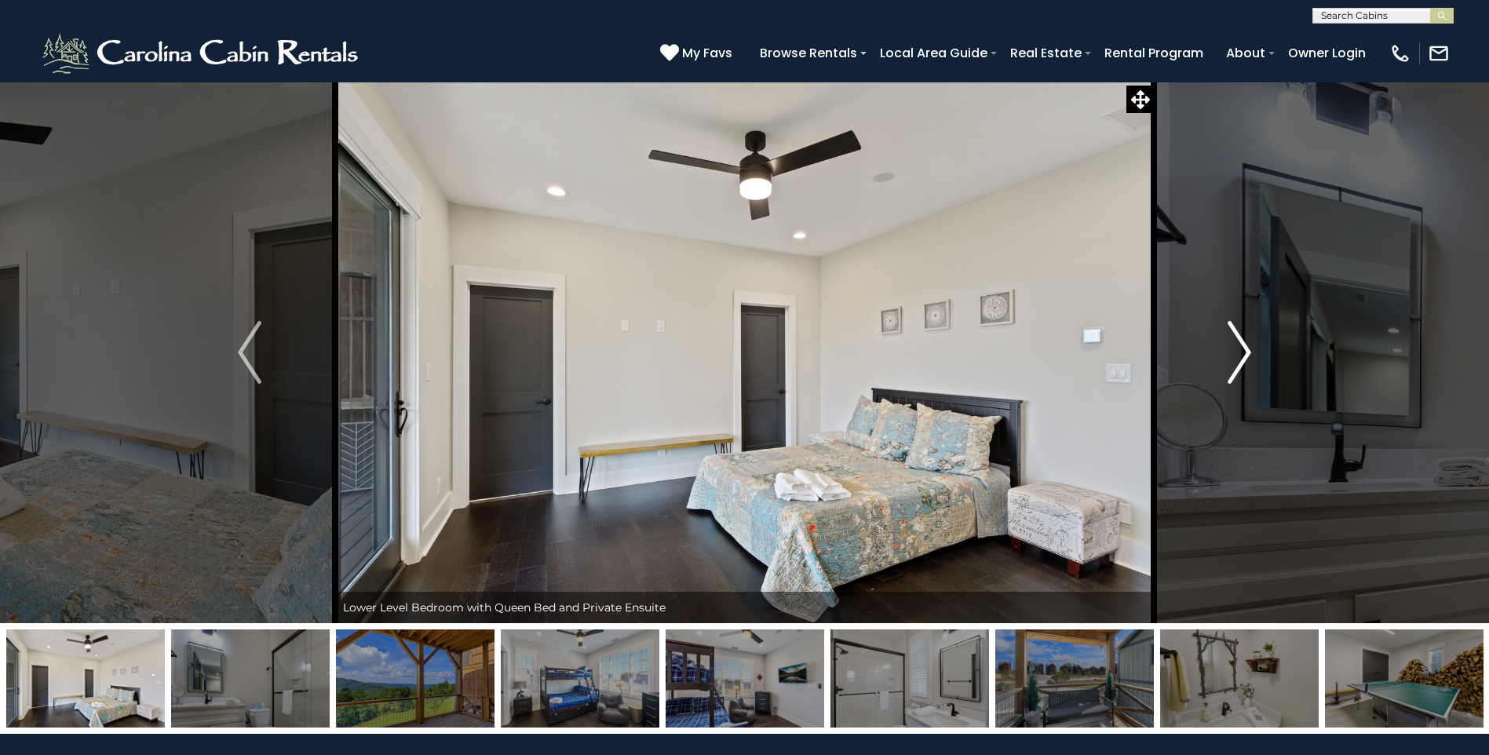
click at [1244, 358] on img "Next" at bounding box center [1240, 352] width 24 height 63
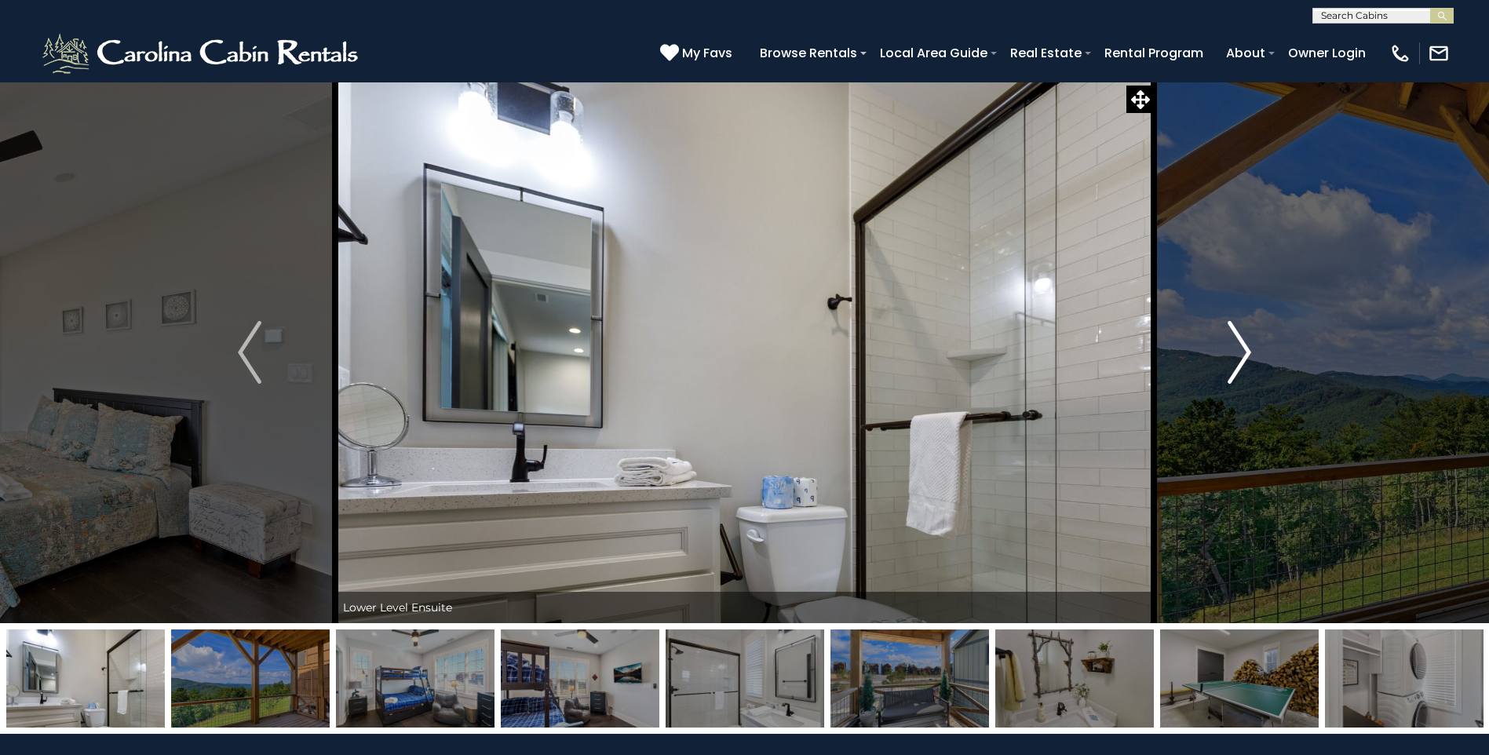
click at [1244, 358] on img "Next" at bounding box center [1240, 352] width 24 height 63
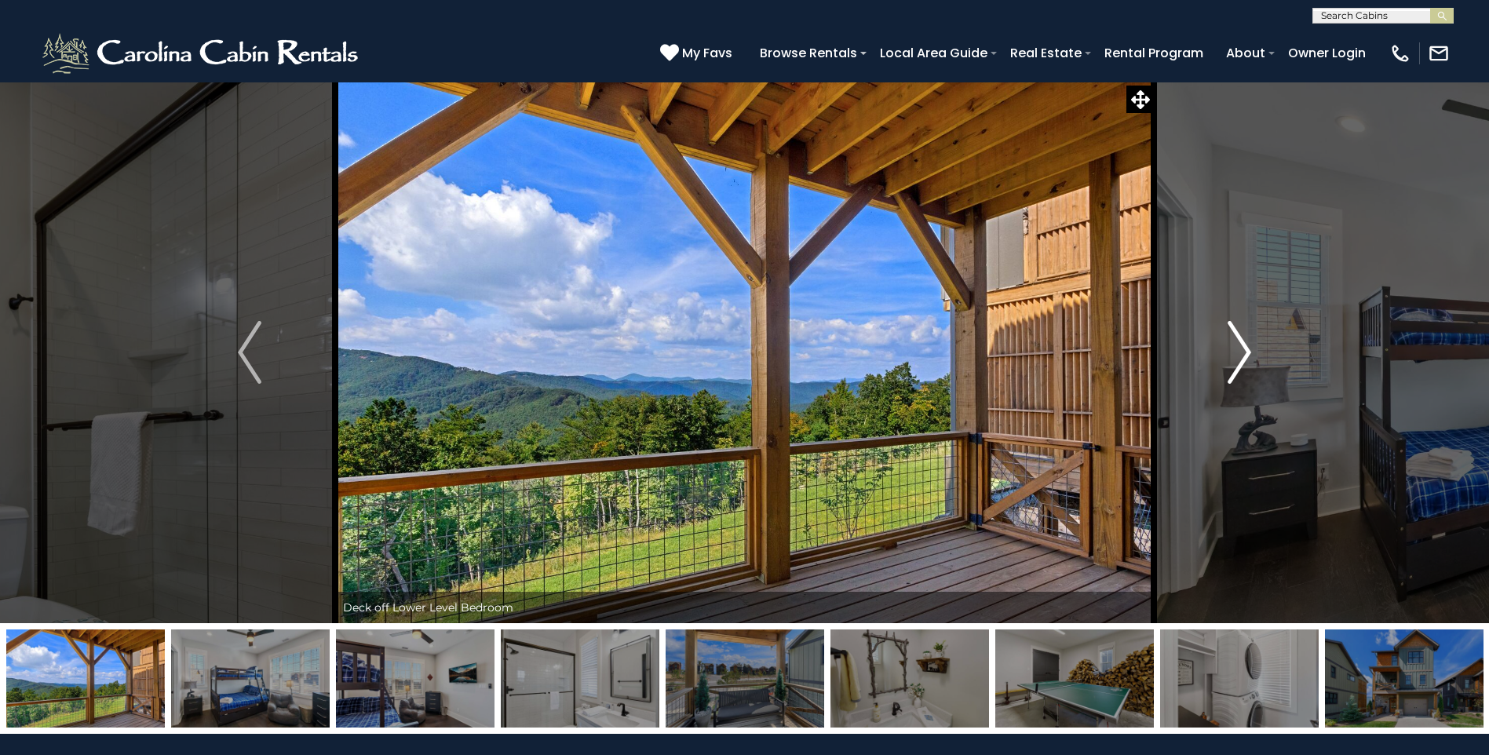
click at [1244, 358] on img "Next" at bounding box center [1240, 352] width 24 height 63
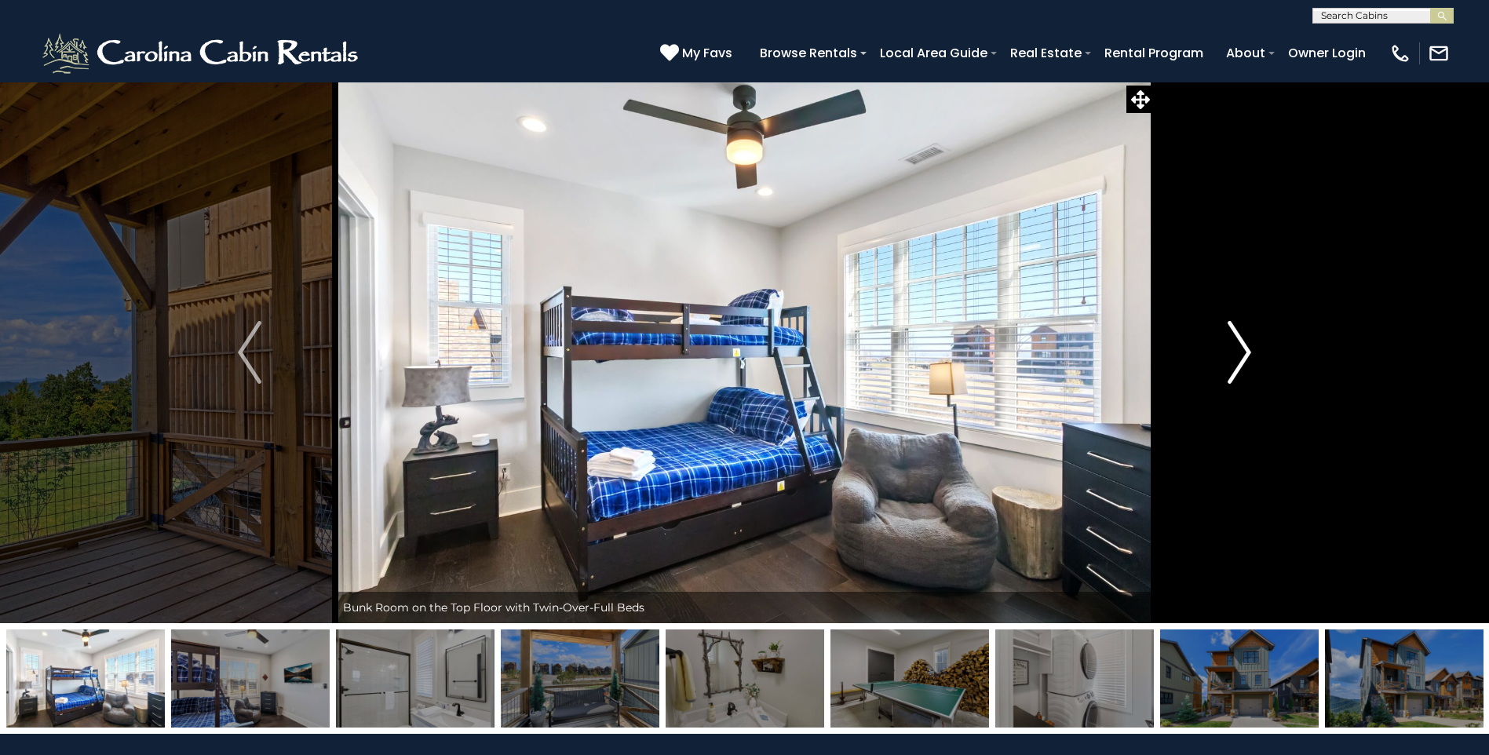
click at [1244, 358] on img "Next" at bounding box center [1240, 352] width 24 height 63
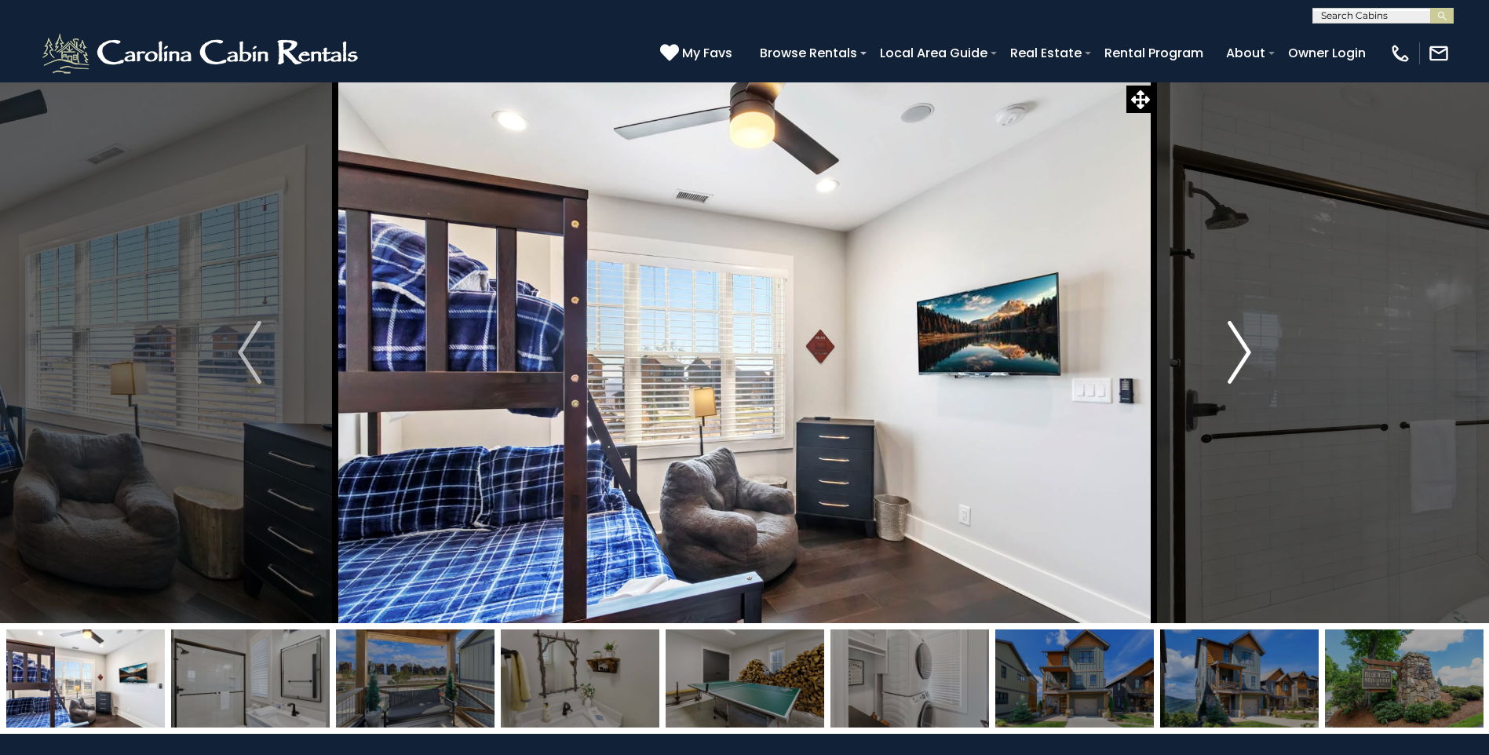
click at [1244, 358] on img "Next" at bounding box center [1240, 352] width 24 height 63
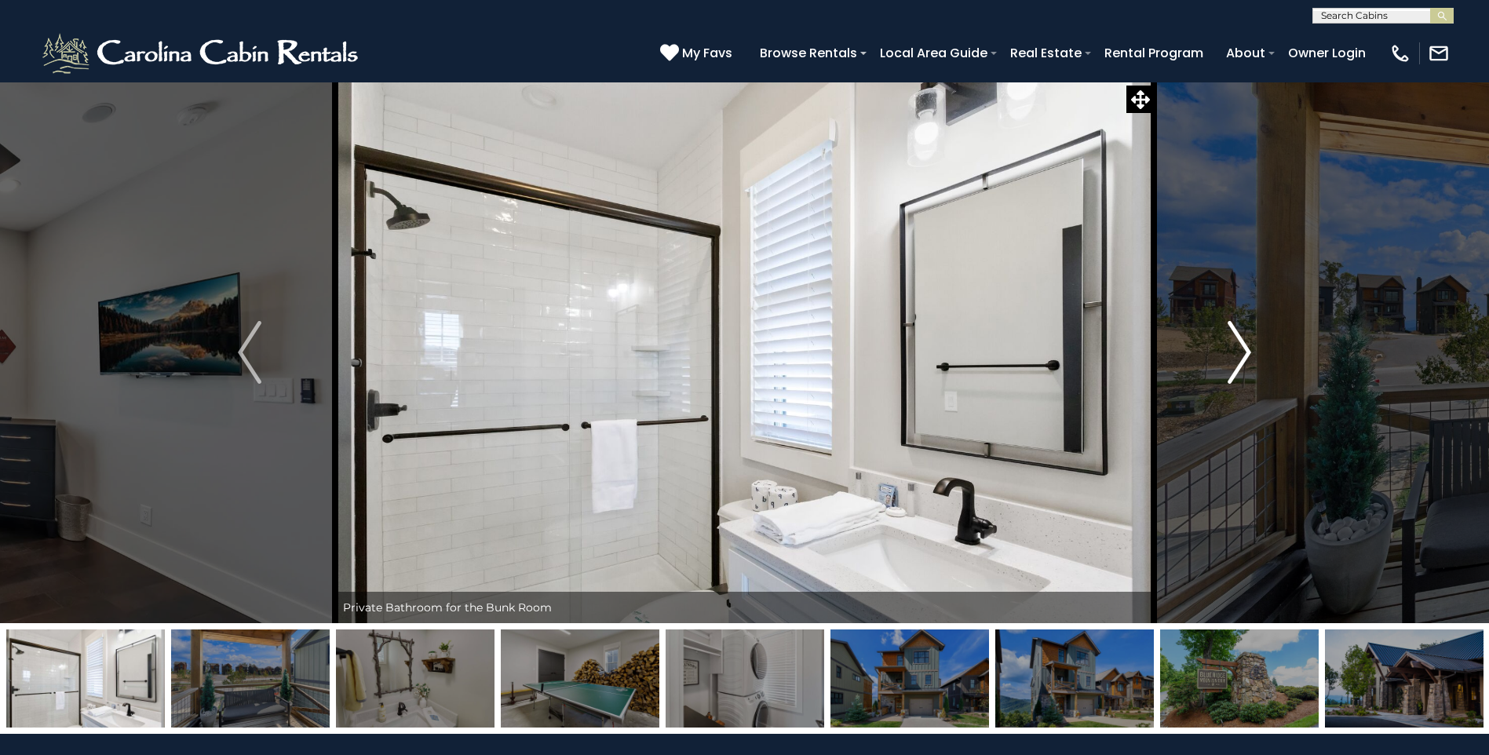
click at [1244, 358] on img "Next" at bounding box center [1240, 352] width 24 height 63
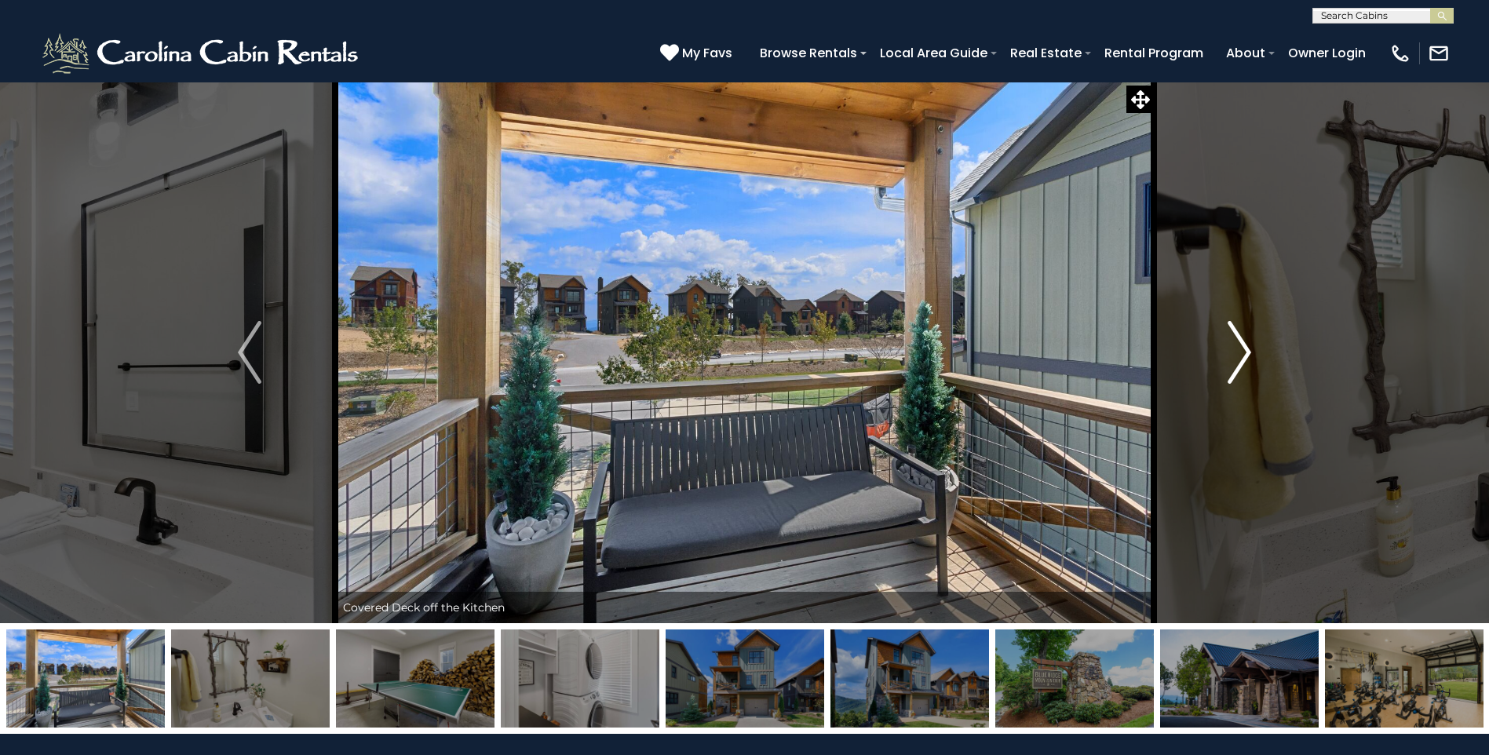
click at [1244, 358] on img "Next" at bounding box center [1240, 352] width 24 height 63
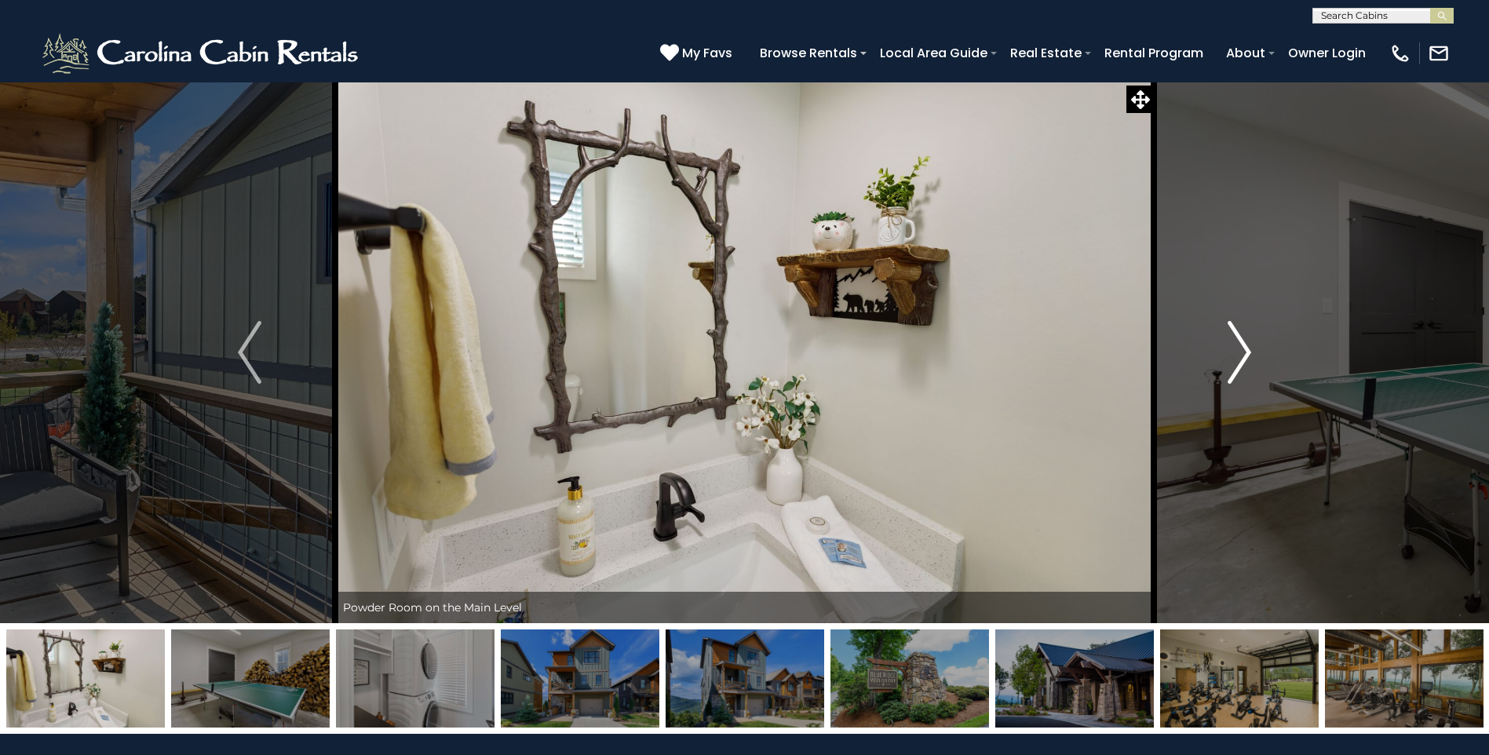
click at [1244, 358] on img "Next" at bounding box center [1240, 352] width 24 height 63
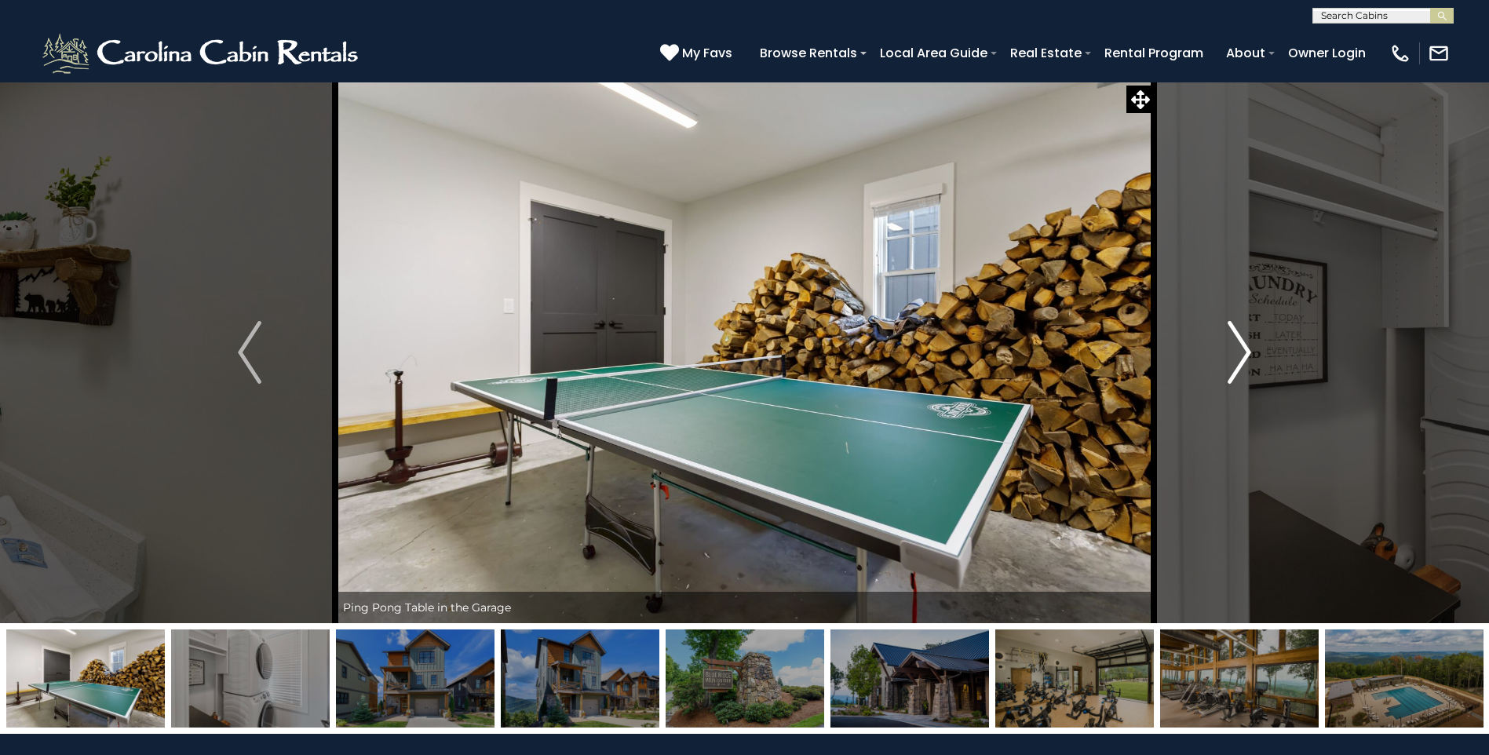
click at [1244, 358] on img "Next" at bounding box center [1240, 352] width 24 height 63
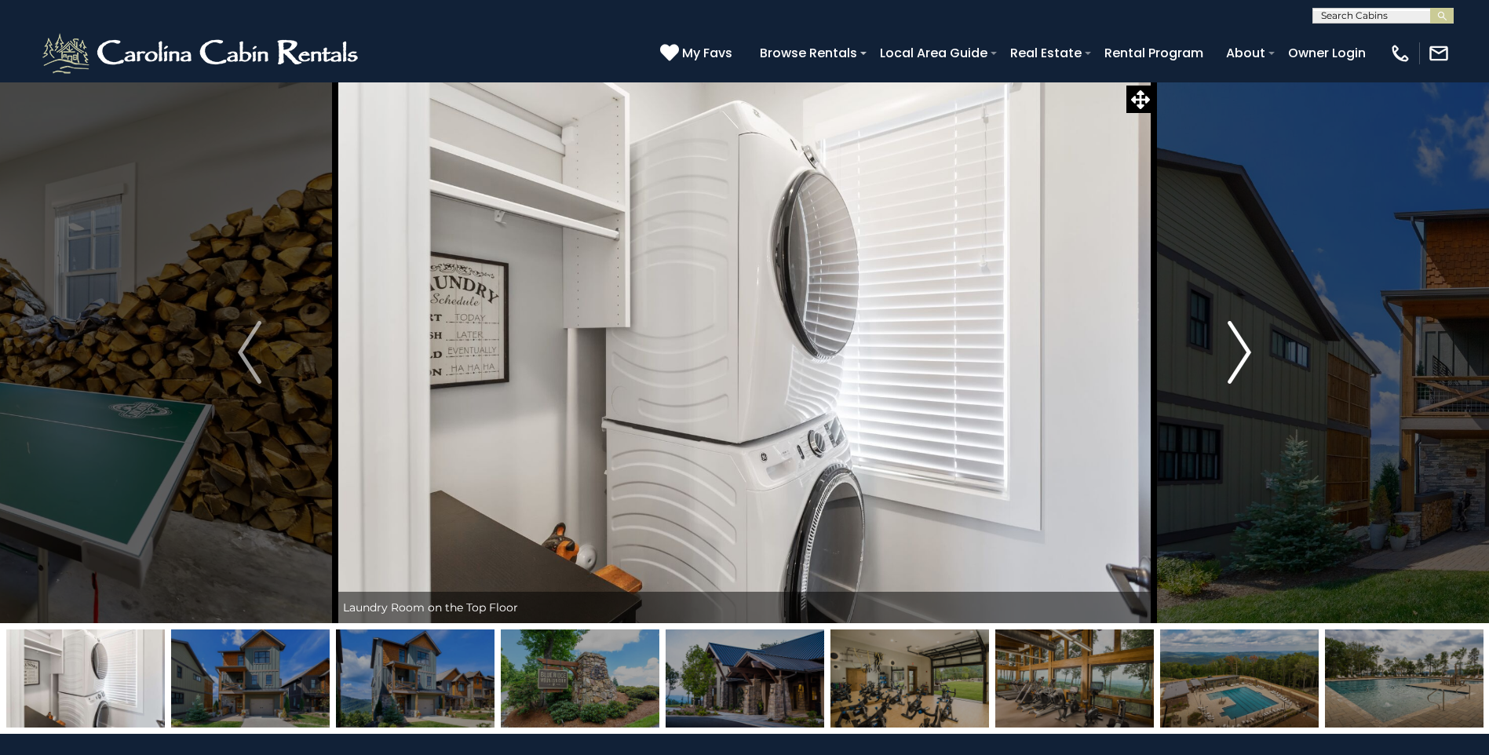
click at [1244, 358] on img "Next" at bounding box center [1240, 352] width 24 height 63
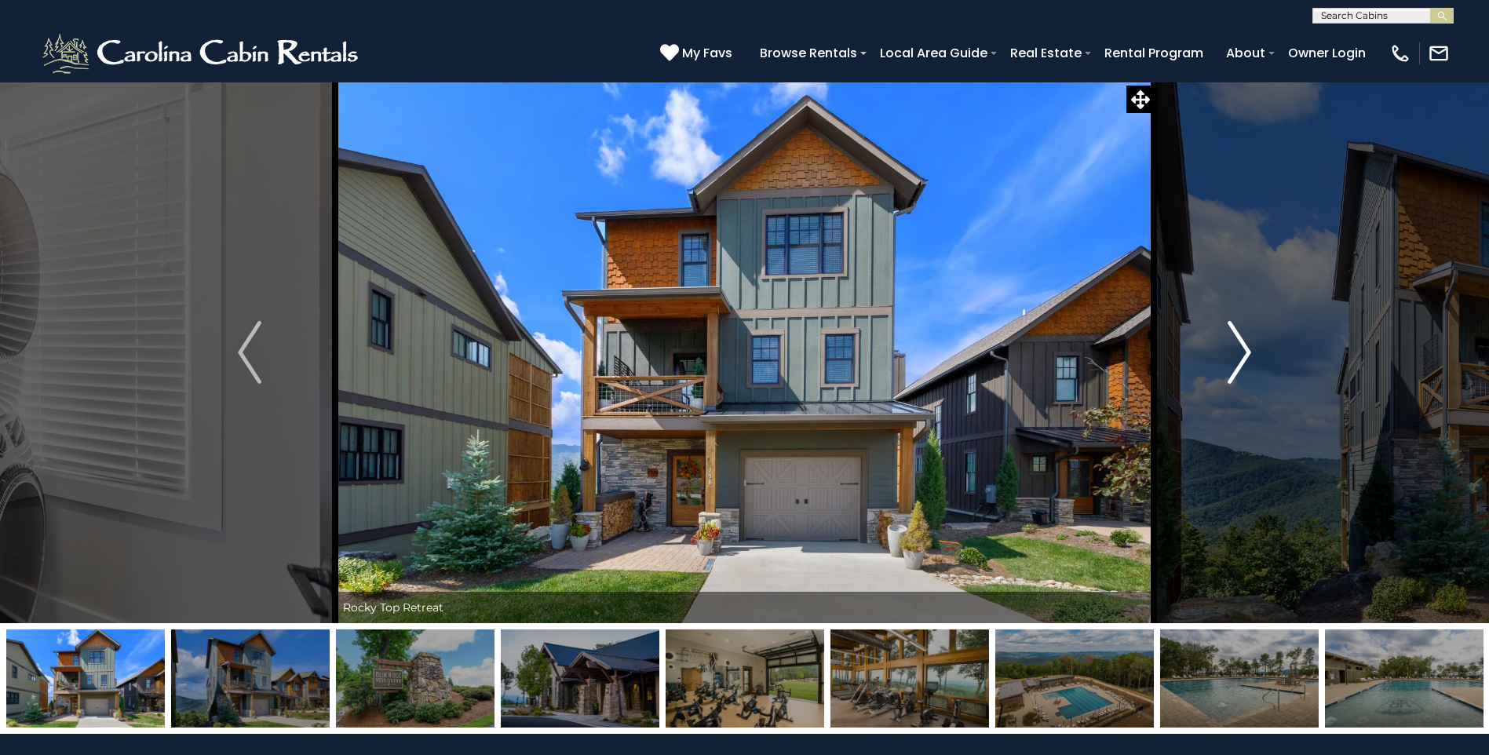
click at [1244, 358] on img "Next" at bounding box center [1240, 352] width 24 height 63
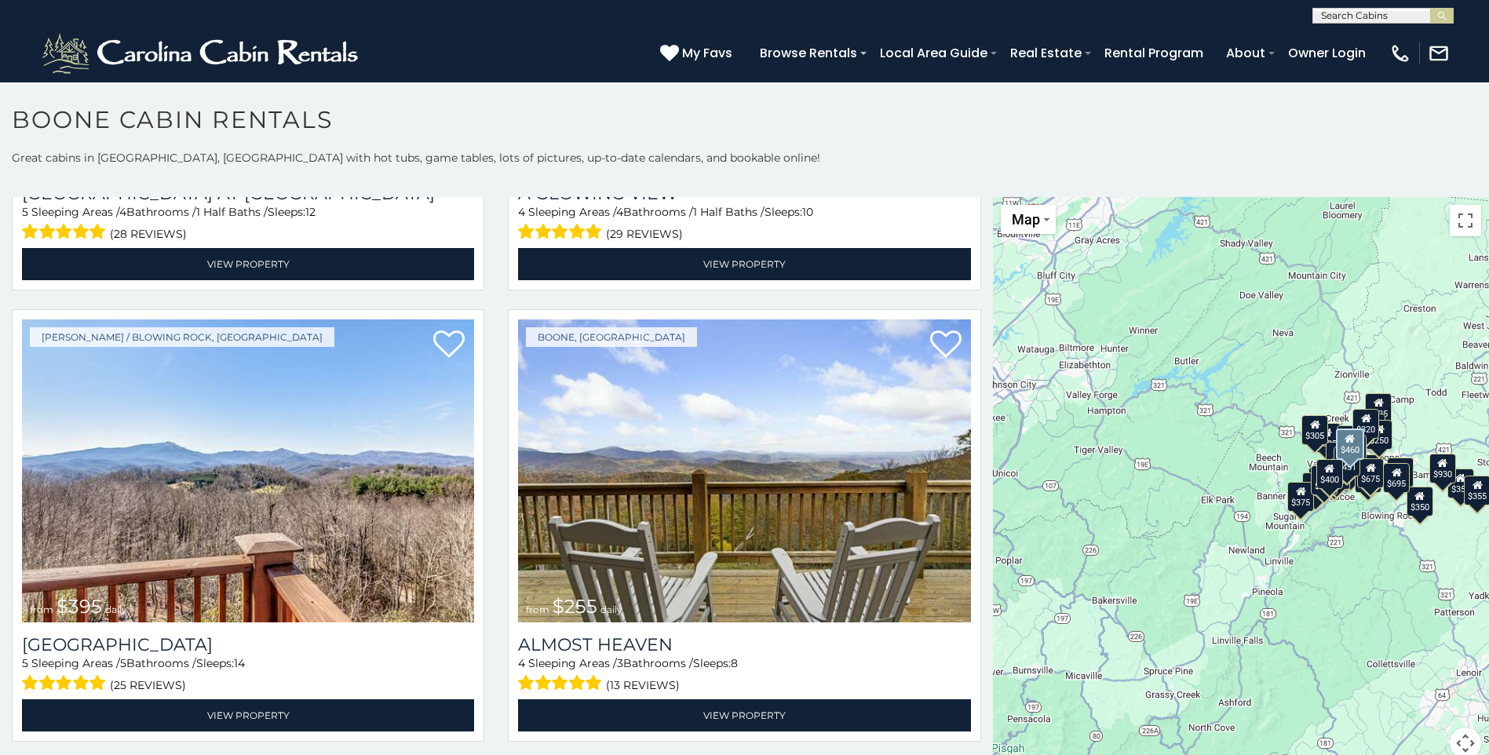
scroll to position [3140, 0]
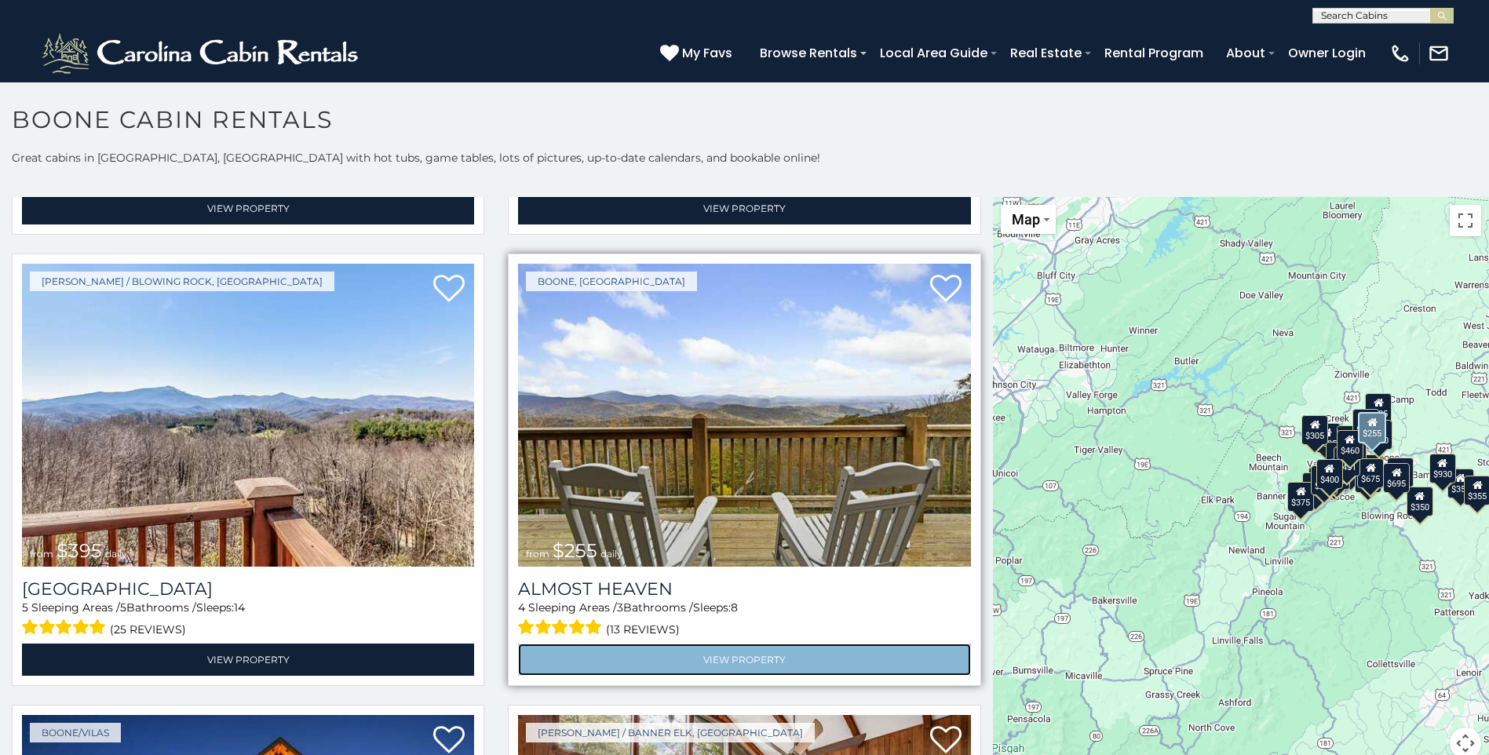
click at [823, 644] on link "View Property" at bounding box center [744, 660] width 452 height 32
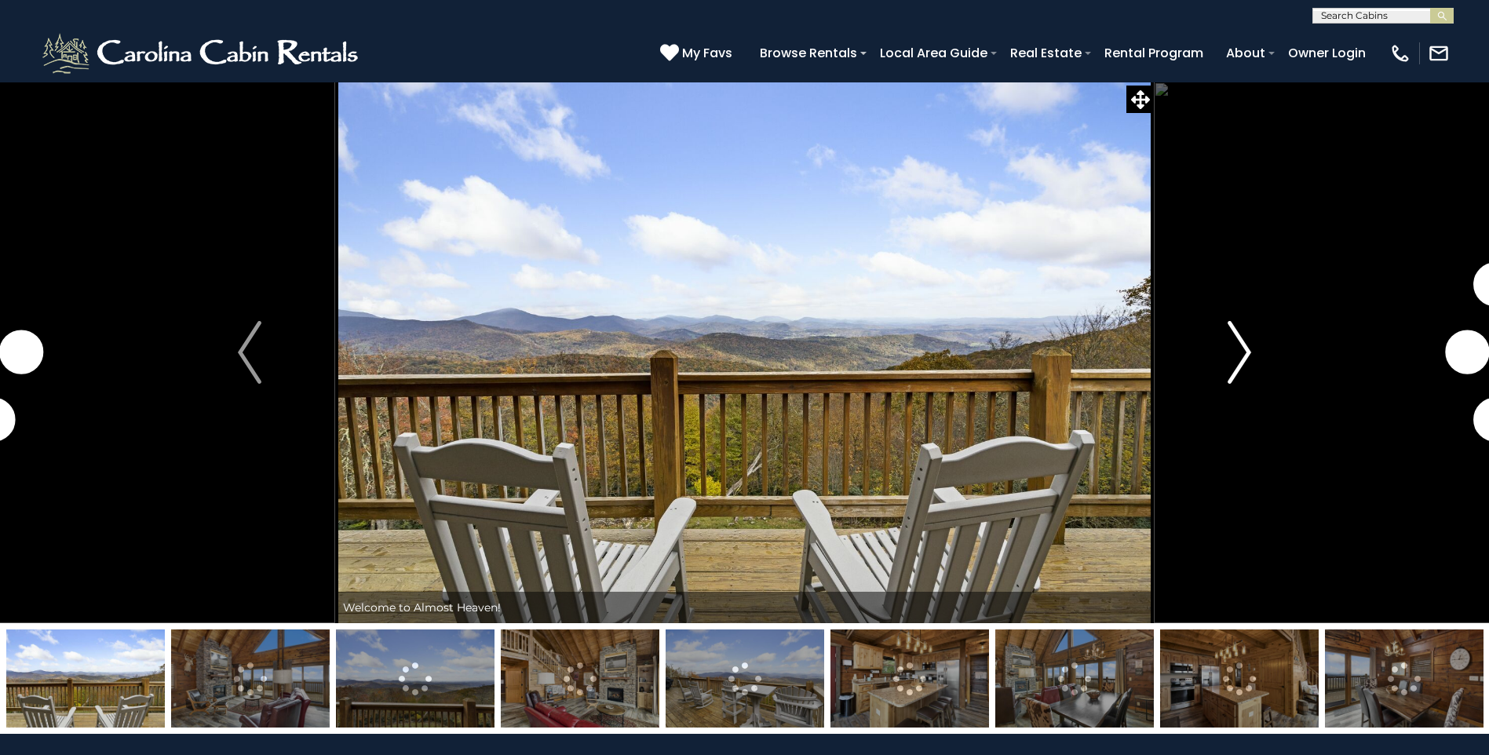
click at [1241, 344] on img "Next" at bounding box center [1240, 352] width 24 height 63
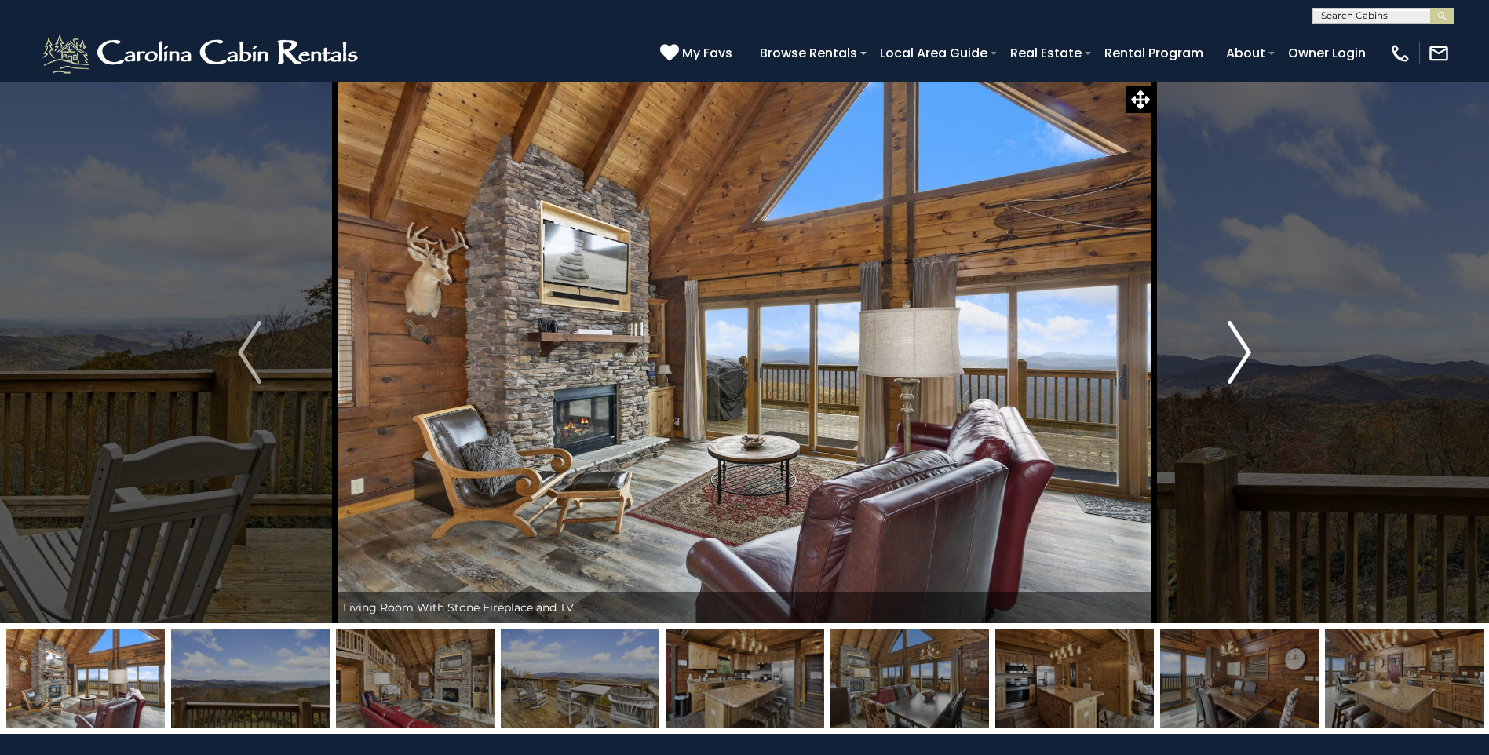
click at [1241, 344] on img "Next" at bounding box center [1240, 352] width 24 height 63
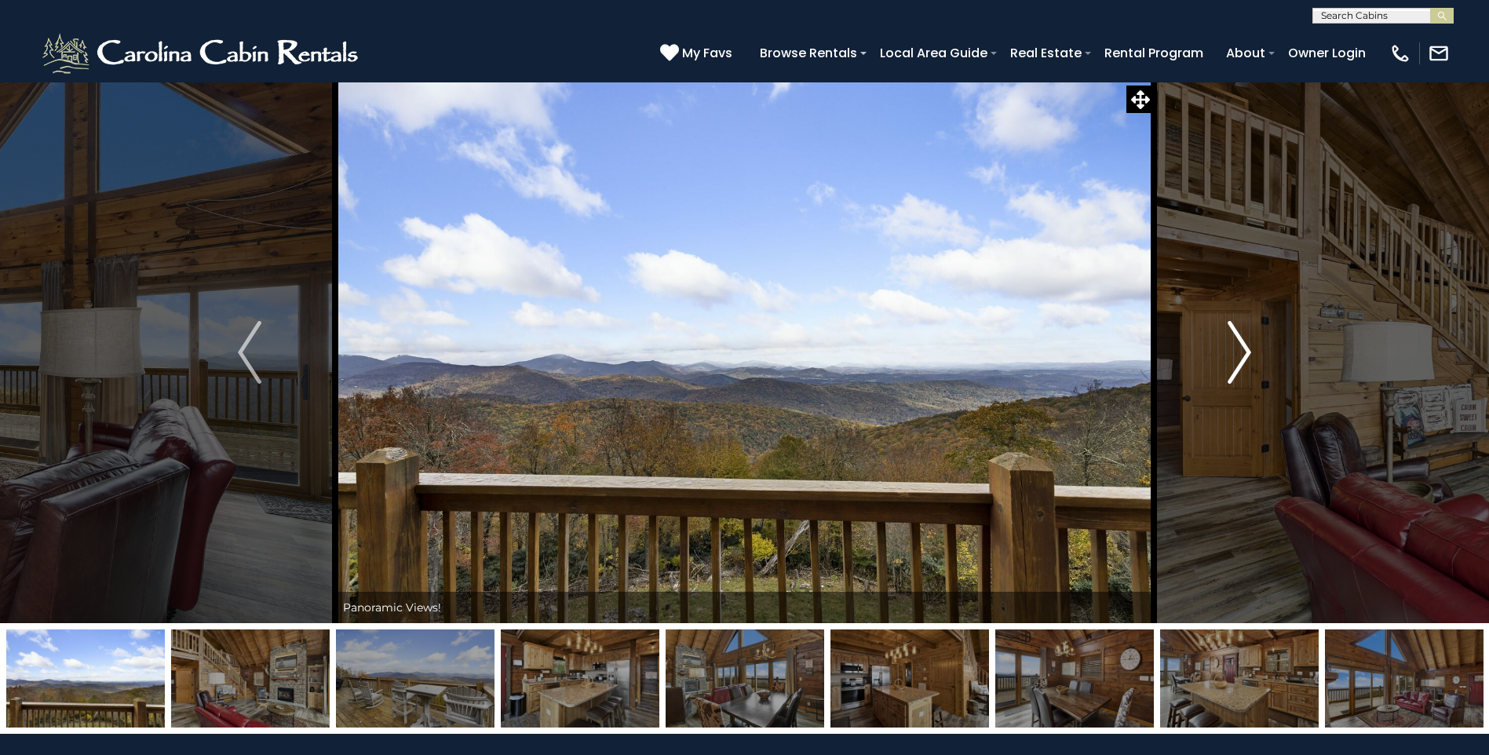
click at [1241, 344] on img "Next" at bounding box center [1240, 352] width 24 height 63
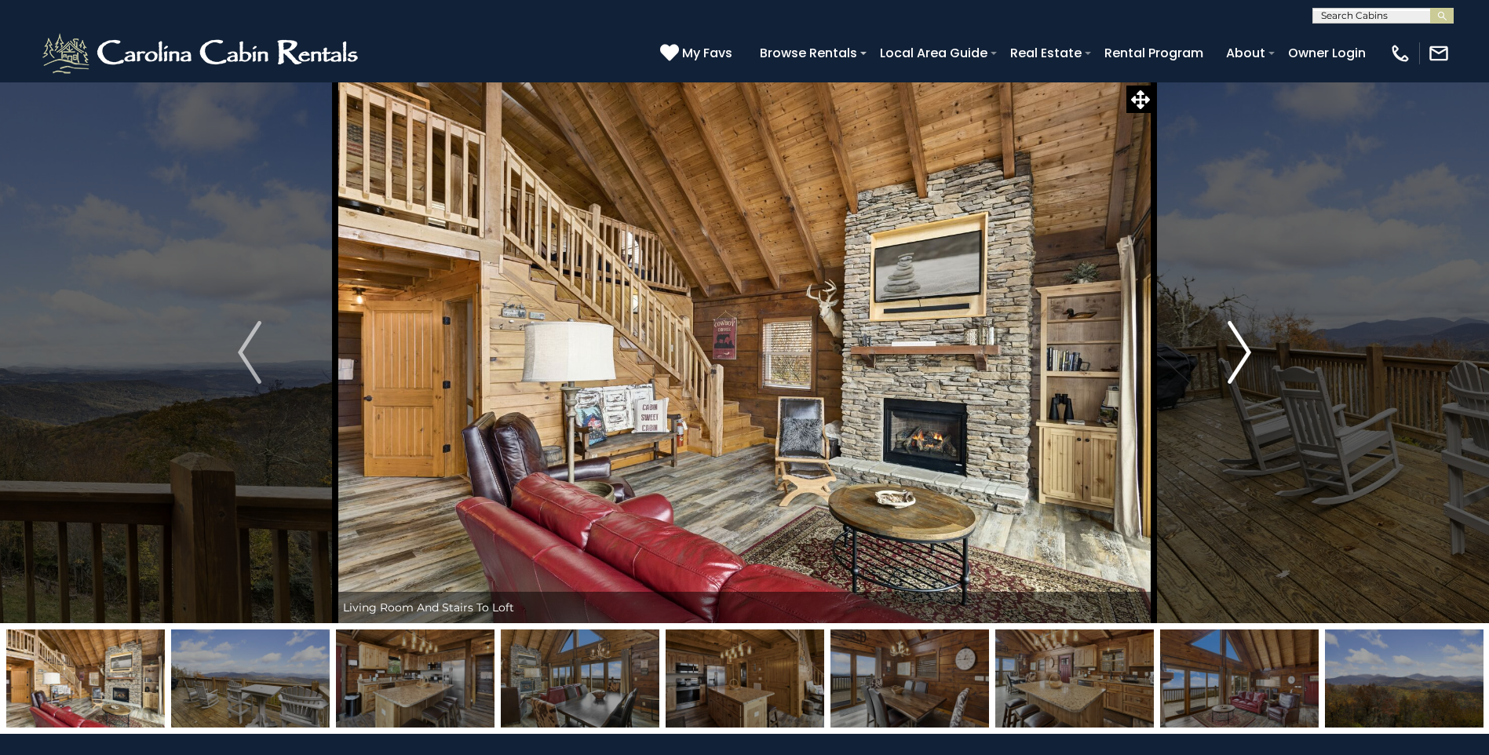
click at [1241, 344] on img "Next" at bounding box center [1240, 352] width 24 height 63
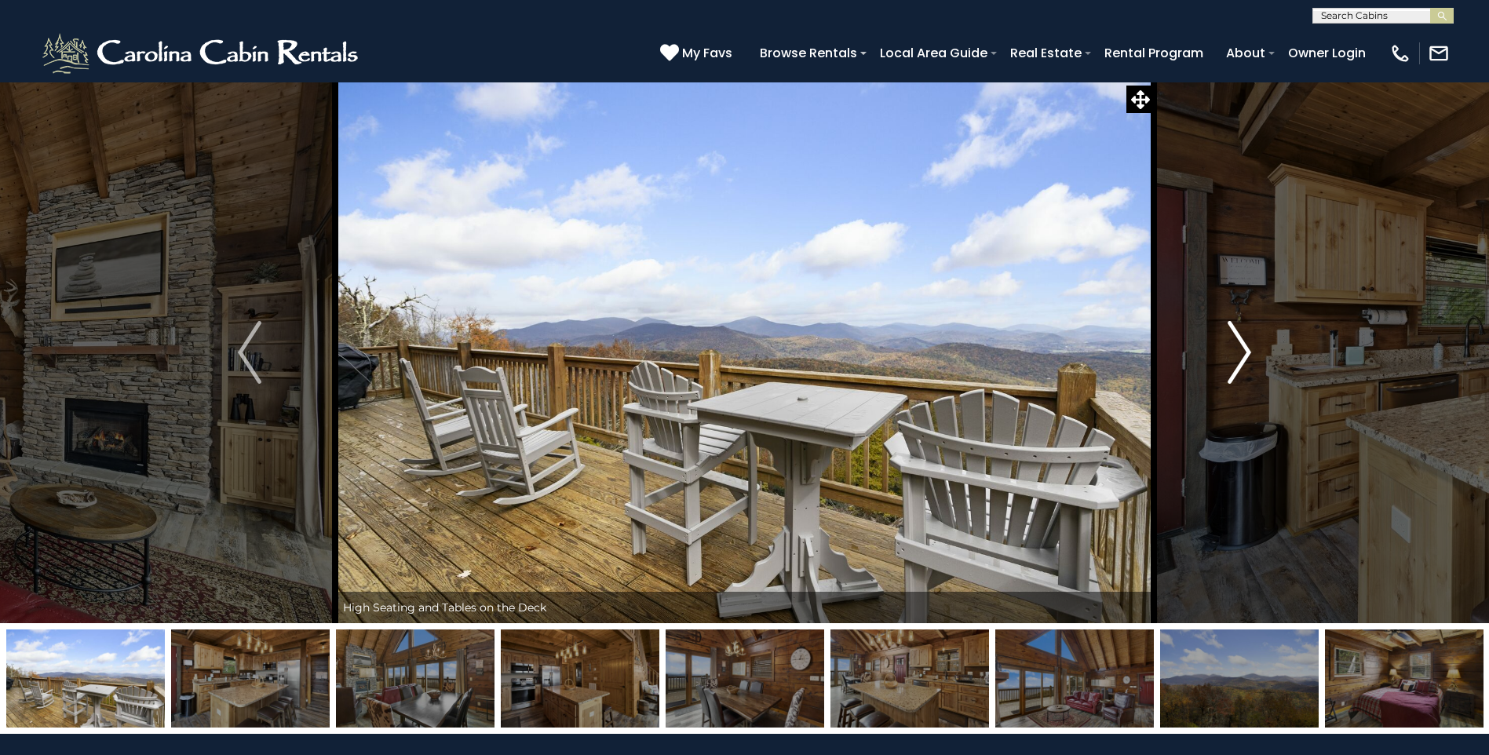
click at [1241, 344] on img "Next" at bounding box center [1240, 352] width 24 height 63
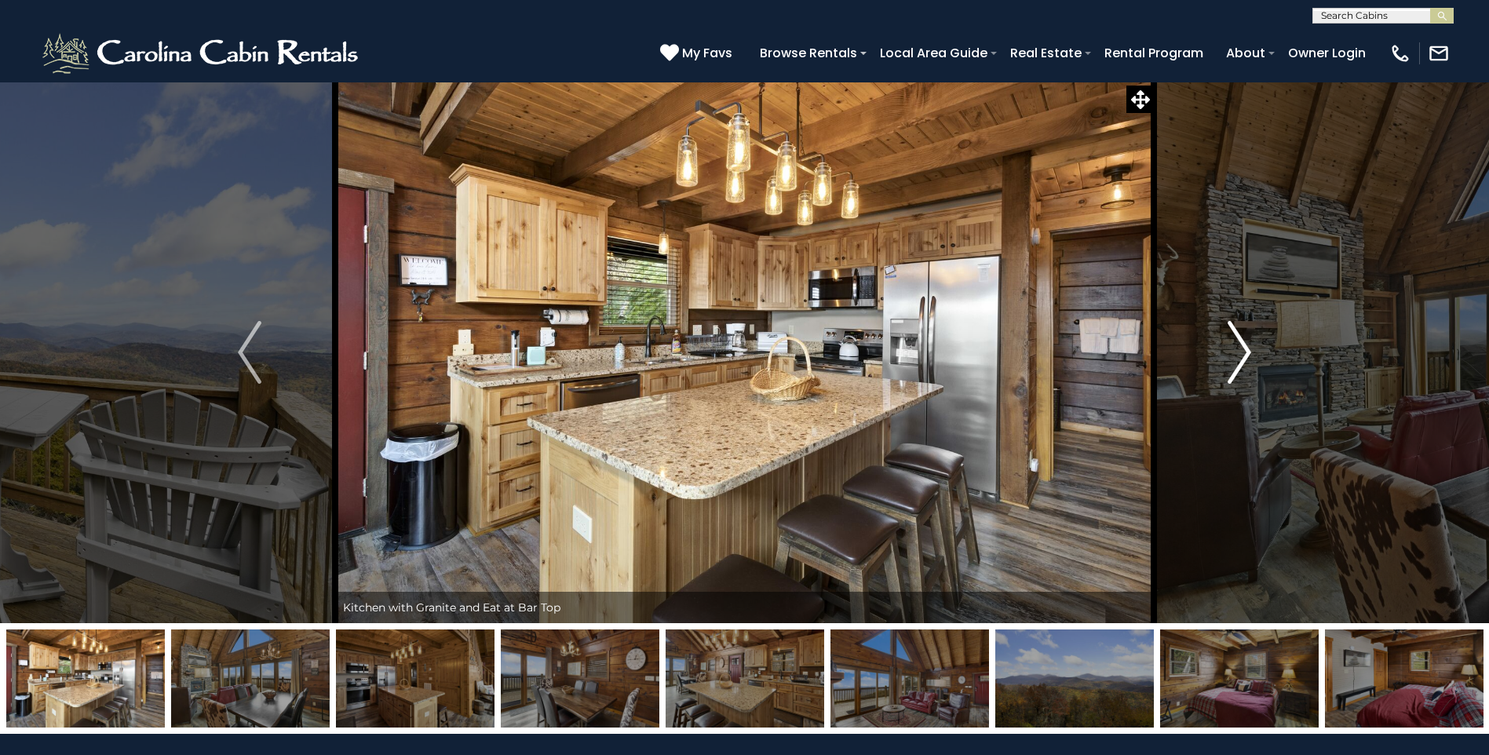
click at [1241, 344] on img "Next" at bounding box center [1240, 352] width 24 height 63
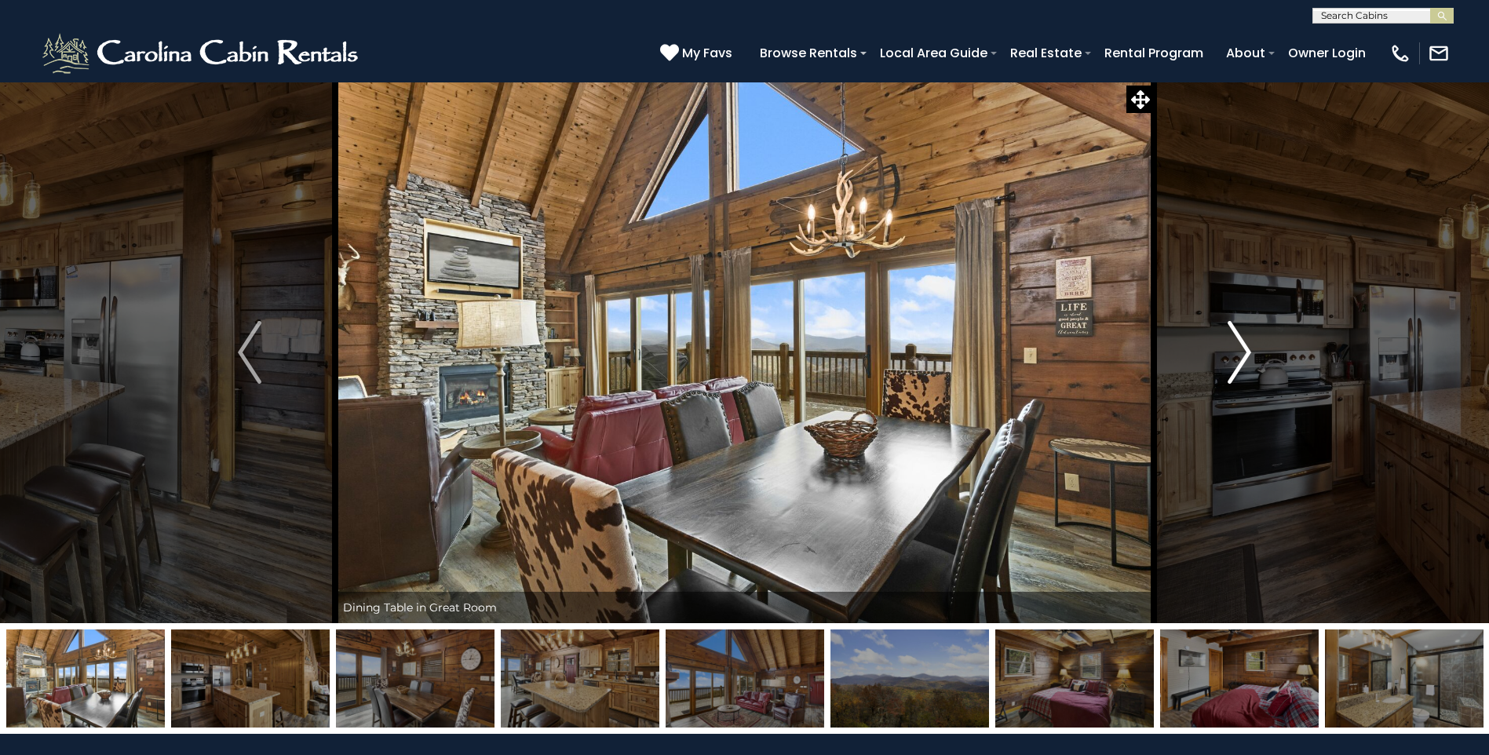
click at [1241, 344] on img "Next" at bounding box center [1240, 352] width 24 height 63
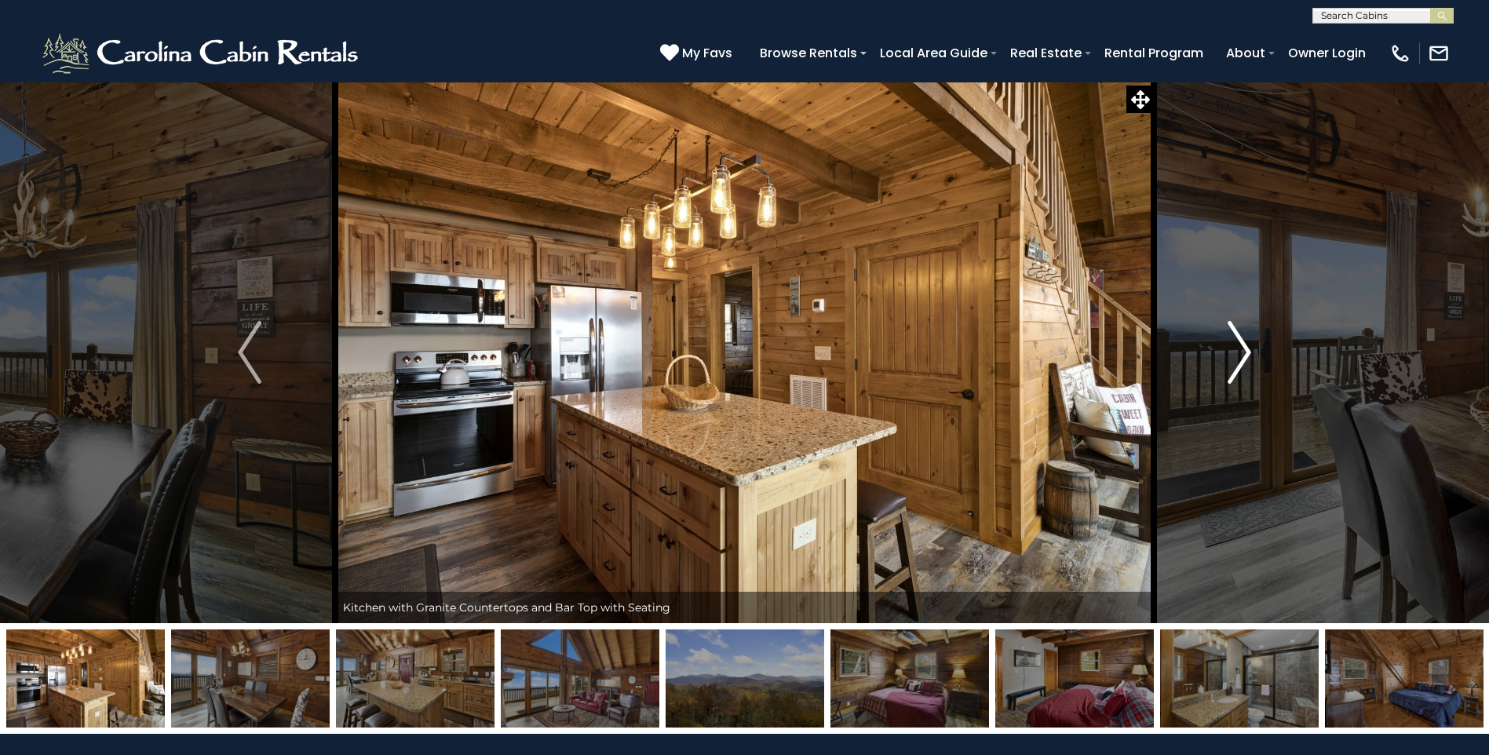
click at [1241, 344] on img "Next" at bounding box center [1240, 352] width 24 height 63
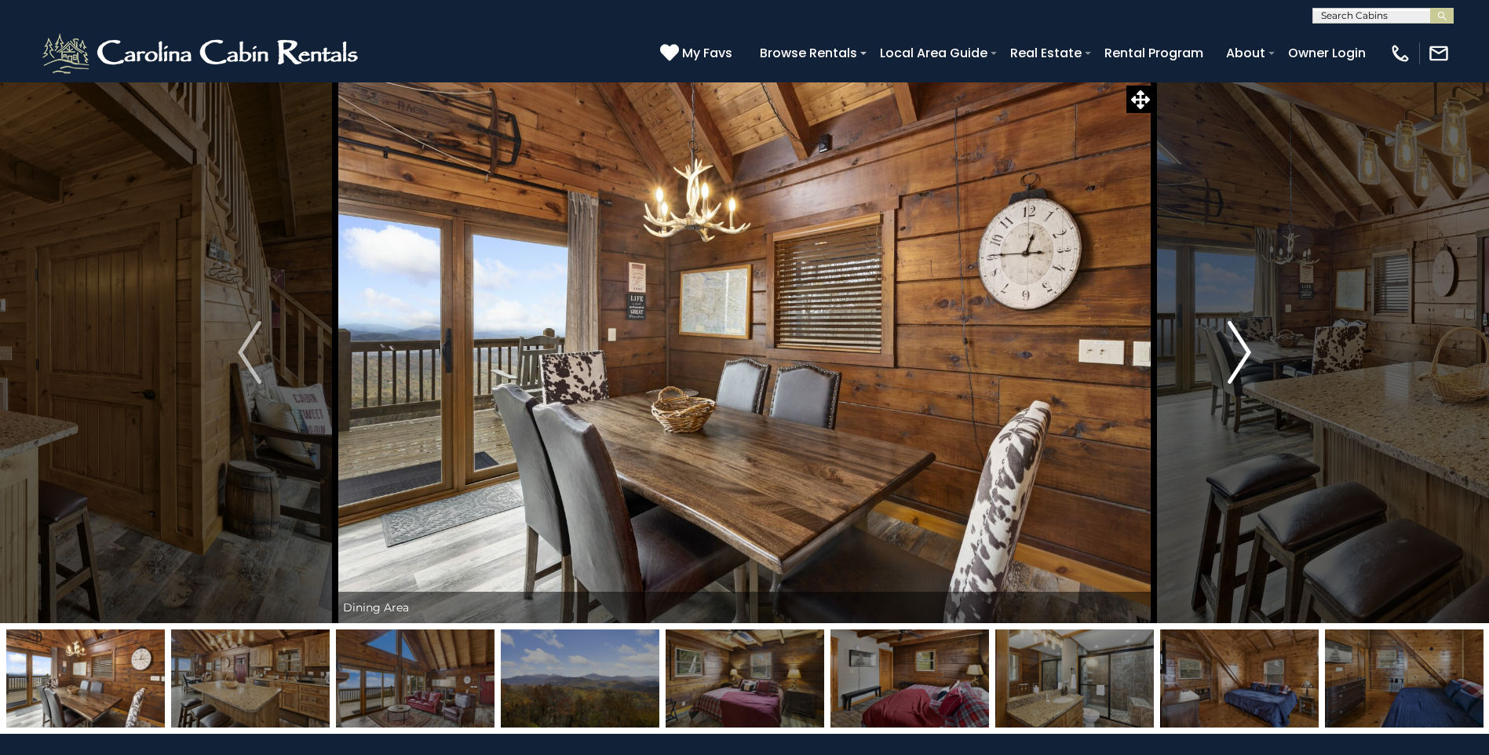
click at [1241, 344] on img "Next" at bounding box center [1240, 352] width 24 height 63
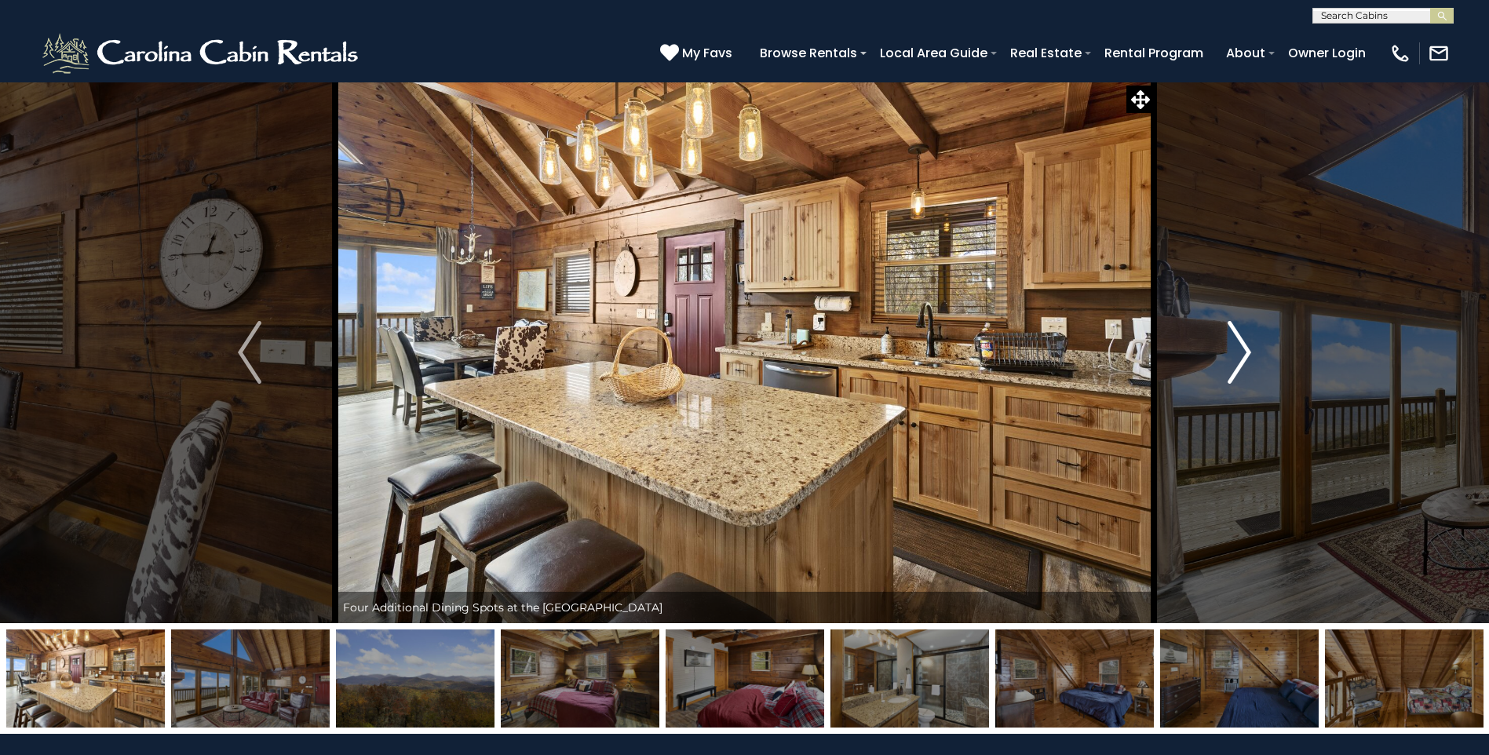
click at [1241, 344] on img "Next" at bounding box center [1240, 352] width 24 height 63
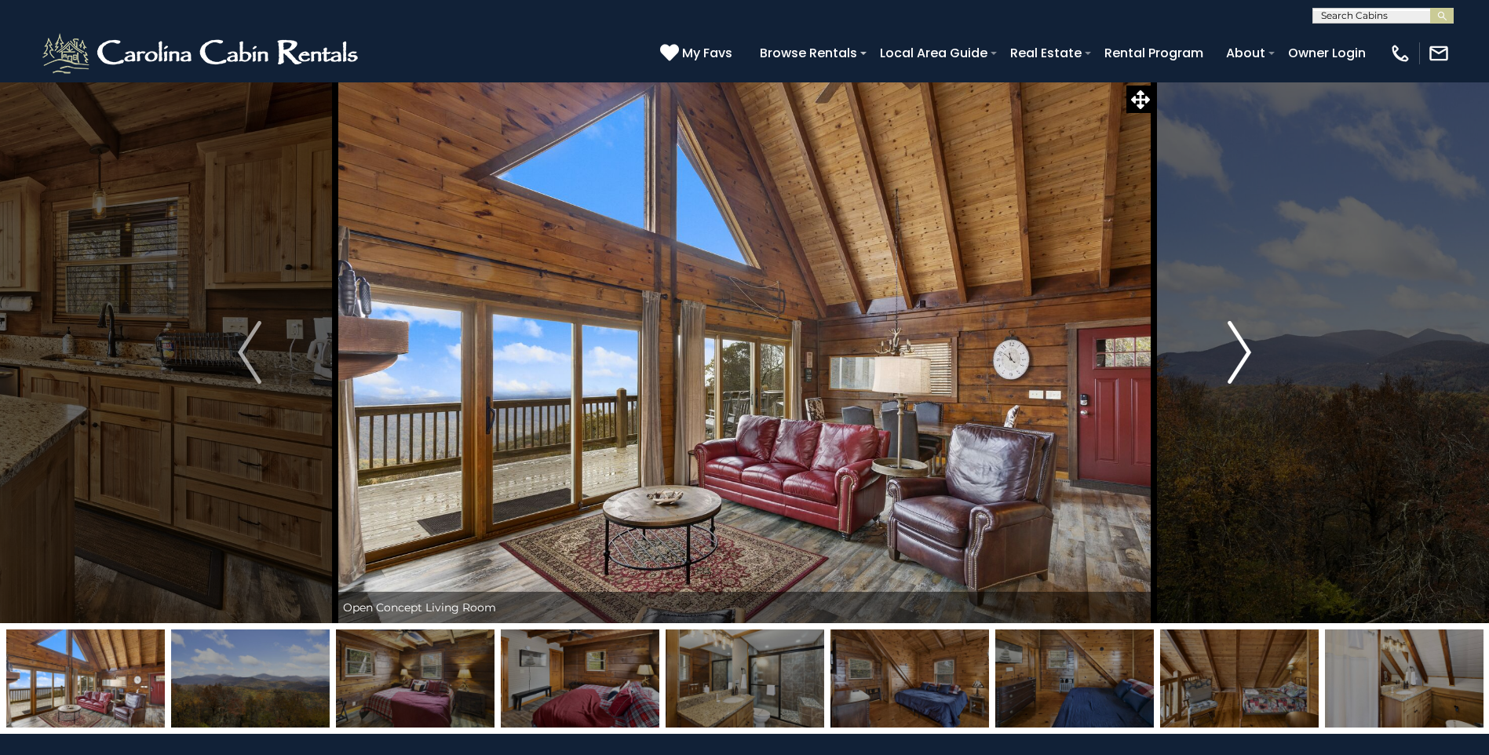
click at [1241, 344] on img "Next" at bounding box center [1240, 352] width 24 height 63
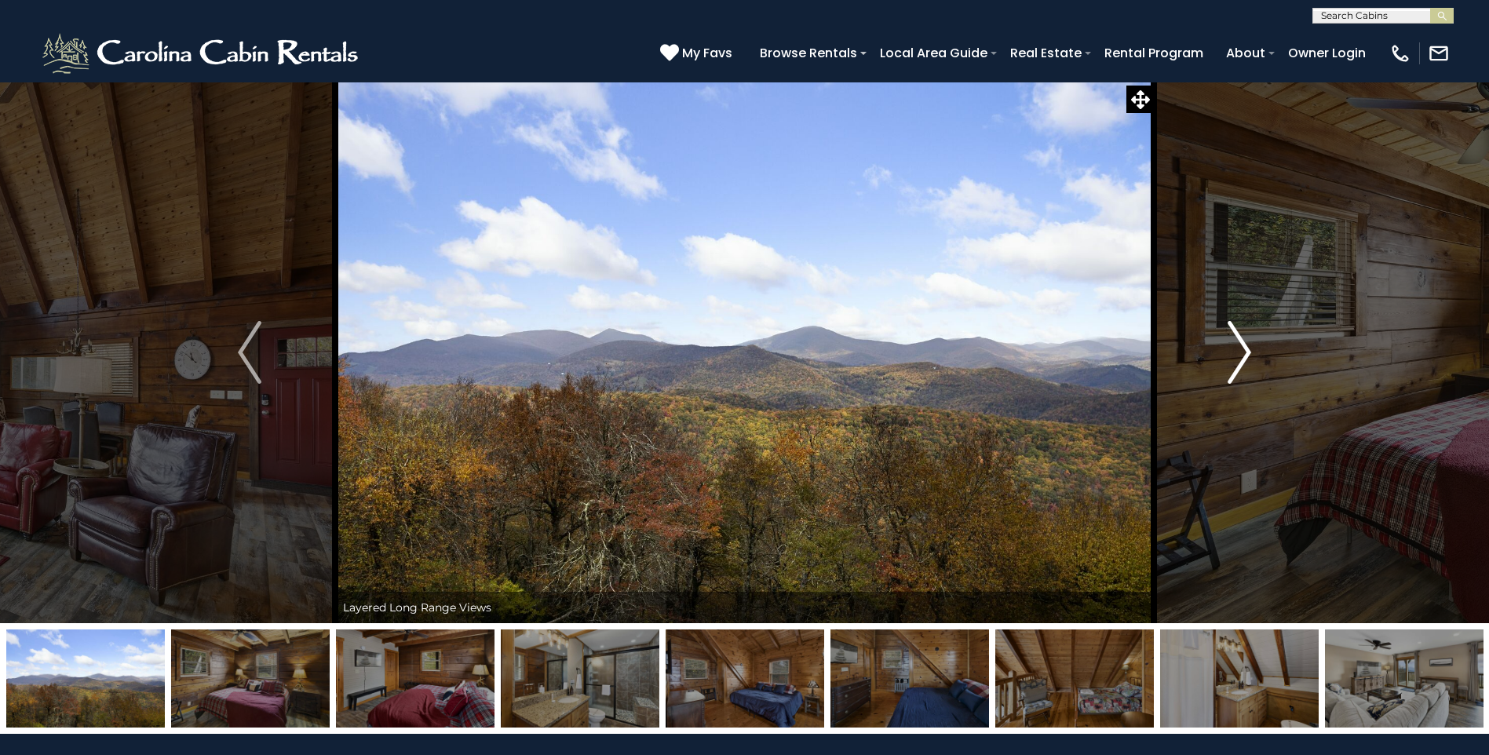
click at [1241, 344] on img "Next" at bounding box center [1240, 352] width 24 height 63
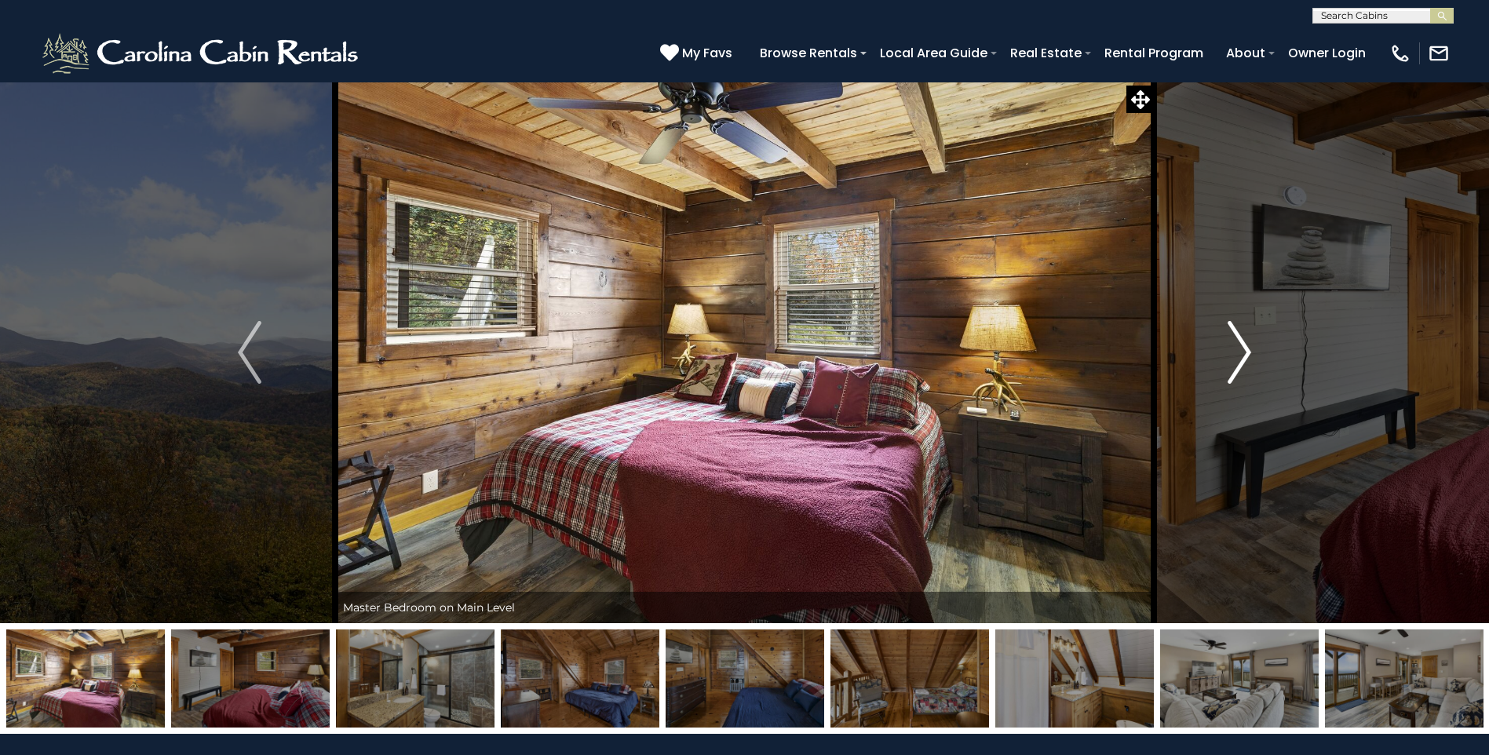
click at [1241, 344] on img "Next" at bounding box center [1240, 352] width 24 height 63
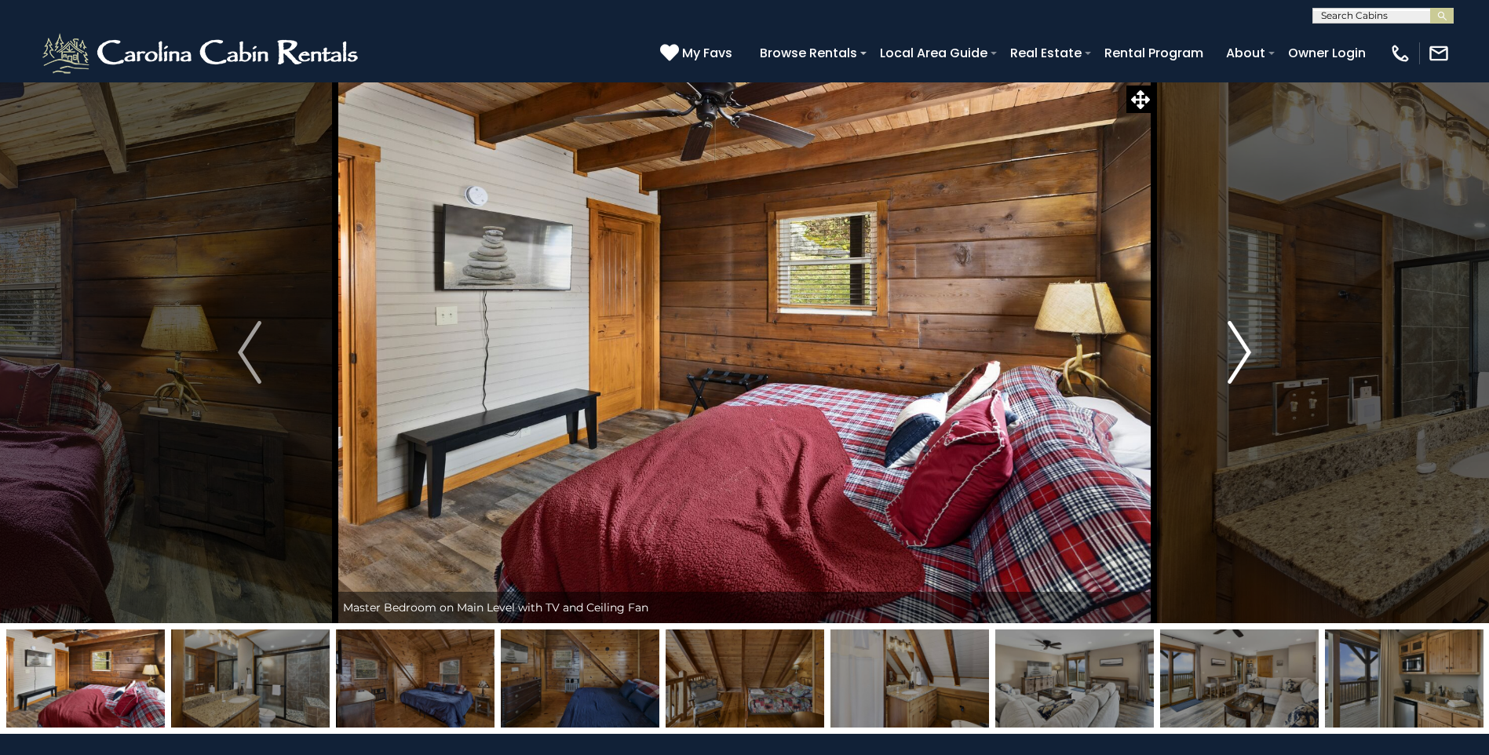
click at [1241, 344] on img "Next" at bounding box center [1240, 352] width 24 height 63
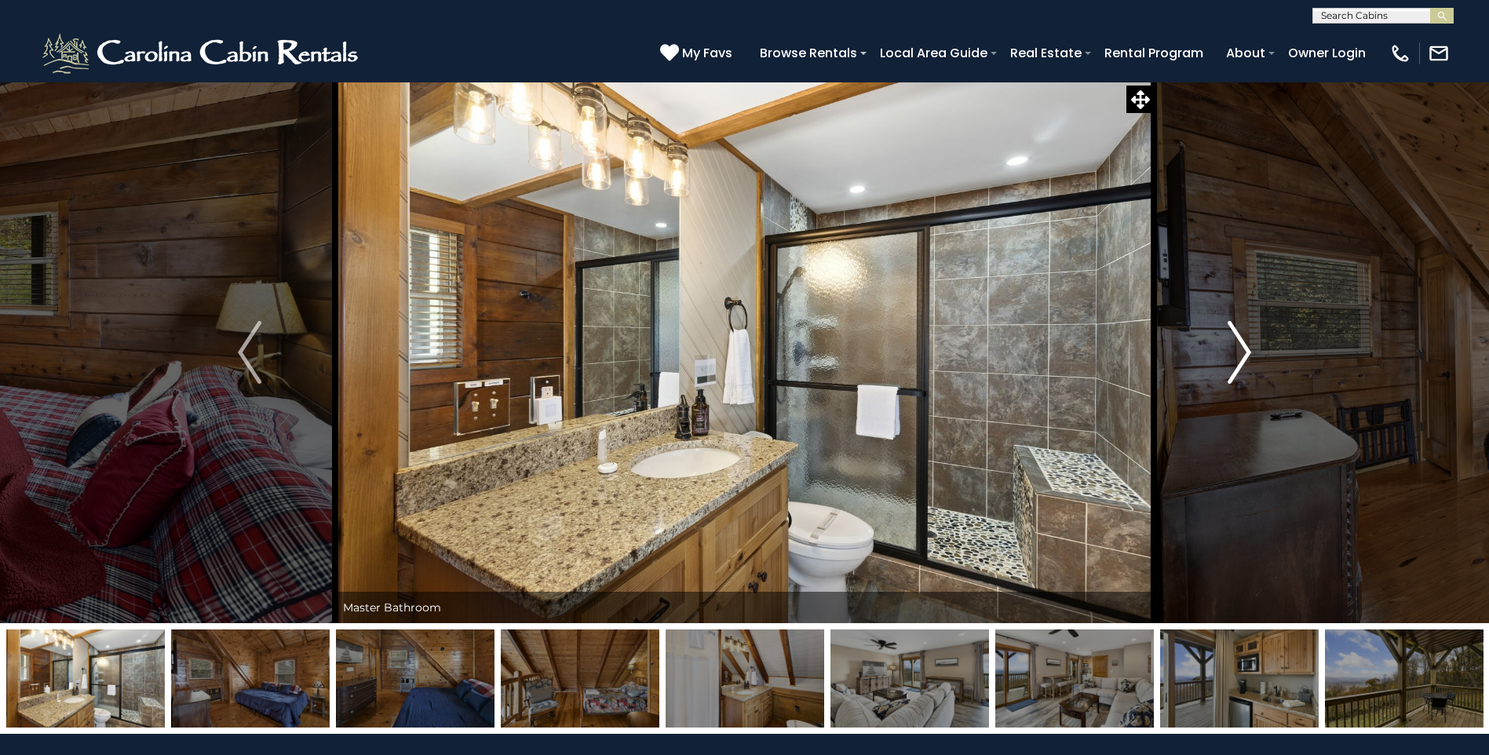
click at [1241, 344] on img "Next" at bounding box center [1240, 352] width 24 height 63
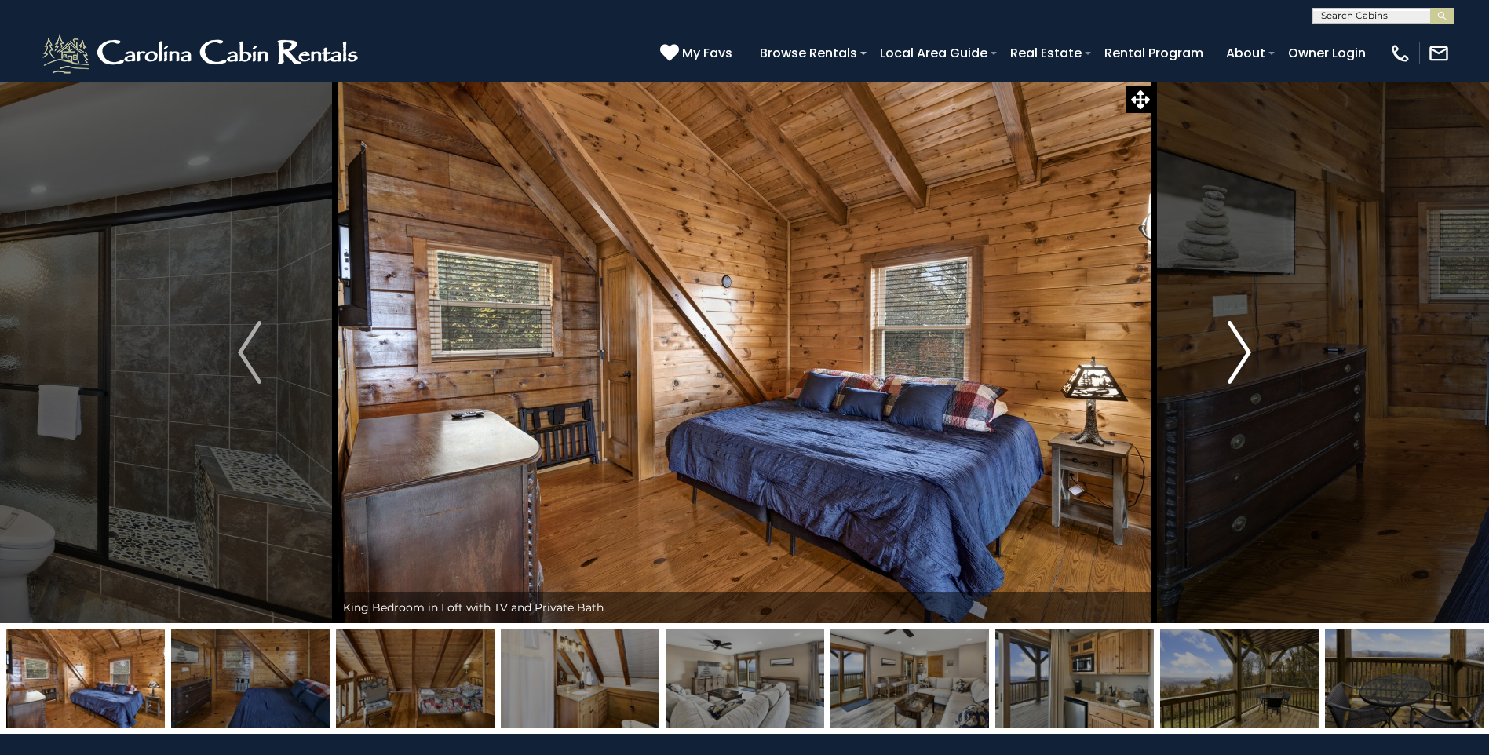
click at [1241, 344] on img "Next" at bounding box center [1240, 352] width 24 height 63
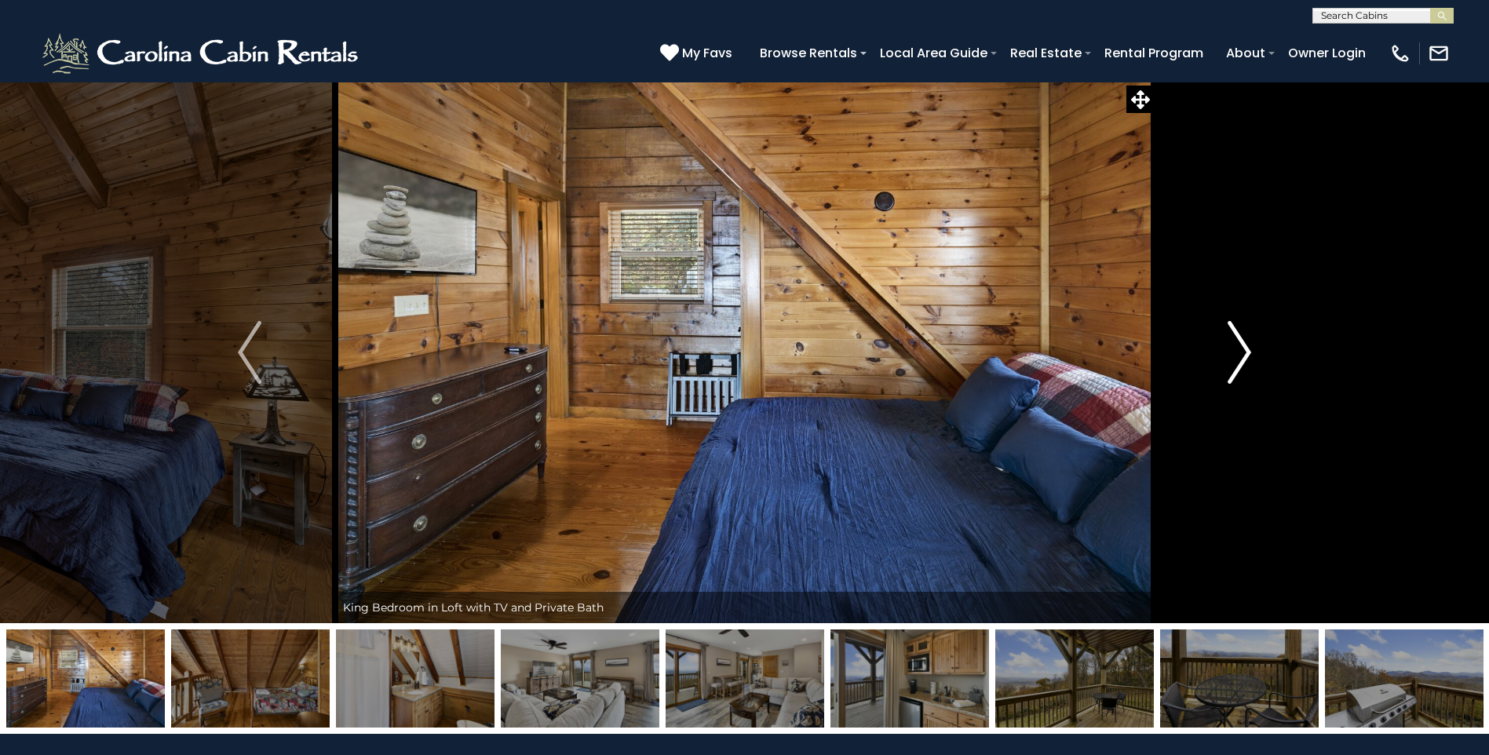
click at [1241, 344] on img "Next" at bounding box center [1240, 352] width 24 height 63
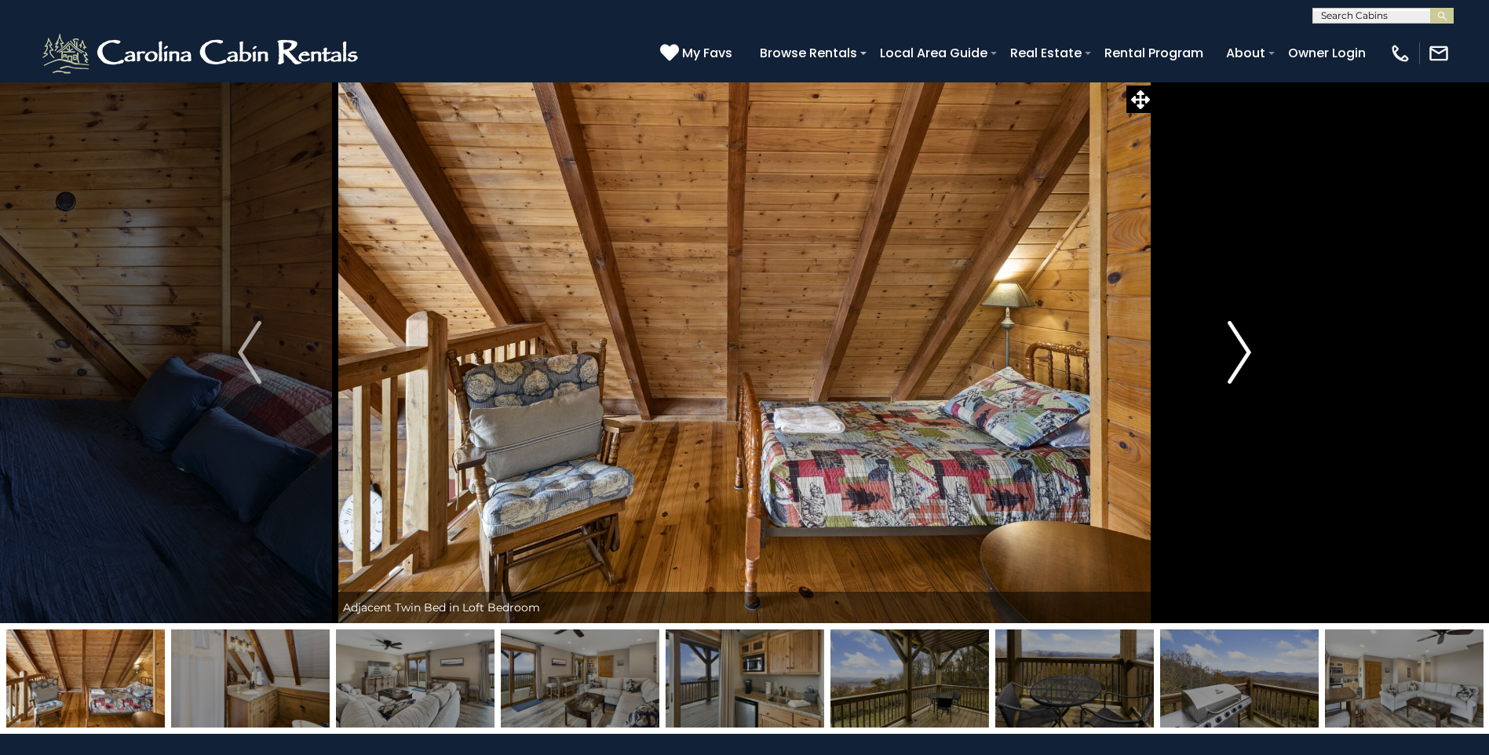
click at [1241, 344] on img "Next" at bounding box center [1240, 352] width 24 height 63
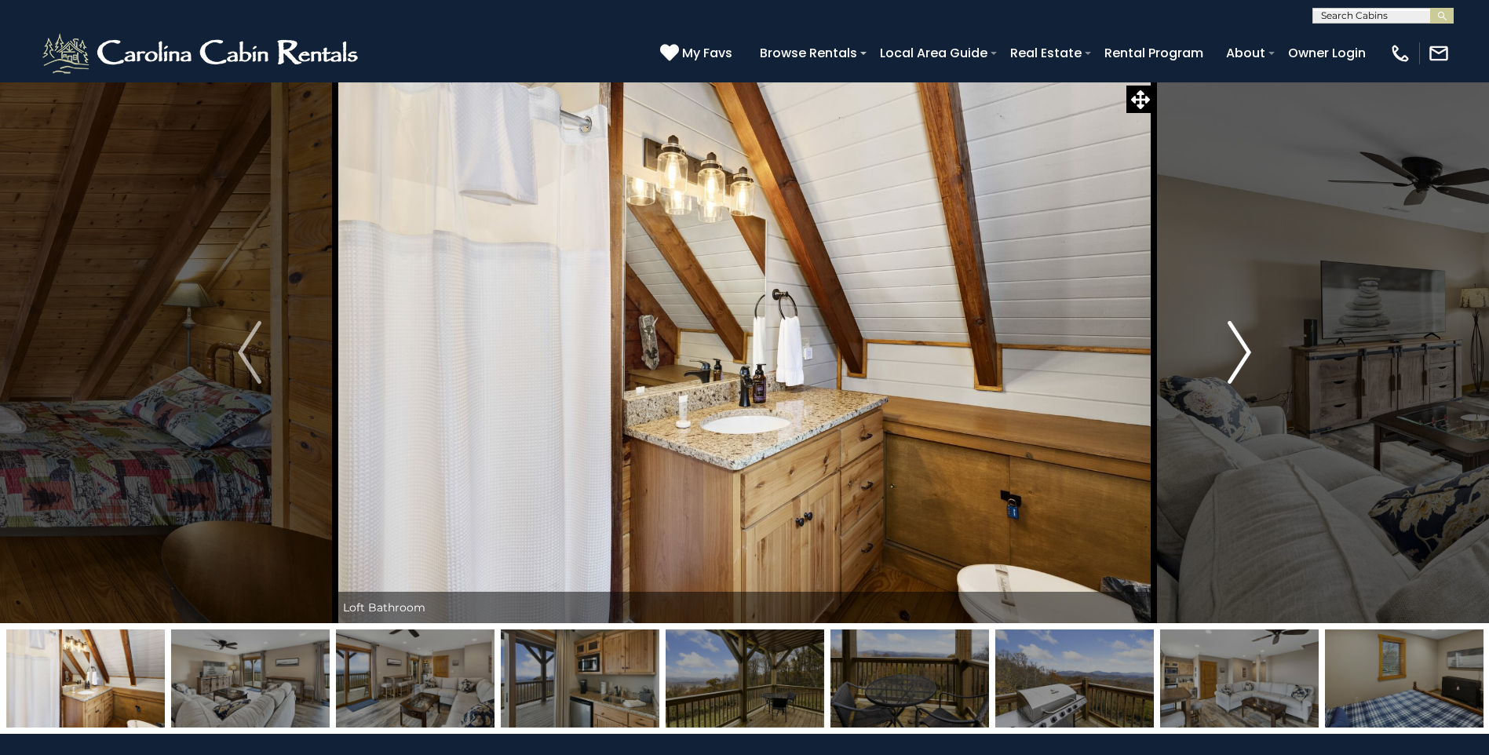
click at [1241, 344] on img "Next" at bounding box center [1240, 352] width 24 height 63
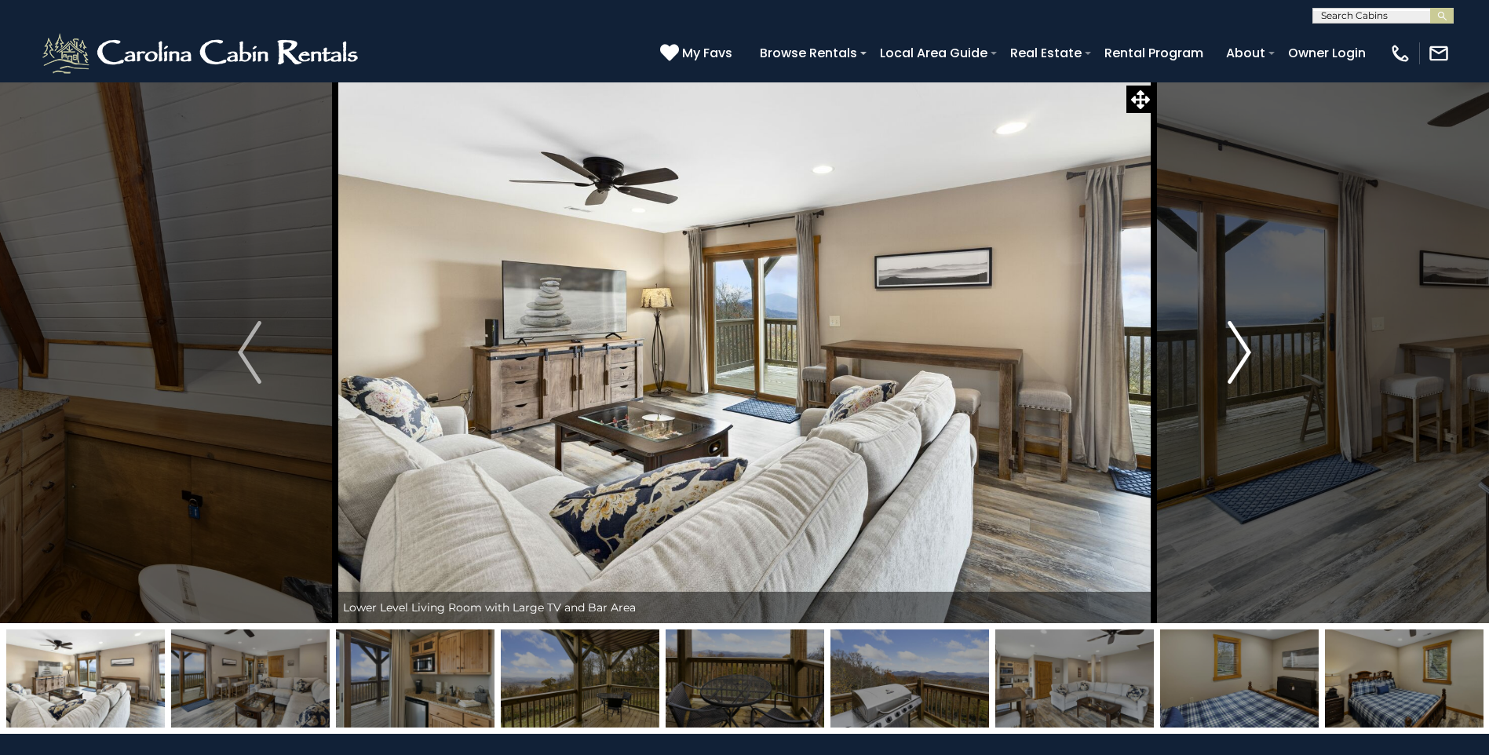
click at [1241, 344] on img "Next" at bounding box center [1240, 352] width 24 height 63
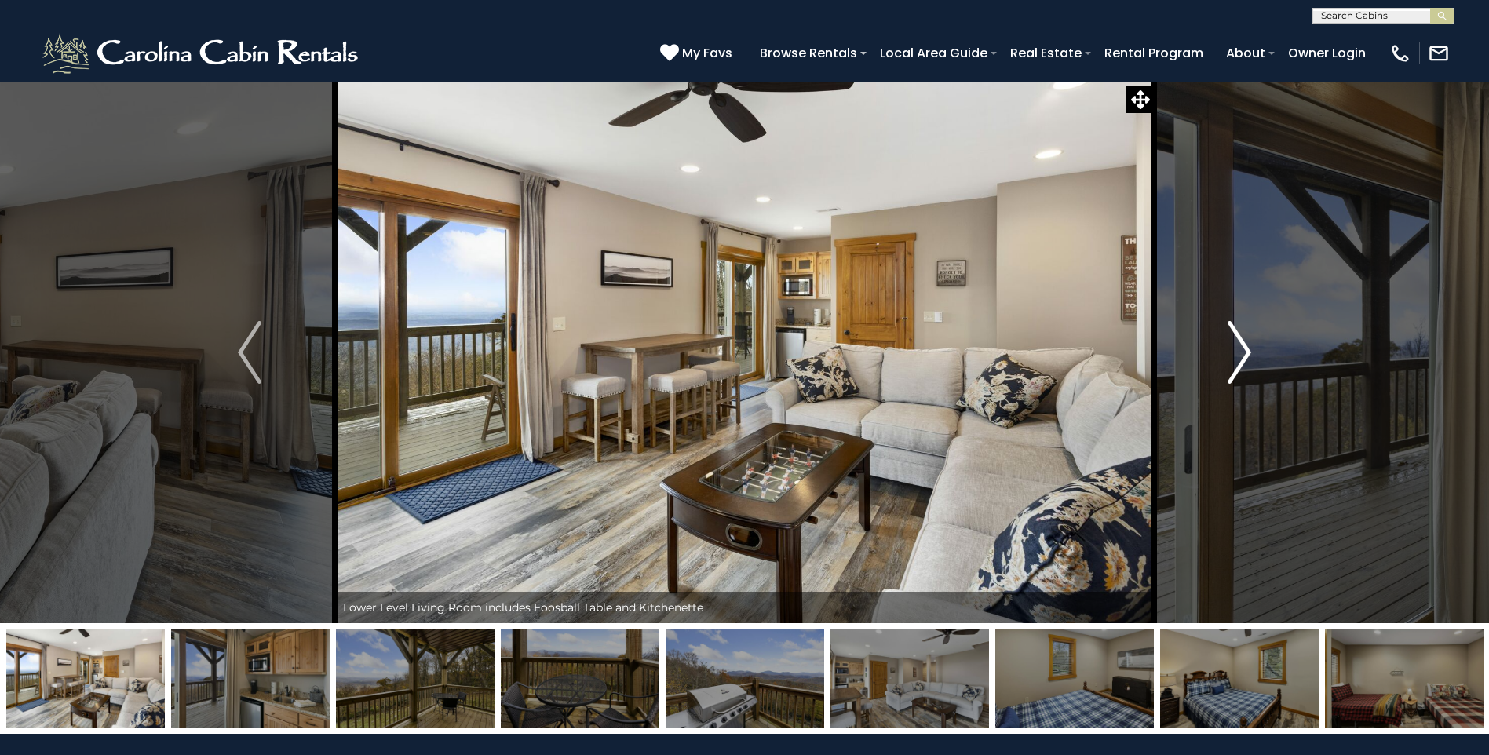
click at [1241, 344] on img "Next" at bounding box center [1240, 352] width 24 height 63
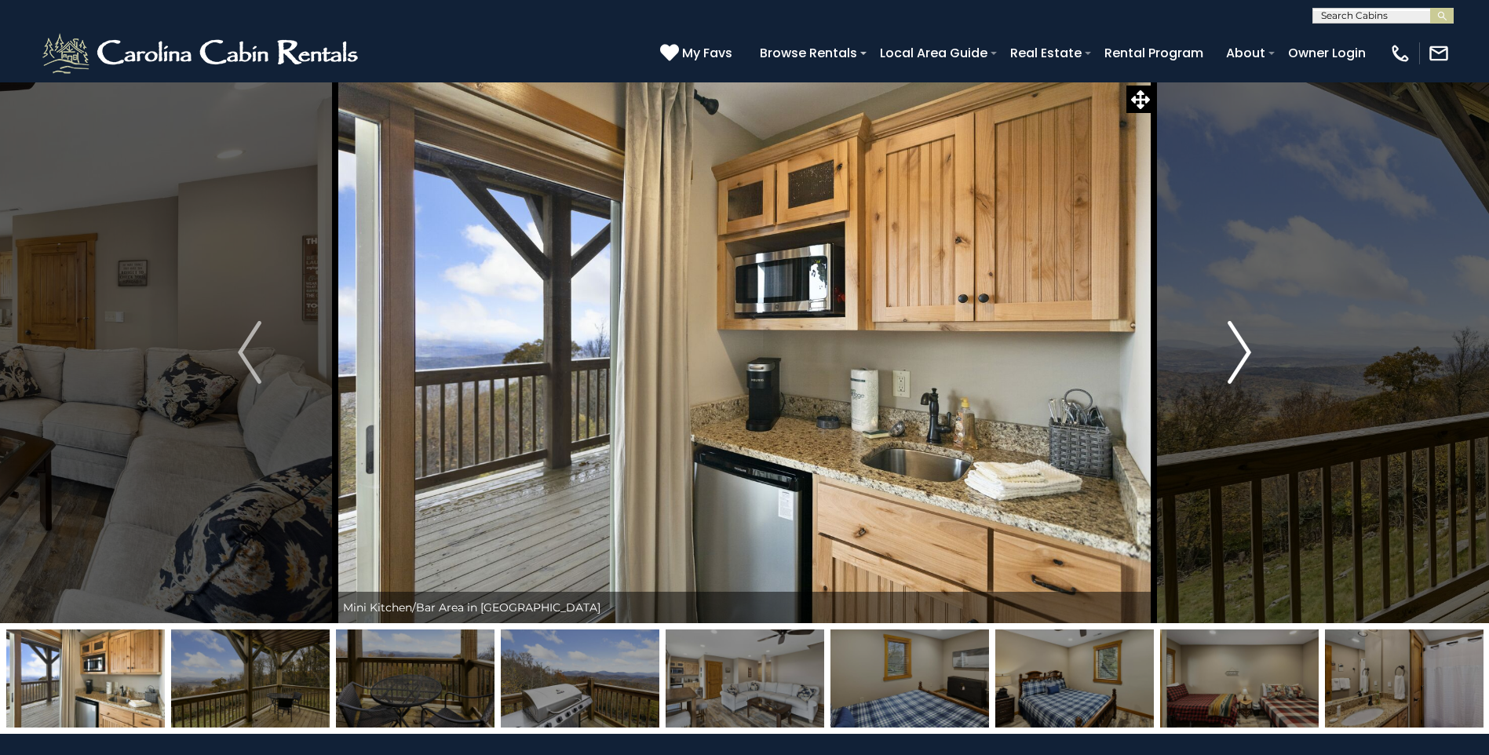
click at [1241, 344] on img "Next" at bounding box center [1240, 352] width 24 height 63
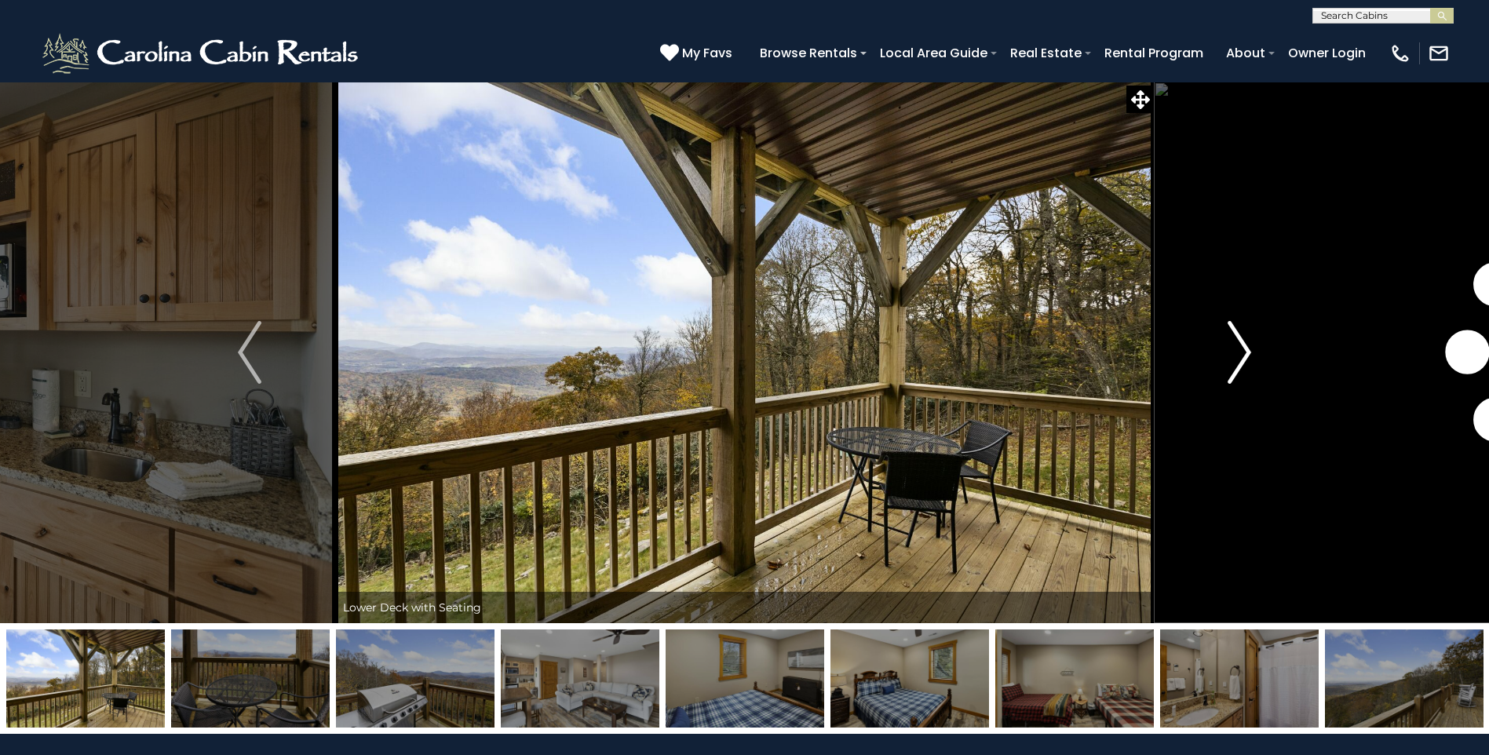
click at [1241, 344] on img "Next" at bounding box center [1240, 352] width 24 height 63
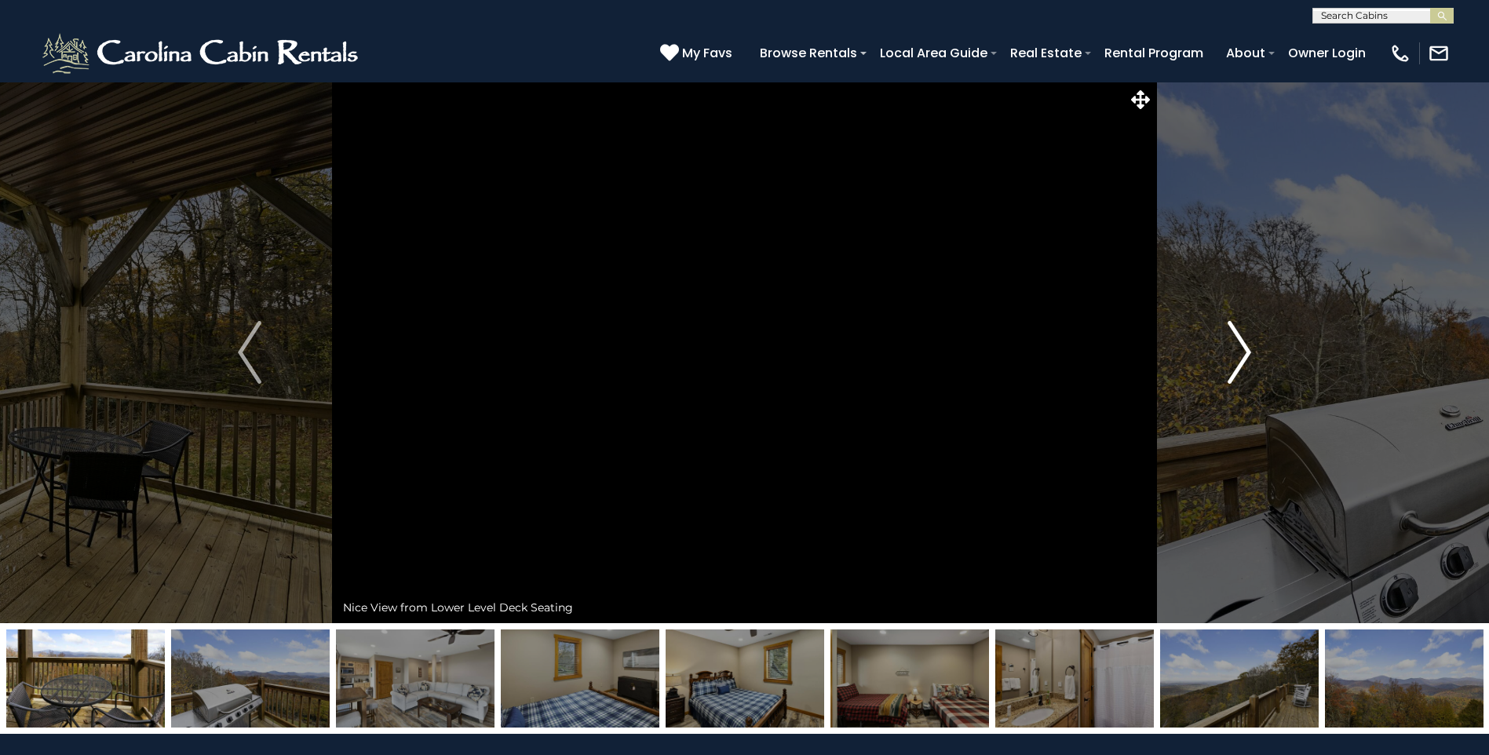
click at [1241, 344] on img "Next" at bounding box center [1240, 352] width 24 height 63
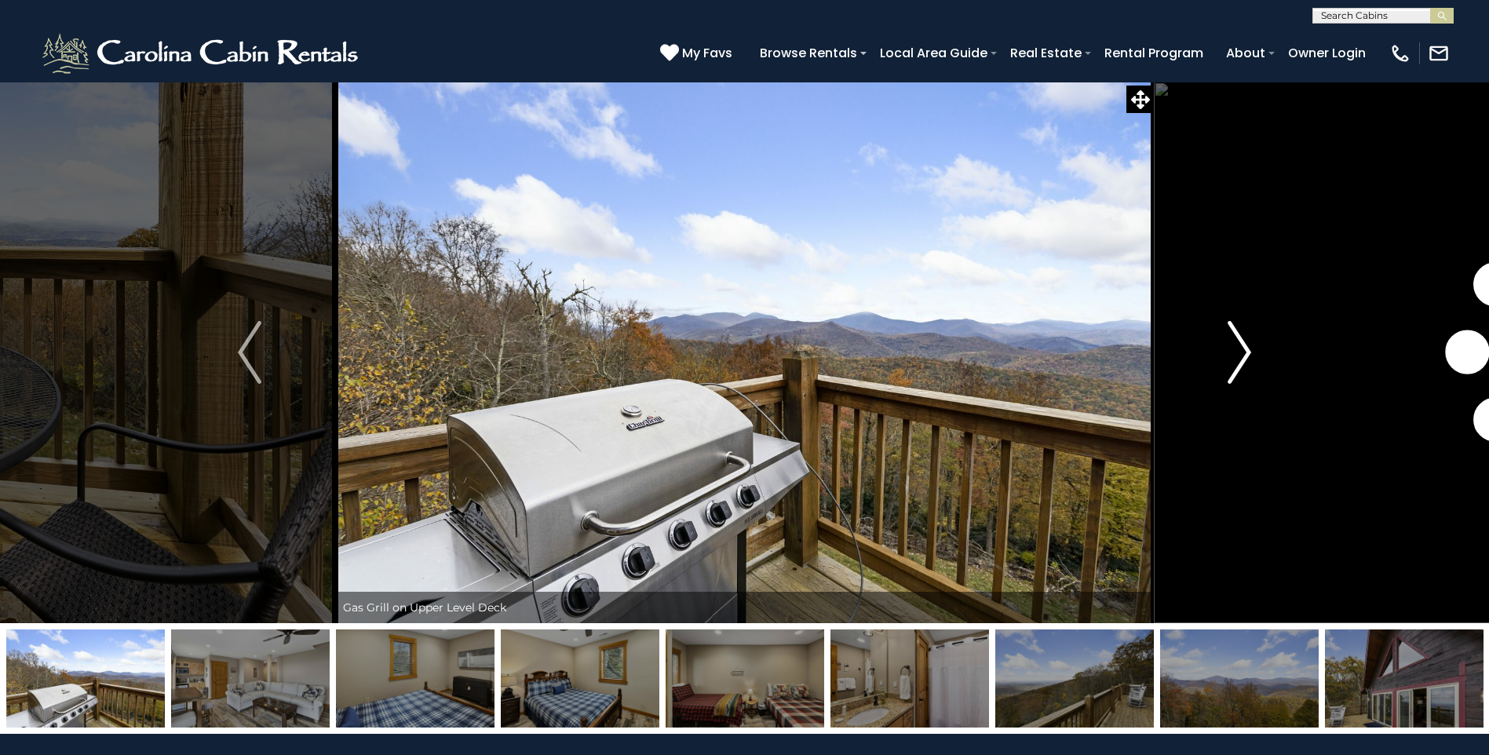
click at [1241, 344] on img "Next" at bounding box center [1240, 352] width 24 height 63
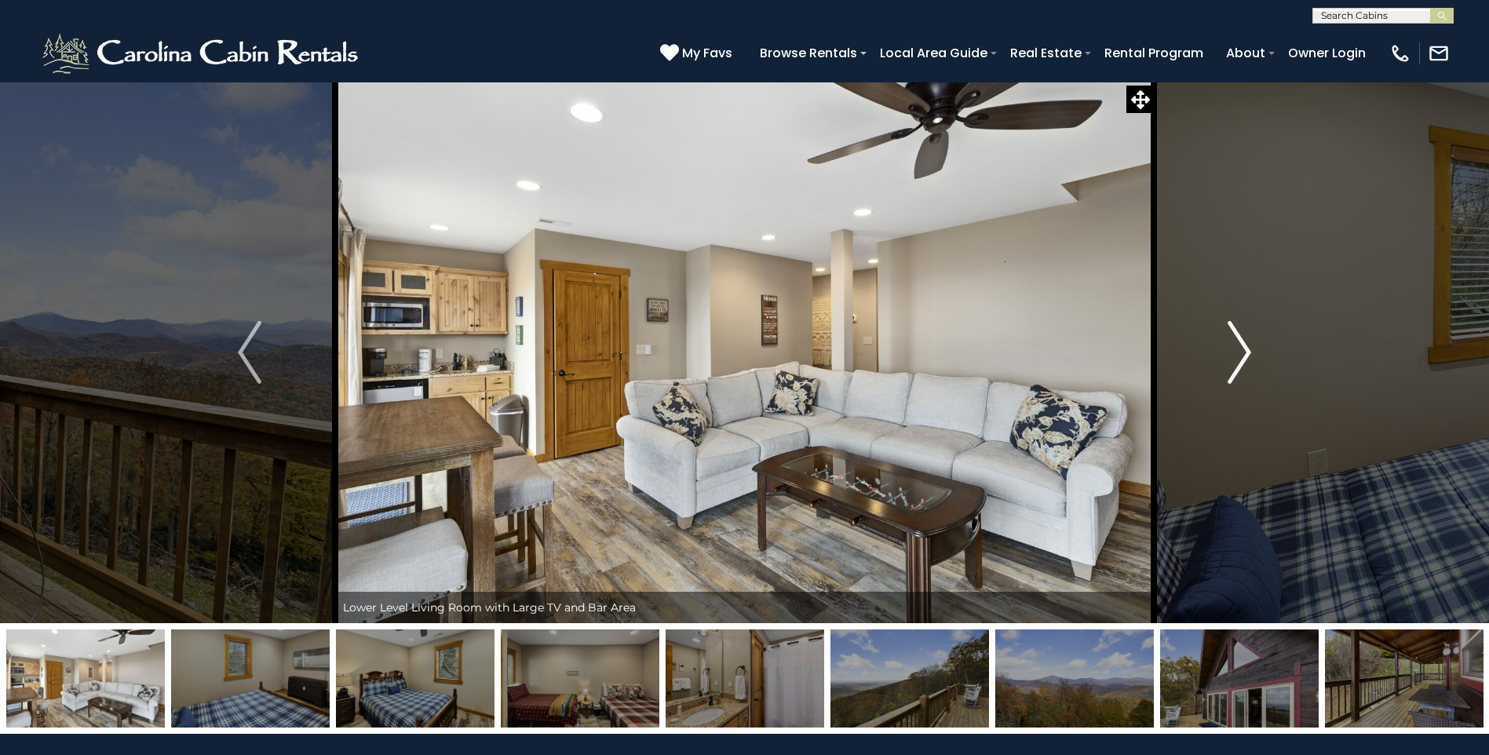
click at [1241, 344] on img "Next" at bounding box center [1240, 352] width 24 height 63
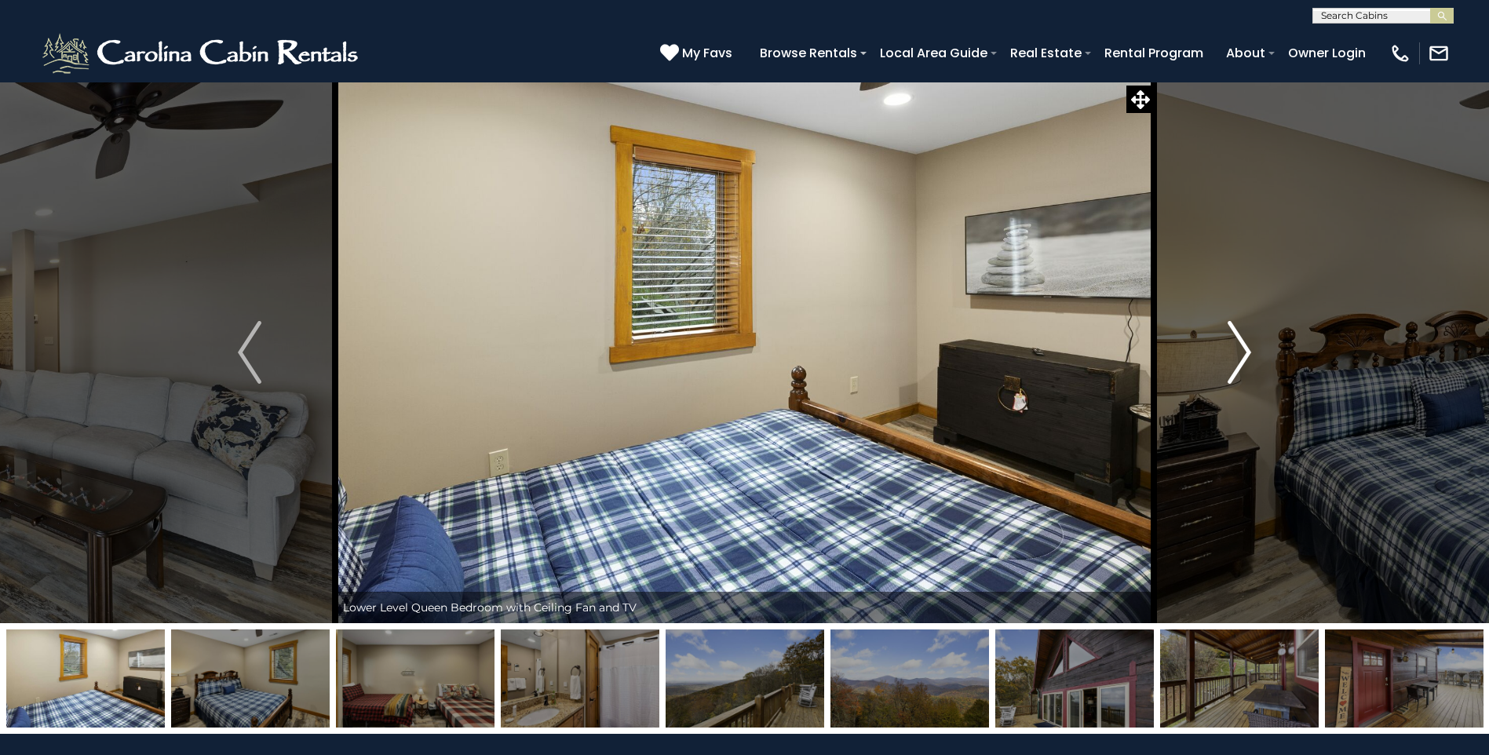
click at [1241, 344] on img "Next" at bounding box center [1240, 352] width 24 height 63
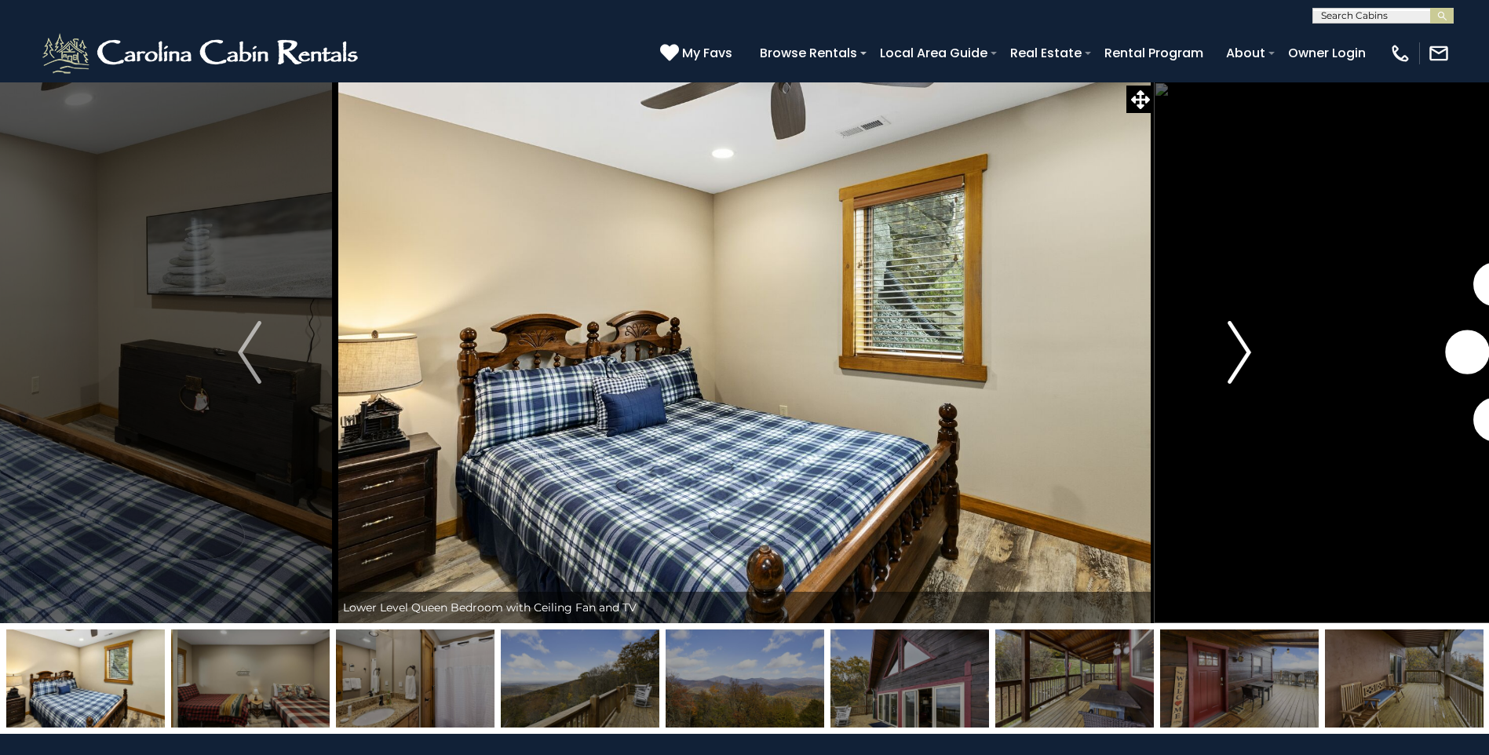
click at [1241, 344] on img "Next" at bounding box center [1240, 352] width 24 height 63
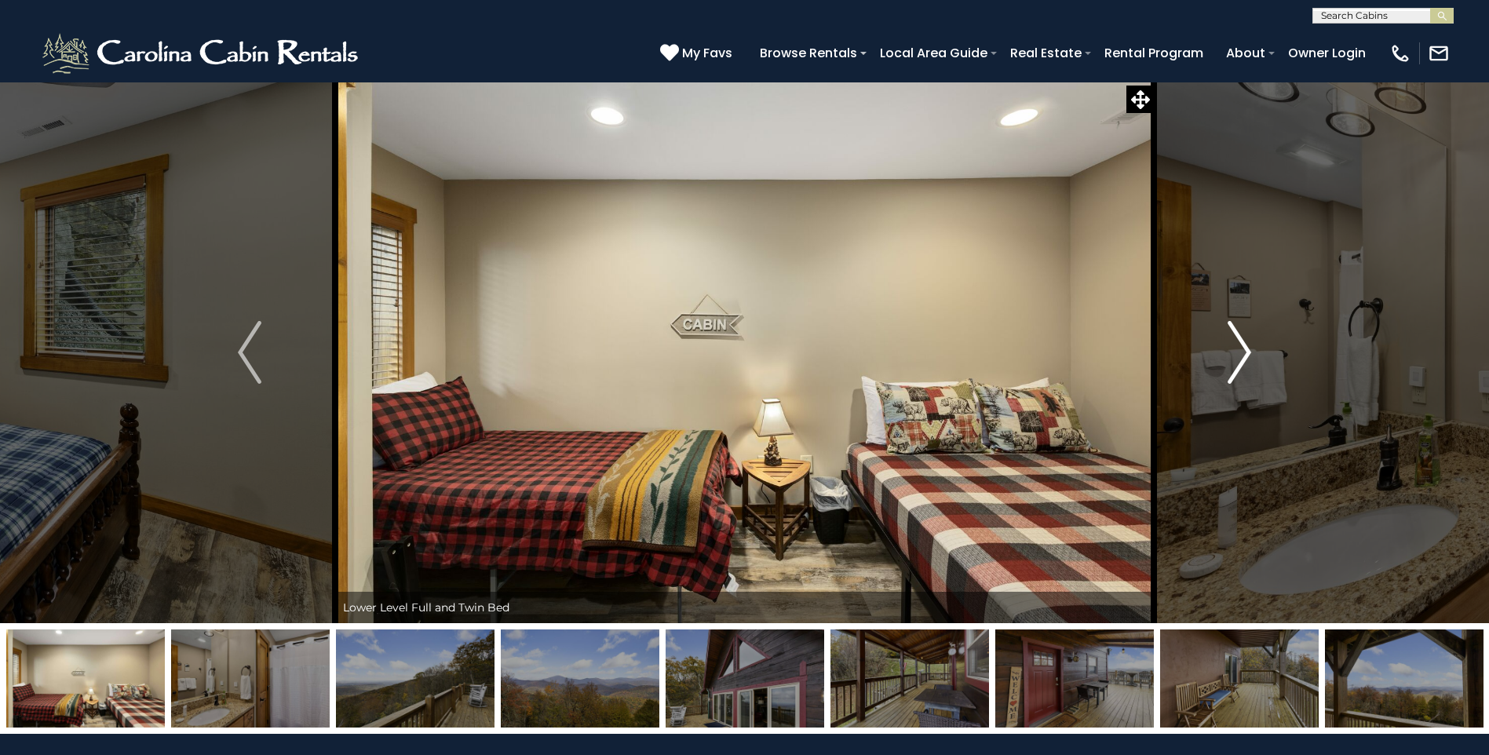
click at [1241, 344] on img "Next" at bounding box center [1240, 352] width 24 height 63
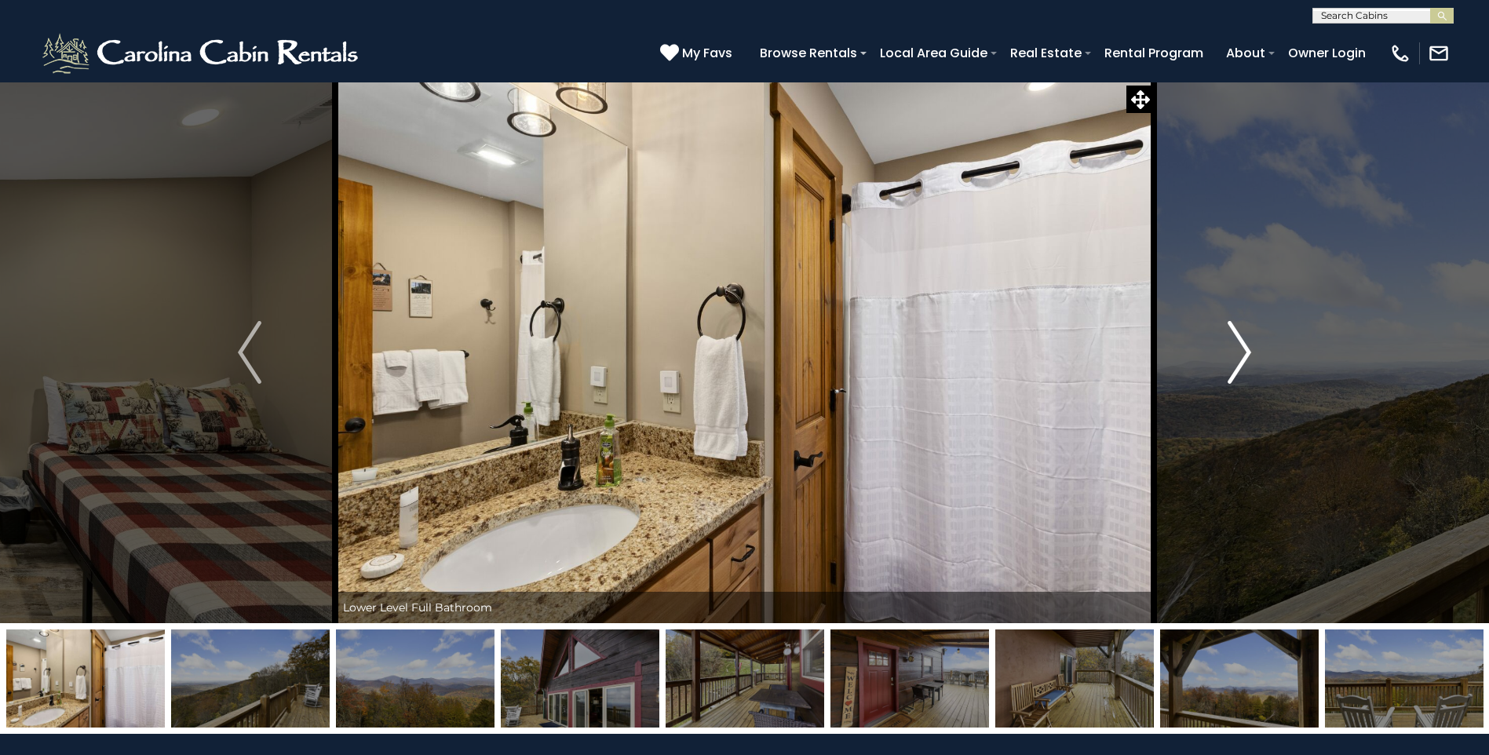
click at [1241, 344] on img "Next" at bounding box center [1240, 352] width 24 height 63
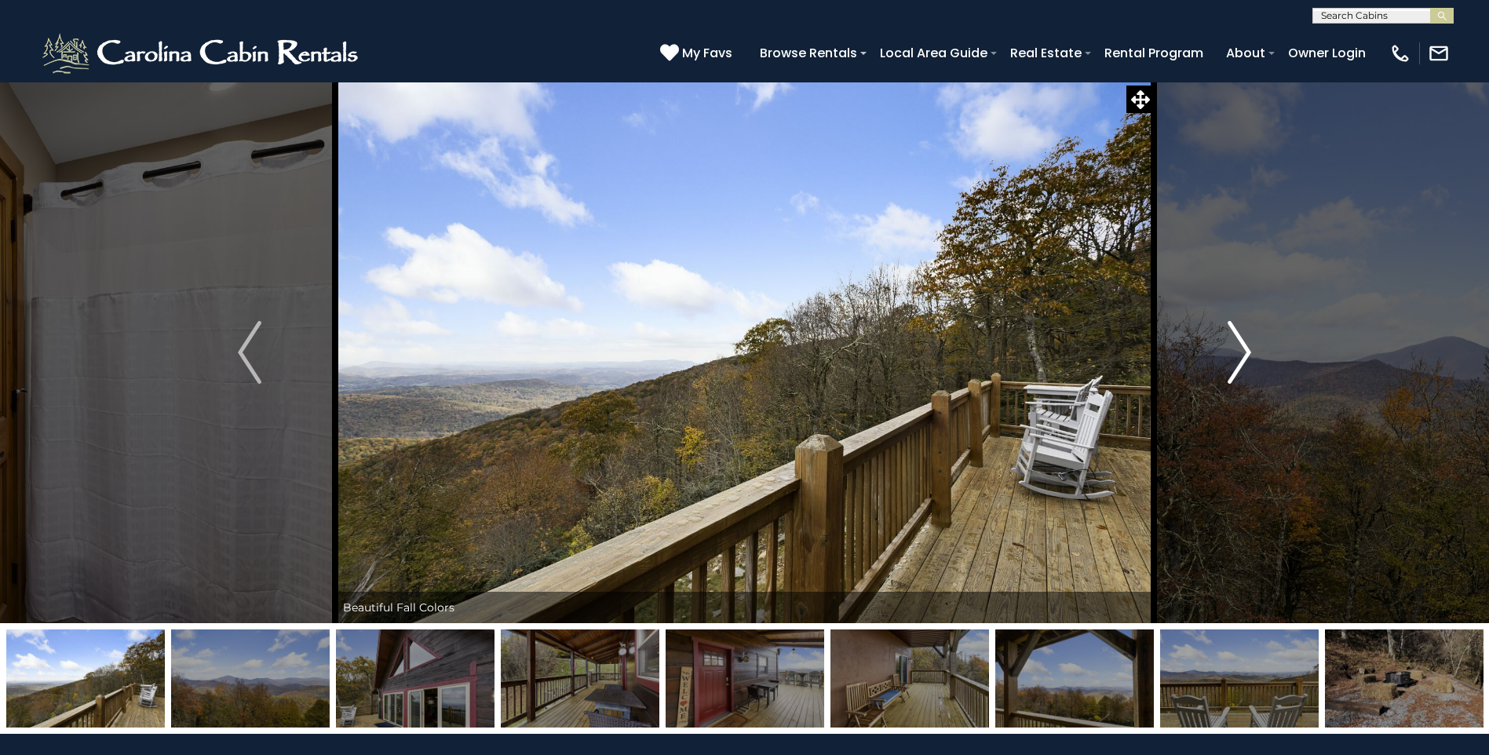
click at [1241, 344] on img "Next" at bounding box center [1240, 352] width 24 height 63
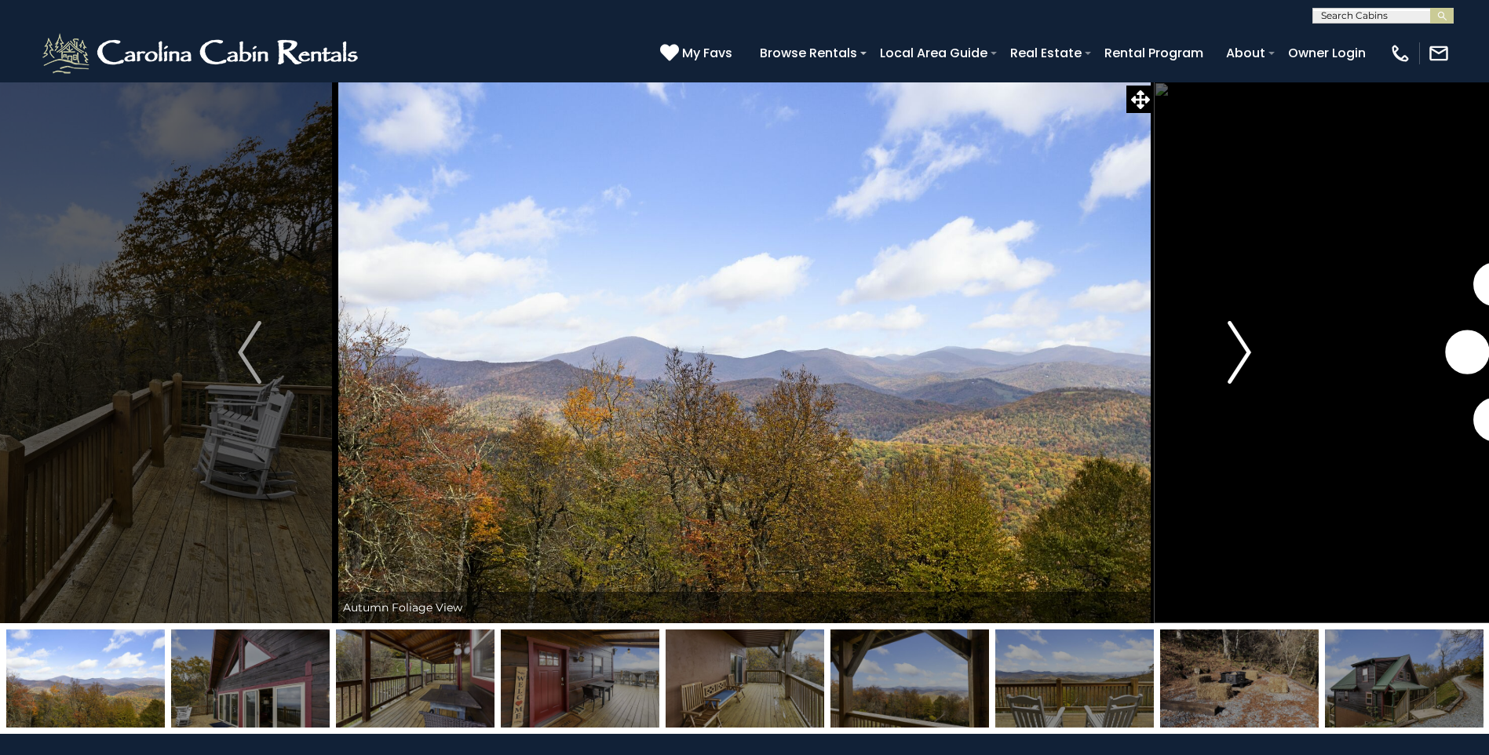
click at [1241, 344] on img "Next" at bounding box center [1240, 352] width 24 height 63
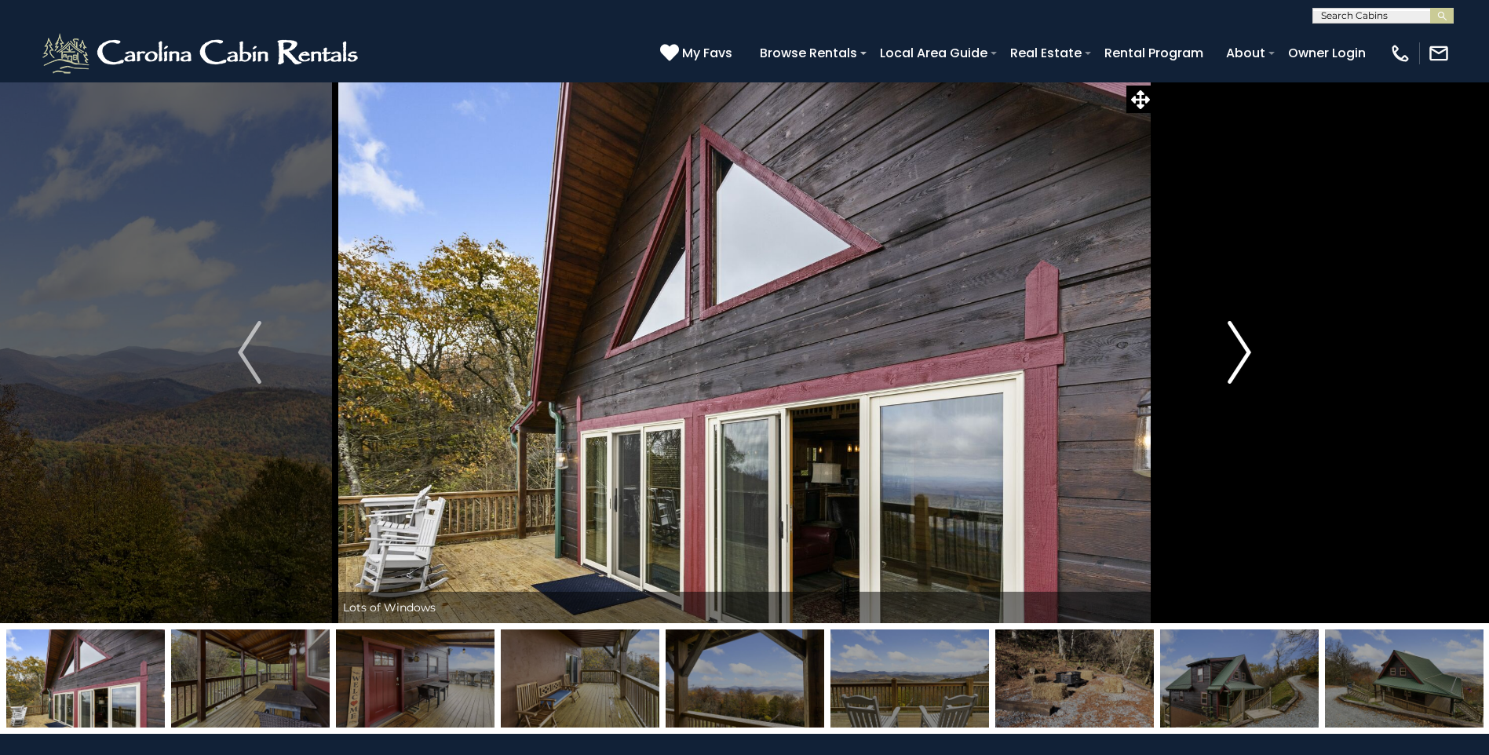
click at [1241, 344] on img "Next" at bounding box center [1240, 352] width 24 height 63
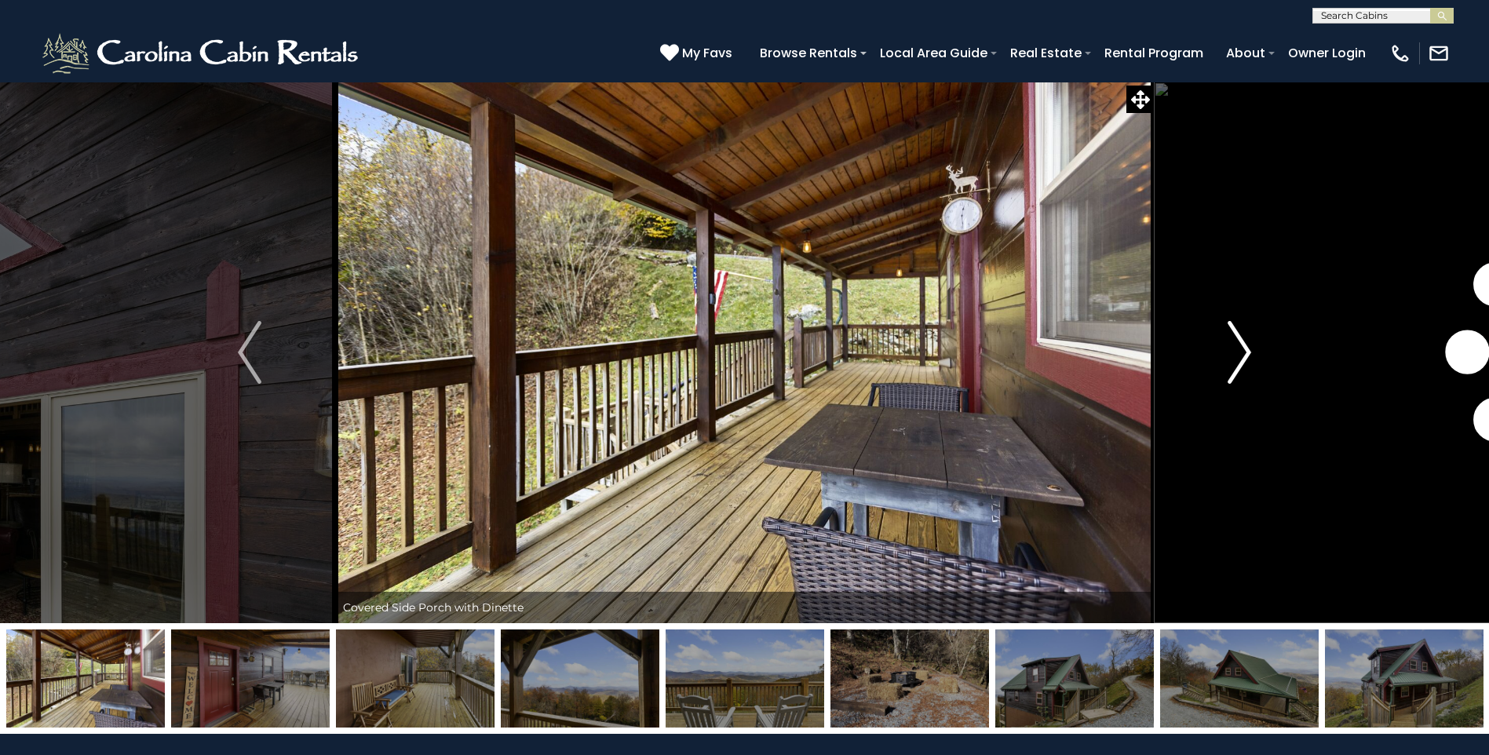
click at [1241, 344] on img "Next" at bounding box center [1240, 352] width 24 height 63
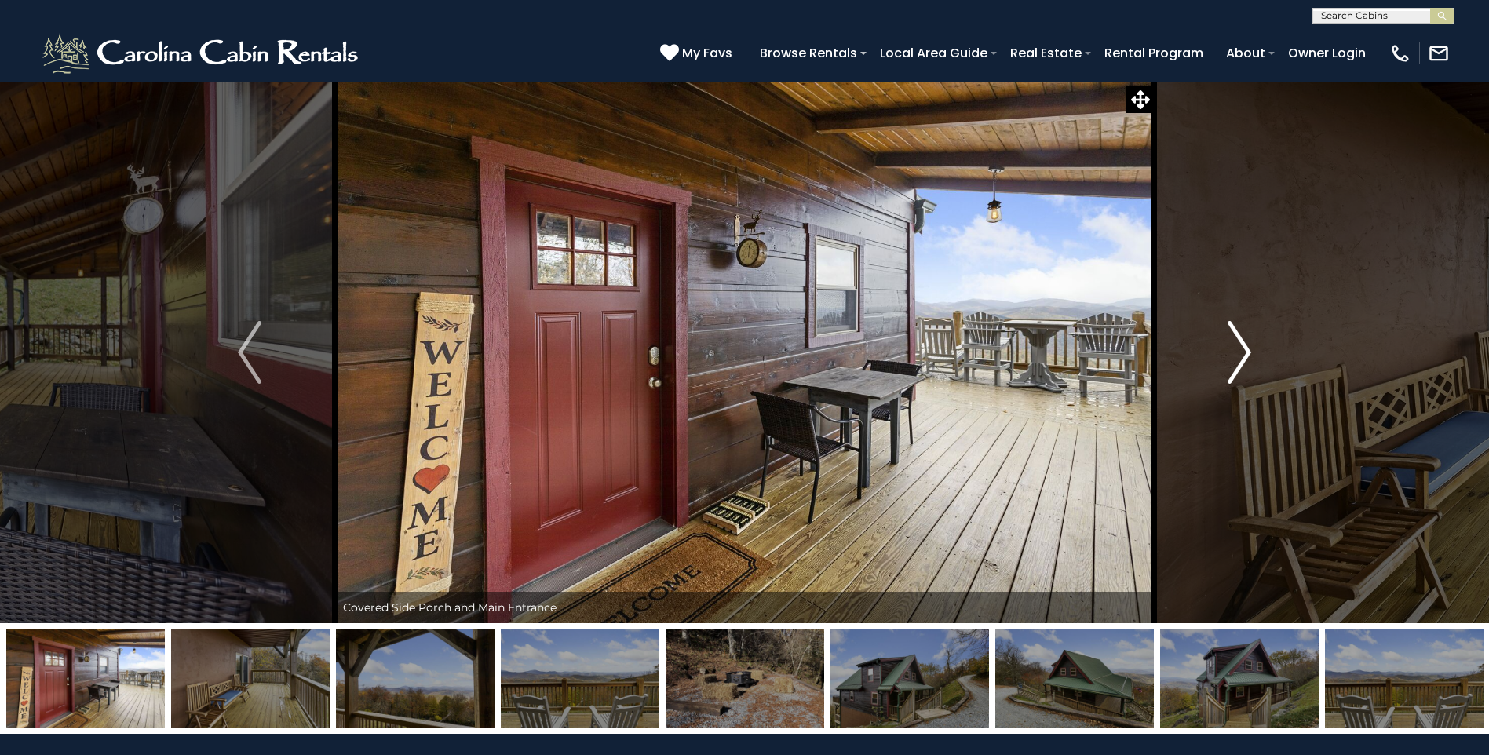
click at [1241, 344] on img "Next" at bounding box center [1240, 352] width 24 height 63
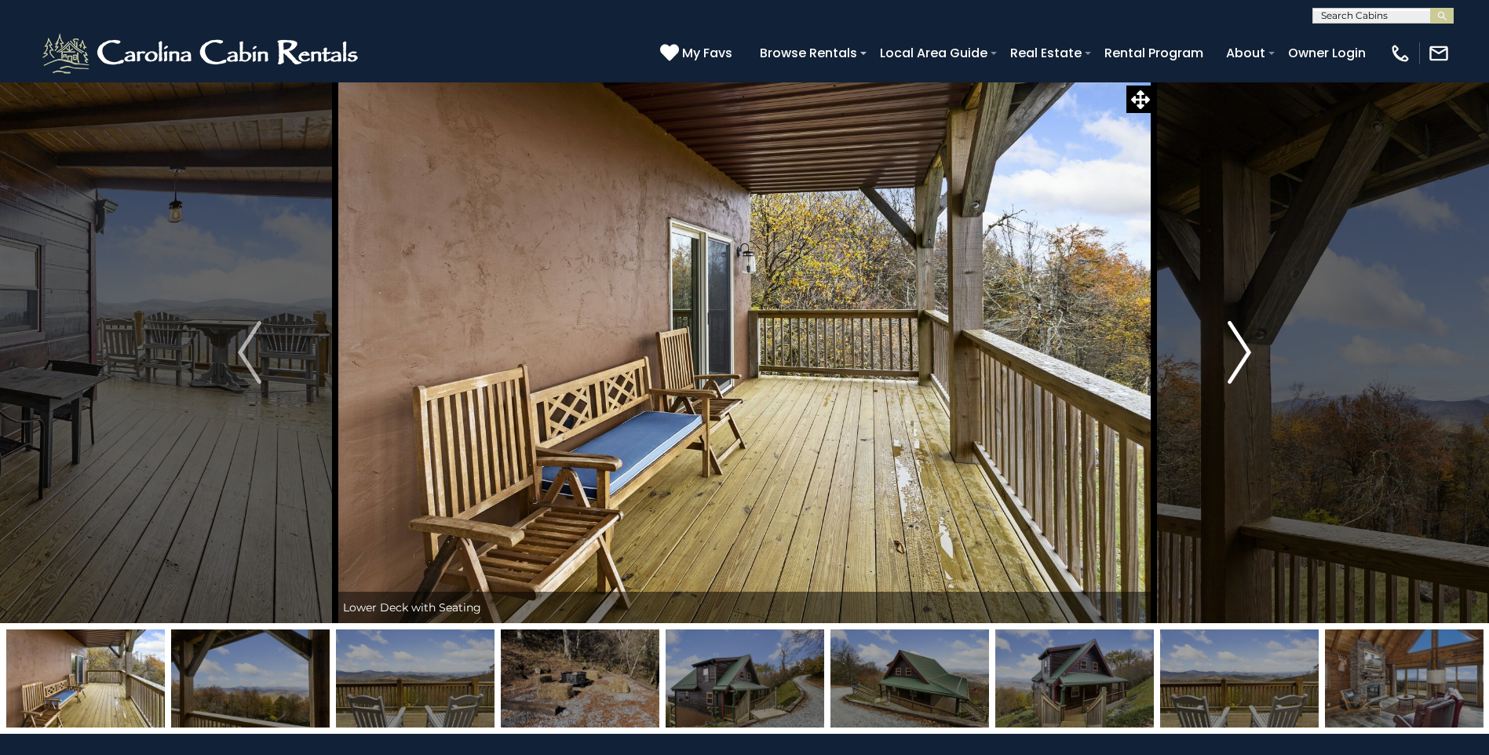
click at [1241, 344] on img "Next" at bounding box center [1240, 352] width 24 height 63
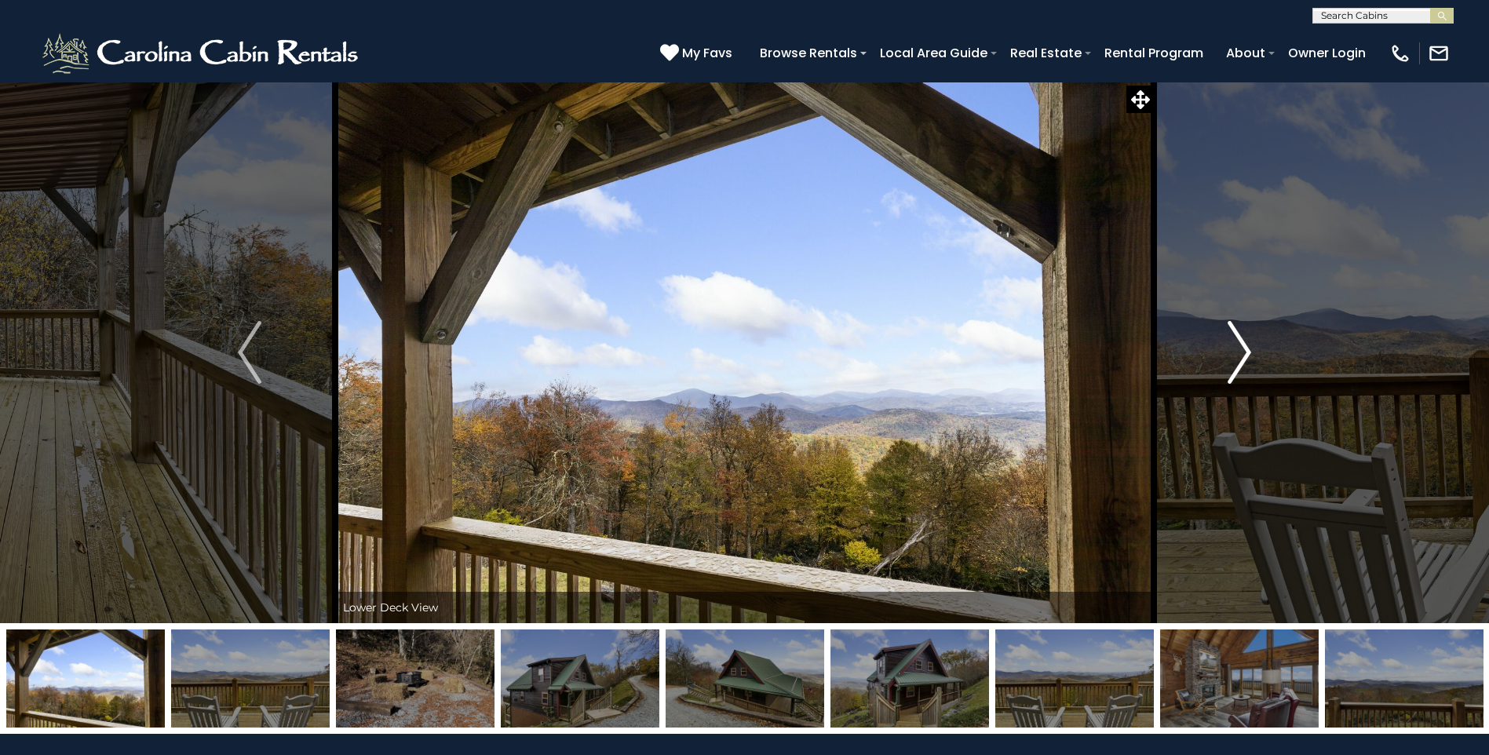
click at [1241, 344] on img "Next" at bounding box center [1240, 352] width 24 height 63
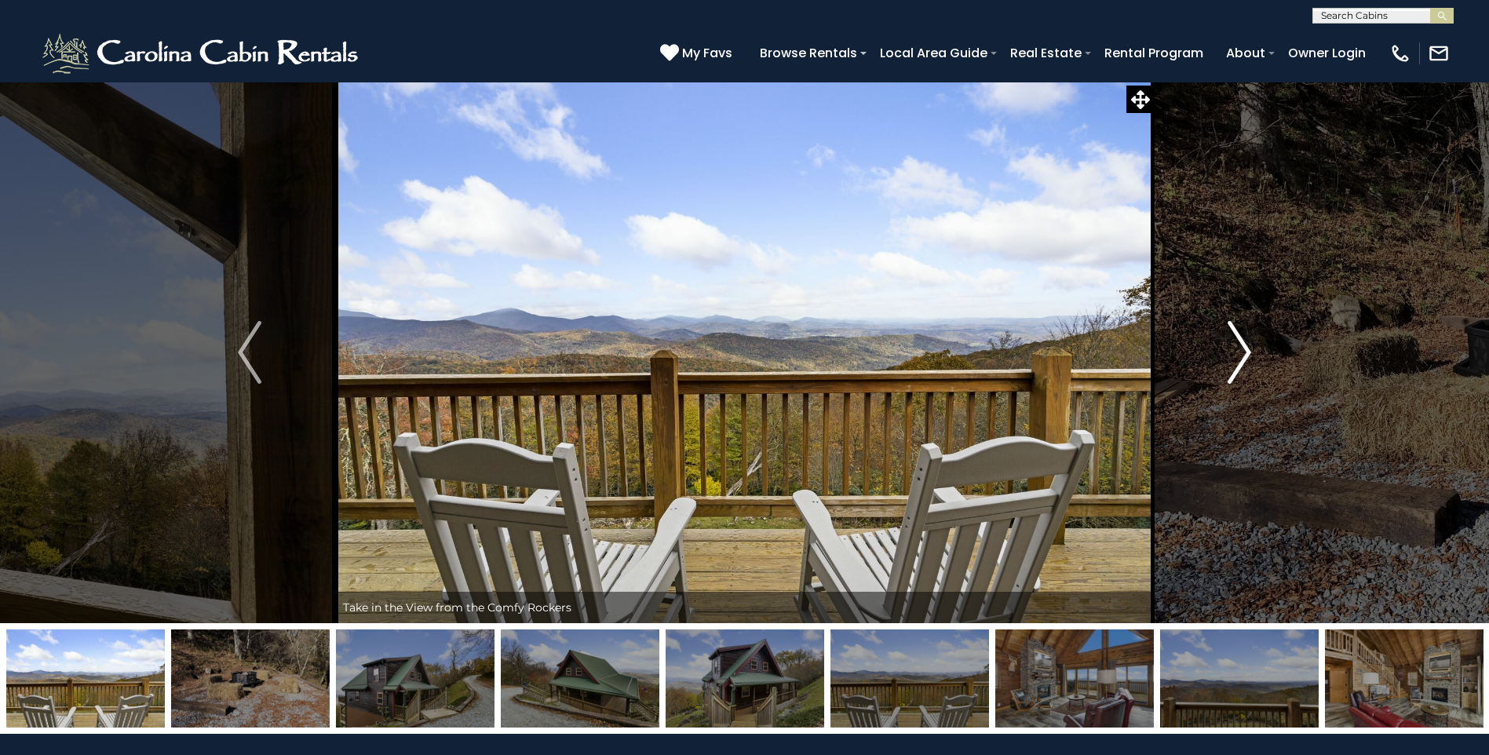
click at [1241, 344] on img "Next" at bounding box center [1240, 352] width 24 height 63
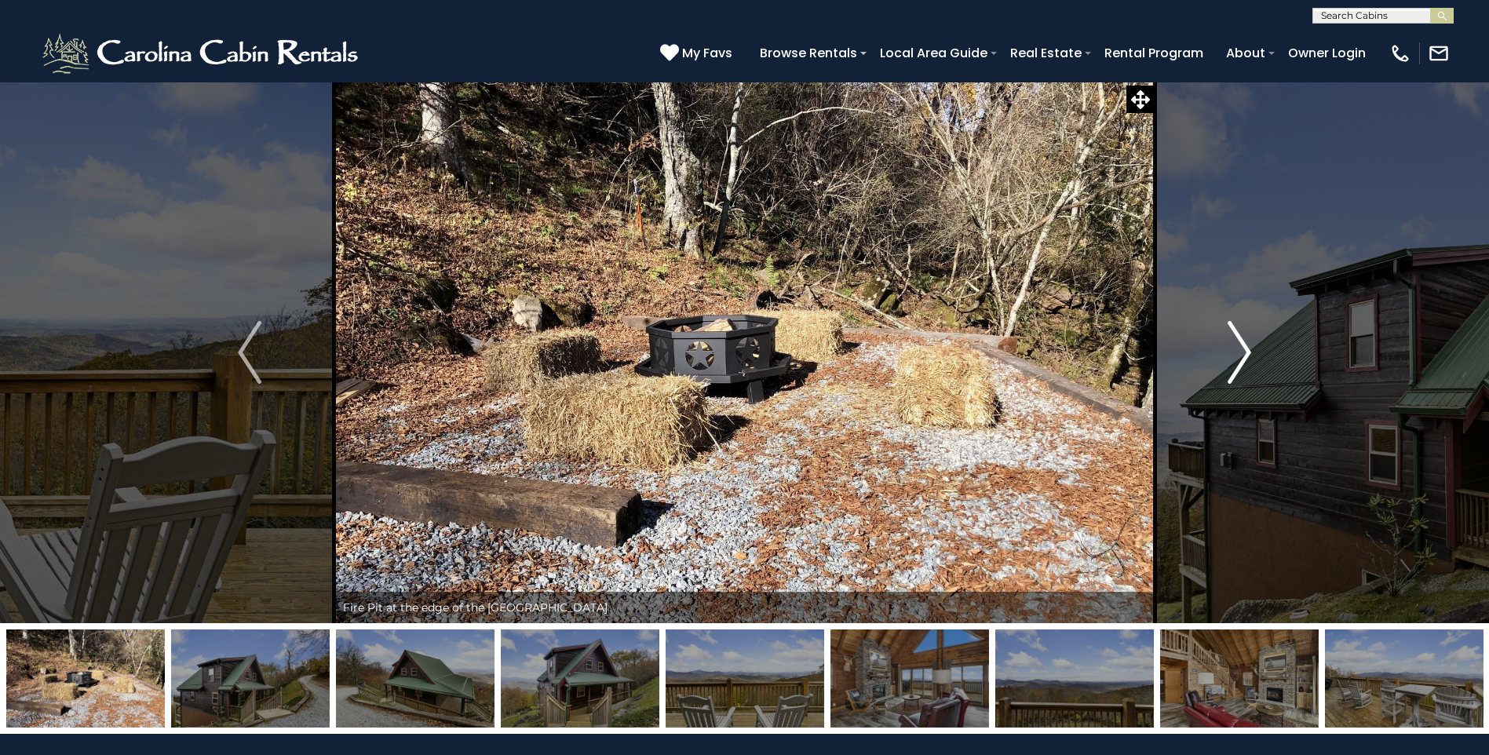
click at [1241, 344] on img "Next" at bounding box center [1240, 352] width 24 height 63
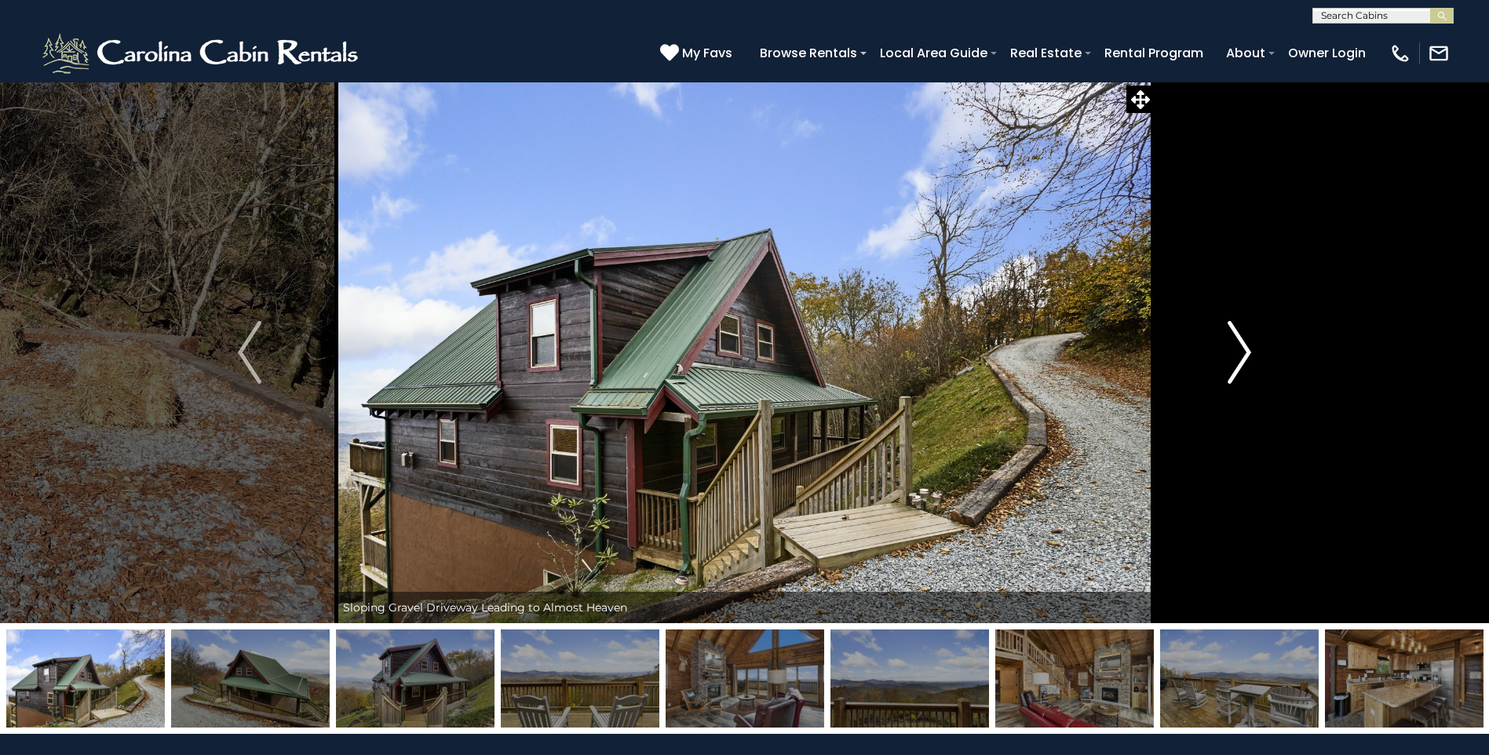
click at [1241, 344] on img "Next" at bounding box center [1240, 352] width 24 height 63
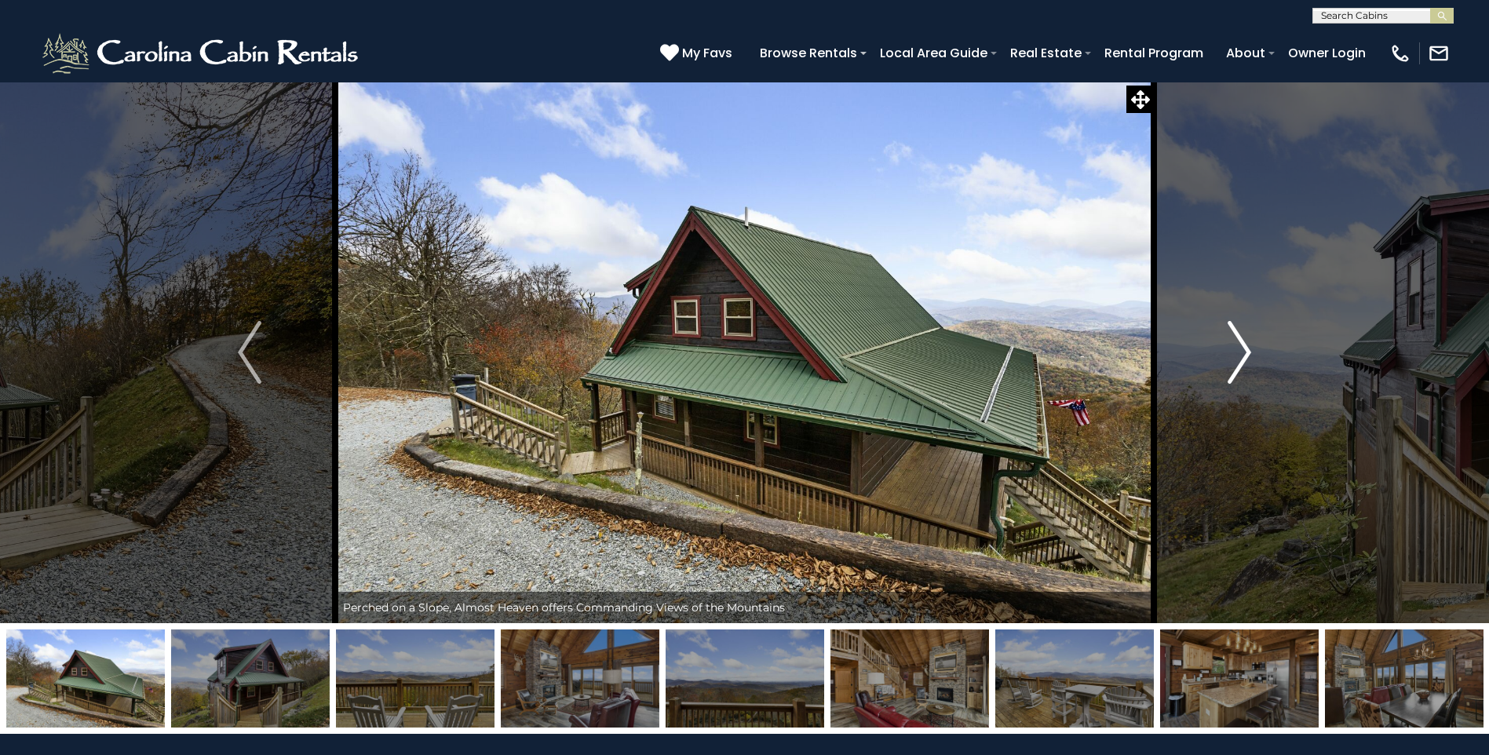
click at [1241, 344] on img "Next" at bounding box center [1240, 352] width 24 height 63
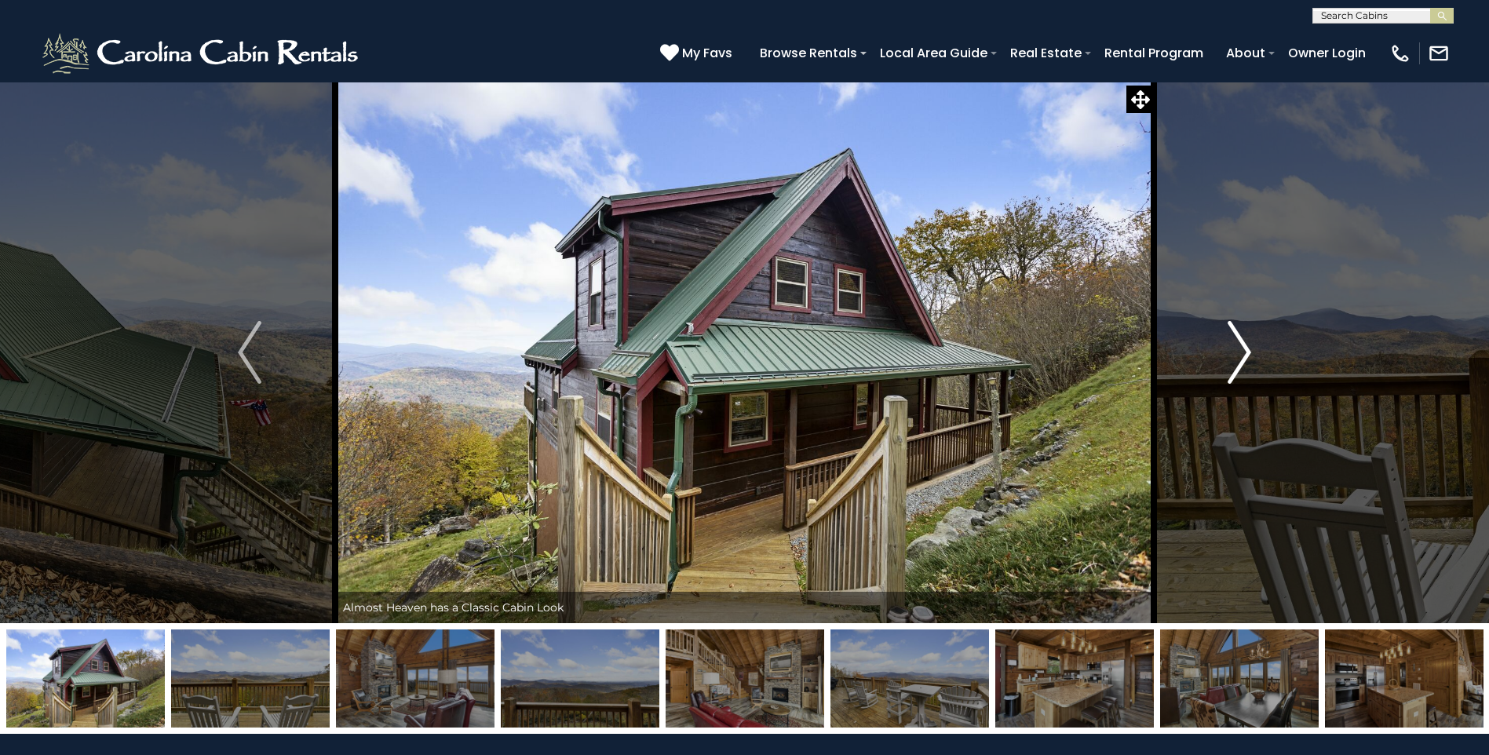
click at [1241, 344] on img "Next" at bounding box center [1240, 352] width 24 height 63
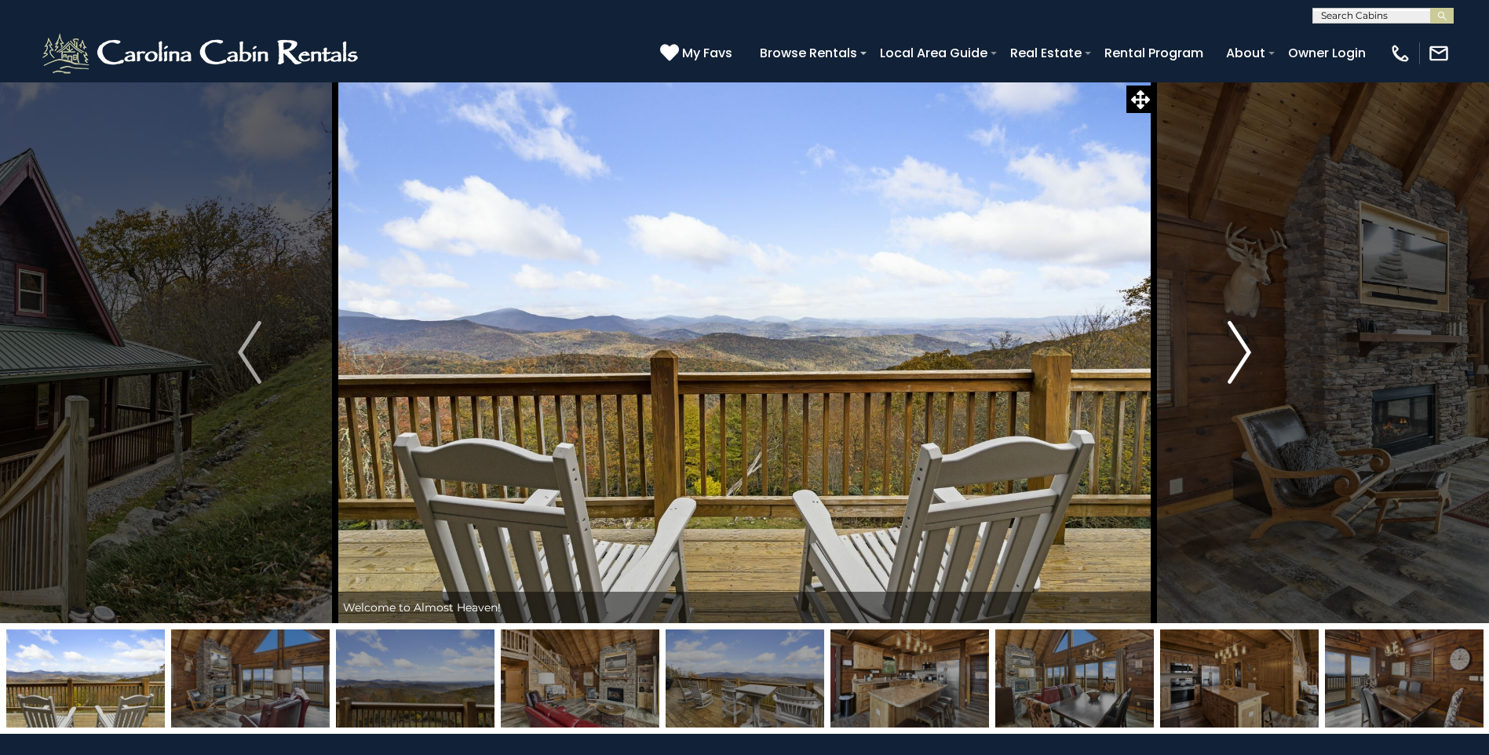
click at [1241, 344] on img "Next" at bounding box center [1240, 352] width 24 height 63
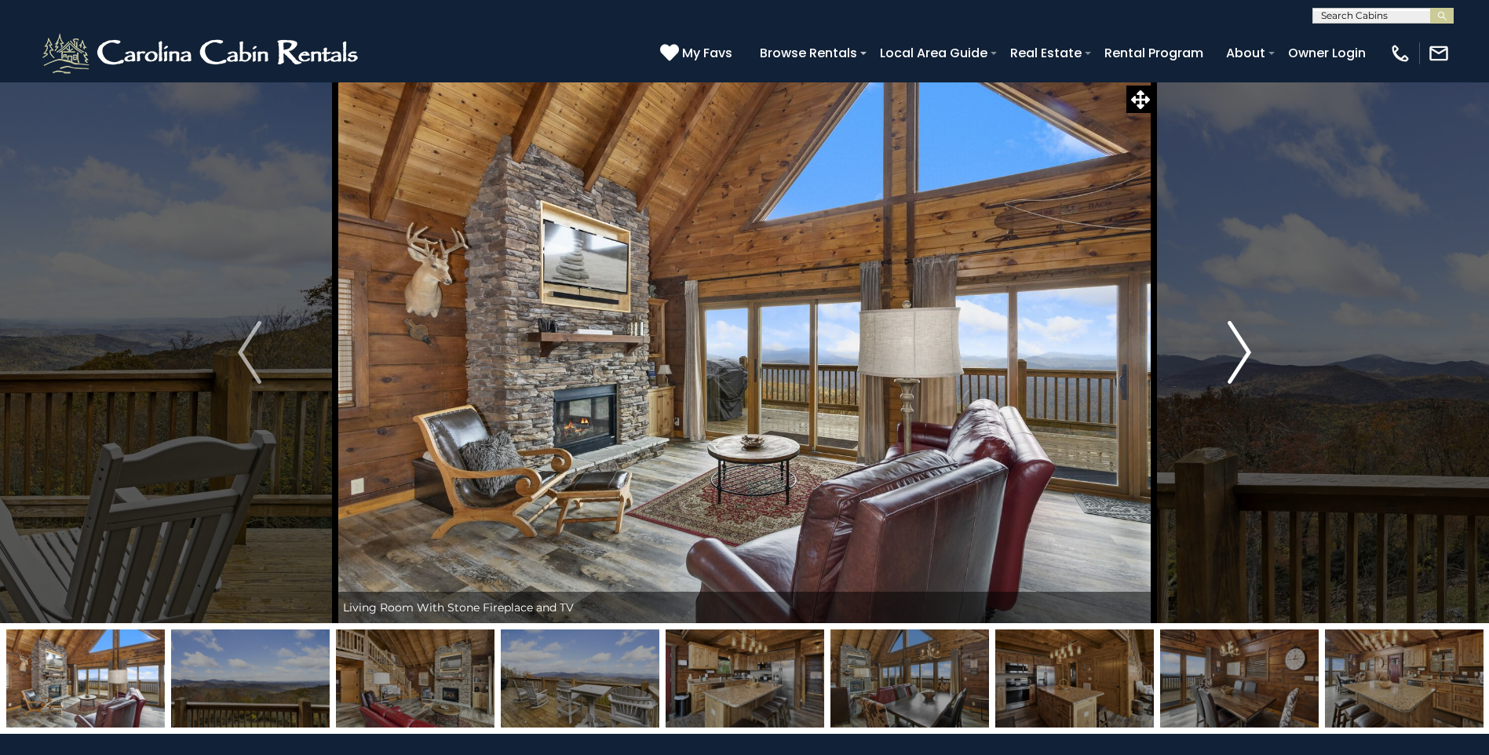
click at [1241, 344] on img "Next" at bounding box center [1240, 352] width 24 height 63
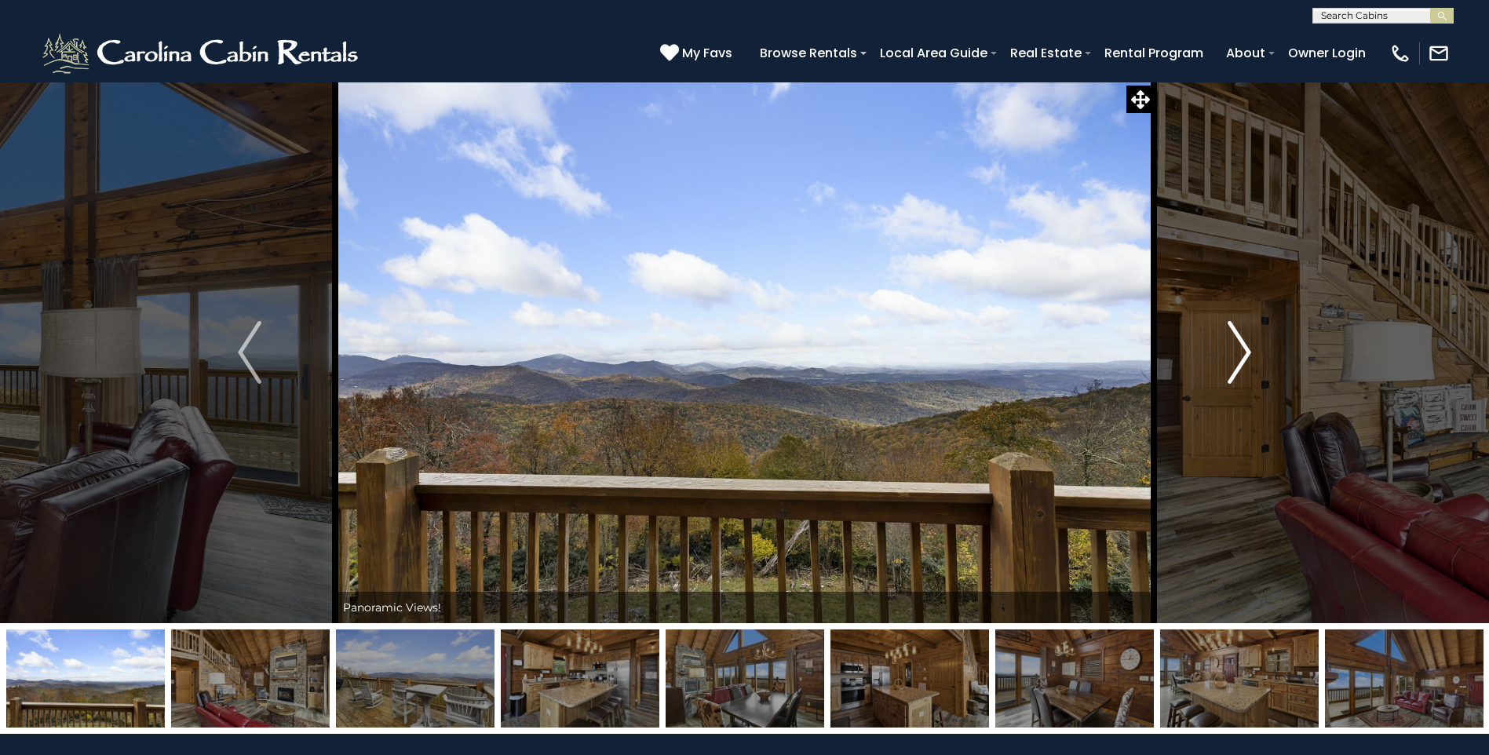
click at [1241, 344] on img "Next" at bounding box center [1240, 352] width 24 height 63
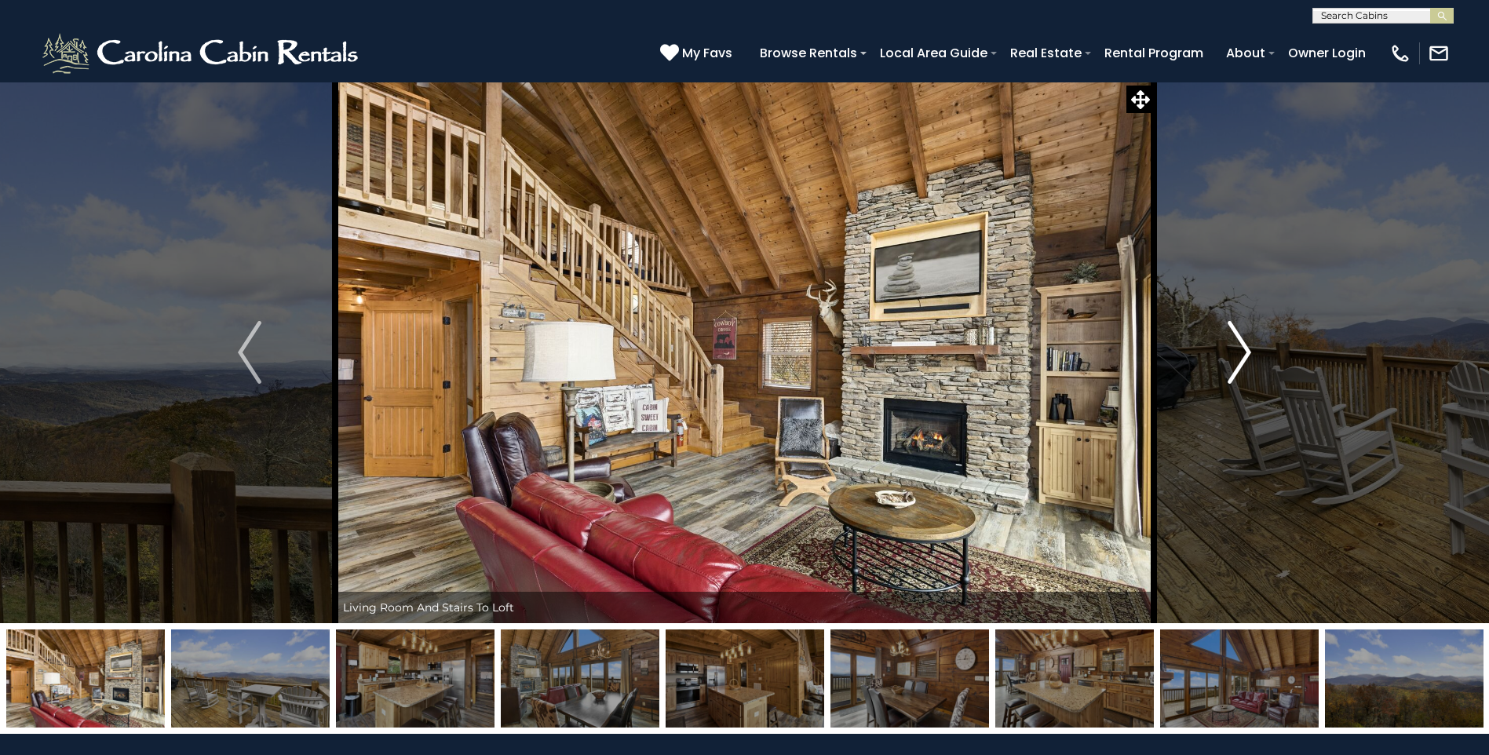
click at [1241, 344] on img "Next" at bounding box center [1240, 352] width 24 height 63
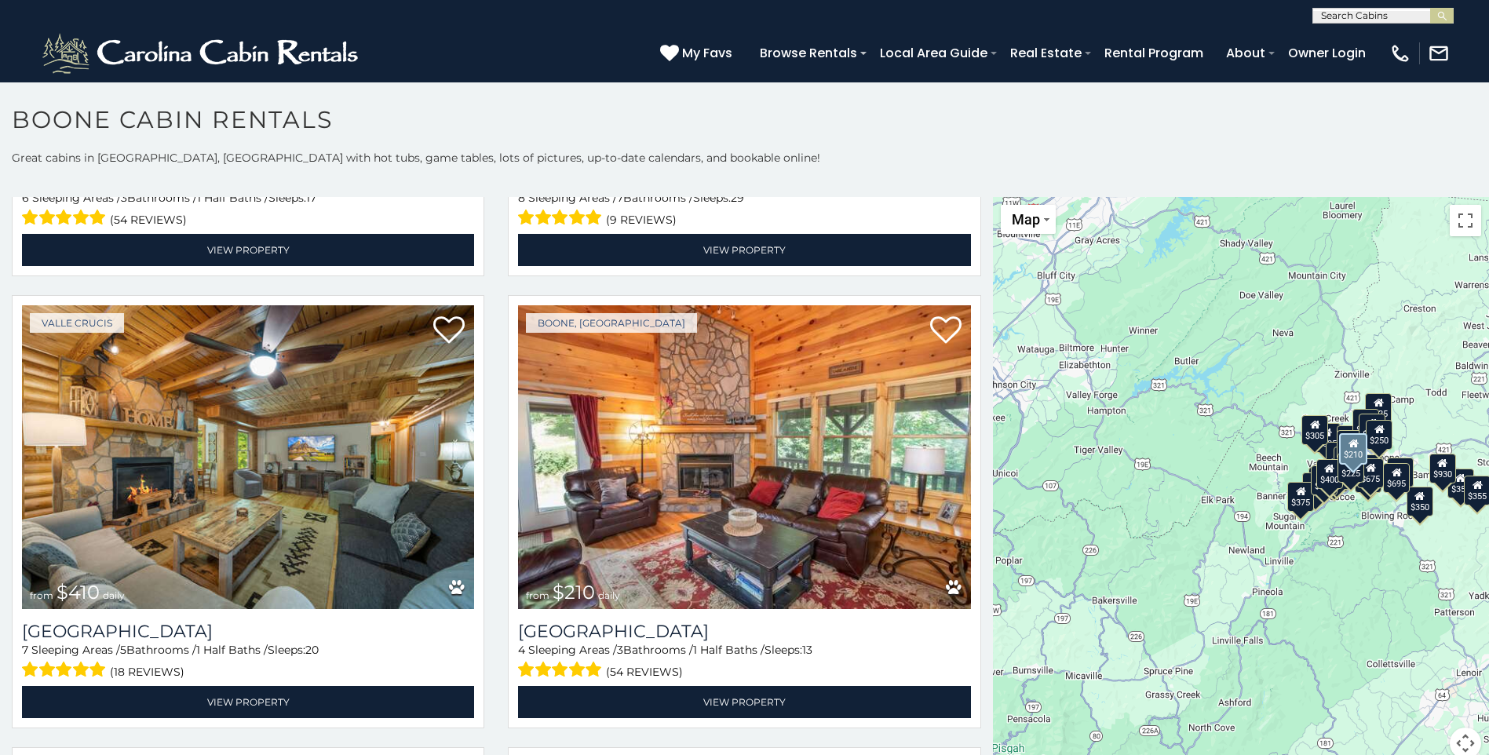
scroll to position [5810, 0]
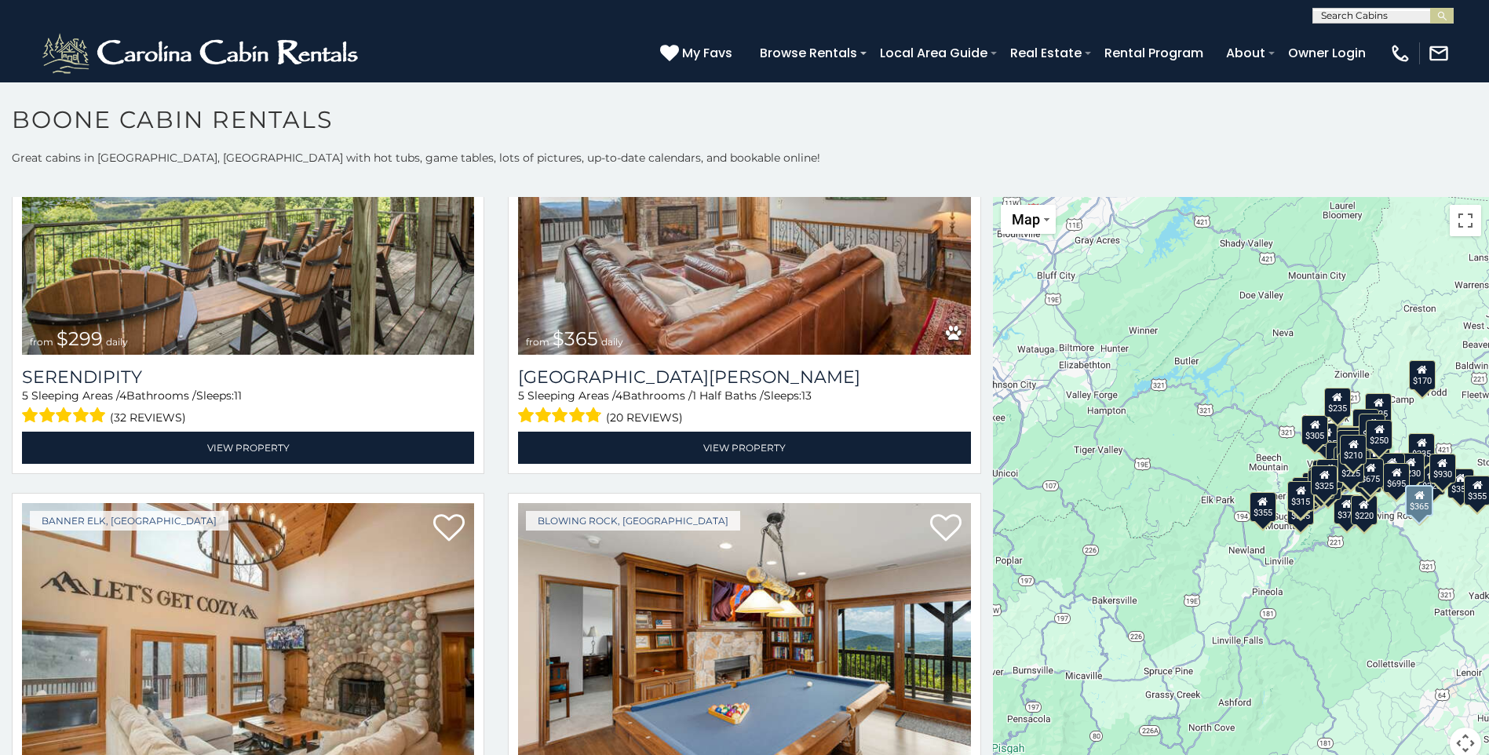
scroll to position [7184, 0]
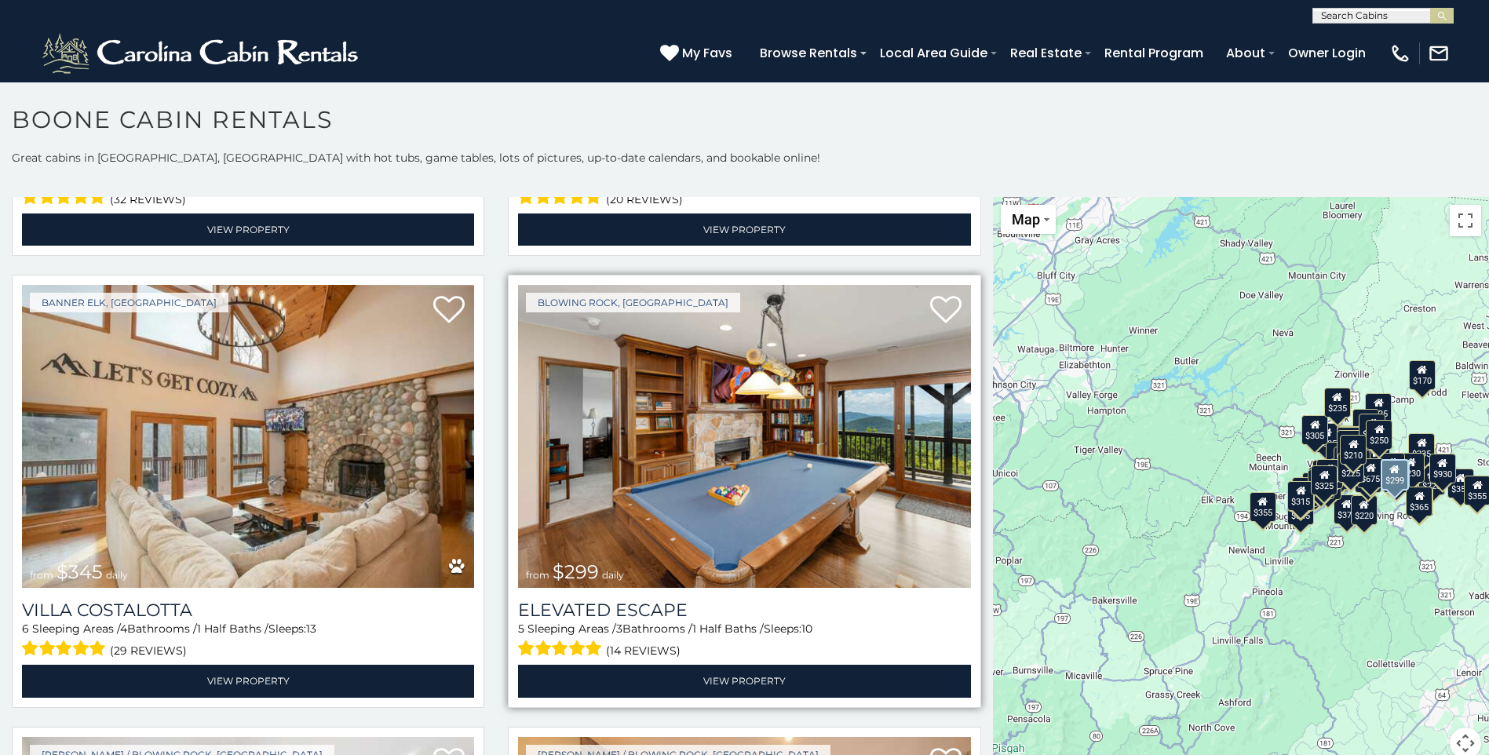
click at [749, 413] on img at bounding box center [744, 436] width 452 height 303
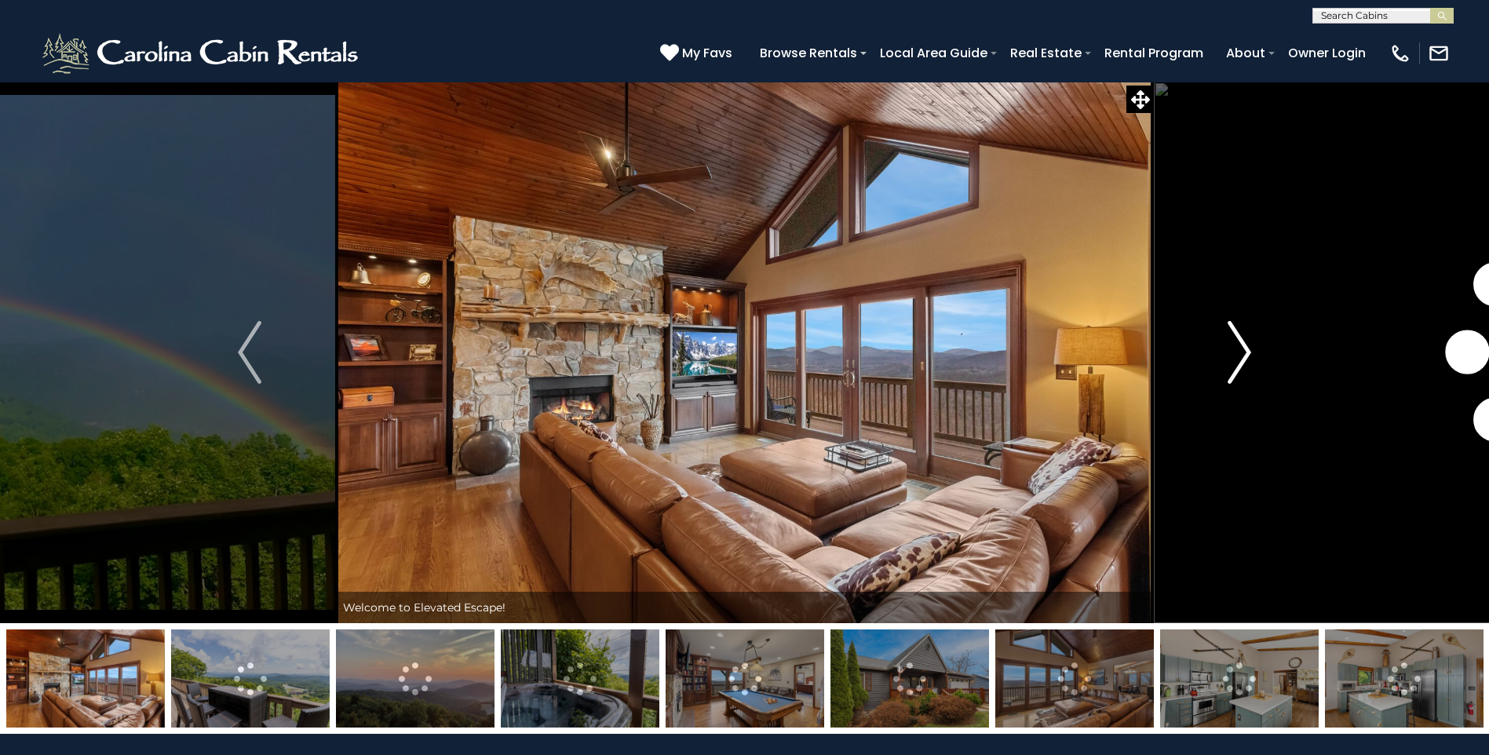
click at [1244, 356] on img "Next" at bounding box center [1240, 352] width 24 height 63
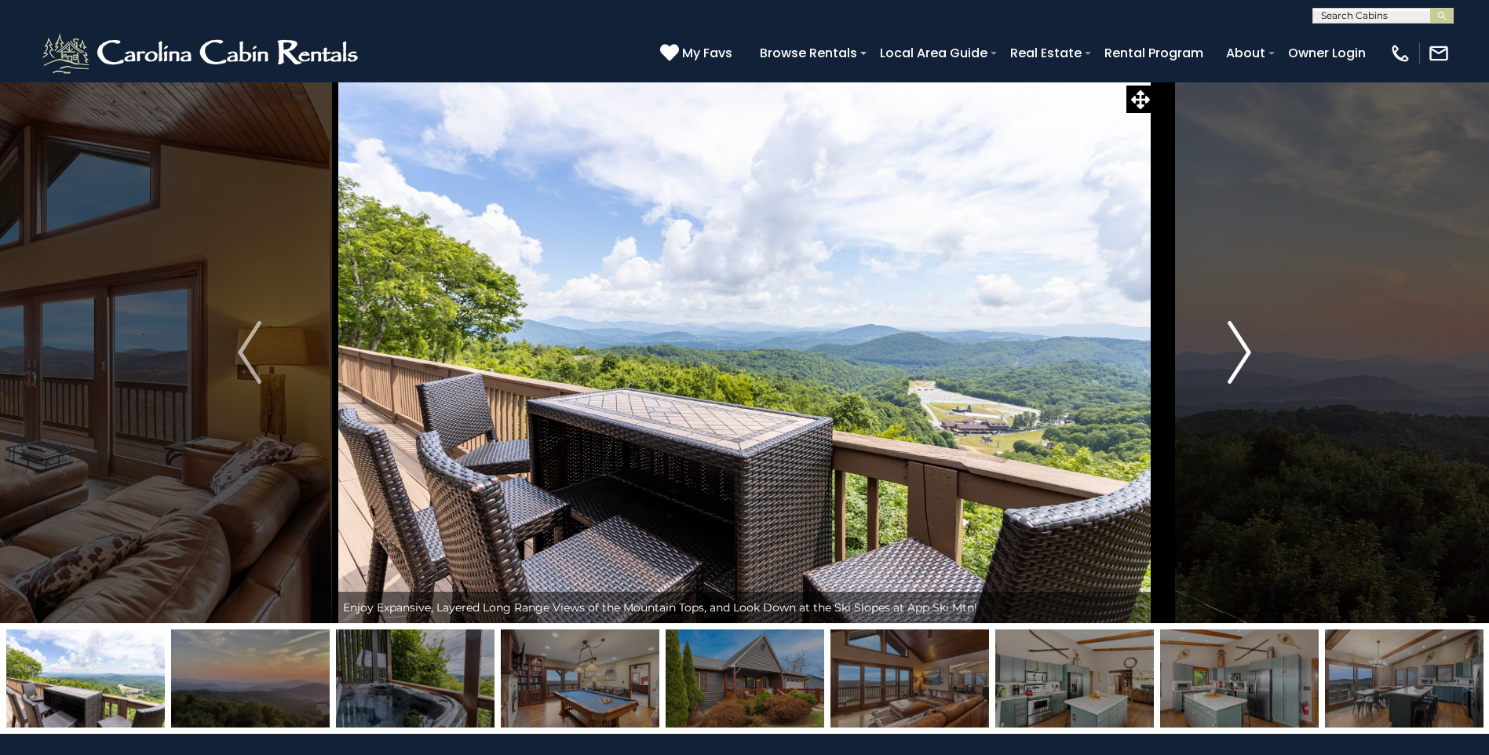
click at [1244, 356] on img "Next" at bounding box center [1240, 352] width 24 height 63
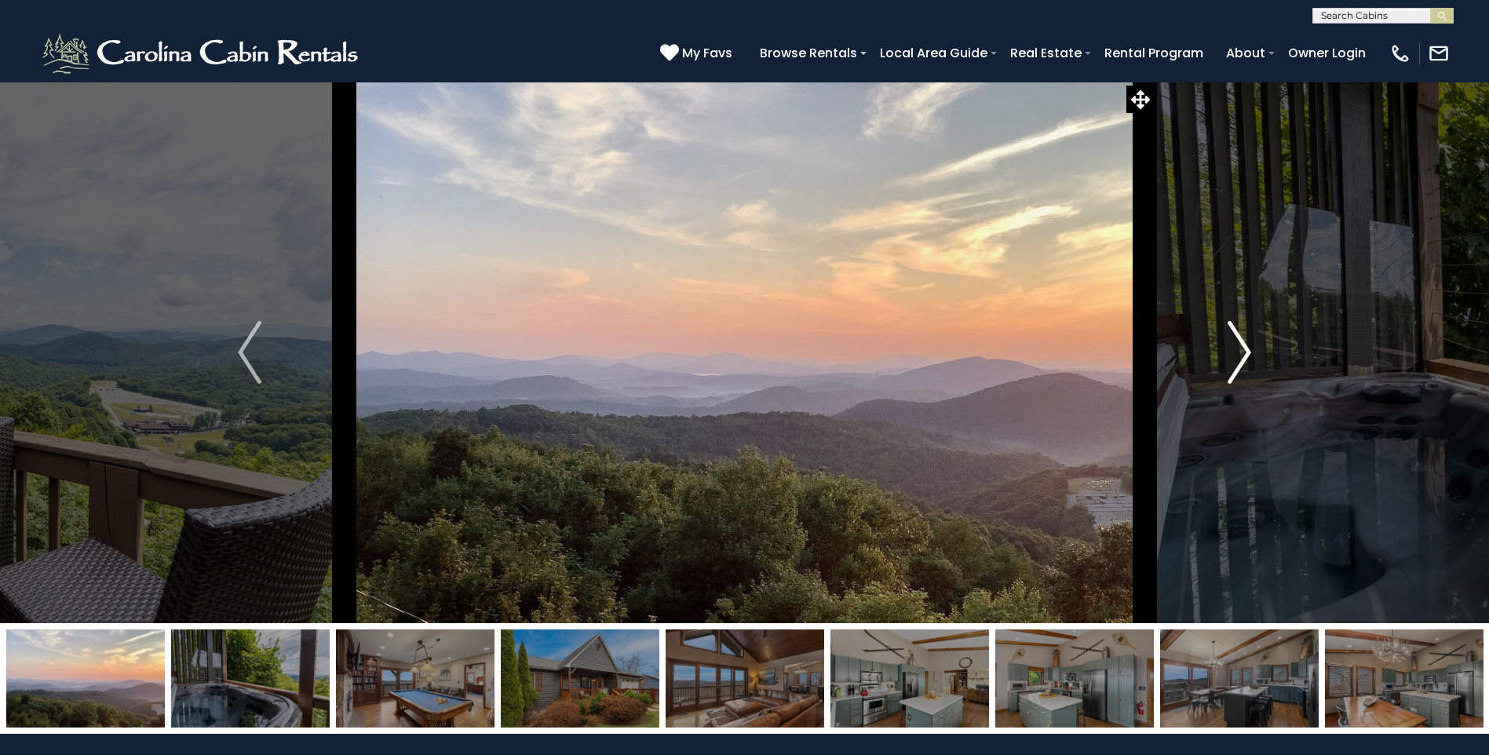
click at [1244, 356] on img "Next" at bounding box center [1240, 352] width 24 height 63
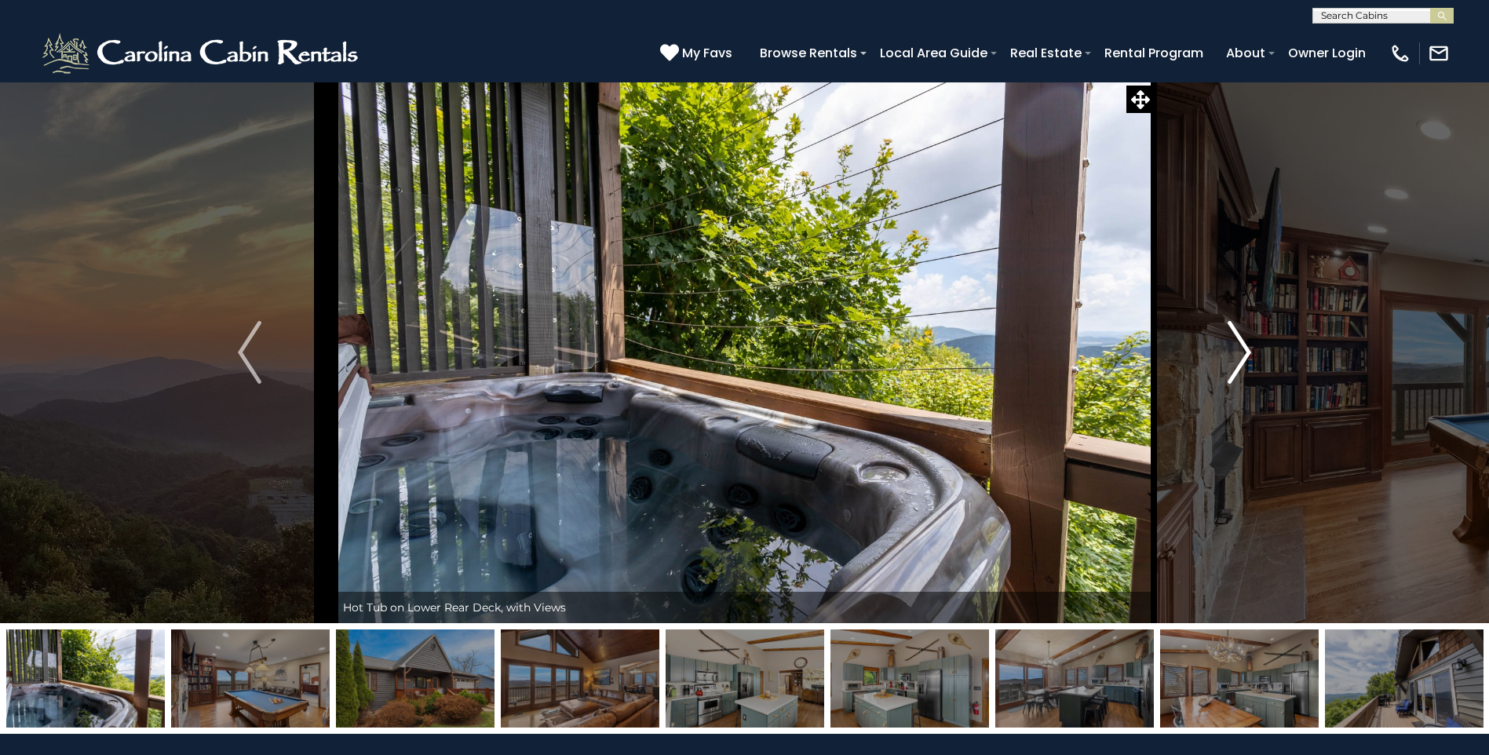
click at [1244, 356] on img "Next" at bounding box center [1240, 352] width 24 height 63
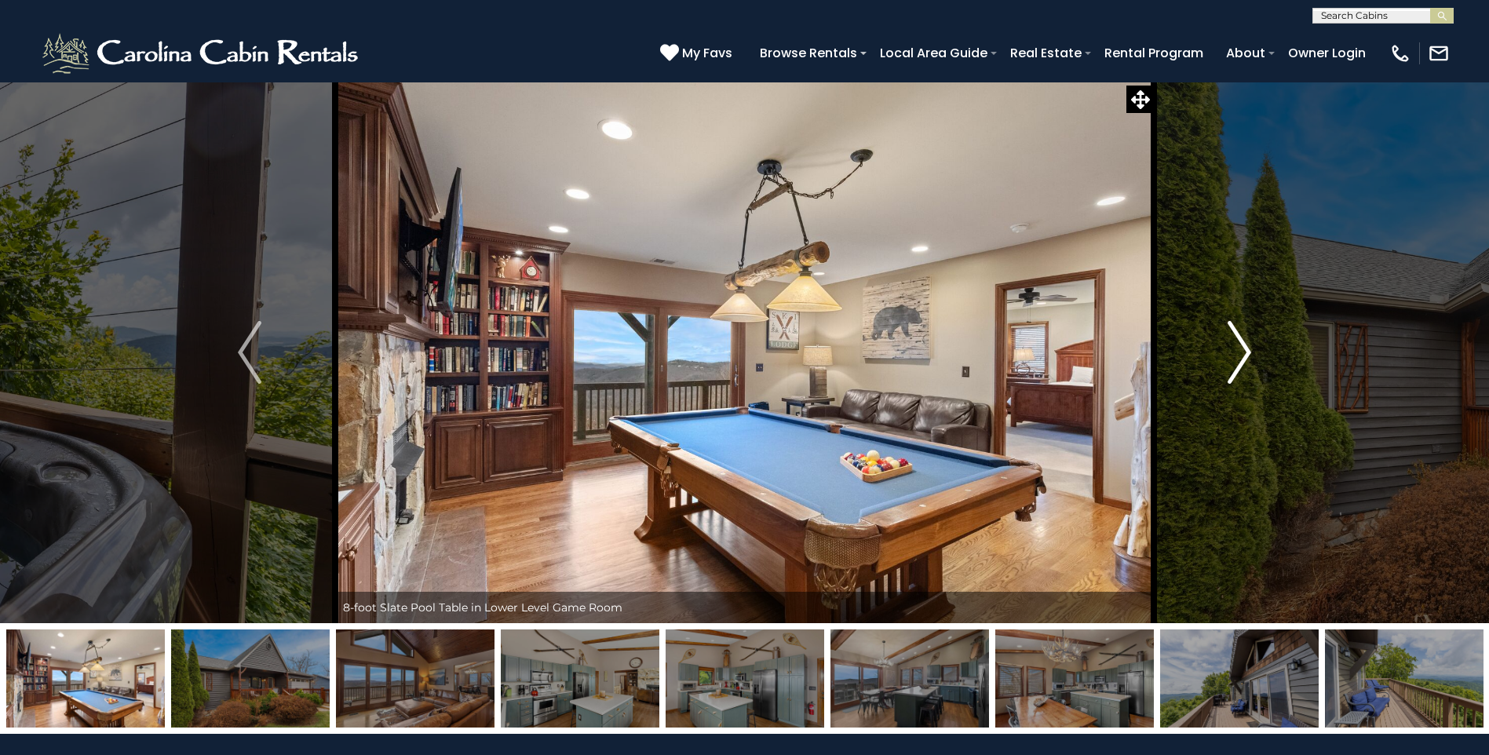
click at [1244, 356] on img "Next" at bounding box center [1240, 352] width 24 height 63
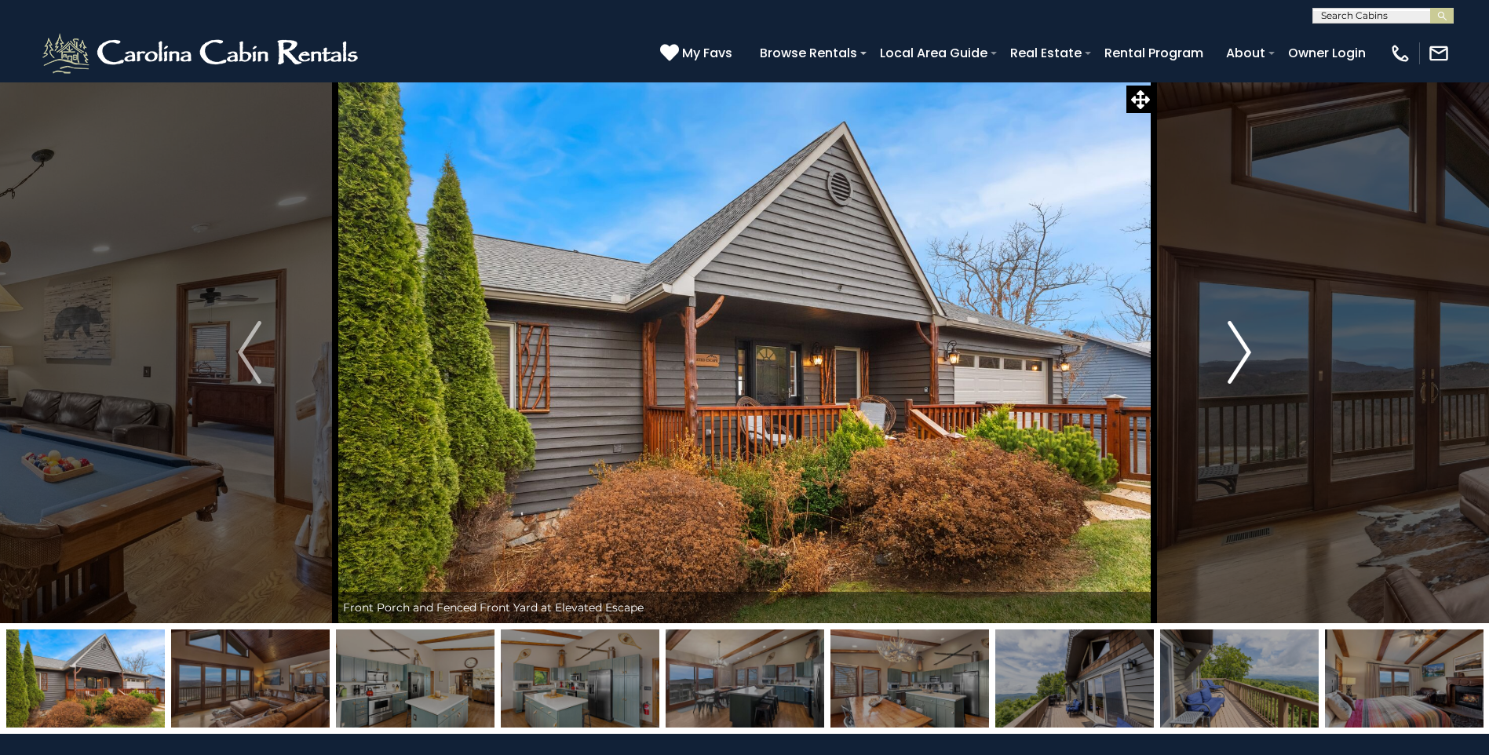
click at [1245, 363] on img "Next" at bounding box center [1240, 352] width 24 height 63
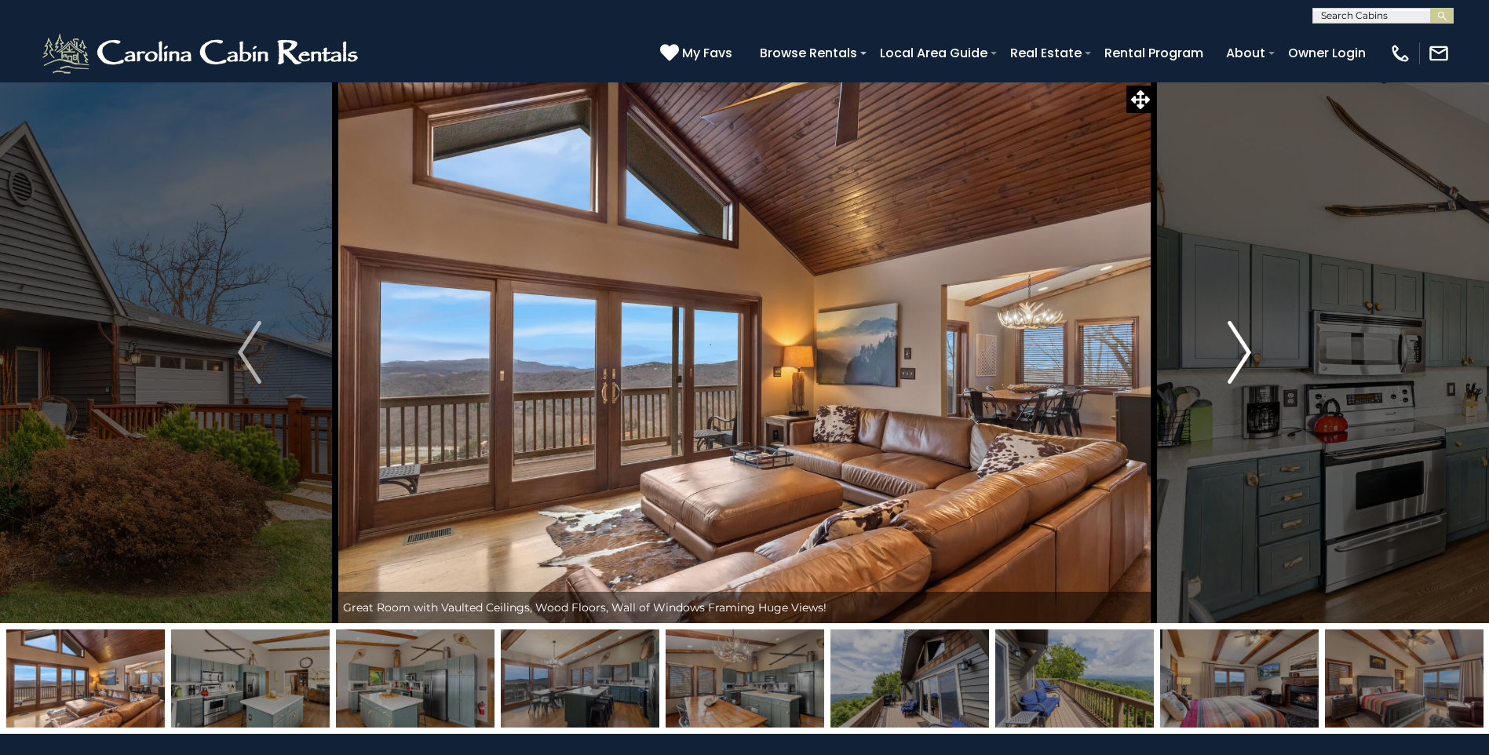
click at [1233, 356] on img "Next" at bounding box center [1240, 352] width 24 height 63
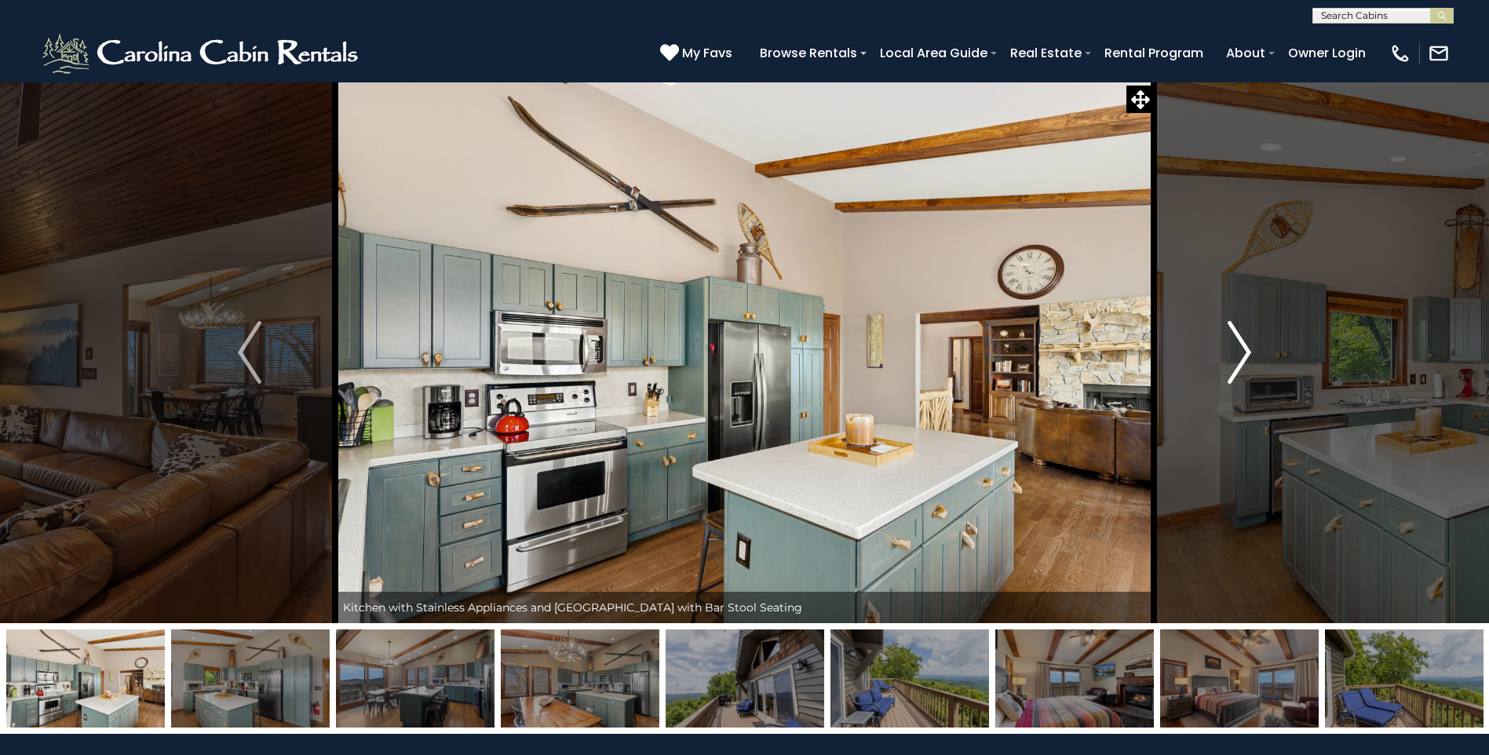
click at [1233, 356] on img "Next" at bounding box center [1240, 352] width 24 height 63
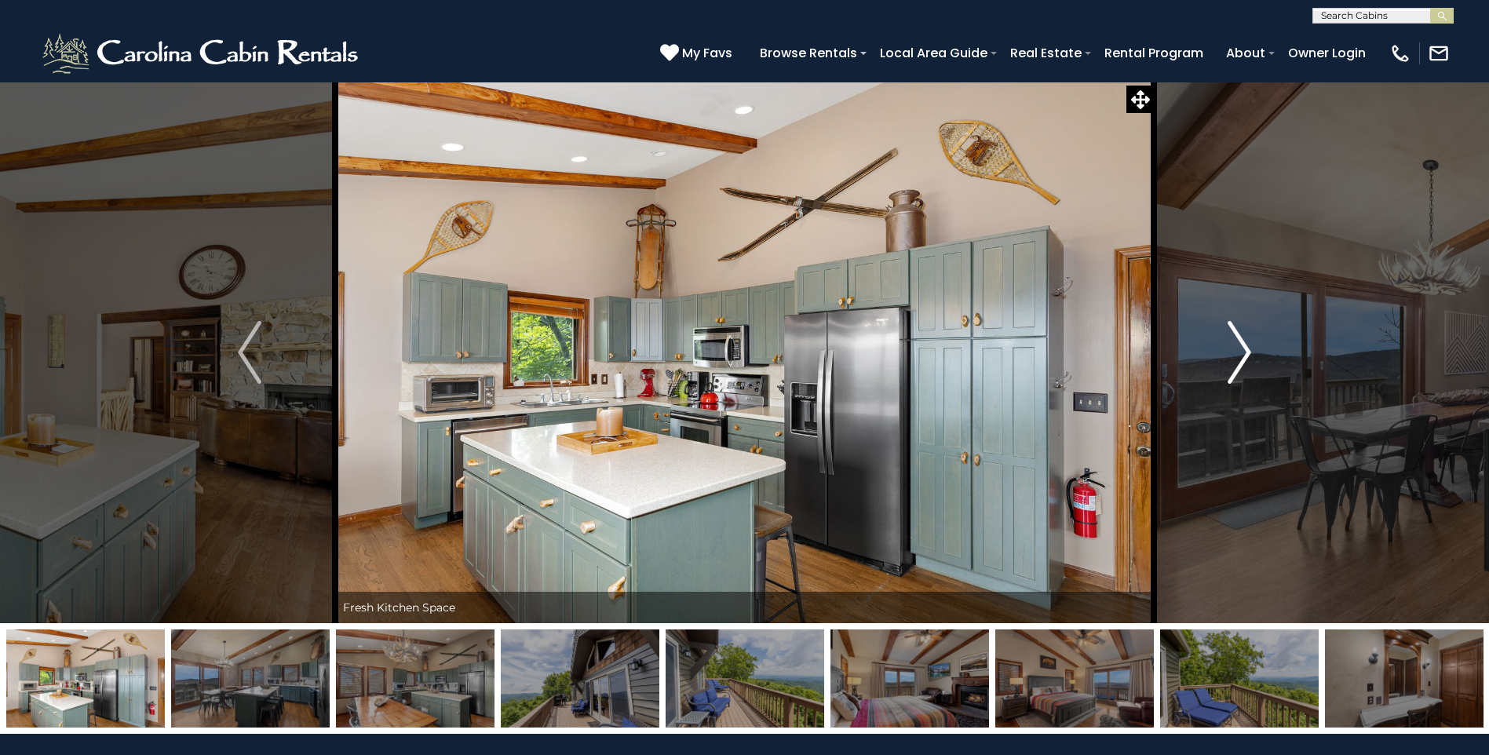
click at [1245, 352] on img "Next" at bounding box center [1240, 352] width 24 height 63
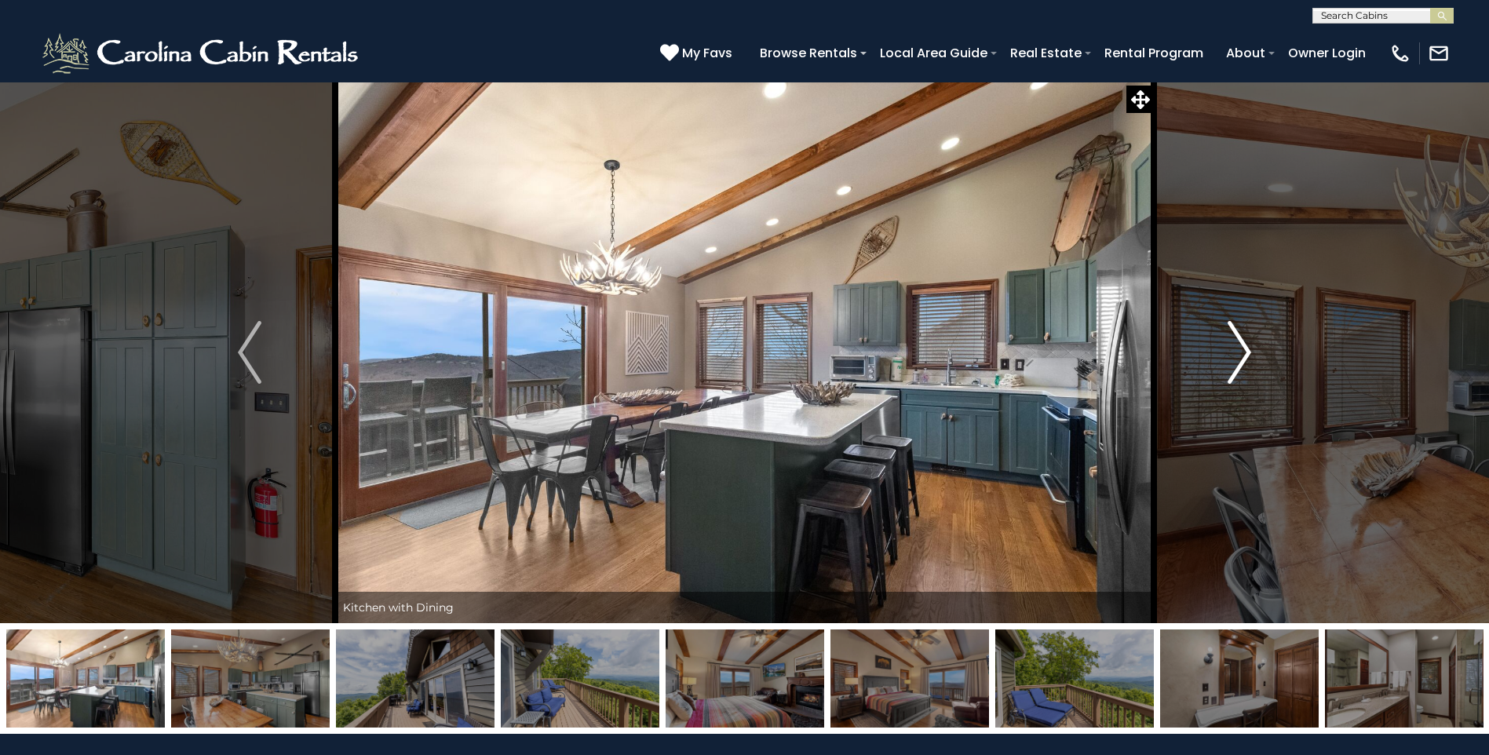
click at [1243, 351] on img "Next" at bounding box center [1240, 352] width 24 height 63
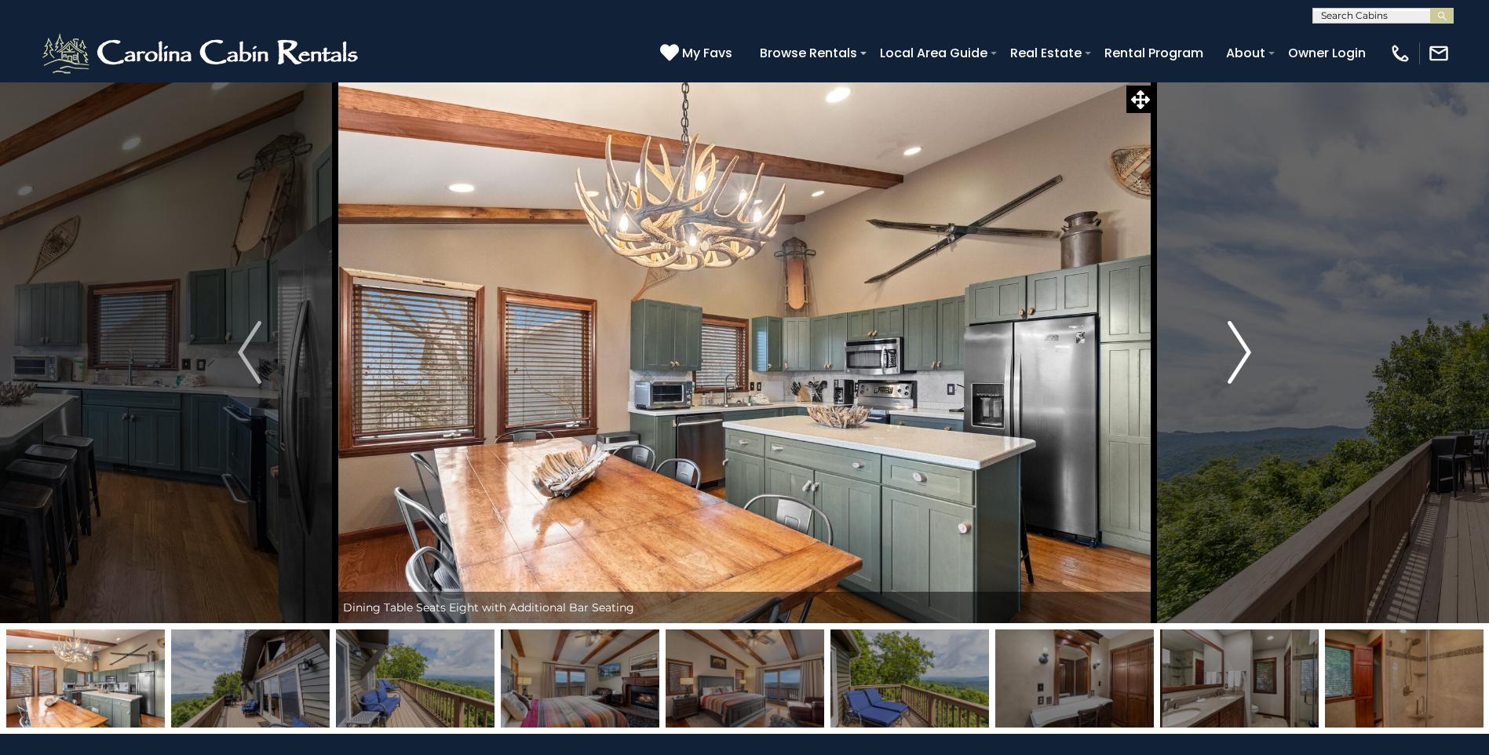
click at [1243, 351] on img "Next" at bounding box center [1240, 352] width 24 height 63
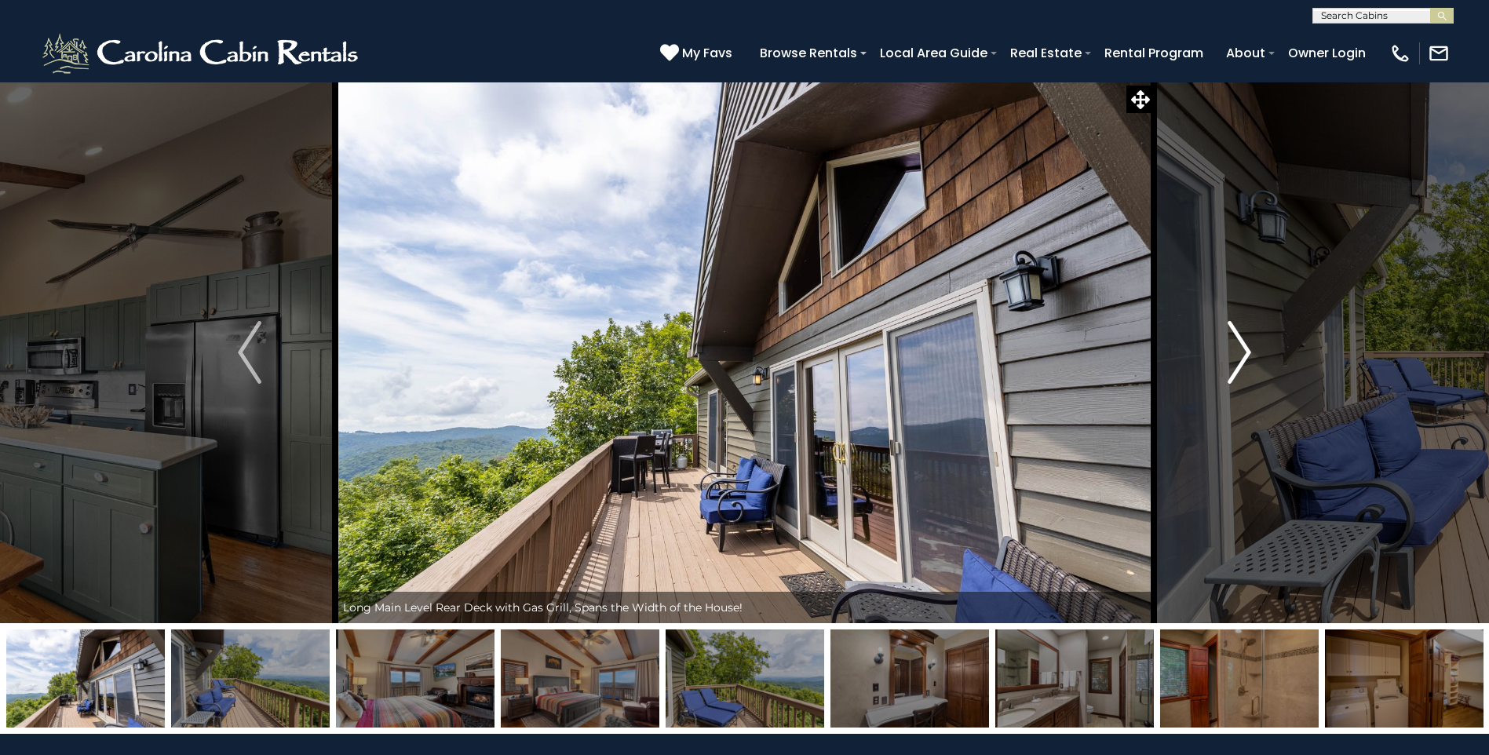
click at [1243, 351] on img "Next" at bounding box center [1240, 352] width 24 height 63
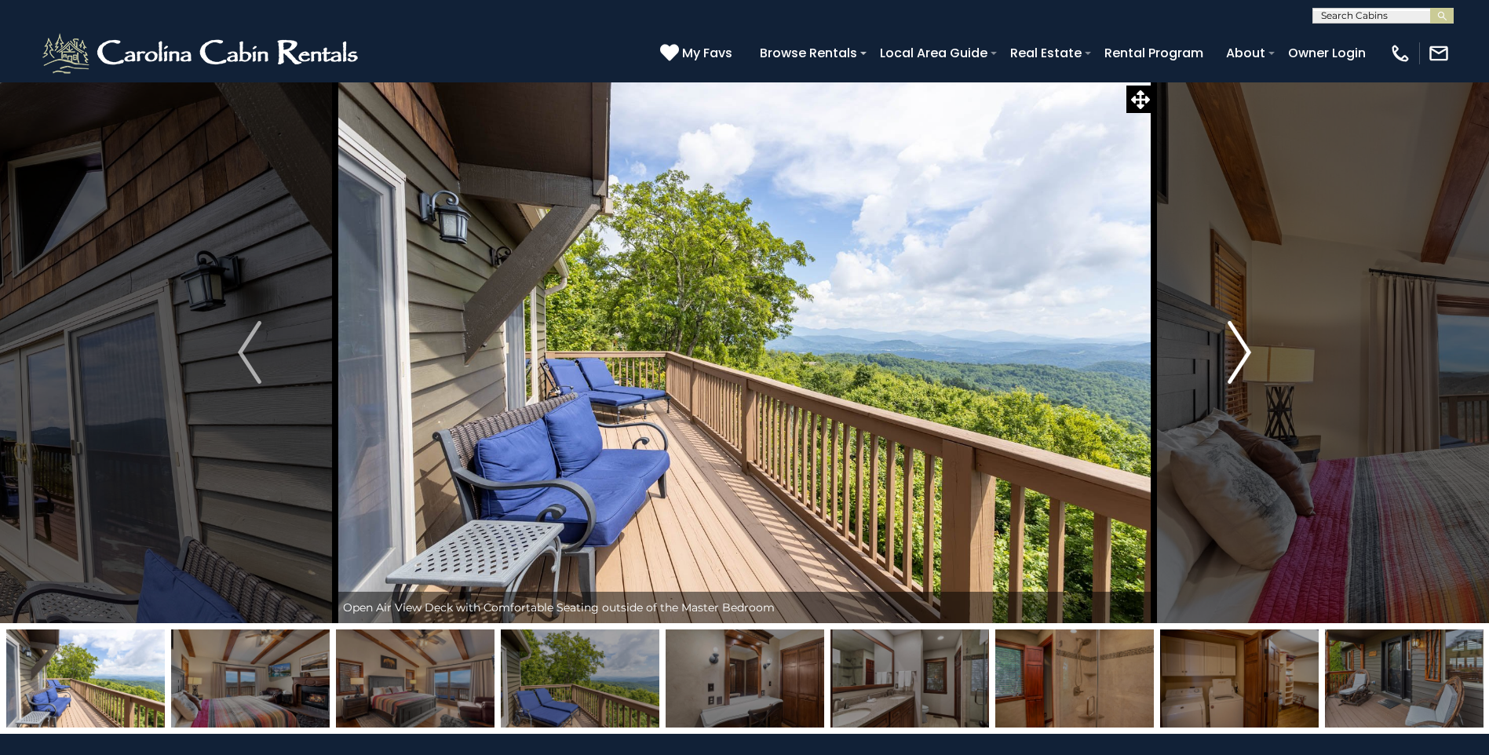
click at [1243, 351] on img "Next" at bounding box center [1240, 352] width 24 height 63
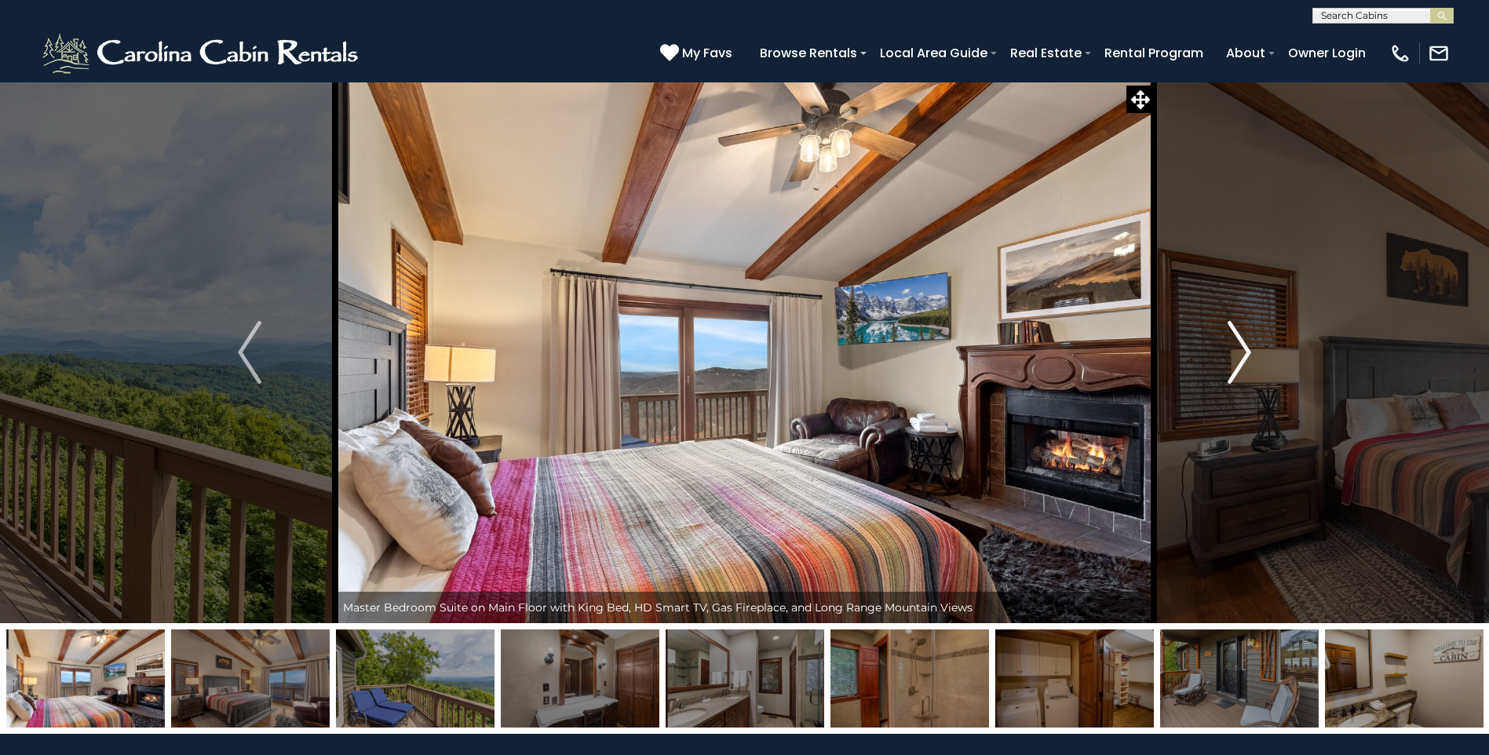
click at [1243, 351] on img "Next" at bounding box center [1240, 352] width 24 height 63
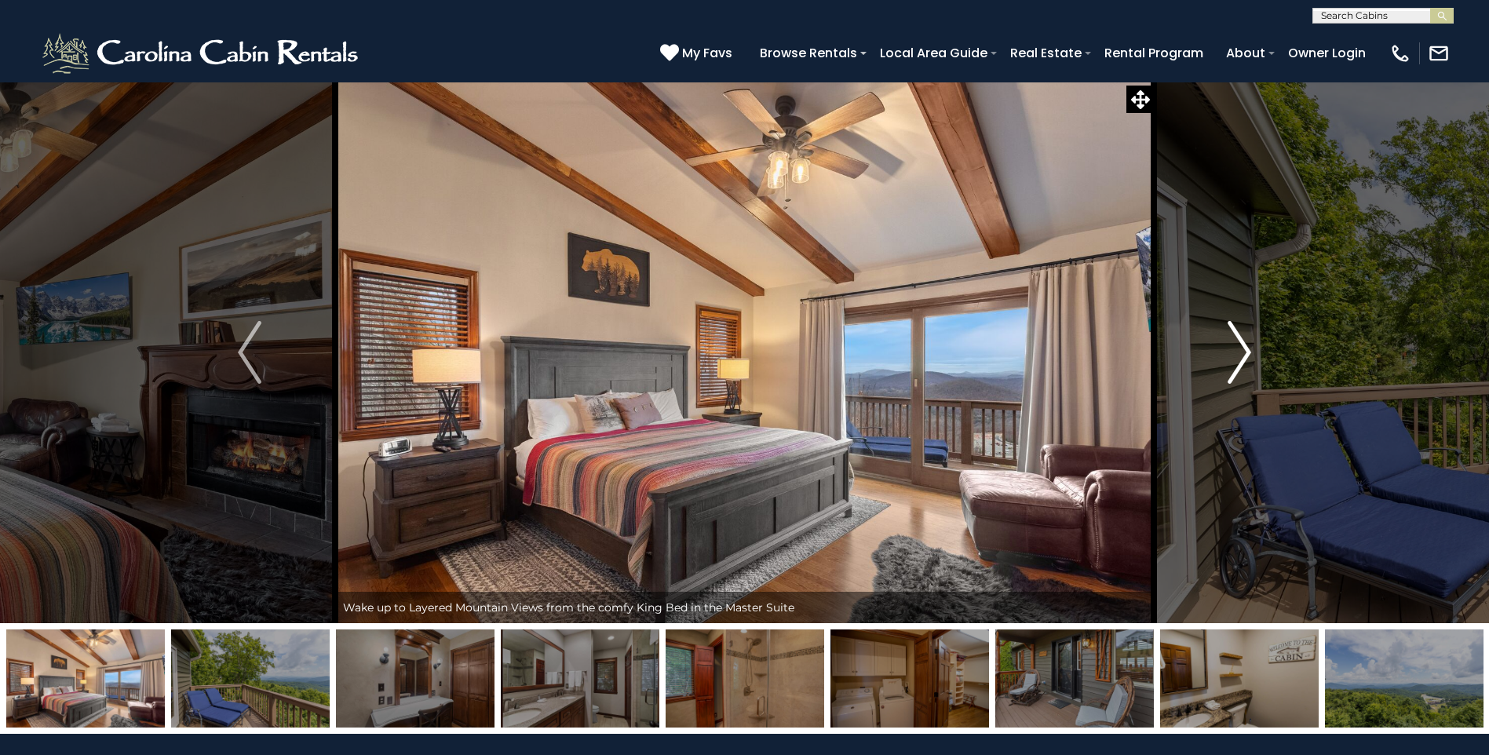
click at [1245, 355] on img "Next" at bounding box center [1240, 352] width 24 height 63
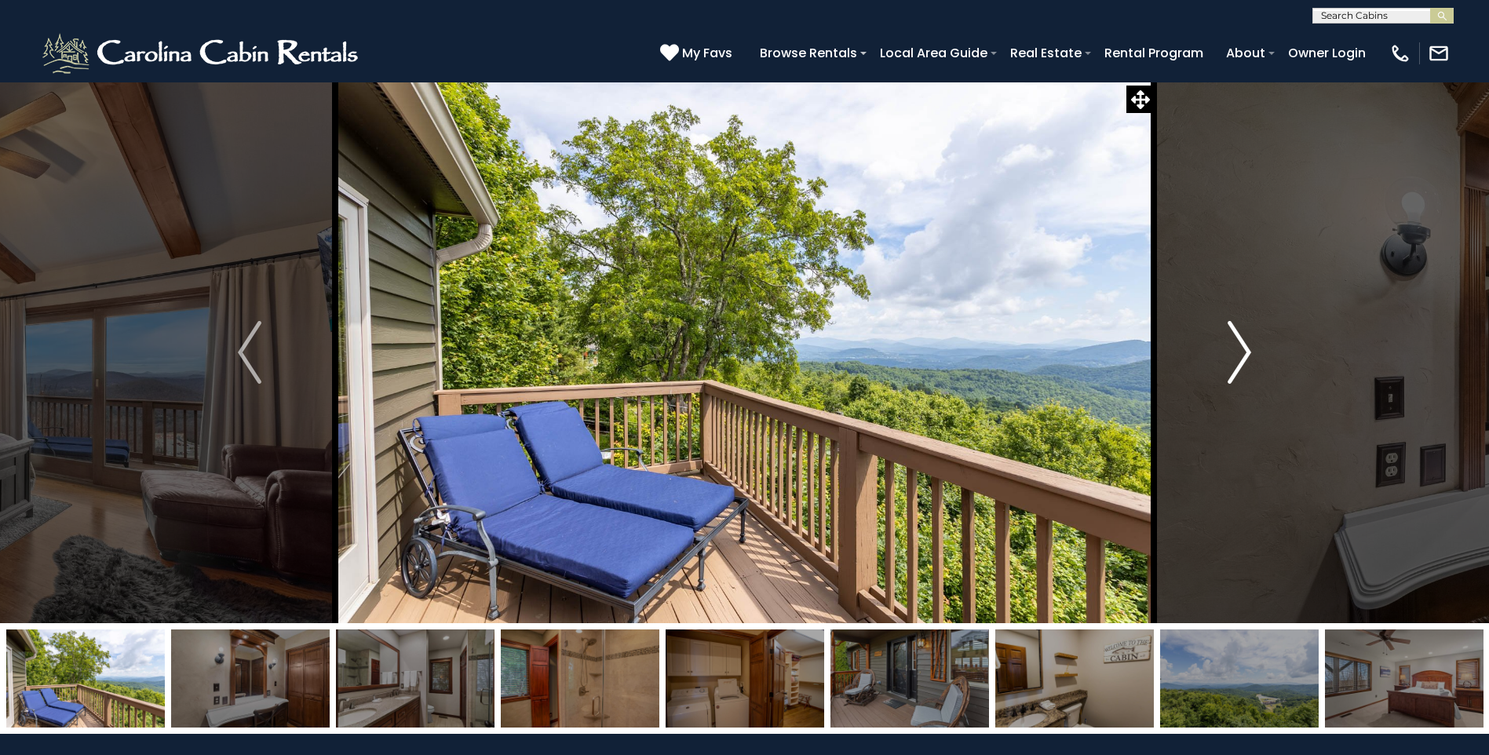
click at [1245, 355] on img "Next" at bounding box center [1240, 352] width 24 height 63
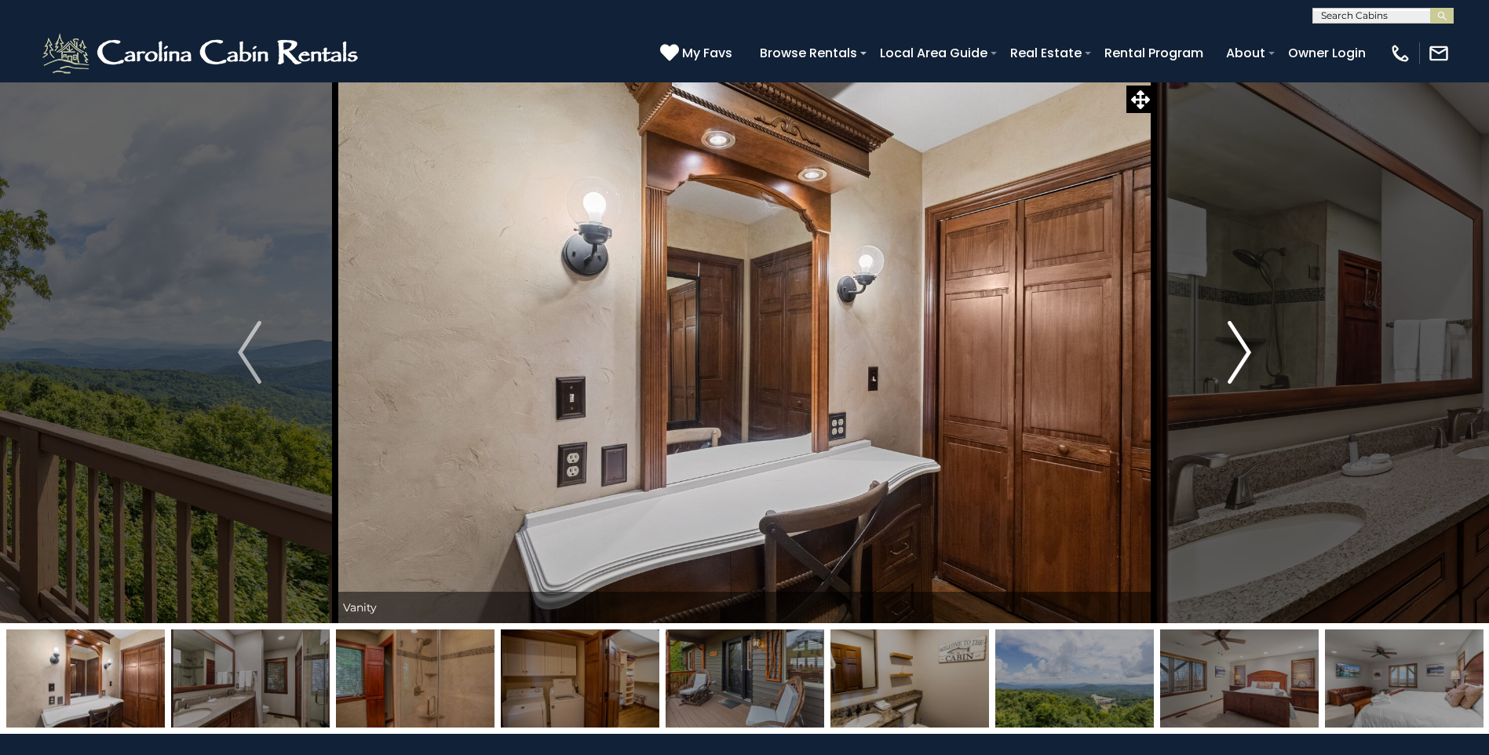
click at [1245, 355] on img "Next" at bounding box center [1240, 352] width 24 height 63
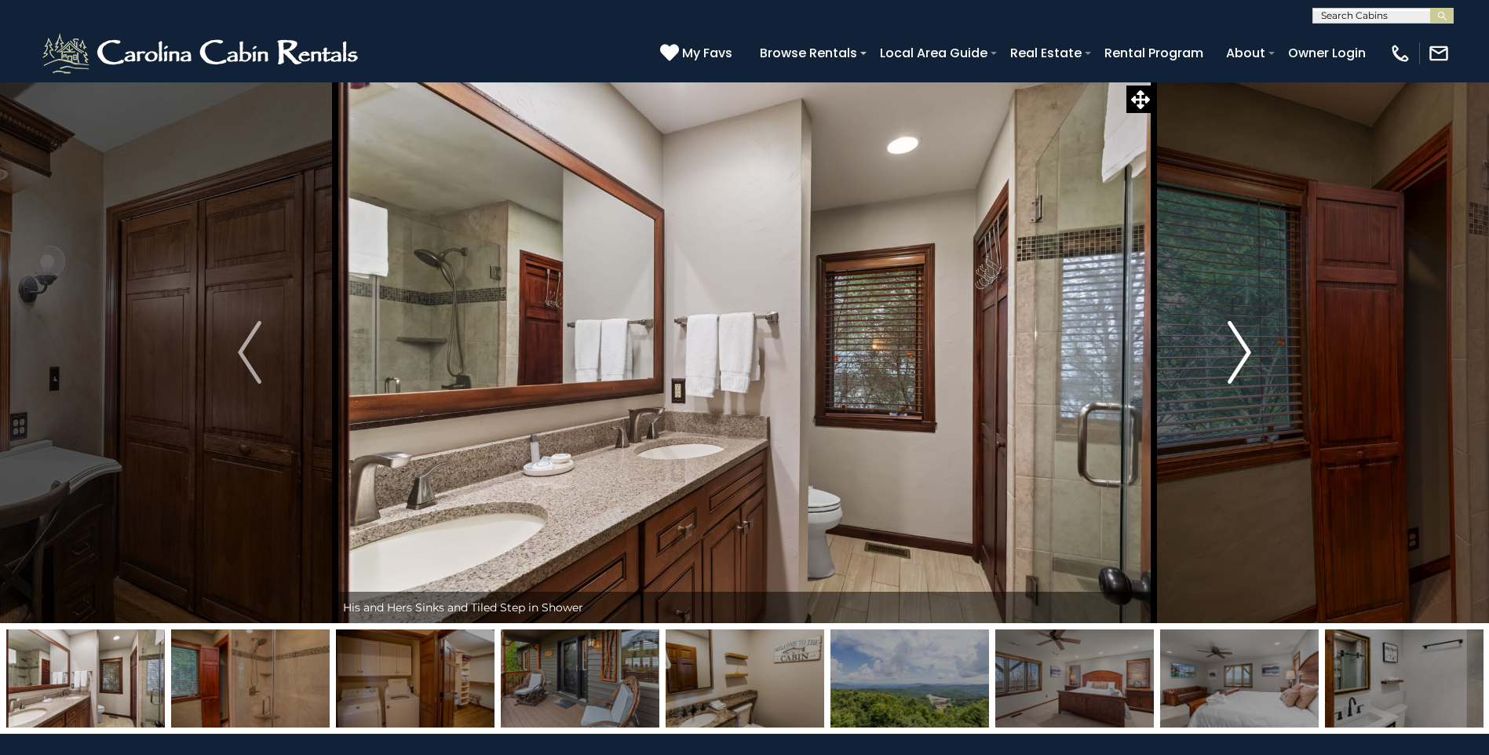
click at [1237, 354] on img "Next" at bounding box center [1240, 352] width 24 height 63
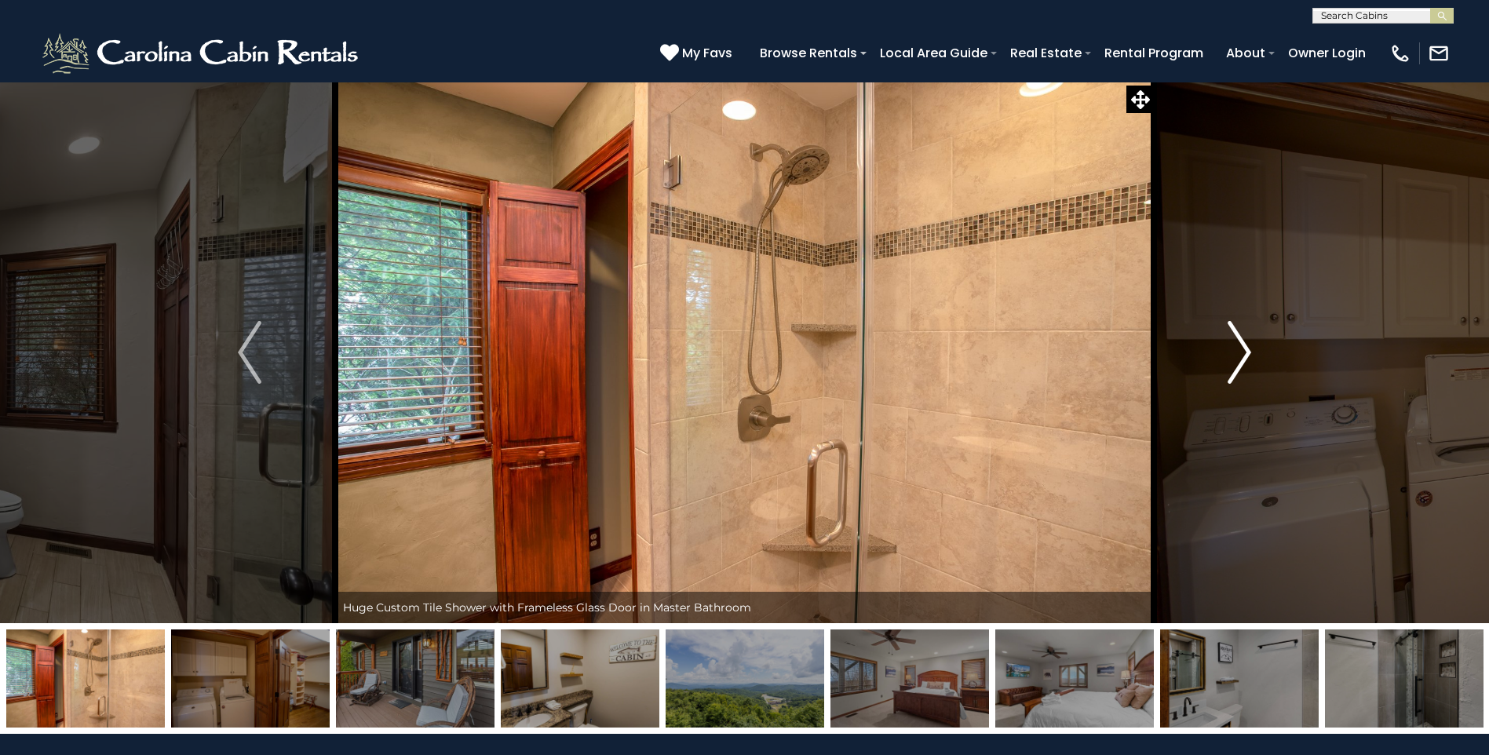
click at [1237, 354] on img "Next" at bounding box center [1240, 352] width 24 height 63
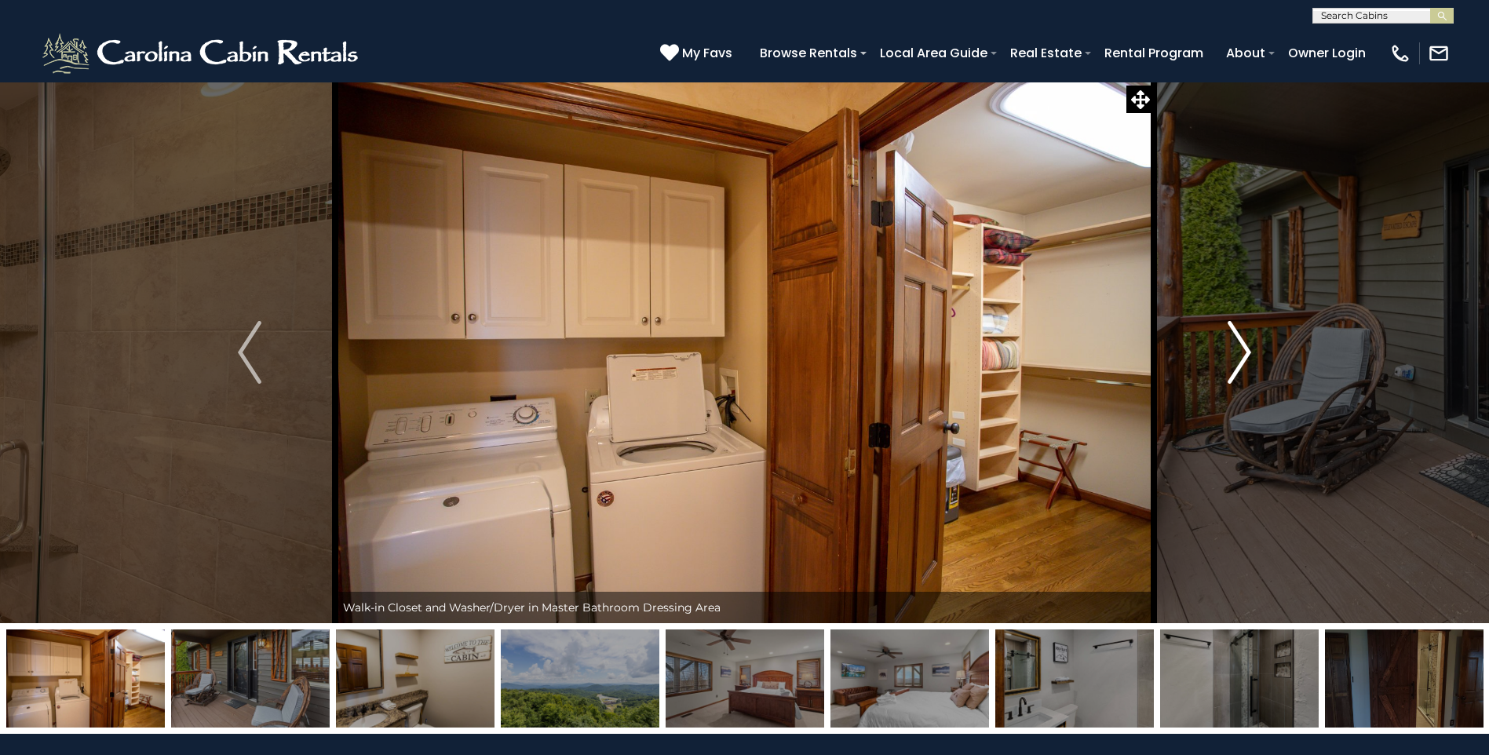
click at [1237, 354] on img "Next" at bounding box center [1240, 352] width 24 height 63
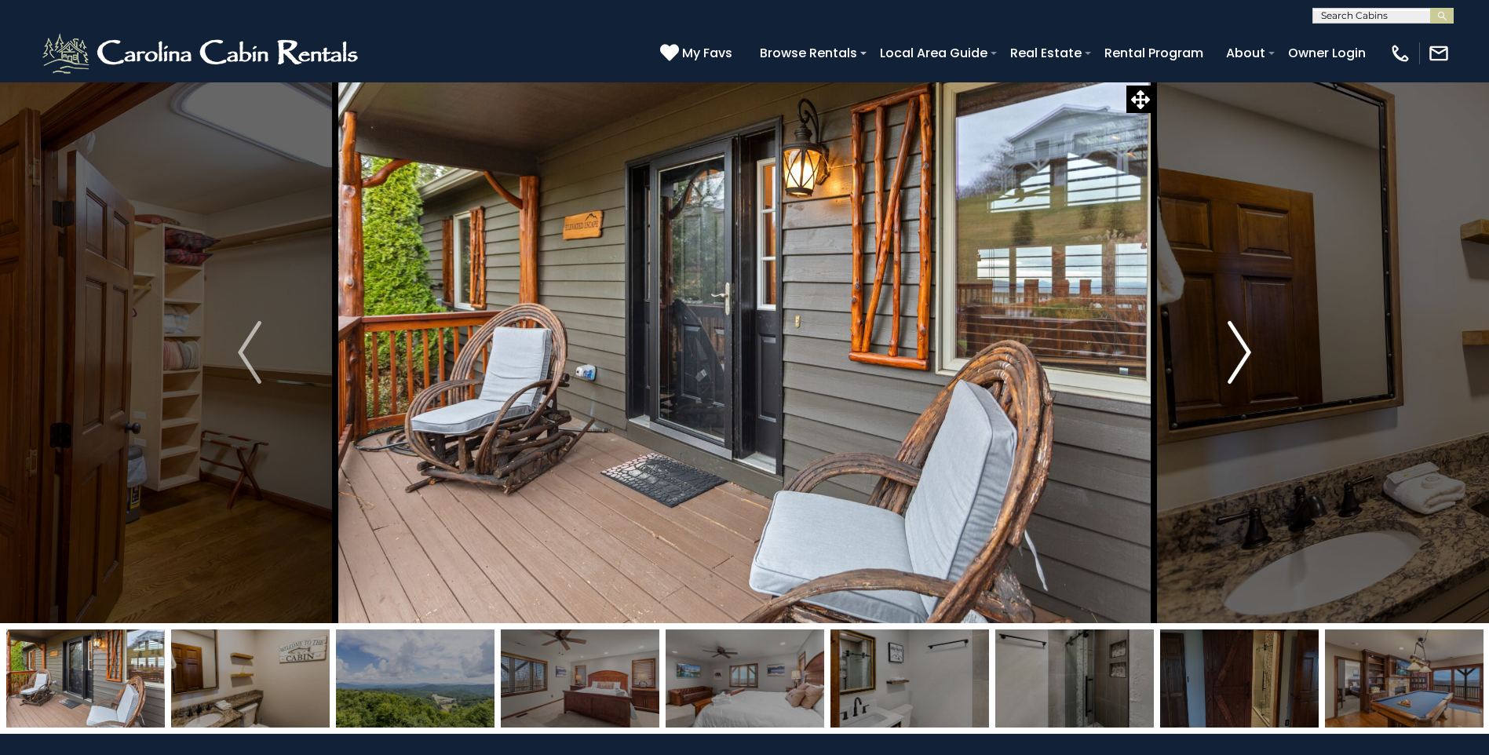
click at [1237, 354] on img "Next" at bounding box center [1240, 352] width 24 height 63
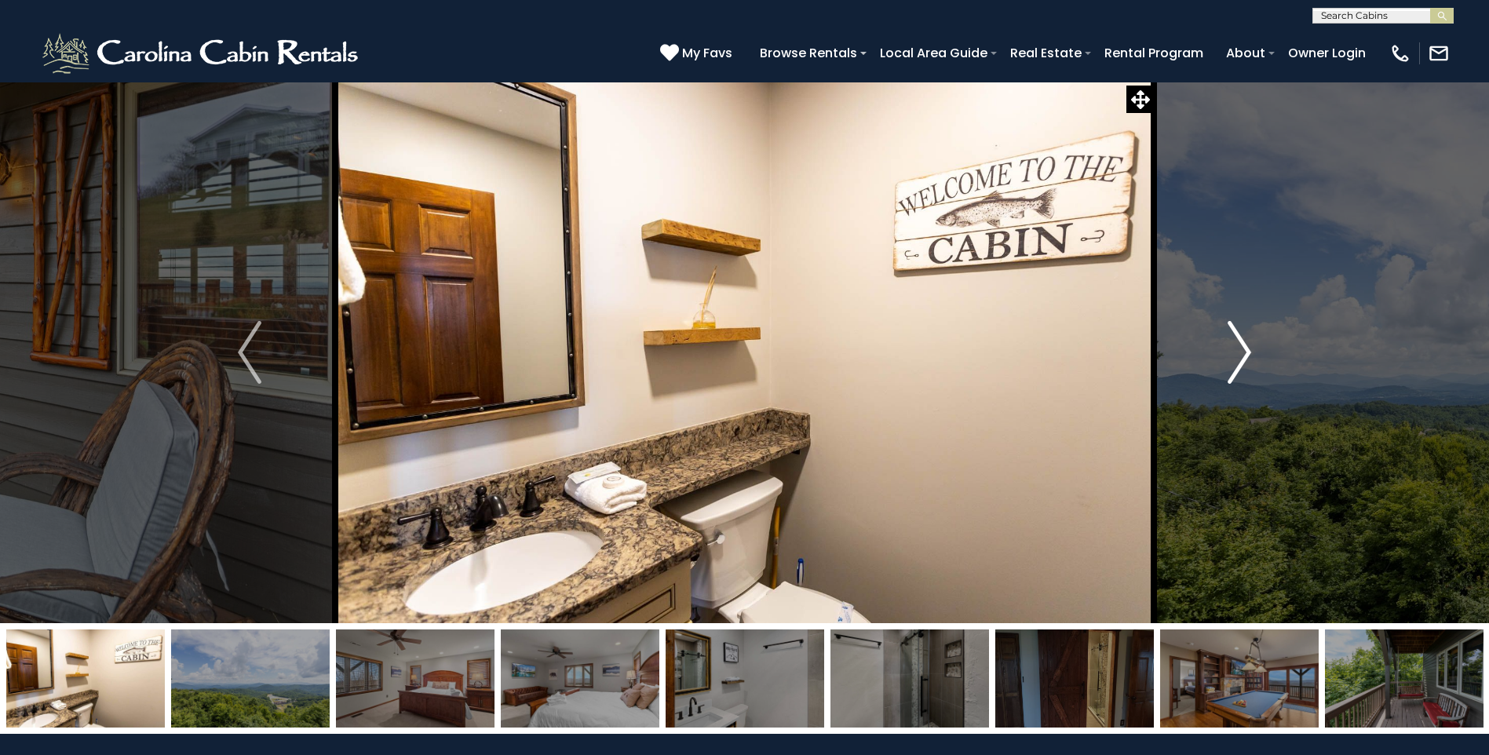
click at [1236, 363] on img "Next" at bounding box center [1240, 352] width 24 height 63
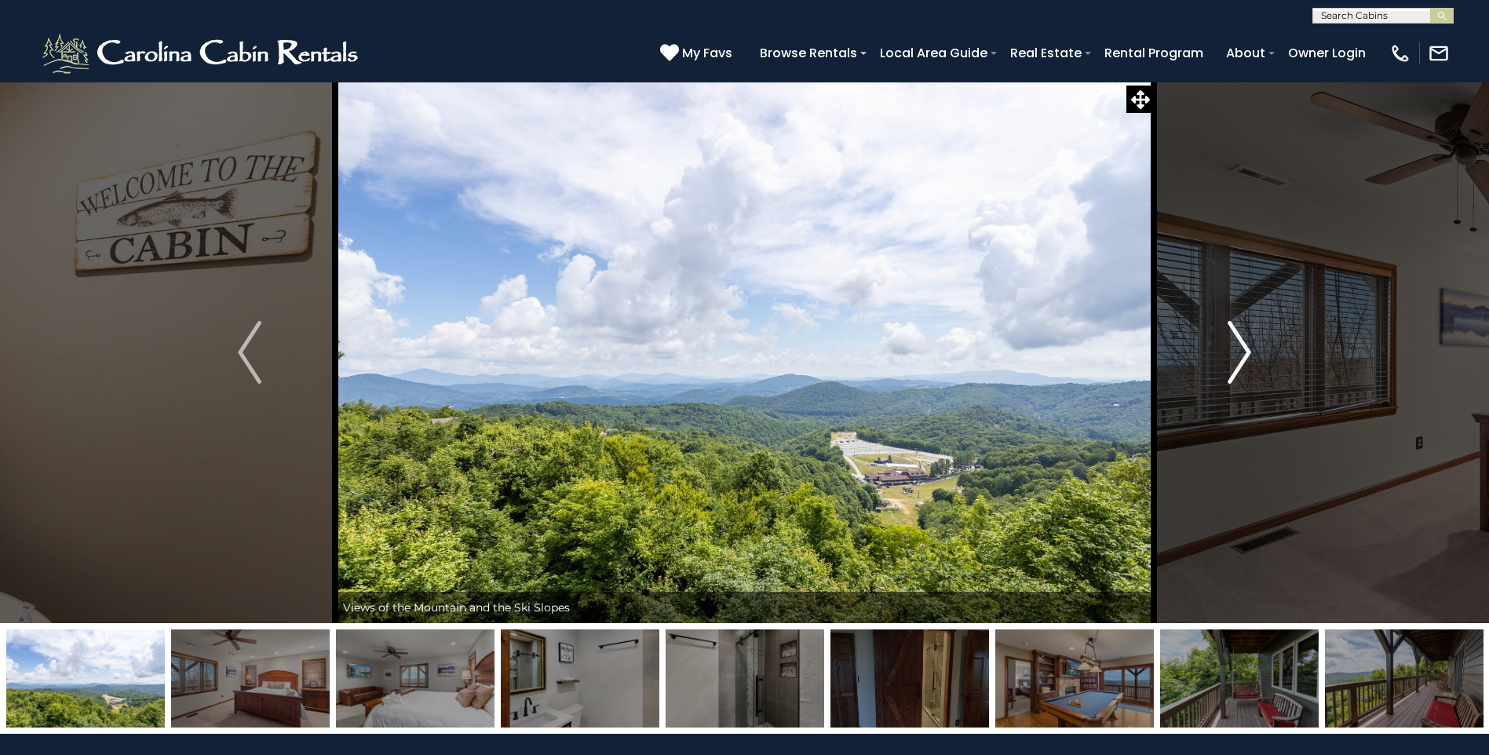
click at [1247, 354] on img "Next" at bounding box center [1240, 352] width 24 height 63
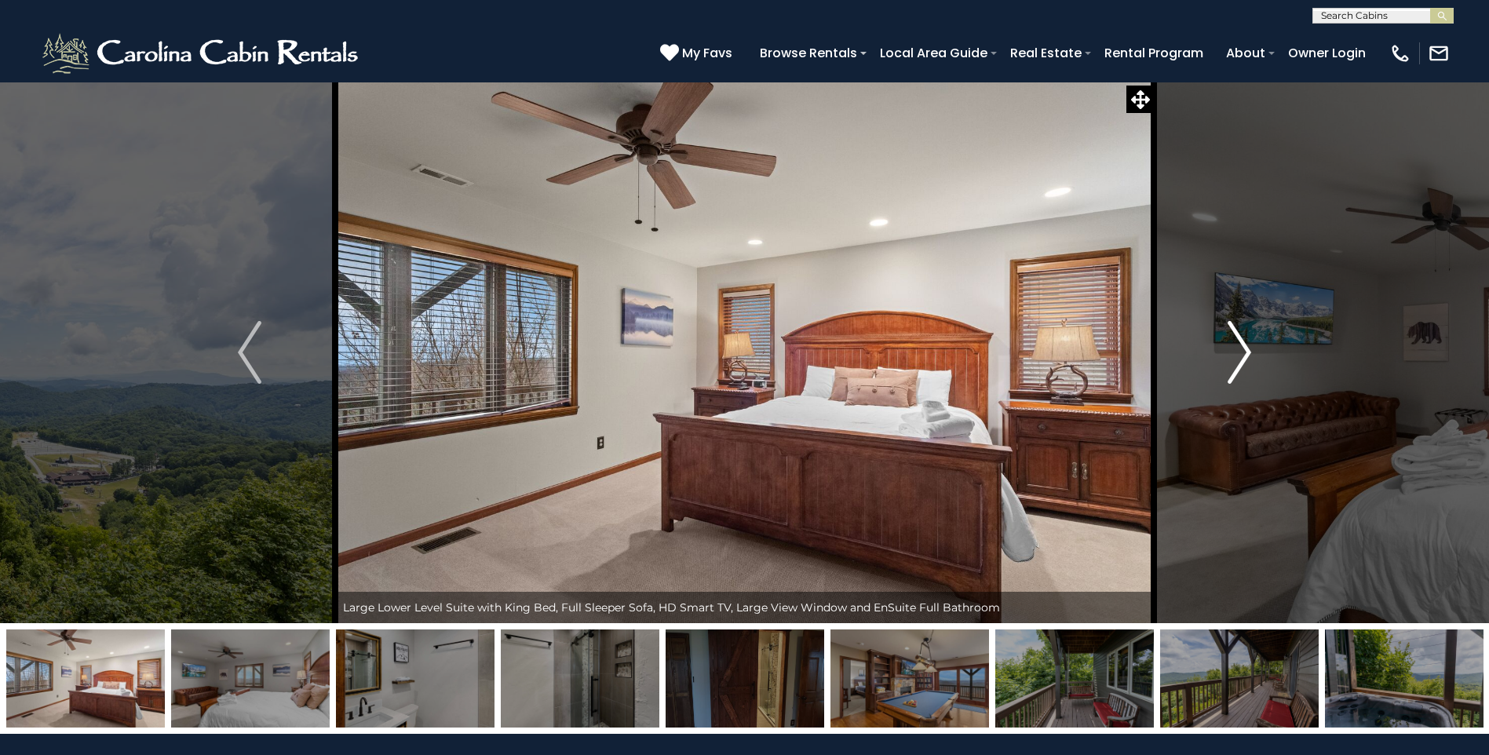
click at [1247, 354] on img "Next" at bounding box center [1240, 352] width 24 height 63
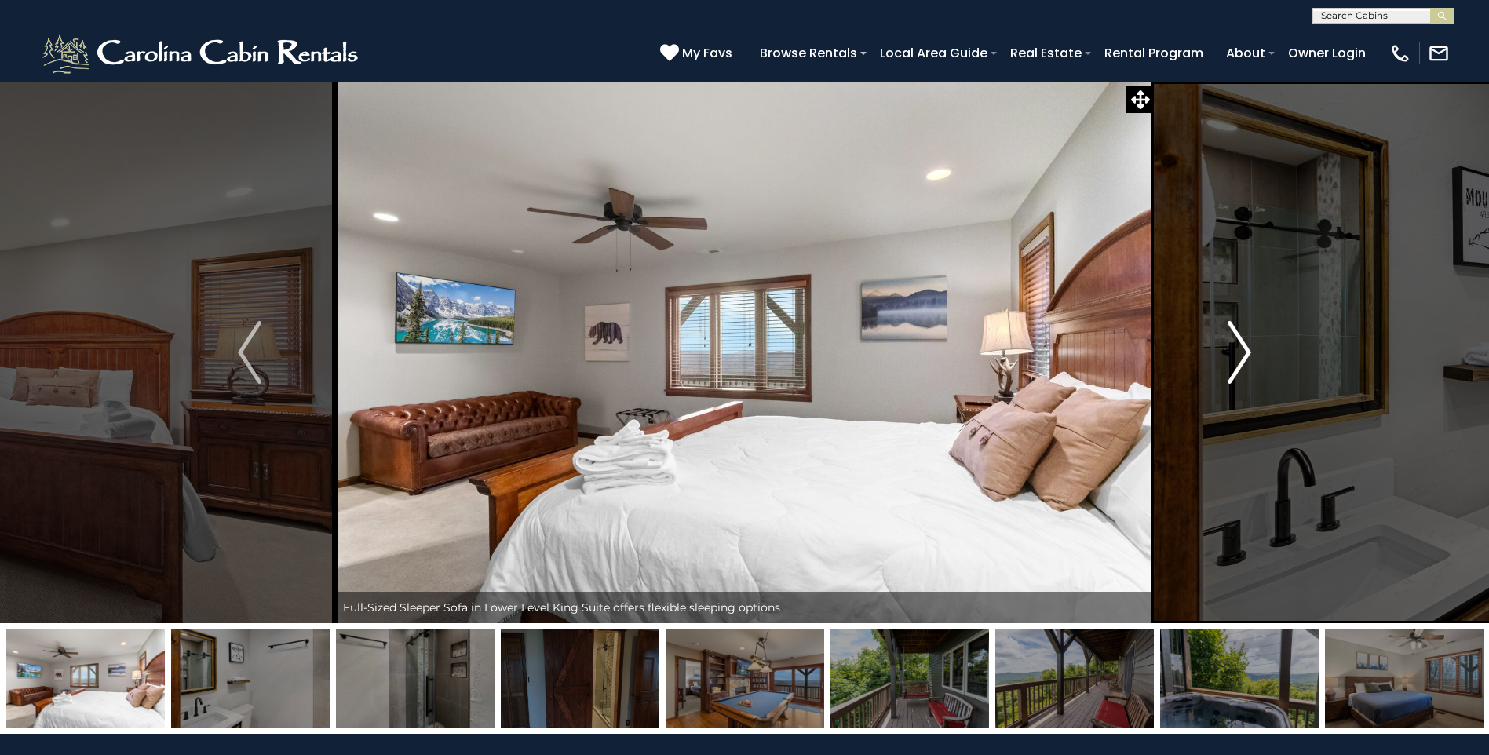
click at [1247, 354] on img "Next" at bounding box center [1240, 352] width 24 height 63
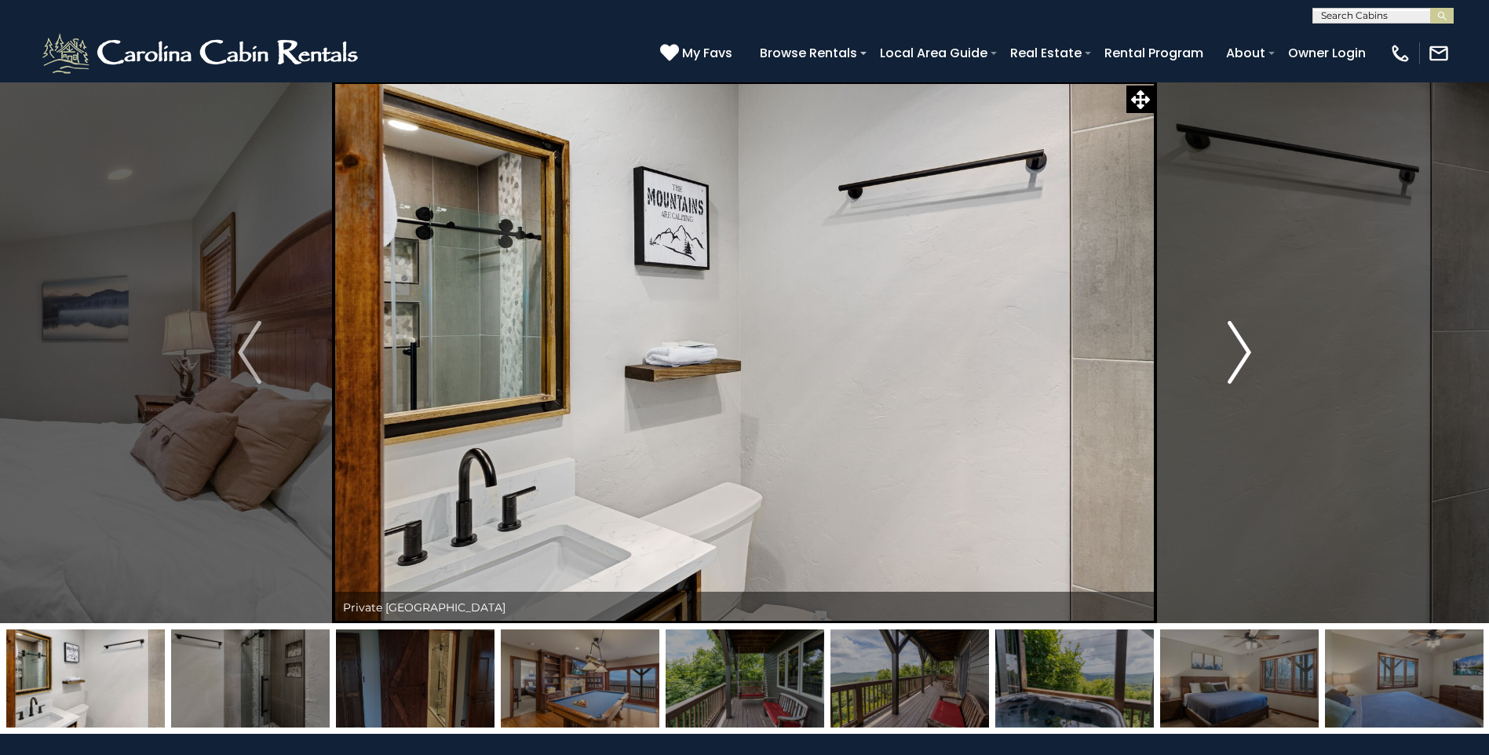
click at [1247, 354] on img "Next" at bounding box center [1240, 352] width 24 height 63
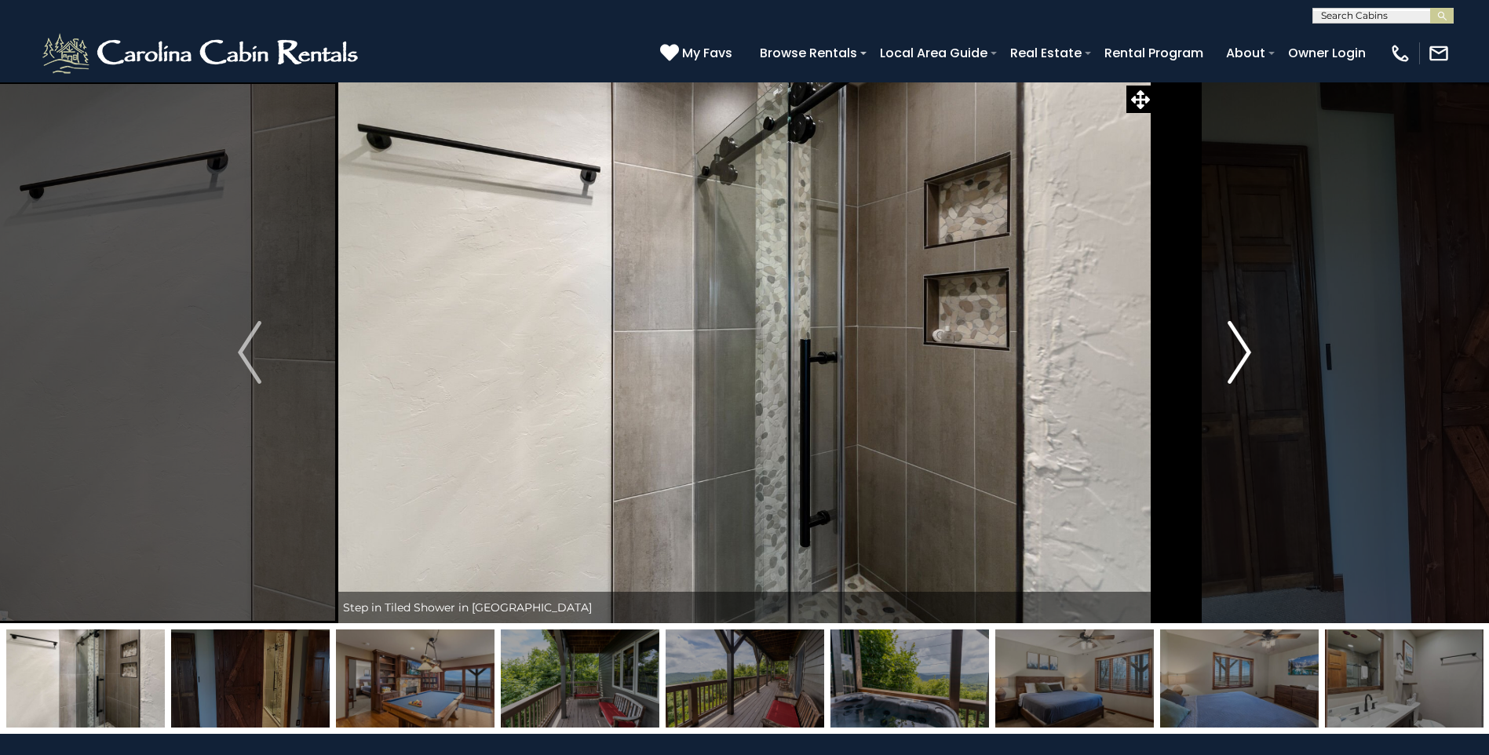
click at [1247, 354] on img "Next" at bounding box center [1240, 352] width 24 height 63
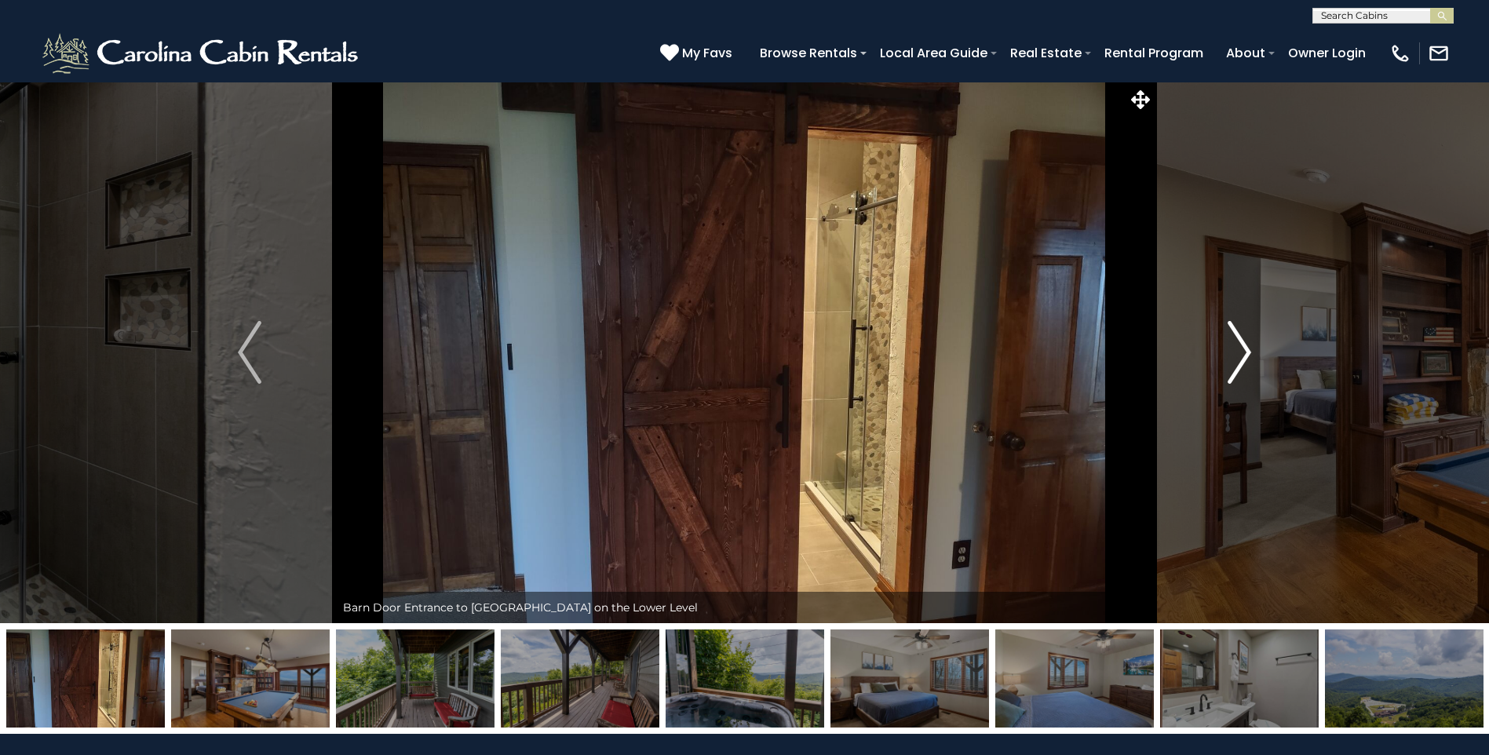
click at [1247, 354] on img "Next" at bounding box center [1240, 352] width 24 height 63
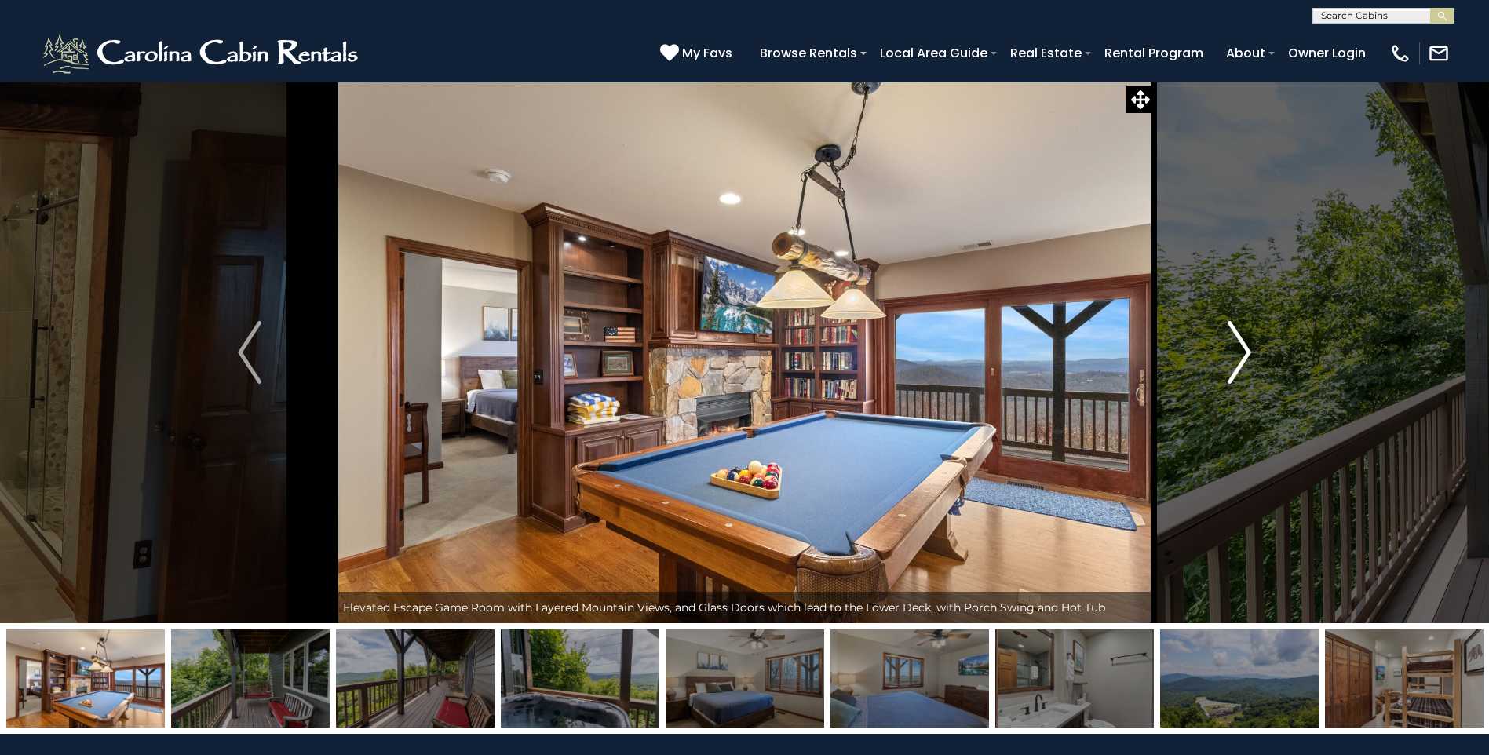
click at [1226, 349] on button "Next" at bounding box center [1239, 353] width 171 height 542
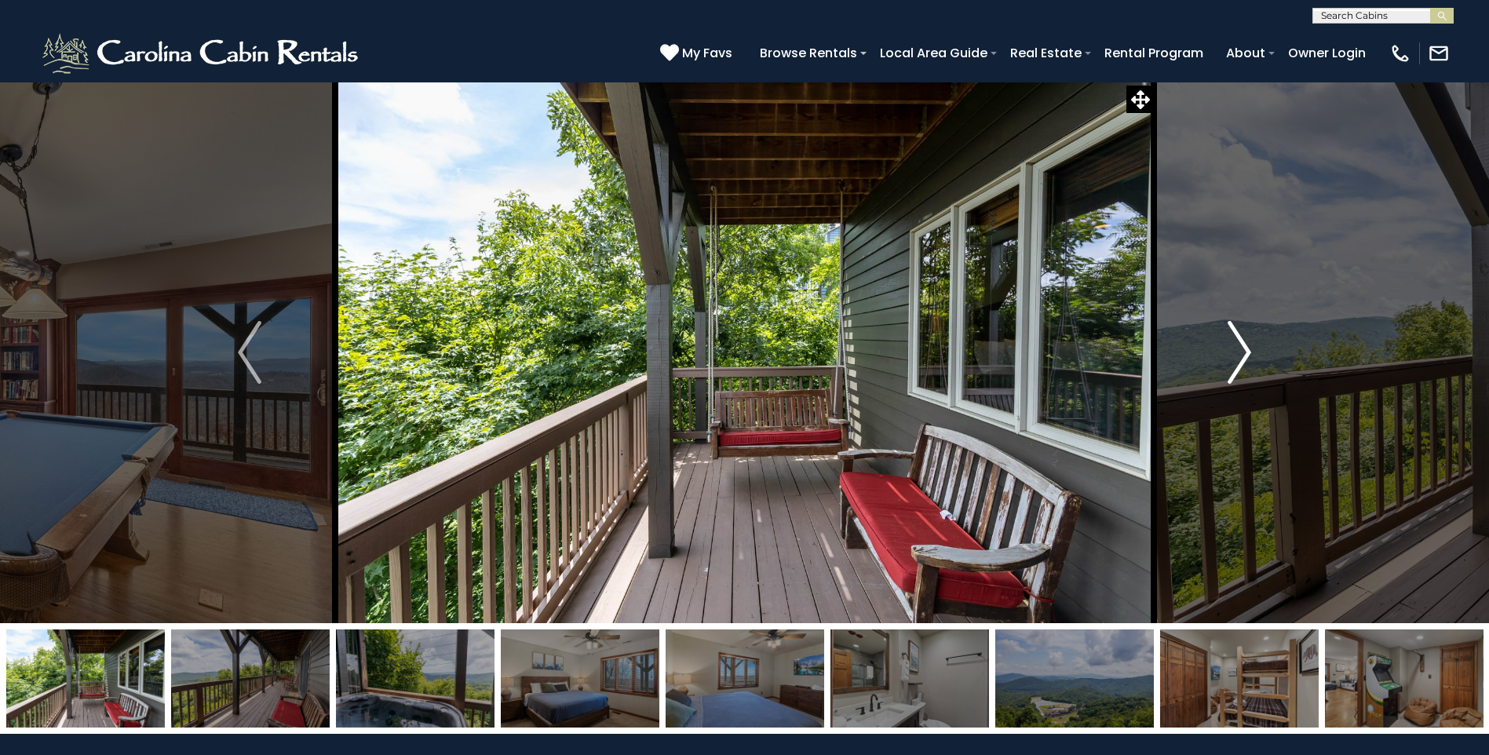
click at [1233, 353] on img "Next" at bounding box center [1240, 352] width 24 height 63
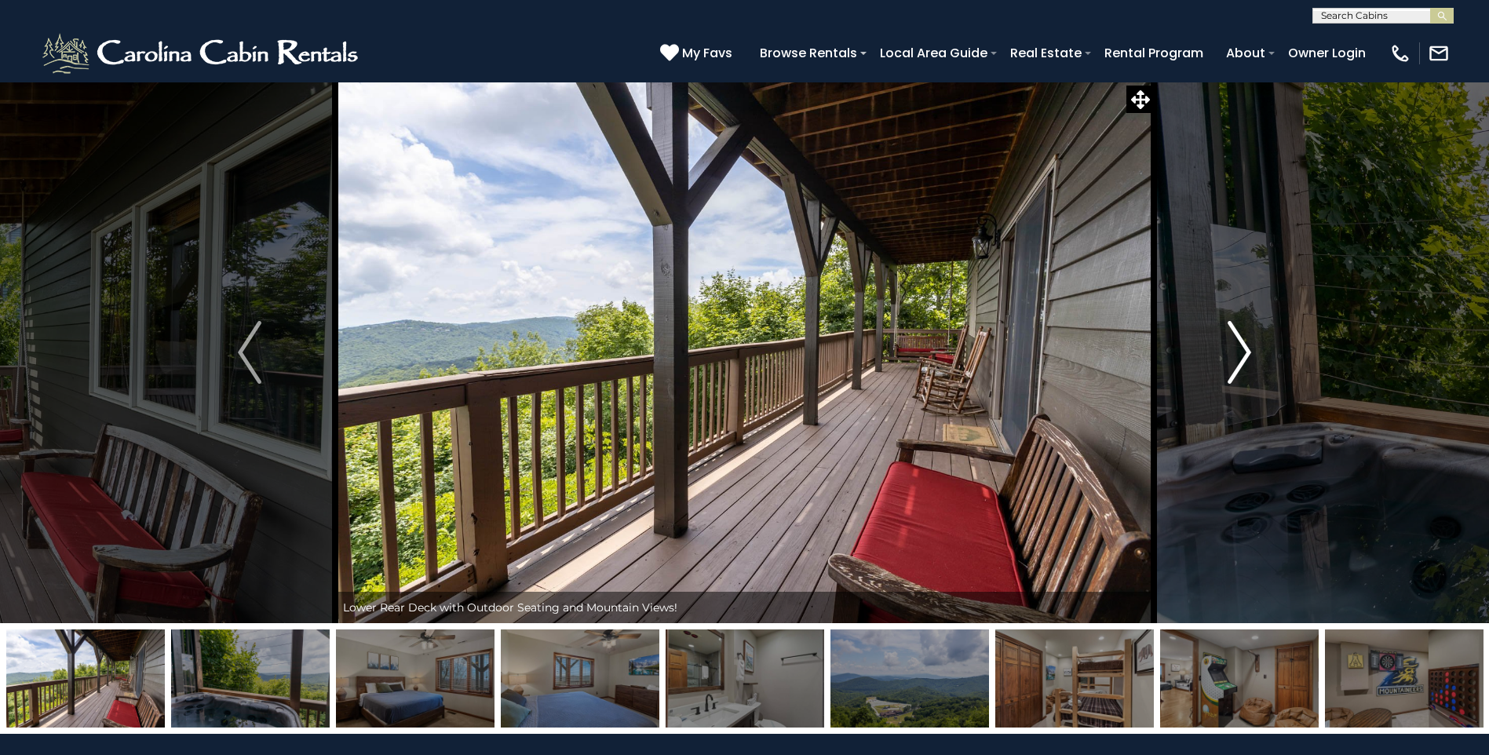
click at [1233, 353] on img "Next" at bounding box center [1240, 352] width 24 height 63
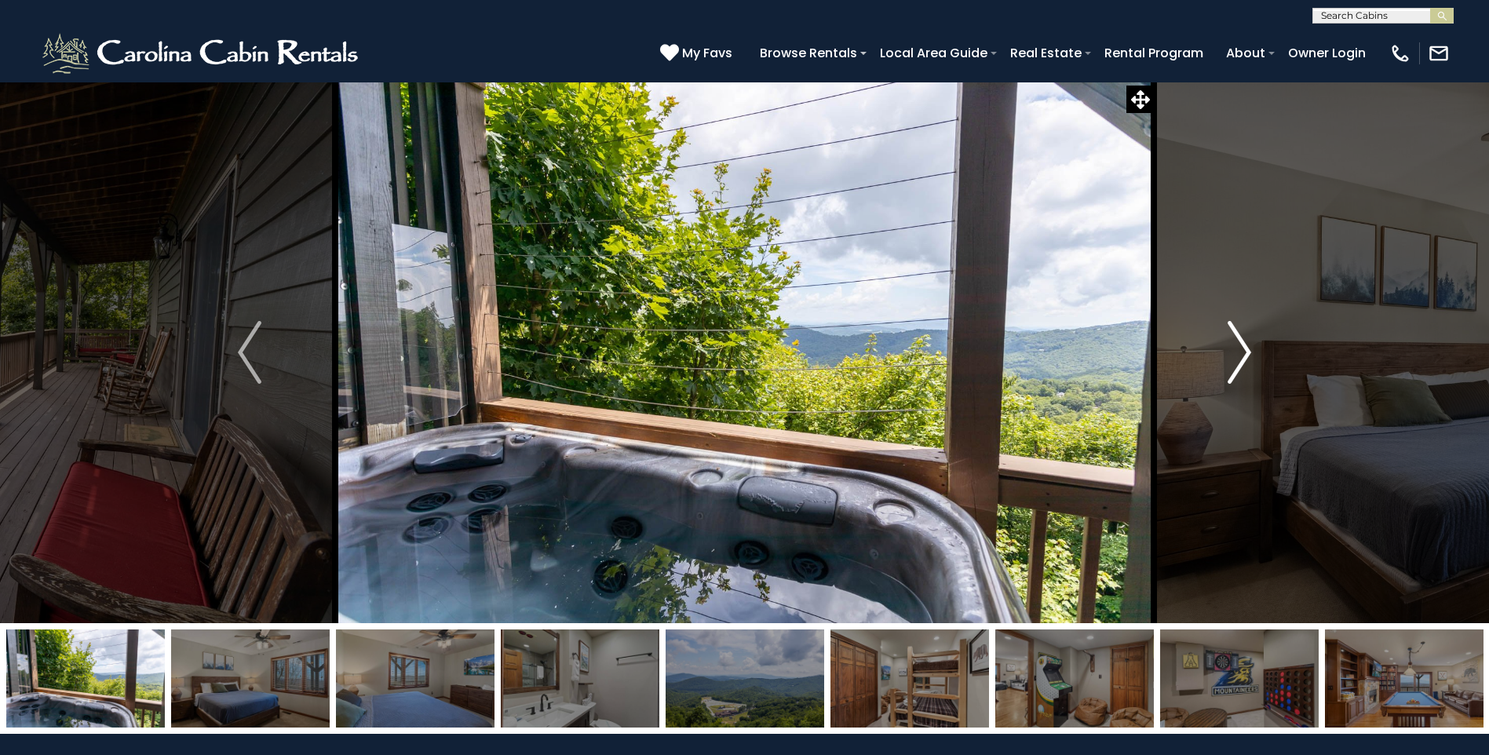
click at [1233, 353] on img "Next" at bounding box center [1240, 352] width 24 height 63
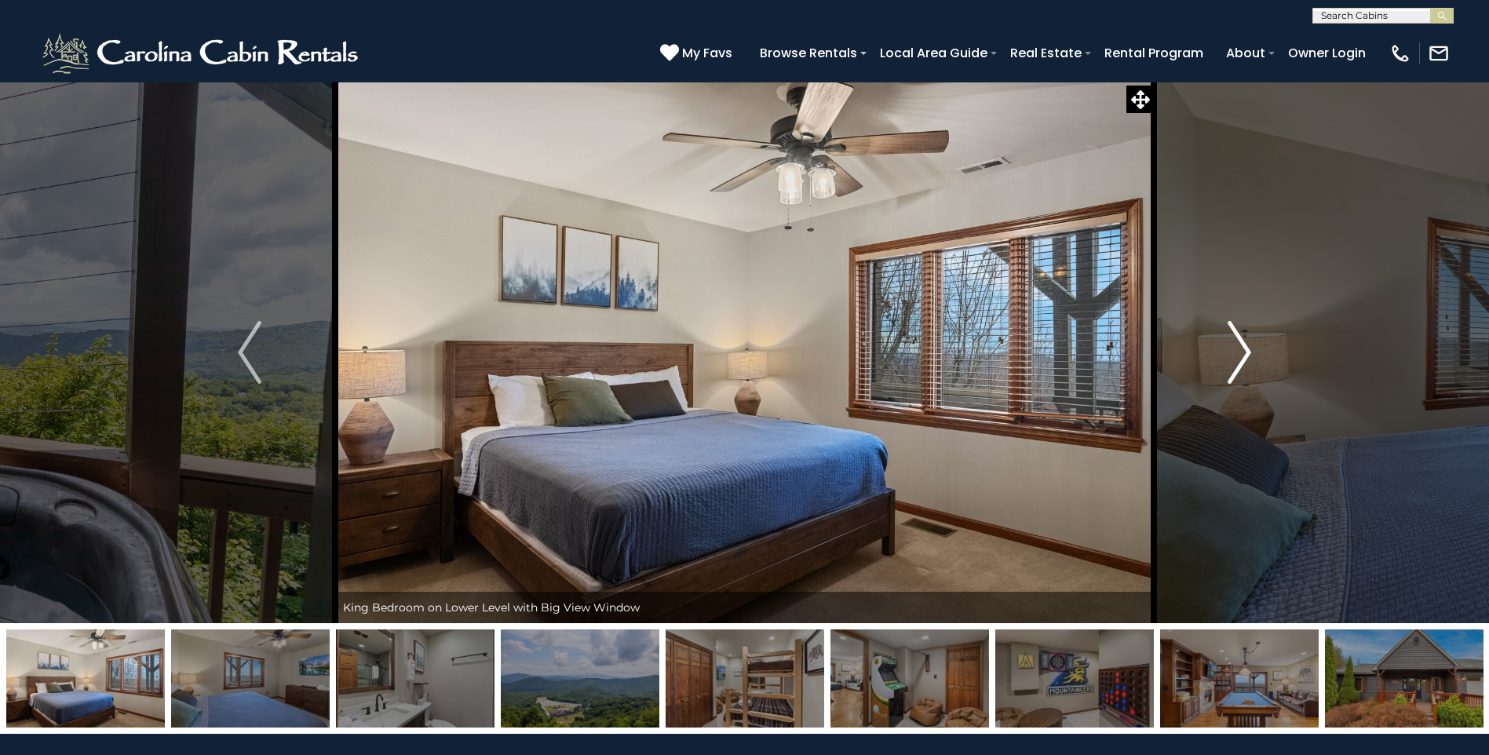
click at [1233, 353] on img "Next" at bounding box center [1240, 352] width 24 height 63
